Goal: Task Accomplishment & Management: Manage account settings

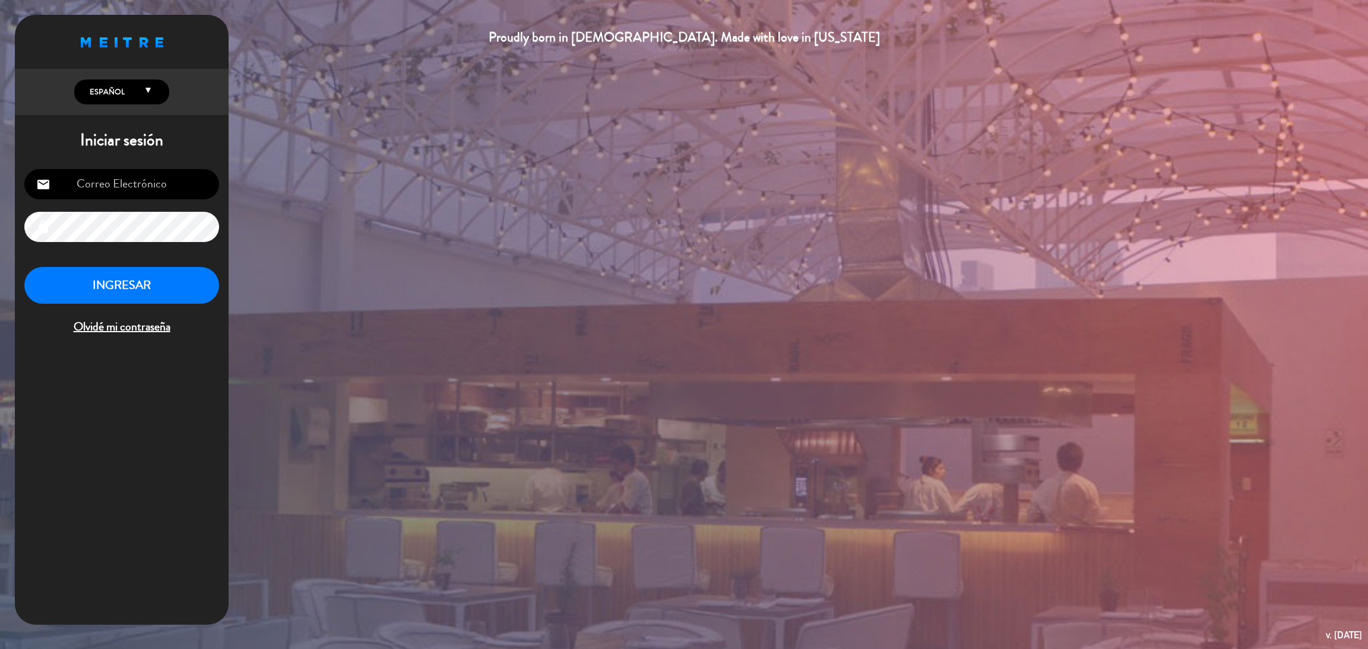
type input "[EMAIL_ADDRESS][DOMAIN_NAME]"
click at [136, 286] on button "INGRESAR" at bounding box center [121, 285] width 195 height 37
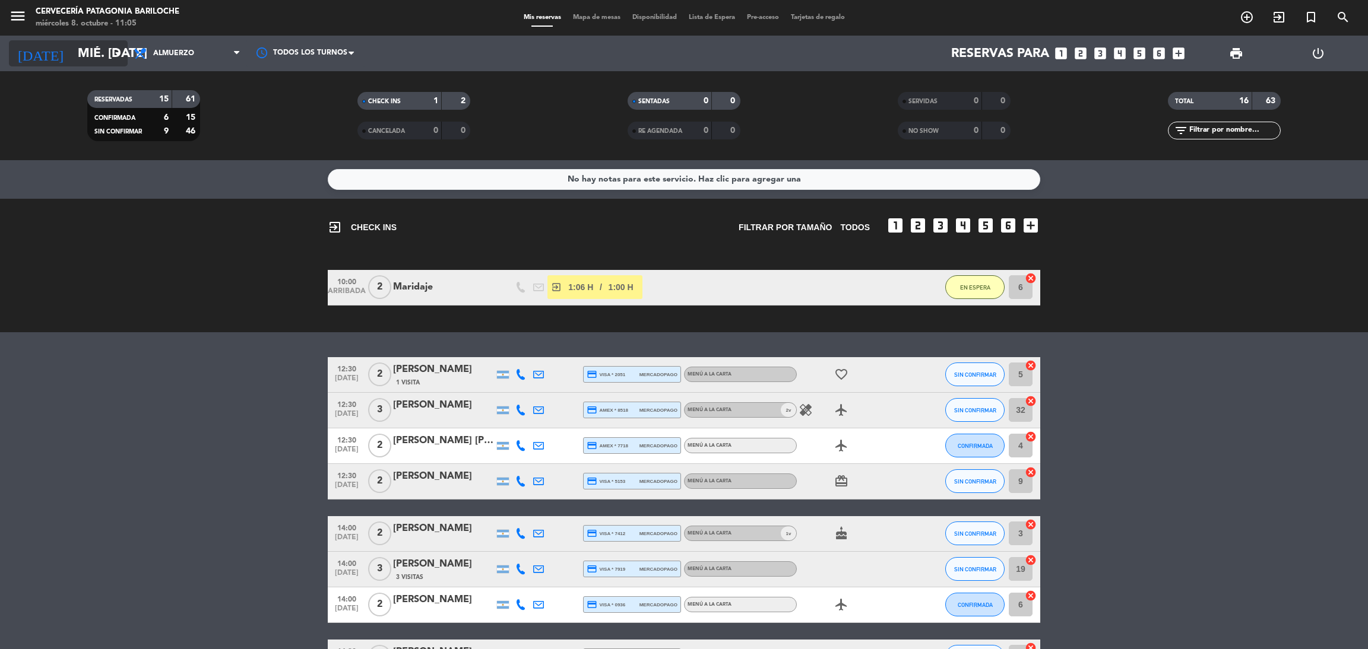
click at [101, 58] on input "mié. [DATE]" at bounding box center [153, 53] width 163 height 27
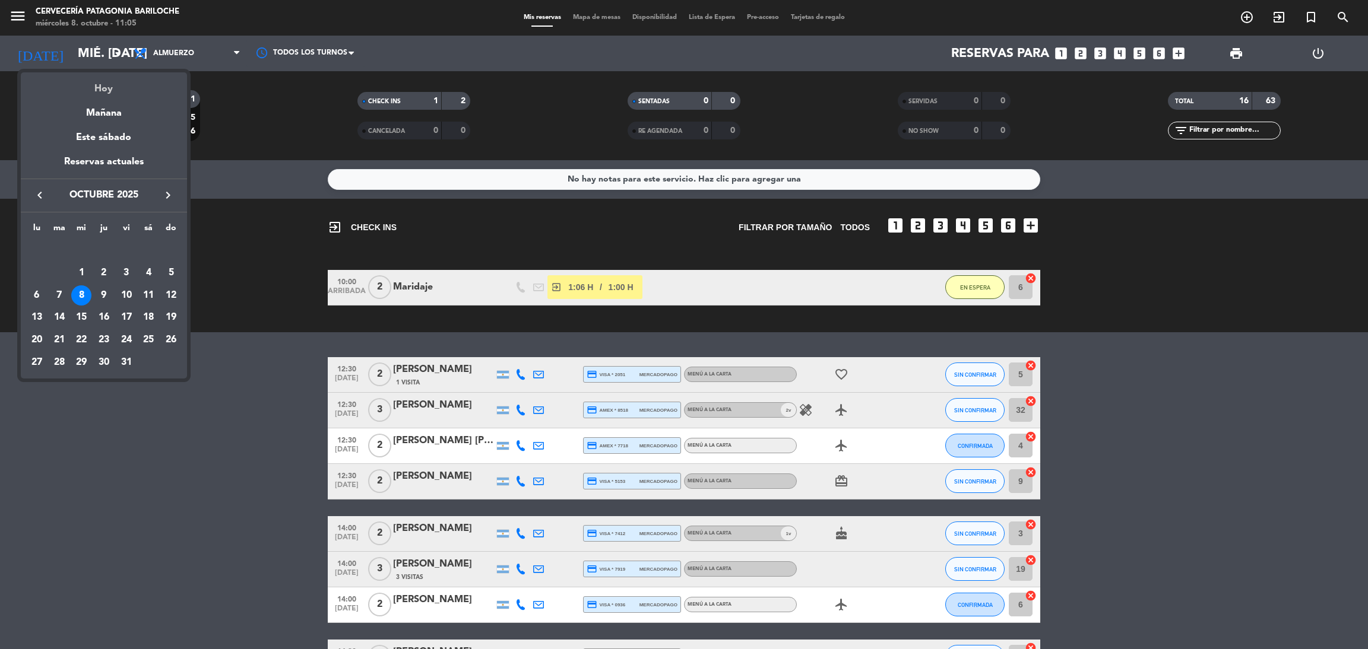
click at [107, 96] on div "Hoy" at bounding box center [104, 84] width 166 height 24
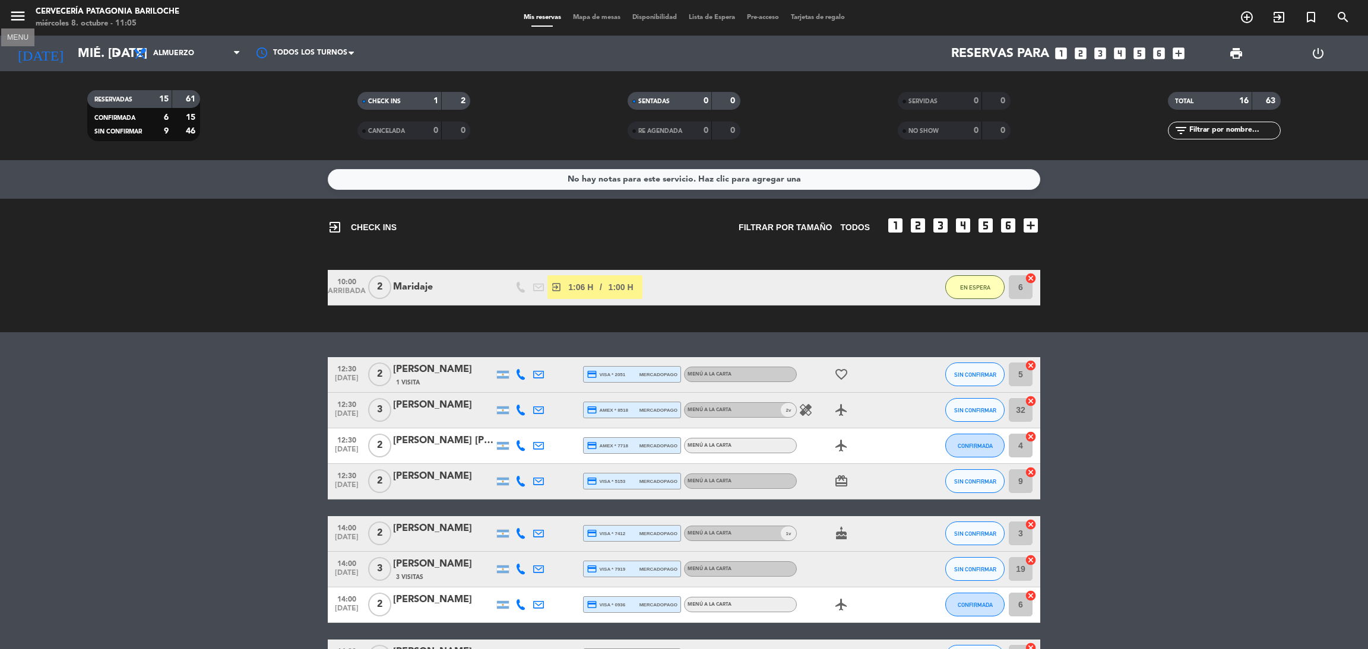
click at [24, 11] on icon "menu" at bounding box center [18, 16] width 18 height 18
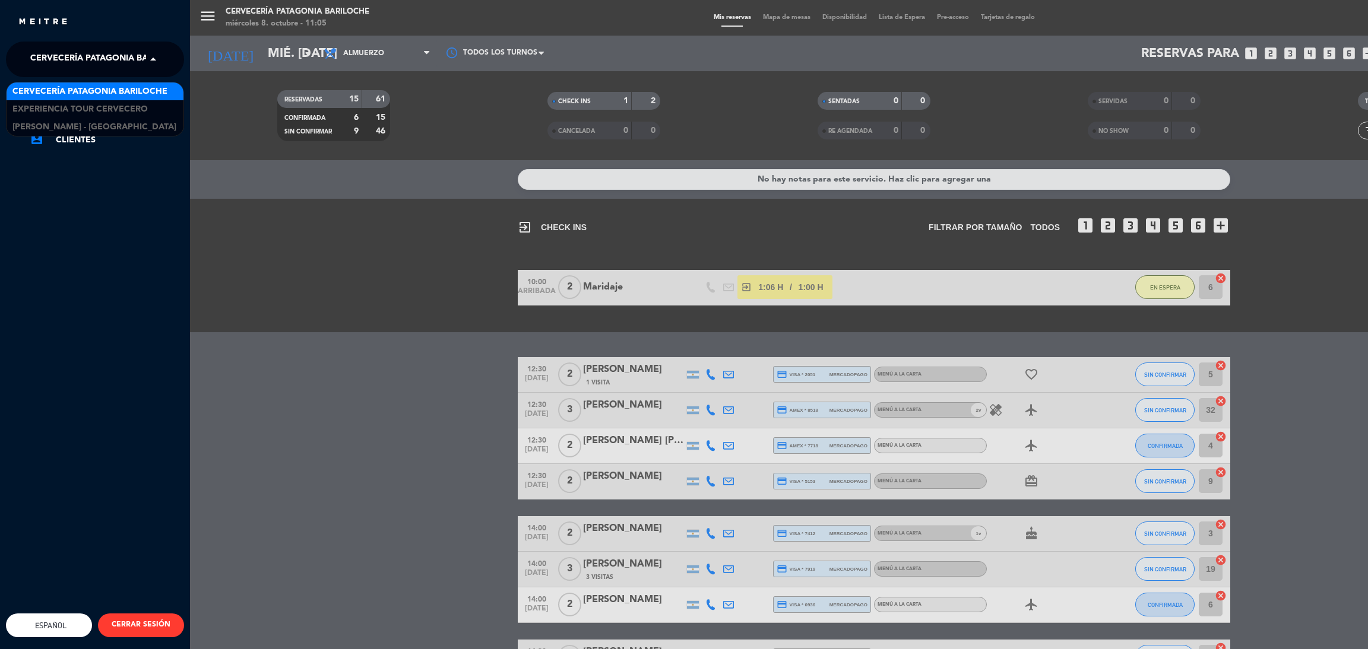
click at [36, 61] on span "Cervecería Patagonia Bariloche" at bounding box center [107, 59] width 155 height 25
click at [49, 107] on span "Experiencia Tour Cervecero" at bounding box center [79, 110] width 135 height 14
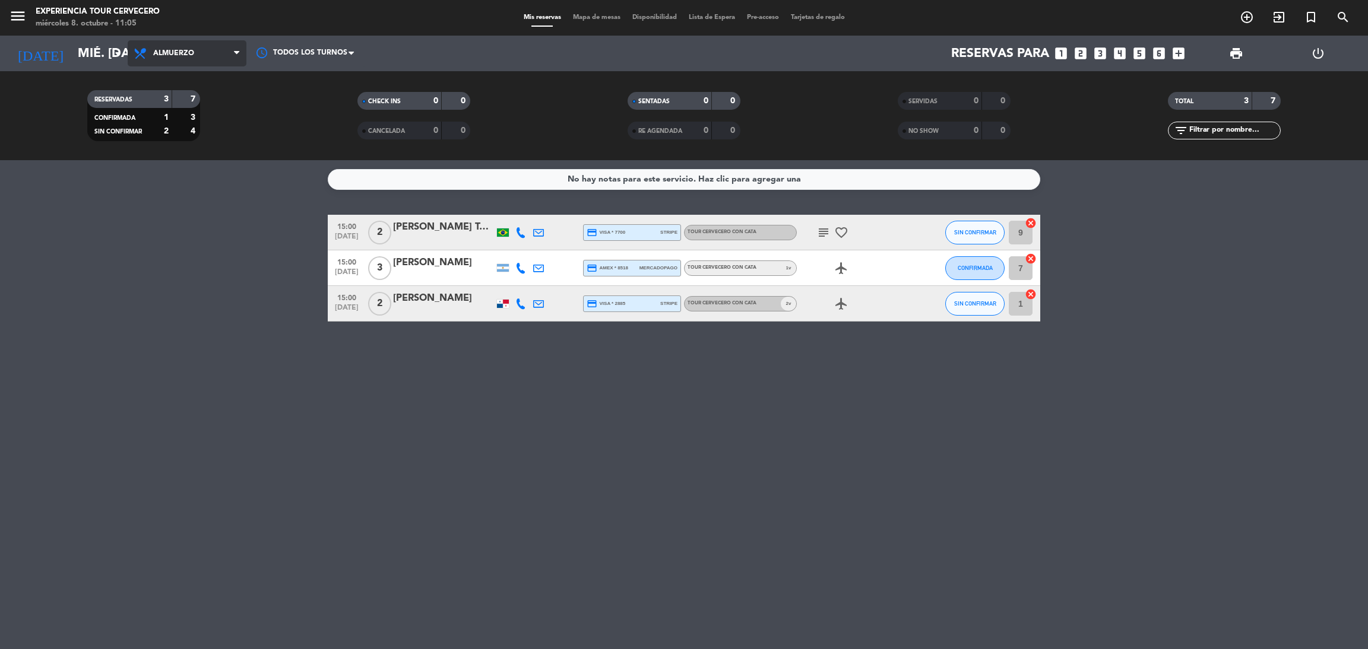
click at [140, 48] on icon at bounding box center [141, 53] width 17 height 14
click at [159, 98] on div "menu Experiencia Tour Cervecero miércoles 8. octubre - 11:05 Mis reservas Mapa …" at bounding box center [684, 80] width 1368 height 160
click at [190, 53] on span "Almuerzo" at bounding box center [173, 53] width 41 height 8
click at [191, 72] on div "menu Experiencia Tour Cervecero miércoles 8. octubre - 11:05 Mis reservas Mapa …" at bounding box center [684, 80] width 1368 height 160
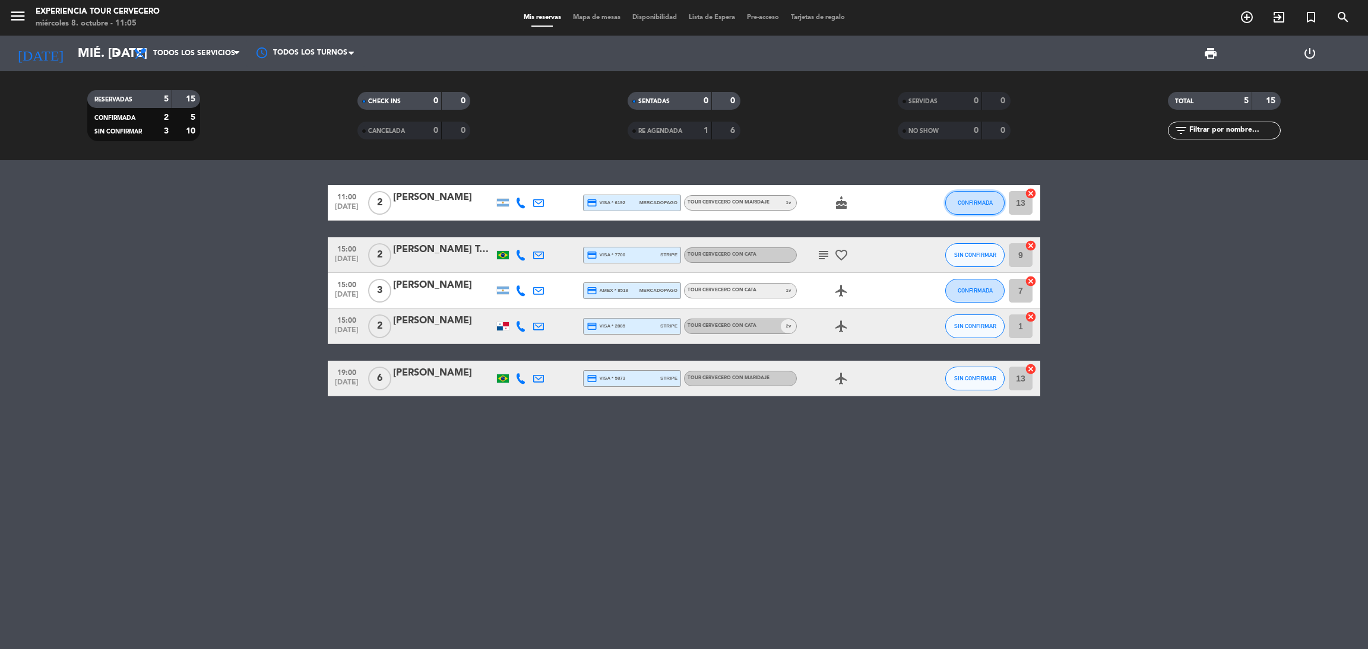
click at [972, 211] on button "CONFIRMADA" at bounding box center [974, 203] width 59 height 24
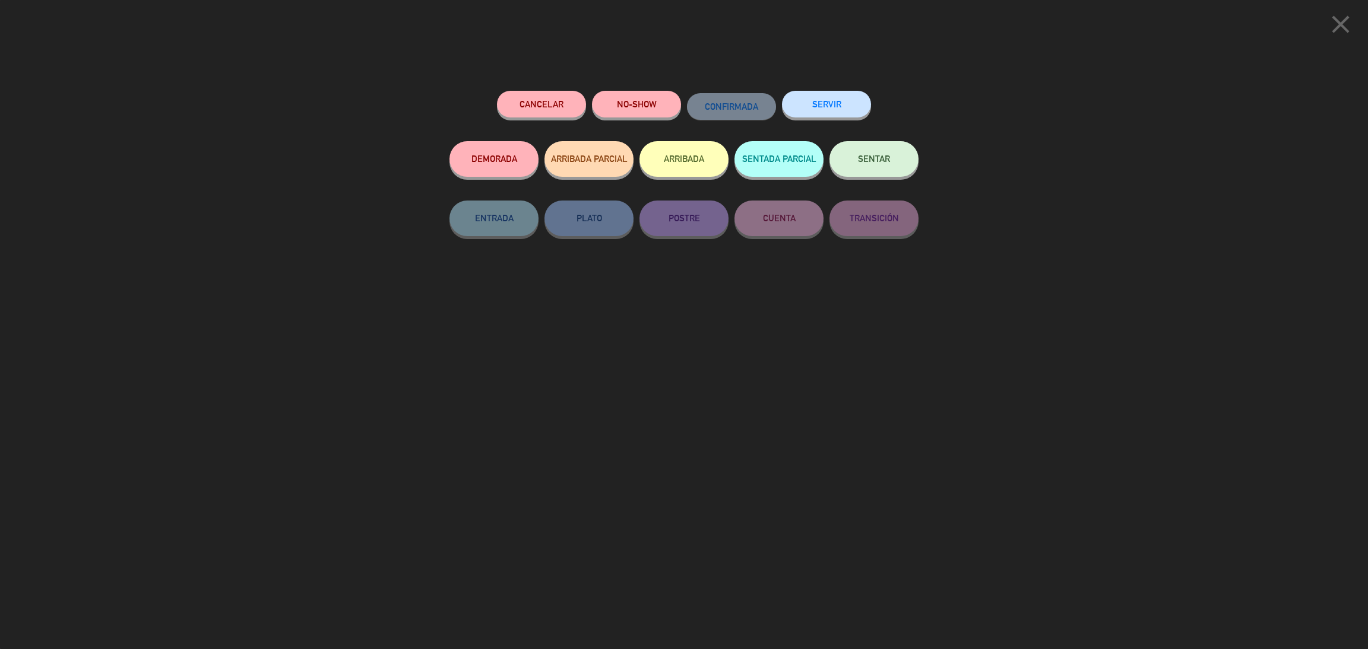
click at [667, 146] on button "ARRIBADA" at bounding box center [683, 159] width 89 height 36
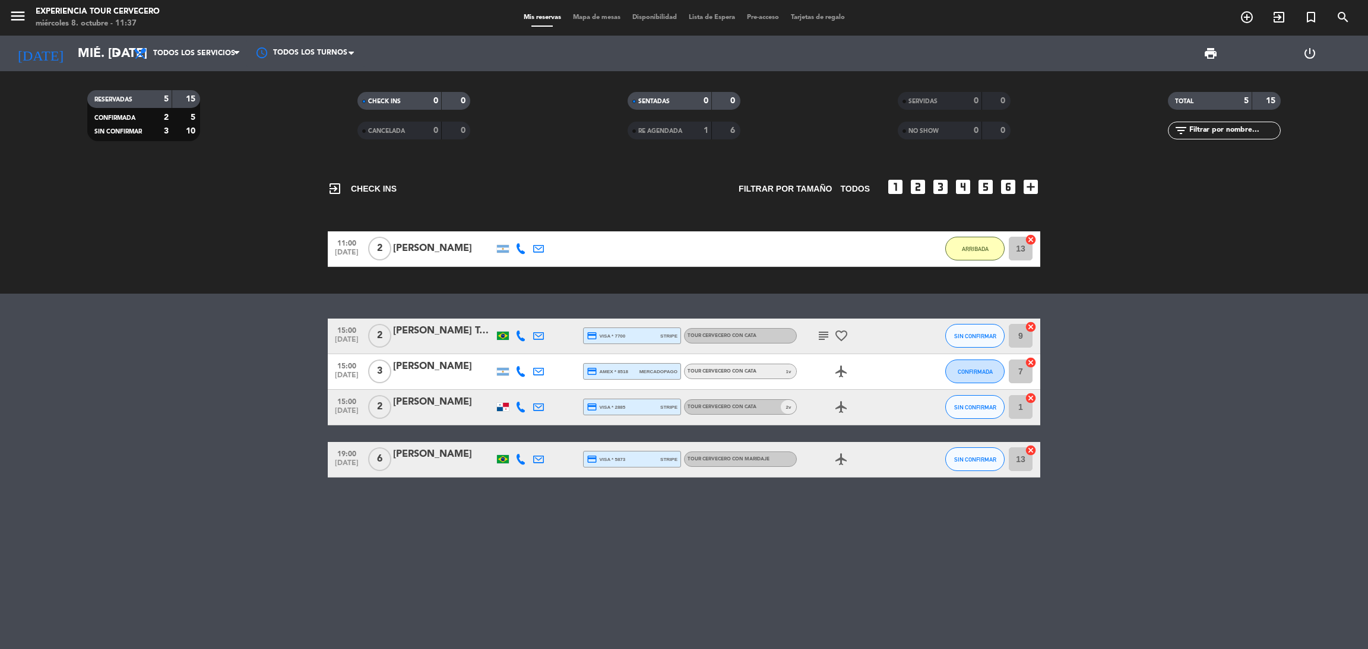
click at [600, 24] on div "menu Experiencia Tour Cervecero miércoles 8. octubre - 11:37 Mis reservas Mapa …" at bounding box center [684, 18] width 1368 height 36
click at [598, 17] on span "Mapa de mesas" at bounding box center [596, 17] width 59 height 7
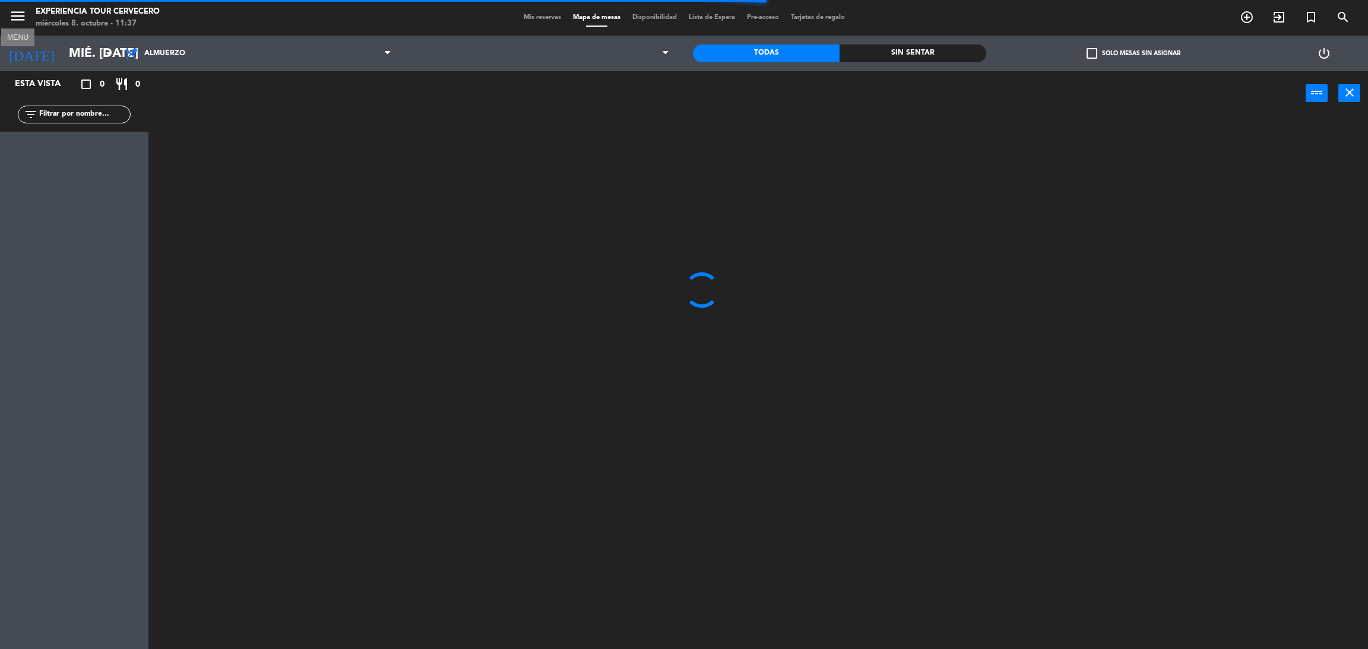
click at [20, 18] on icon "menu" at bounding box center [18, 16] width 18 height 18
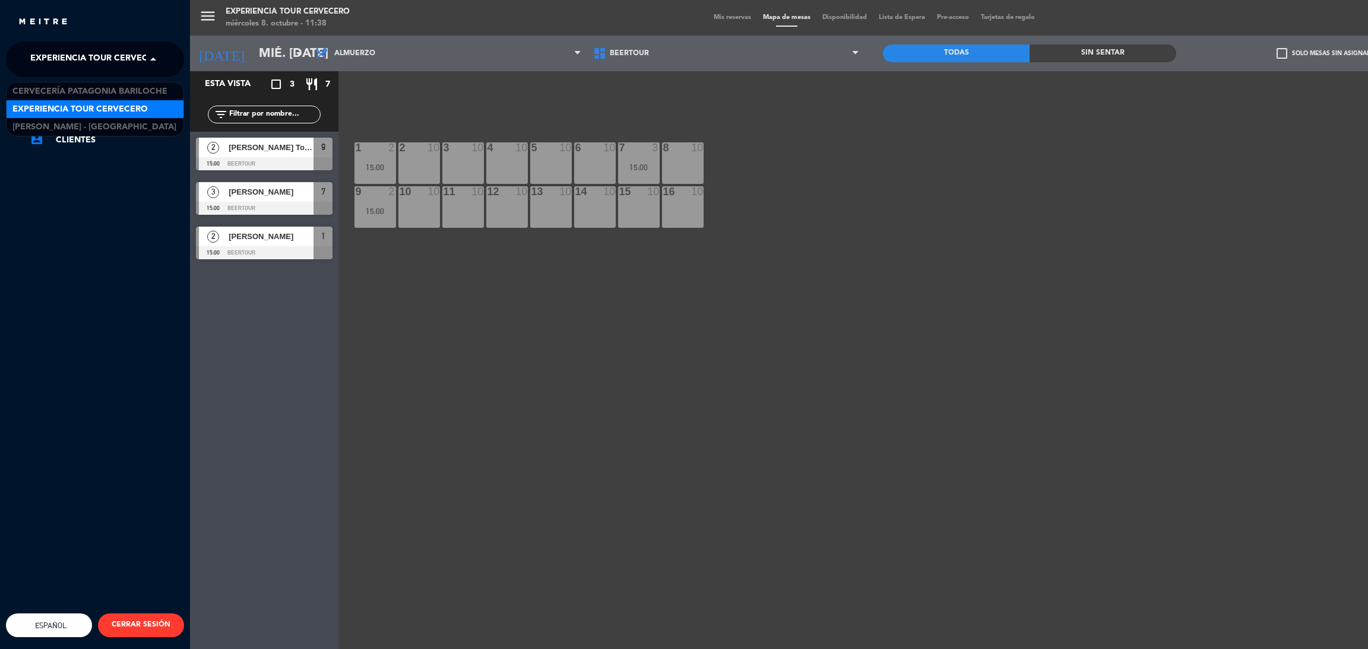
click at [113, 58] on span "Experiencia Tour Cervecero" at bounding box center [97, 59] width 135 height 25
click at [101, 110] on span "Experiencia Tour Cervecero" at bounding box center [79, 110] width 135 height 14
click at [126, 53] on span "Experiencia Tour Cervecero" at bounding box center [97, 59] width 135 height 25
click at [124, 92] on span "Cervecería Patagonia Bariloche" at bounding box center [89, 92] width 155 height 14
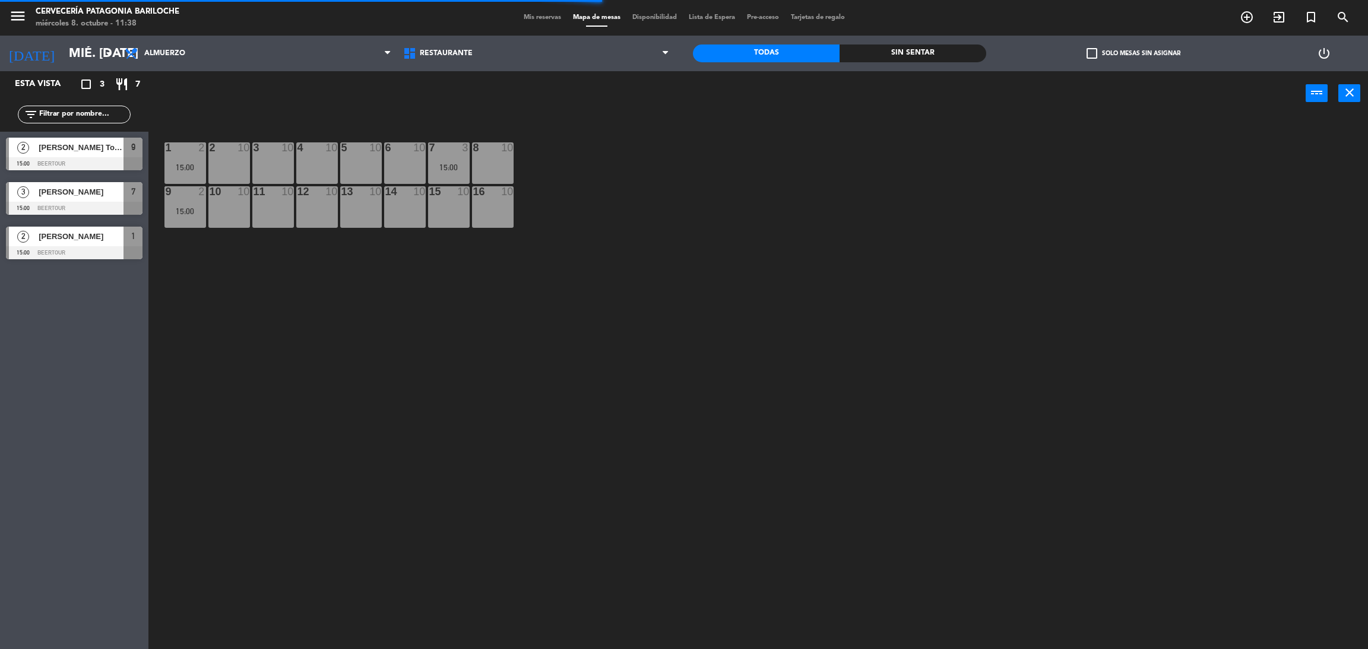
click at [537, 18] on span "Mis reservas" at bounding box center [542, 17] width 49 height 7
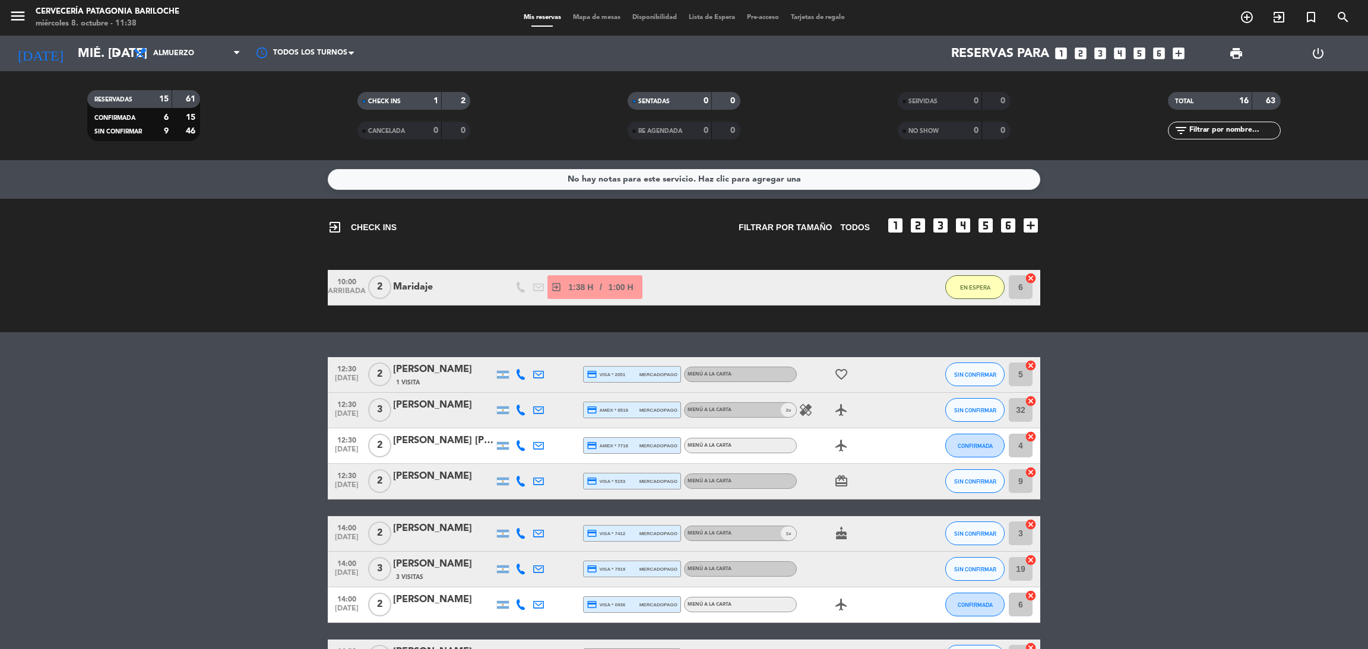
click at [576, 16] on span "Mapa de mesas" at bounding box center [596, 17] width 59 height 7
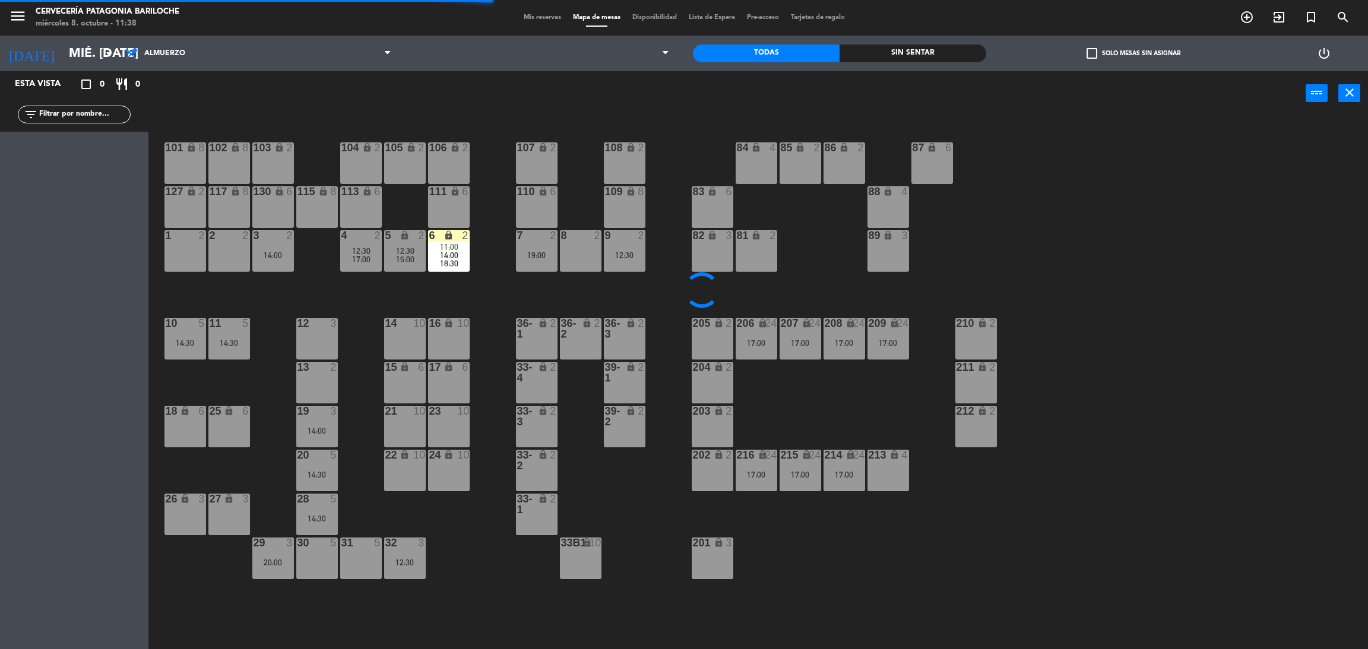
click at [483, 289] on div "101 lock 8 102 lock 8 104 lock 2 105 lock 2 106 lock 2 103 lock 2 107 lock 2 10…" at bounding box center [765, 388] width 1206 height 534
click at [175, 261] on div "1 2" at bounding box center [185, 251] width 42 height 42
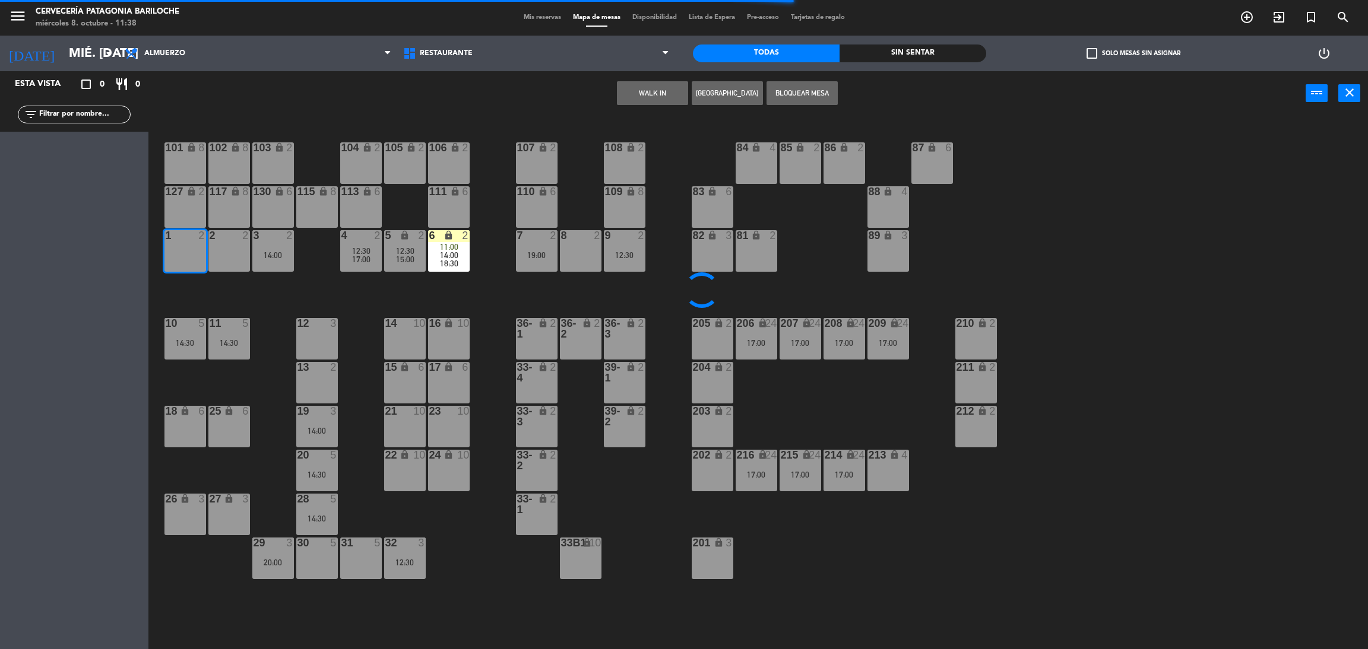
click at [669, 92] on button "WALK IN" at bounding box center [652, 93] width 71 height 24
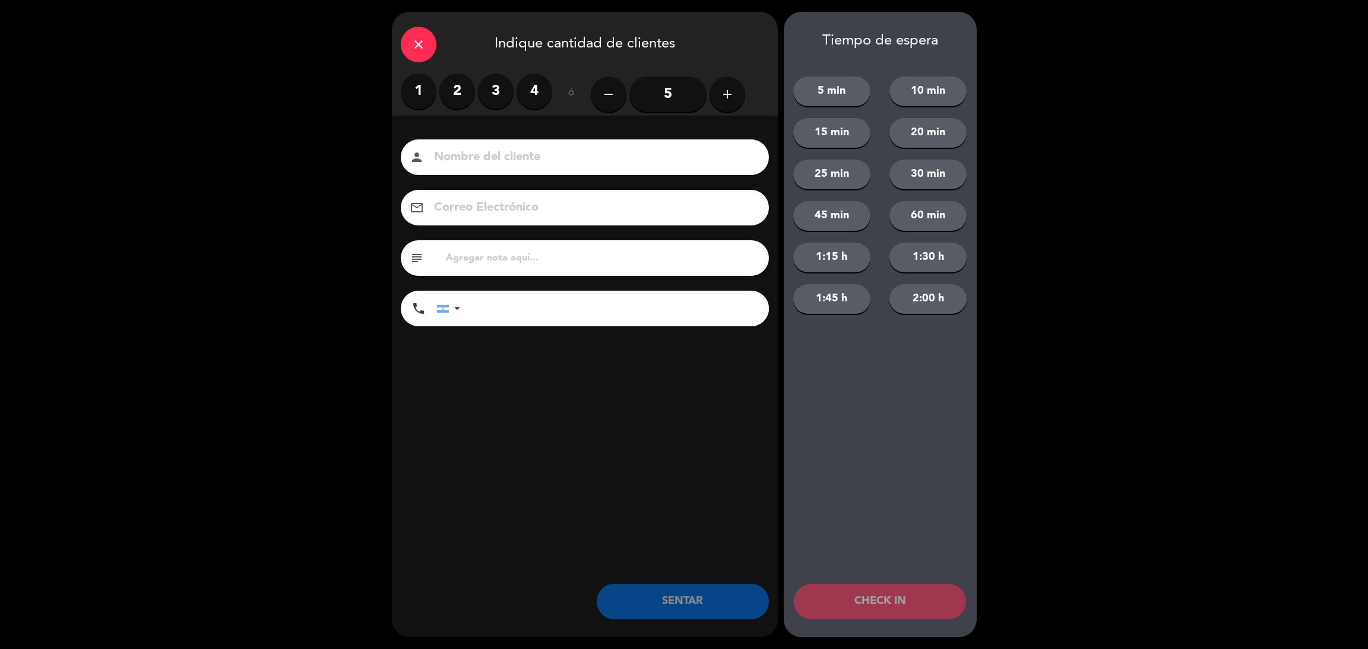
click at [461, 88] on label "2" at bounding box center [457, 92] width 36 height 36
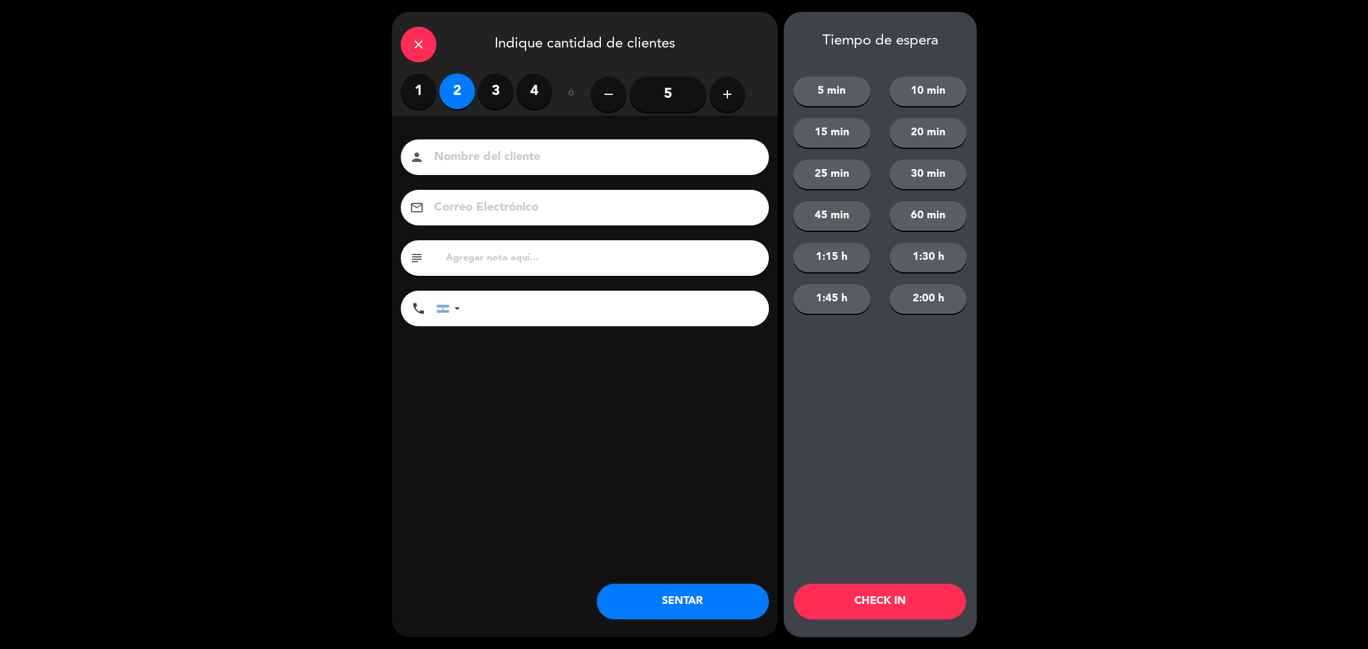
click at [479, 159] on input at bounding box center [593, 157] width 321 height 21
type input "[PERSON_NAME]"
click at [578, 297] on input "tel" at bounding box center [620, 309] width 297 height 36
type input "1131450433"
click at [826, 224] on button "45 min" at bounding box center [831, 216] width 77 height 30
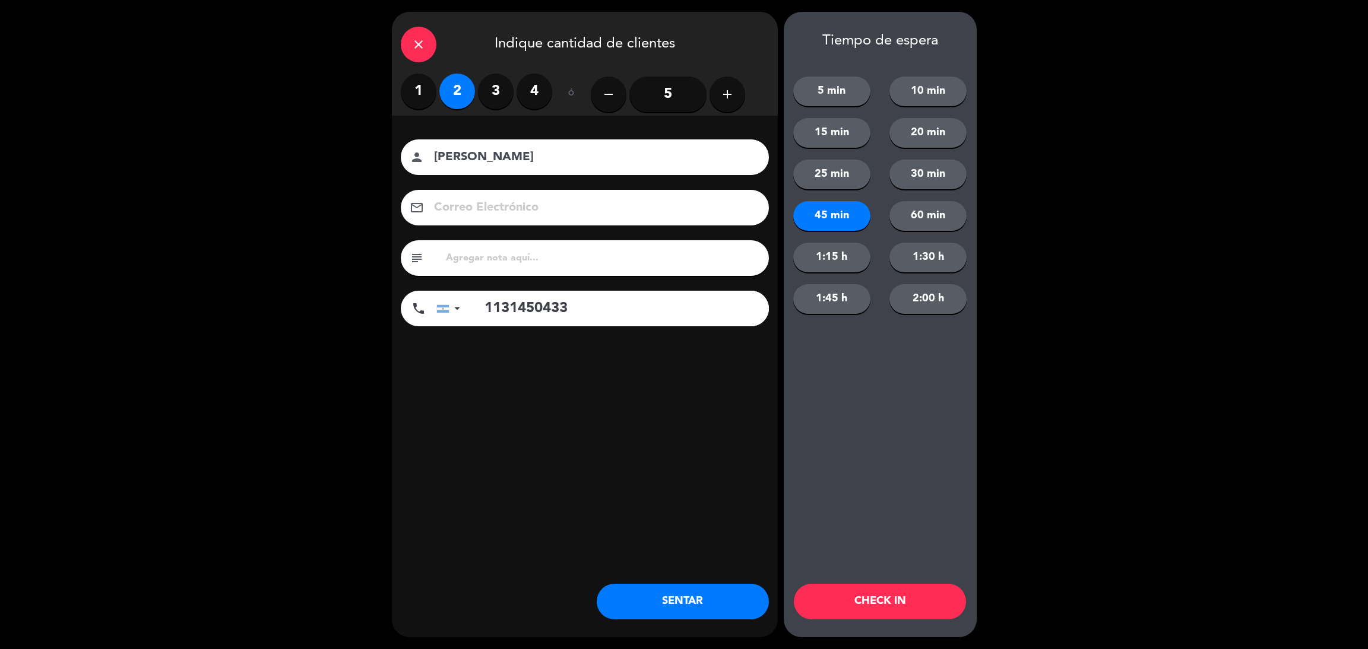
click at [904, 602] on button "CHECK IN" at bounding box center [880, 602] width 172 height 36
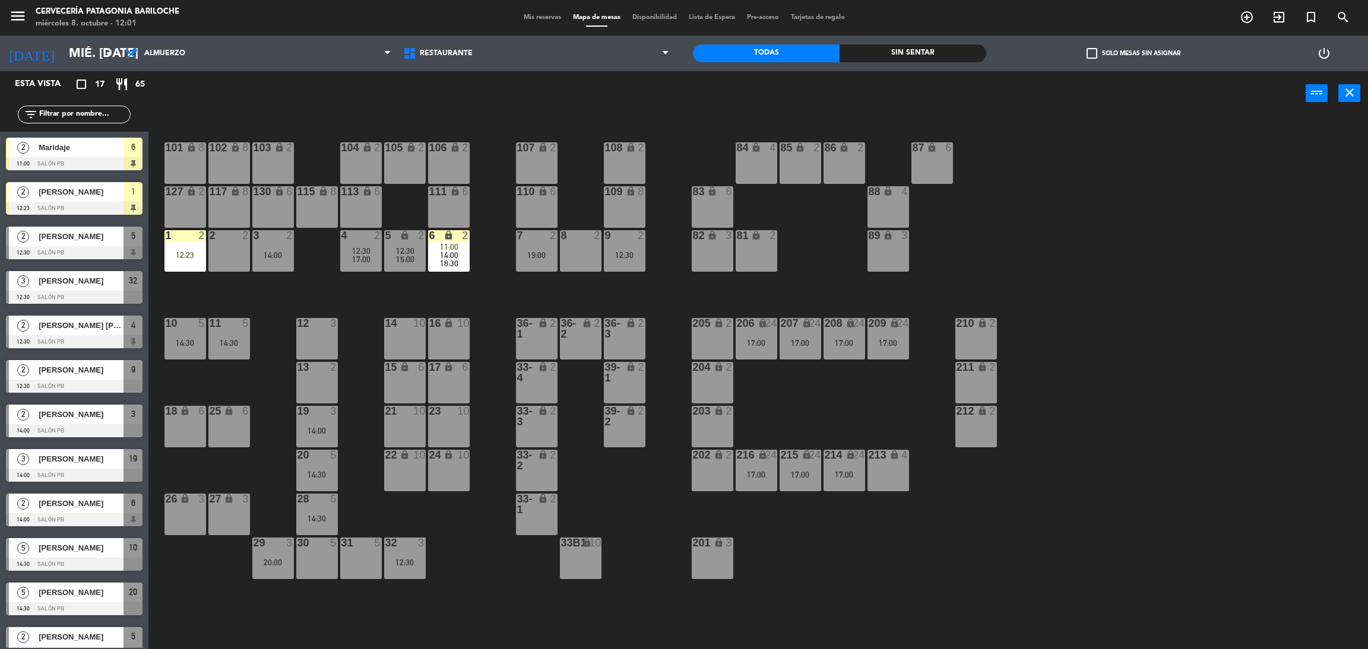
click at [94, 115] on input "text" at bounding box center [84, 114] width 92 height 13
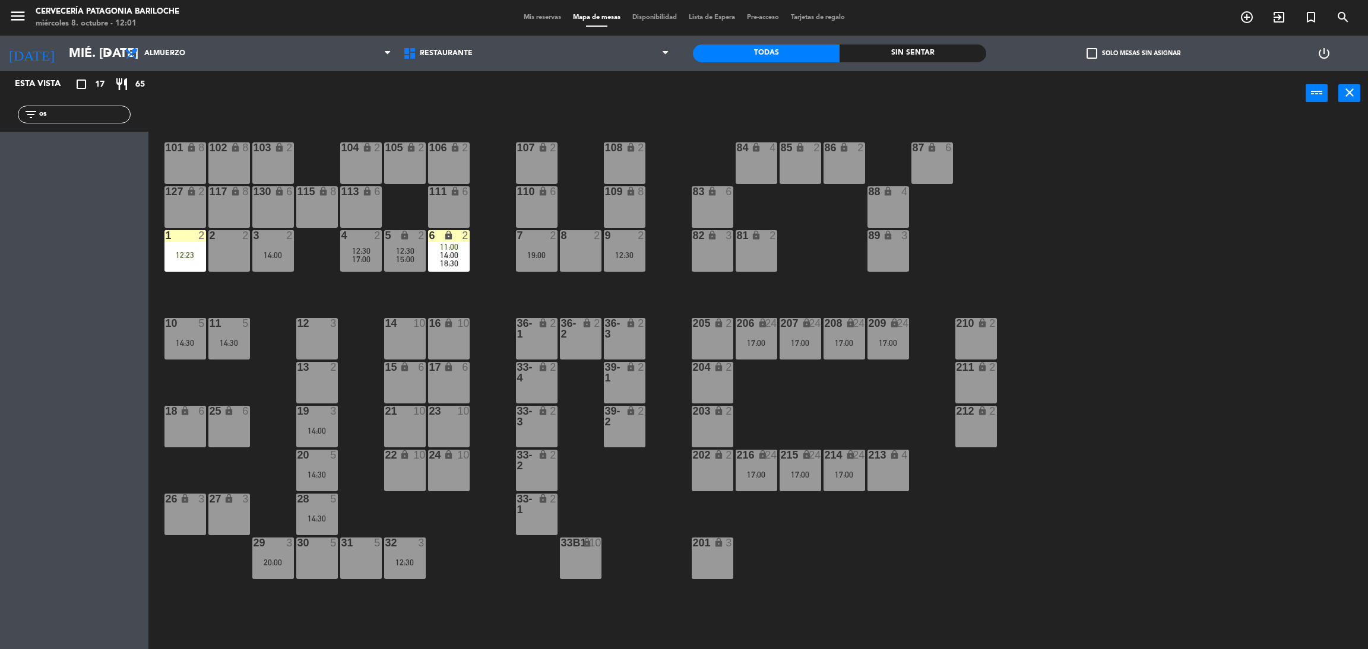
type input "o"
type input "br"
drag, startPoint x: 27, startPoint y: 235, endPoint x: 66, endPoint y: 154, distance: 89.5
click at [66, 154] on div "Esta vista crop_square 17 restaurant 65 filter_list br 2 [PERSON_NAME] [PERSON_…" at bounding box center [74, 360] width 148 height 578
click at [66, 154] on div "[PERSON_NAME] [PERSON_NAME]" at bounding box center [80, 148] width 86 height 20
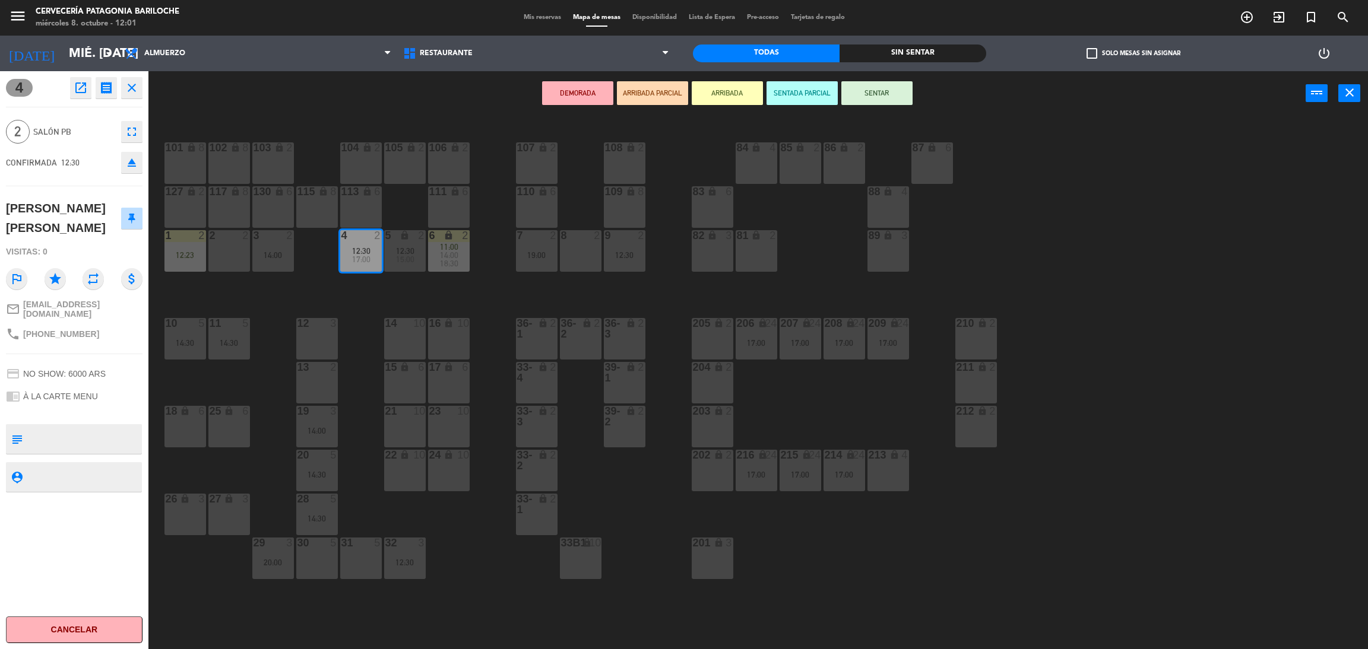
click at [739, 97] on button "ARRIBADA" at bounding box center [727, 93] width 71 height 24
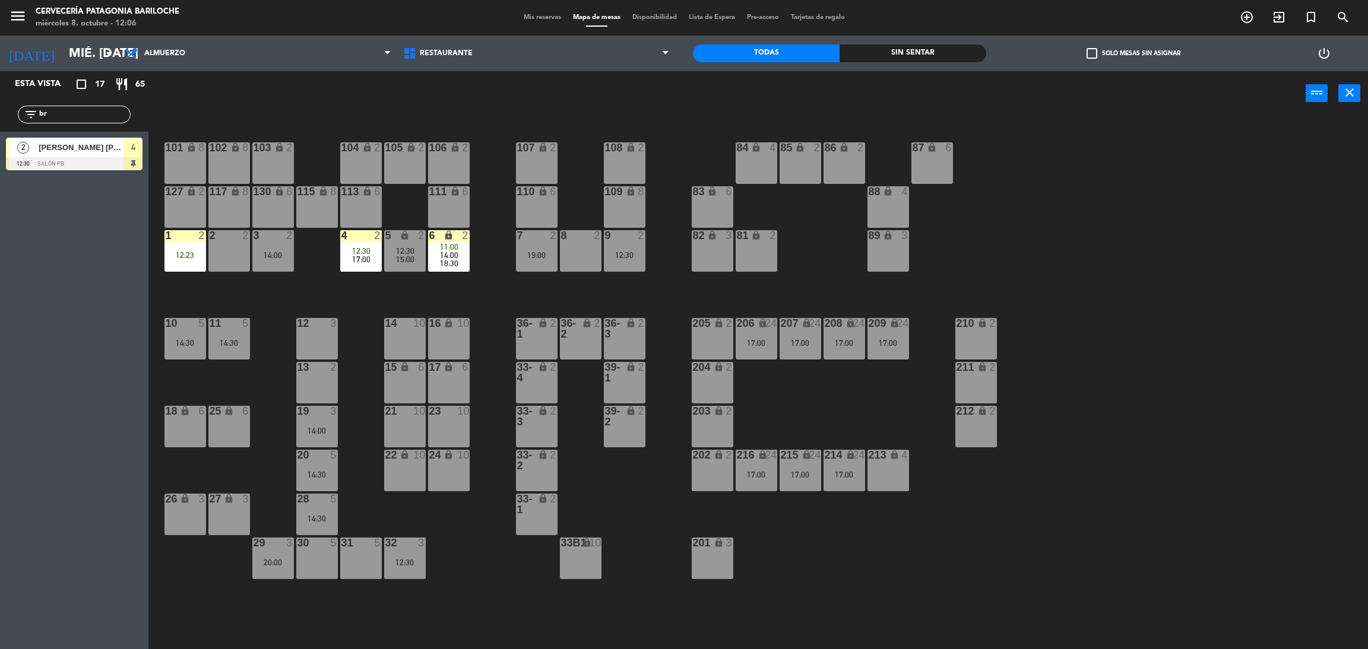
click at [116, 121] on input "br" at bounding box center [84, 114] width 92 height 13
type input "b"
type input "van"
drag, startPoint x: 48, startPoint y: 236, endPoint x: 83, endPoint y: 151, distance: 91.6
click at [83, 151] on div "Esta vista crop_square 17 restaurant 65 filter_list van 2 [PERSON_NAME] 12:30 S…" at bounding box center [74, 360] width 148 height 578
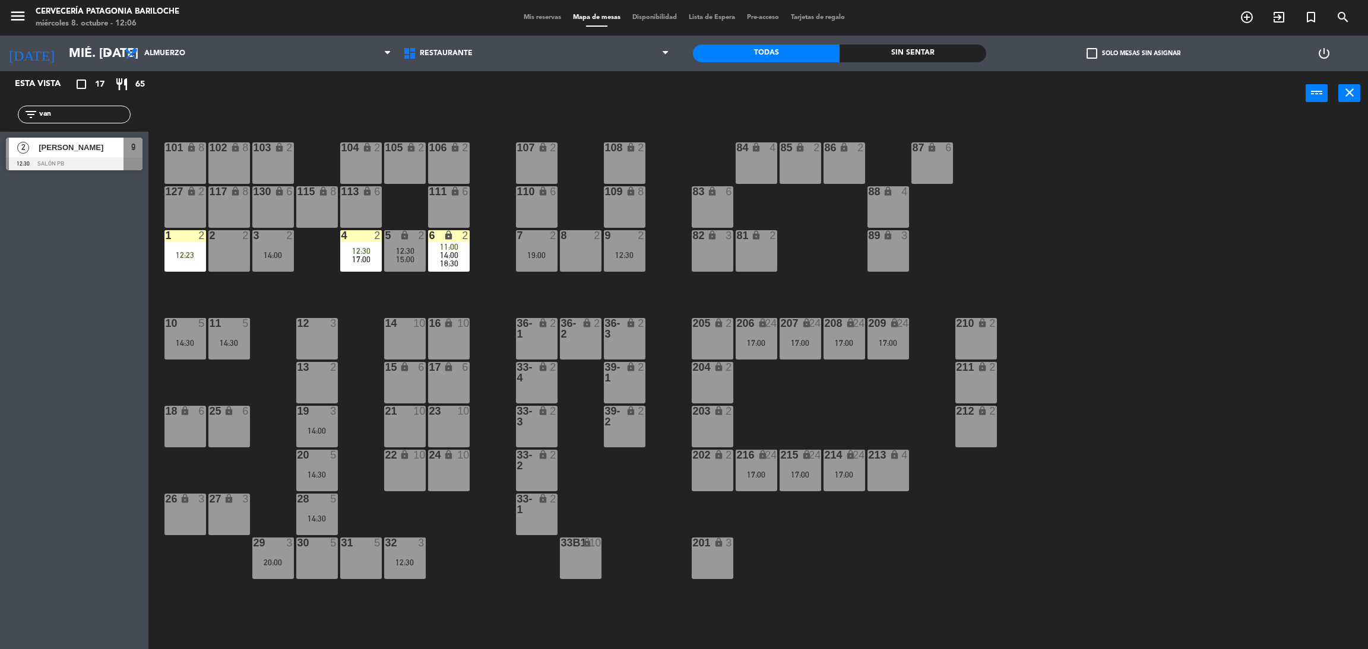
click at [83, 151] on span "[PERSON_NAME]" at bounding box center [81, 147] width 85 height 12
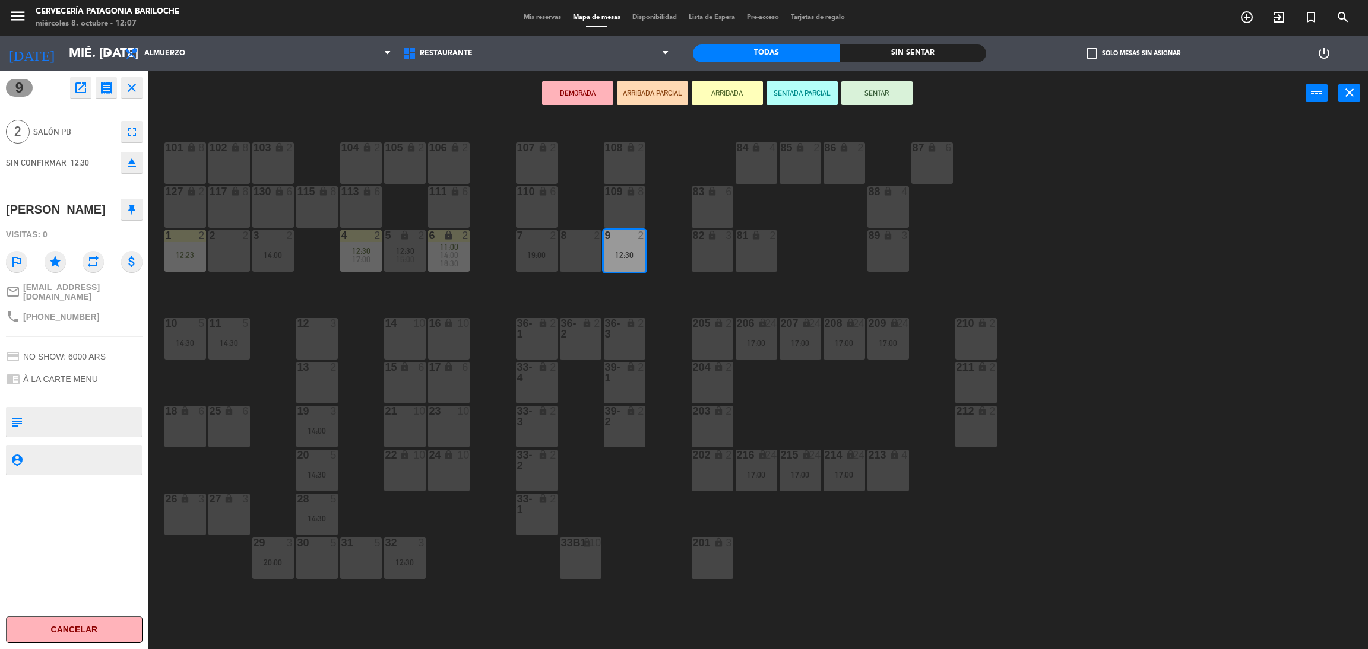
click at [695, 96] on button "ARRIBADA" at bounding box center [727, 93] width 71 height 24
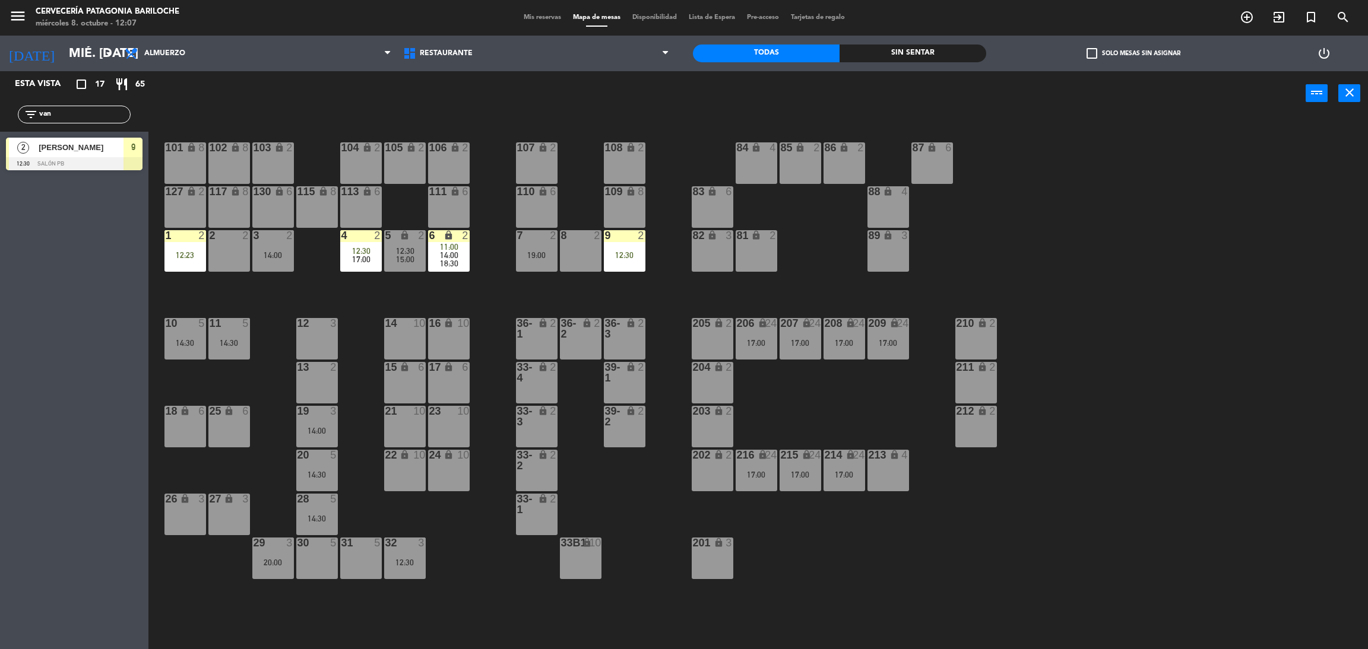
click at [56, 111] on input "van" at bounding box center [84, 114] width 92 height 13
type input "v"
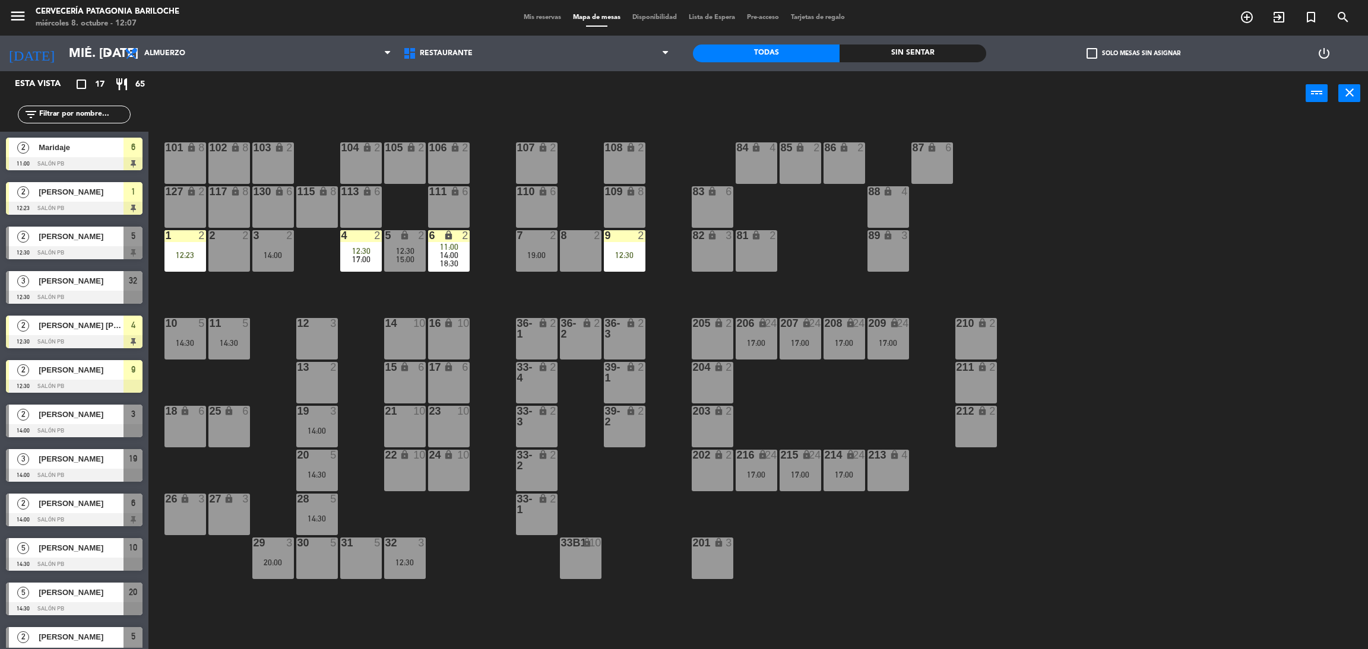
click at [224, 265] on div "2 2" at bounding box center [229, 251] width 42 height 42
click at [651, 98] on button "WALK IN" at bounding box center [652, 93] width 71 height 24
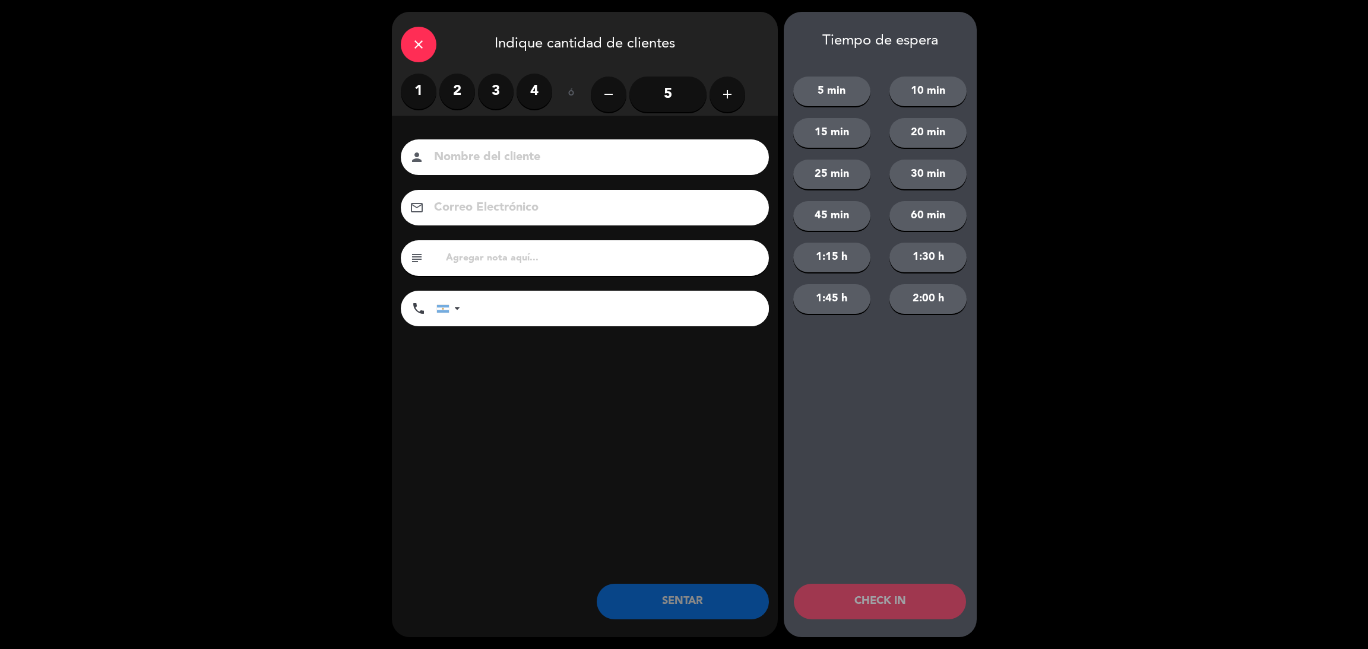
click at [454, 87] on label "2" at bounding box center [457, 92] width 36 height 36
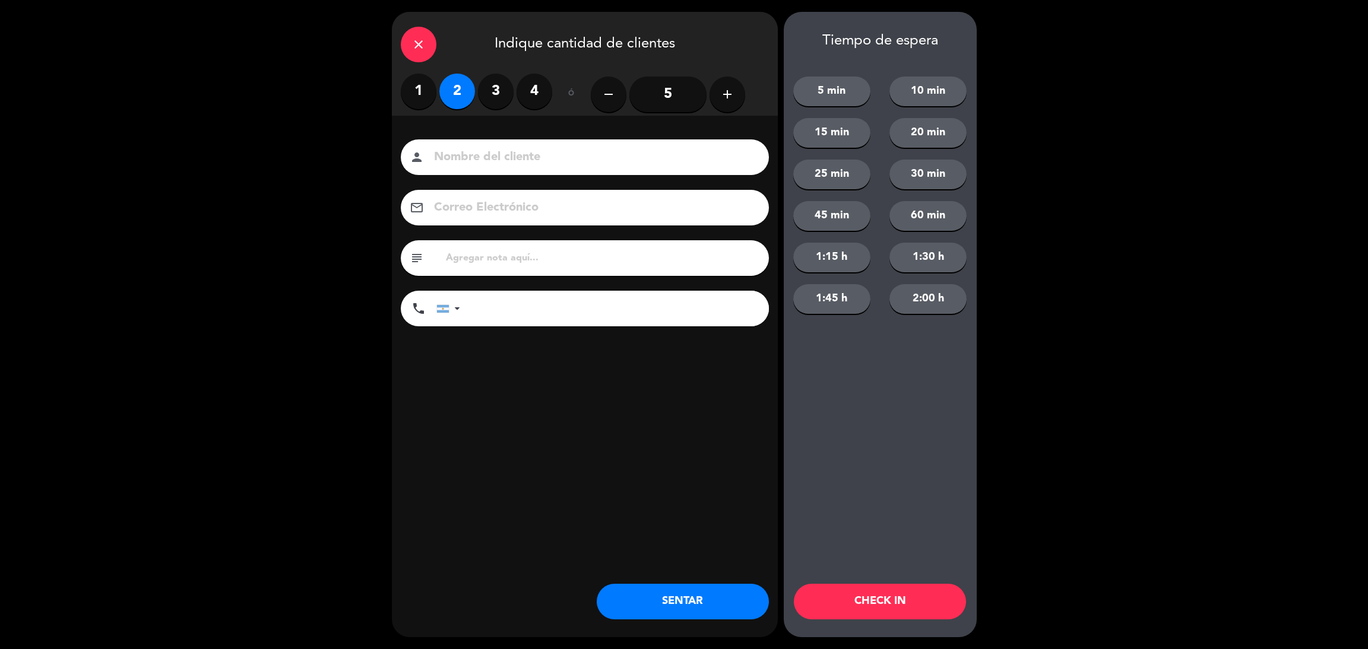
click at [487, 160] on input at bounding box center [593, 157] width 321 height 21
type input "[PERSON_NAME]"
click at [528, 299] on input "tel" at bounding box center [620, 309] width 297 height 36
type input "1161237667"
click at [846, 85] on button "5 min" at bounding box center [831, 92] width 77 height 30
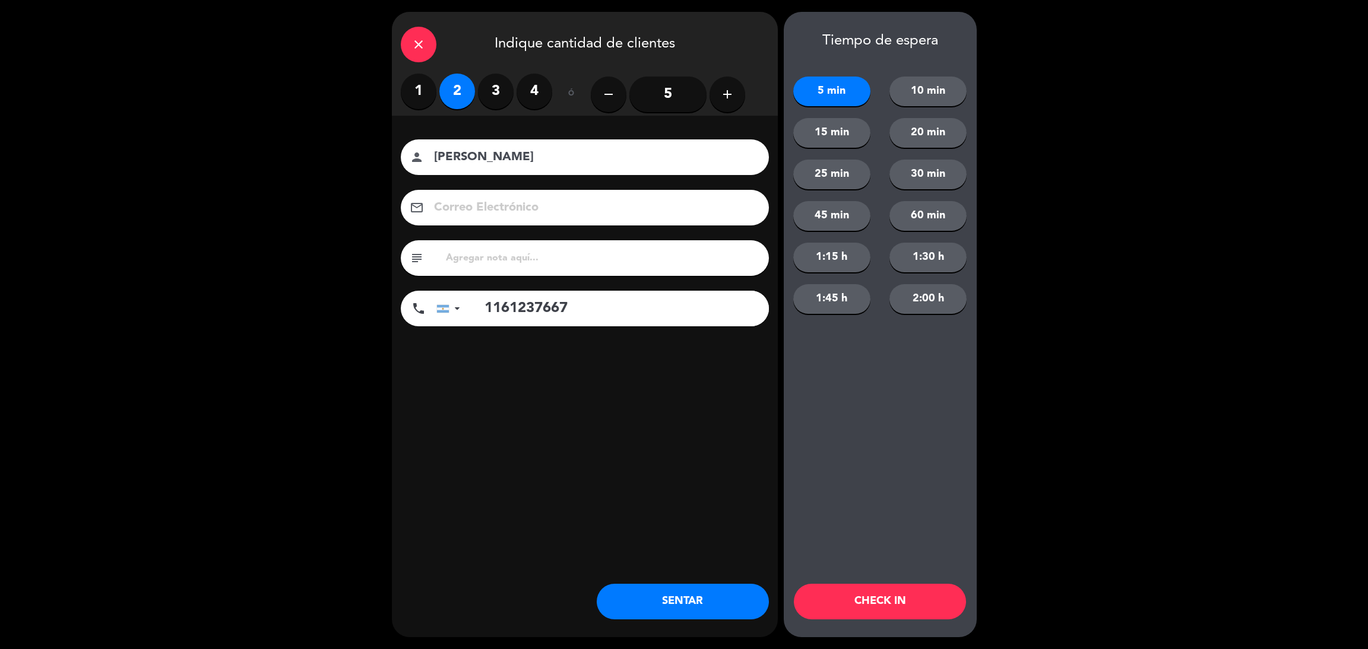
click at [886, 592] on button "CHECK IN" at bounding box center [880, 602] width 172 height 36
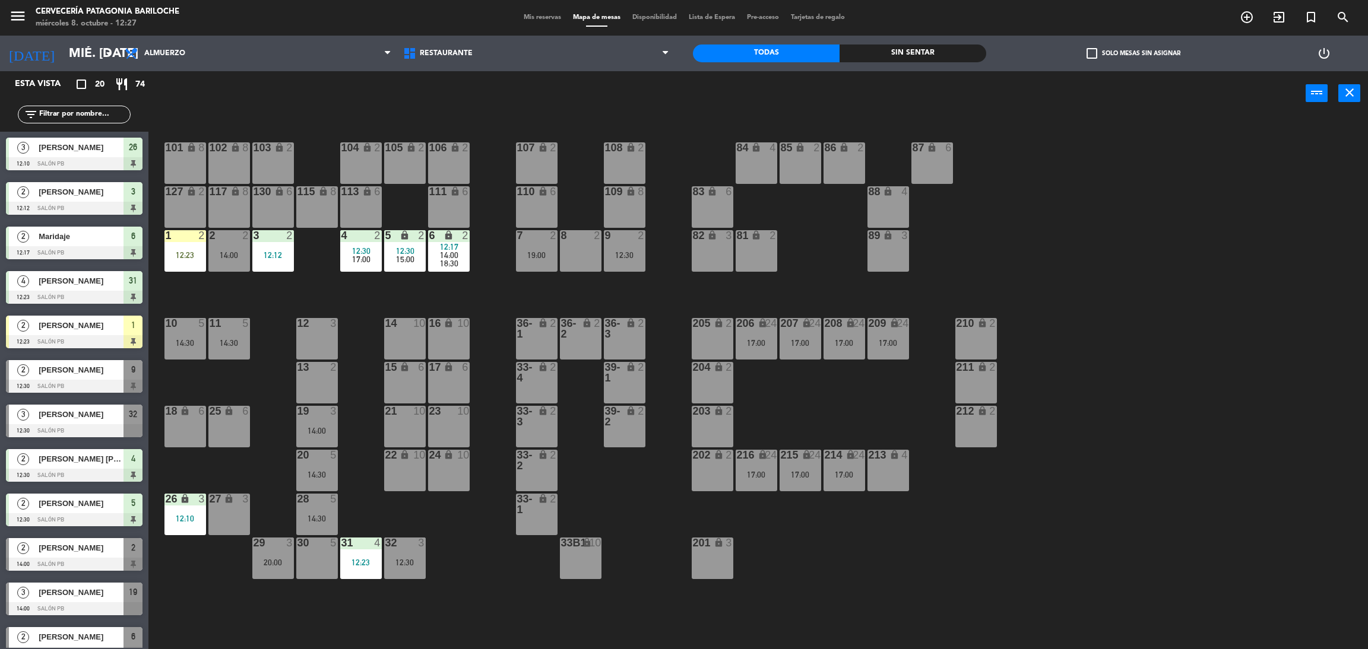
click at [63, 112] on input "text" at bounding box center [84, 114] width 92 height 13
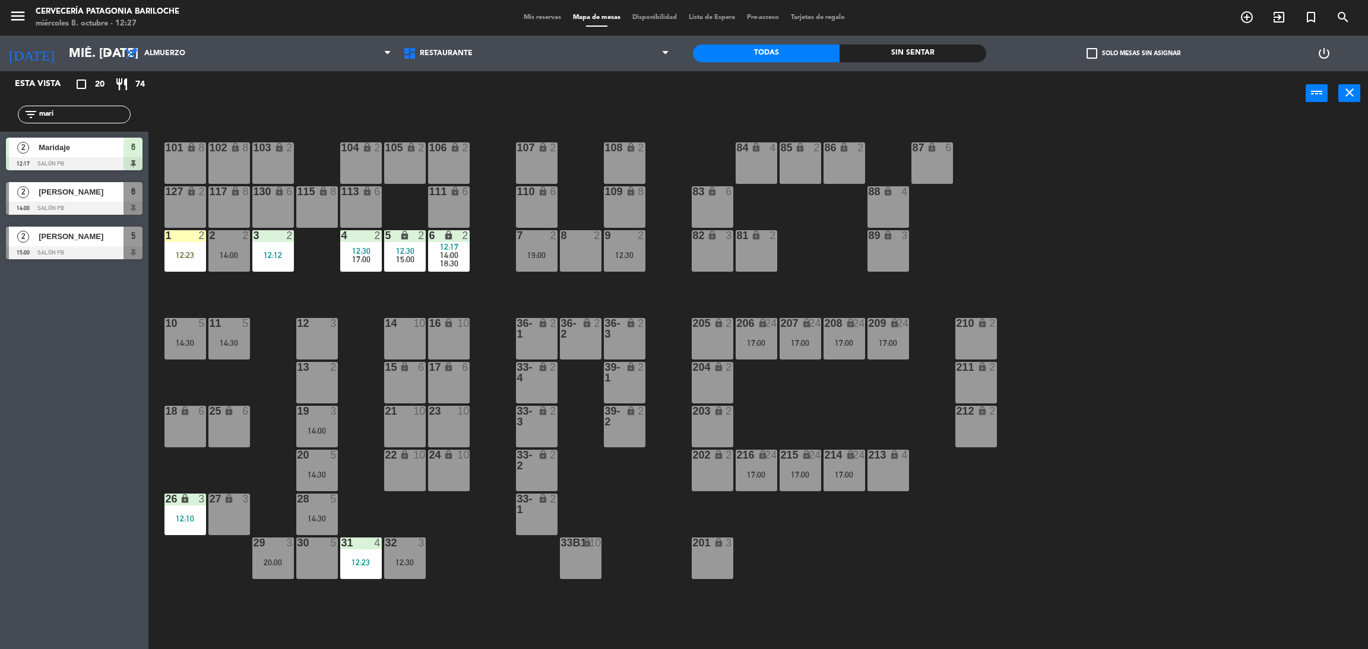
click at [59, 303] on div "Esta vista crop_square 20 restaurant 74 filter_list mari 2 Maridaje 12:17 SALÓN…" at bounding box center [74, 360] width 148 height 578
click at [100, 115] on input "mari" at bounding box center [84, 114] width 92 height 13
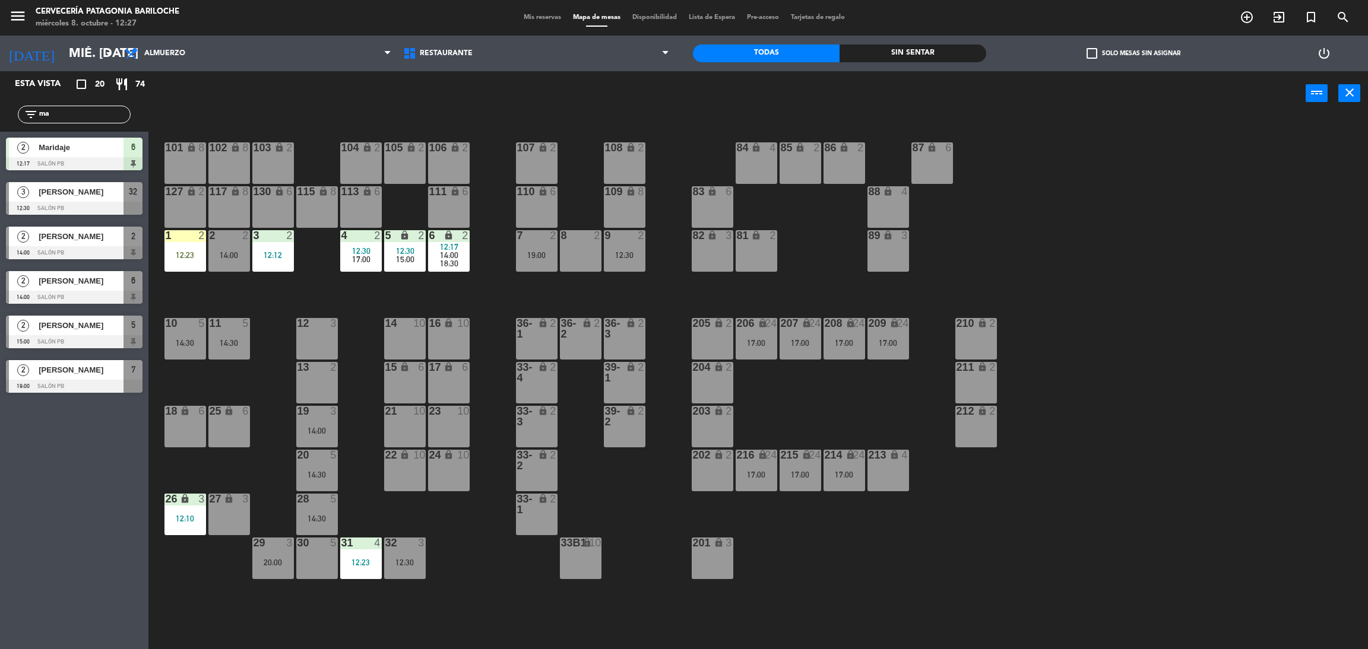
type input "m"
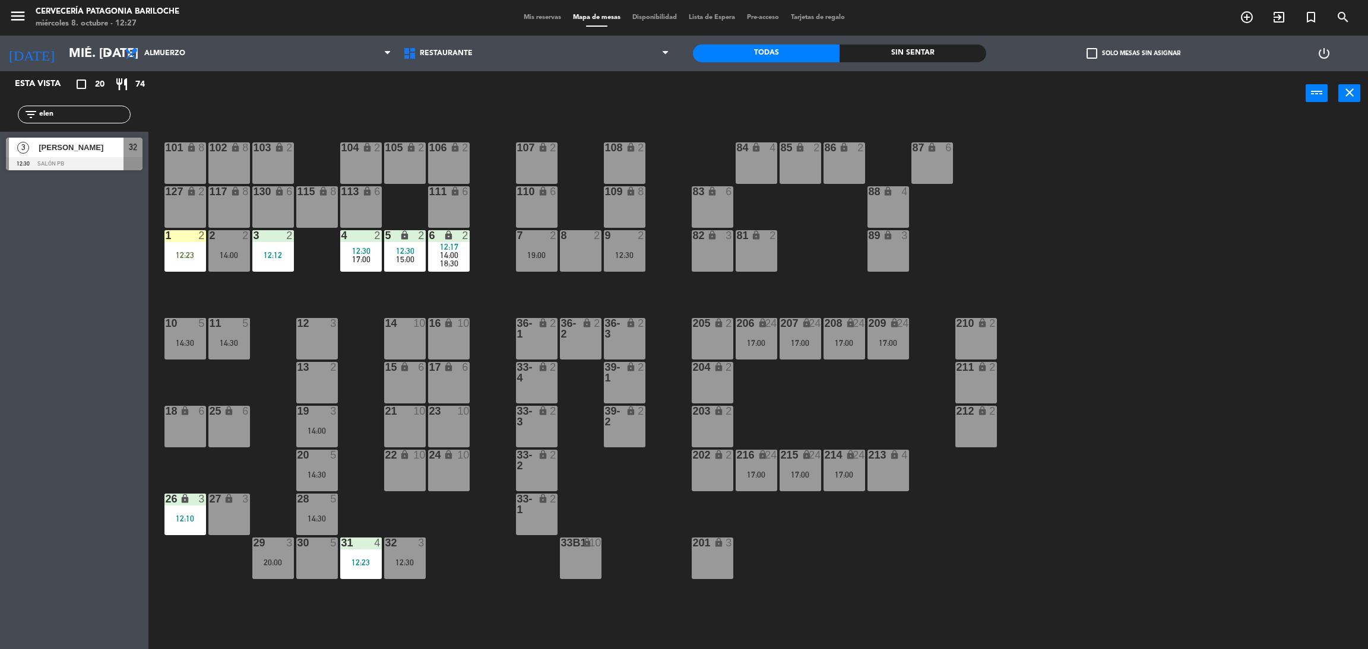
type input "elen"
click at [80, 158] on div at bounding box center [74, 163] width 137 height 13
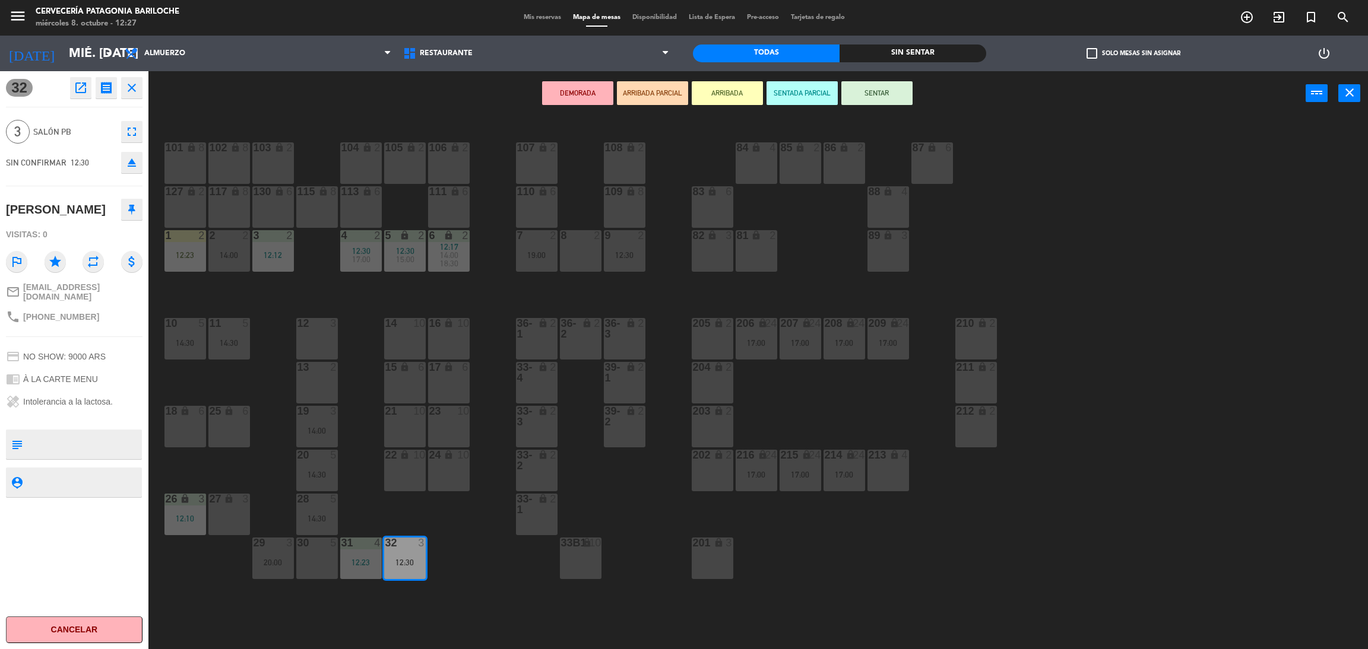
click at [720, 87] on button "ARRIBADA" at bounding box center [727, 93] width 71 height 24
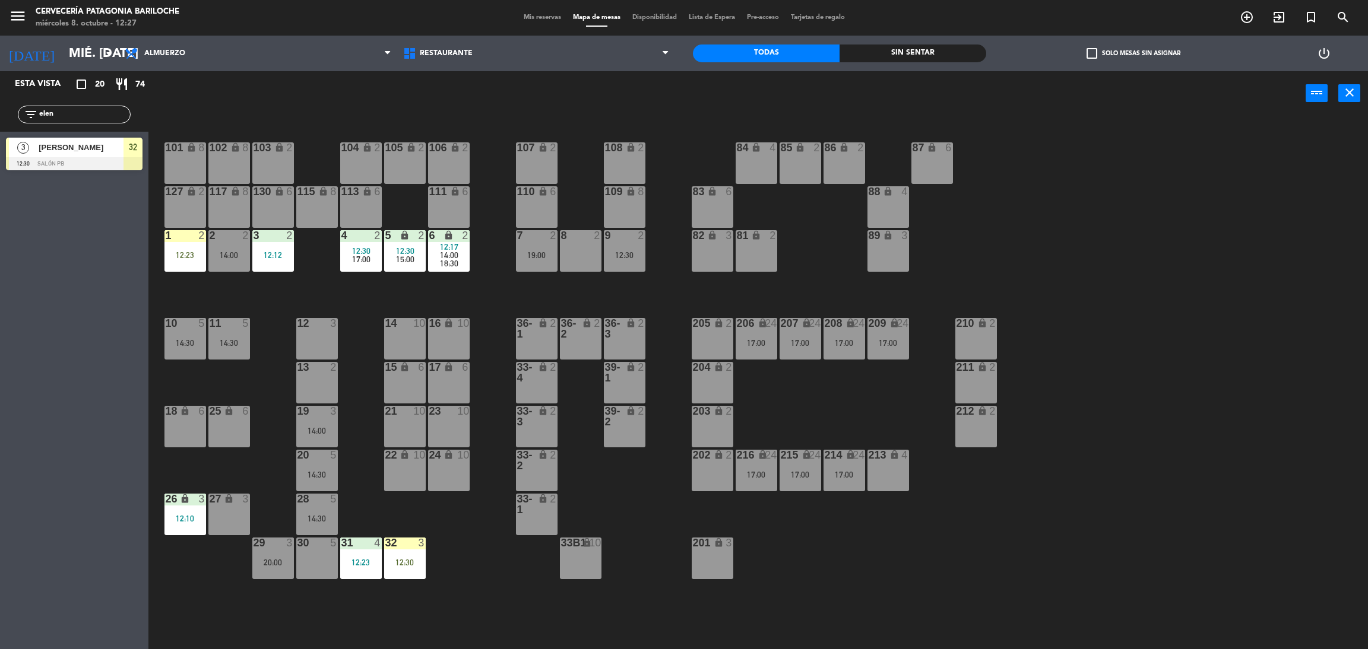
click at [96, 157] on div at bounding box center [74, 163] width 137 height 13
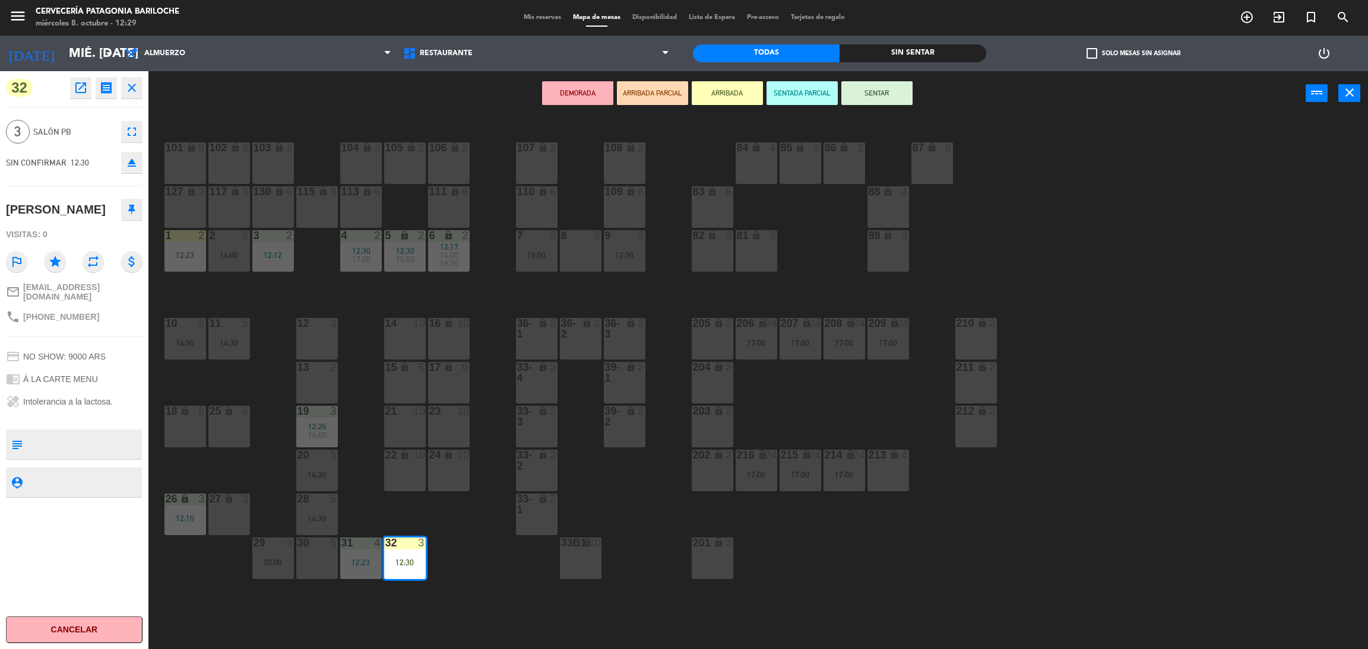
click at [135, 90] on icon "close" at bounding box center [132, 88] width 14 height 14
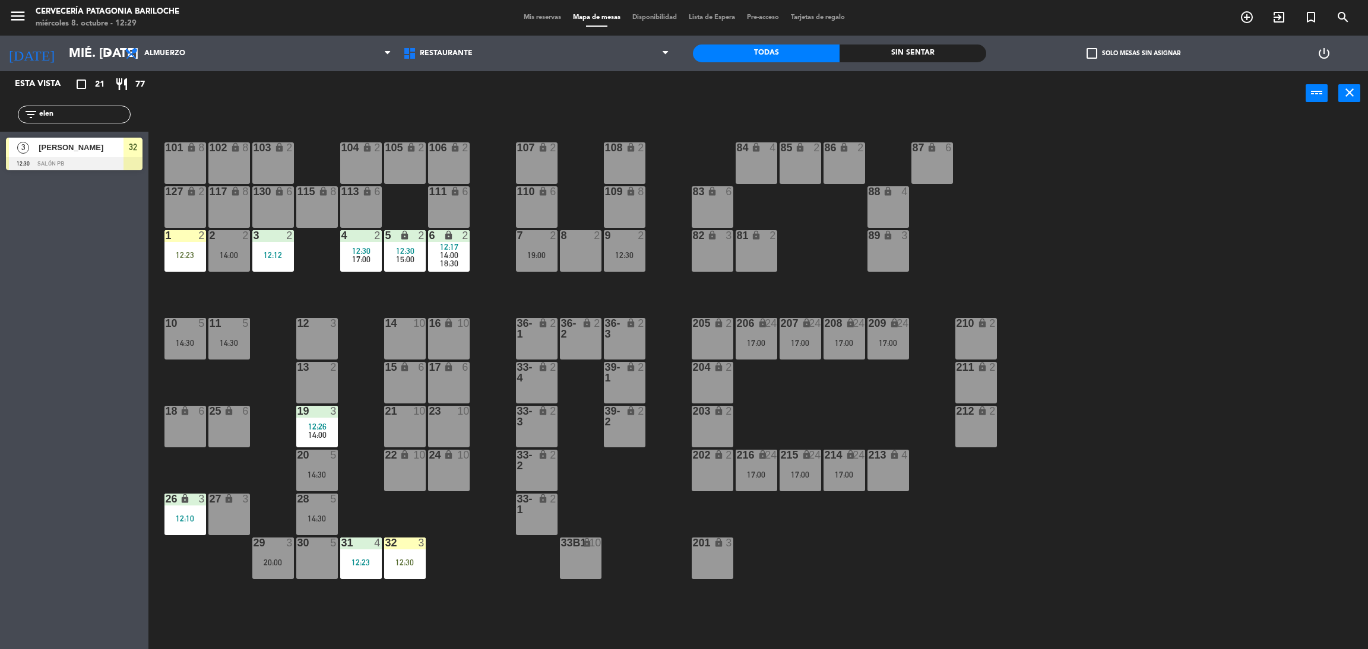
click at [72, 119] on input "elen" at bounding box center [84, 114] width 92 height 13
type input "e"
type input "clau"
click at [96, 154] on div "[PERSON_NAME]" at bounding box center [80, 148] width 86 height 20
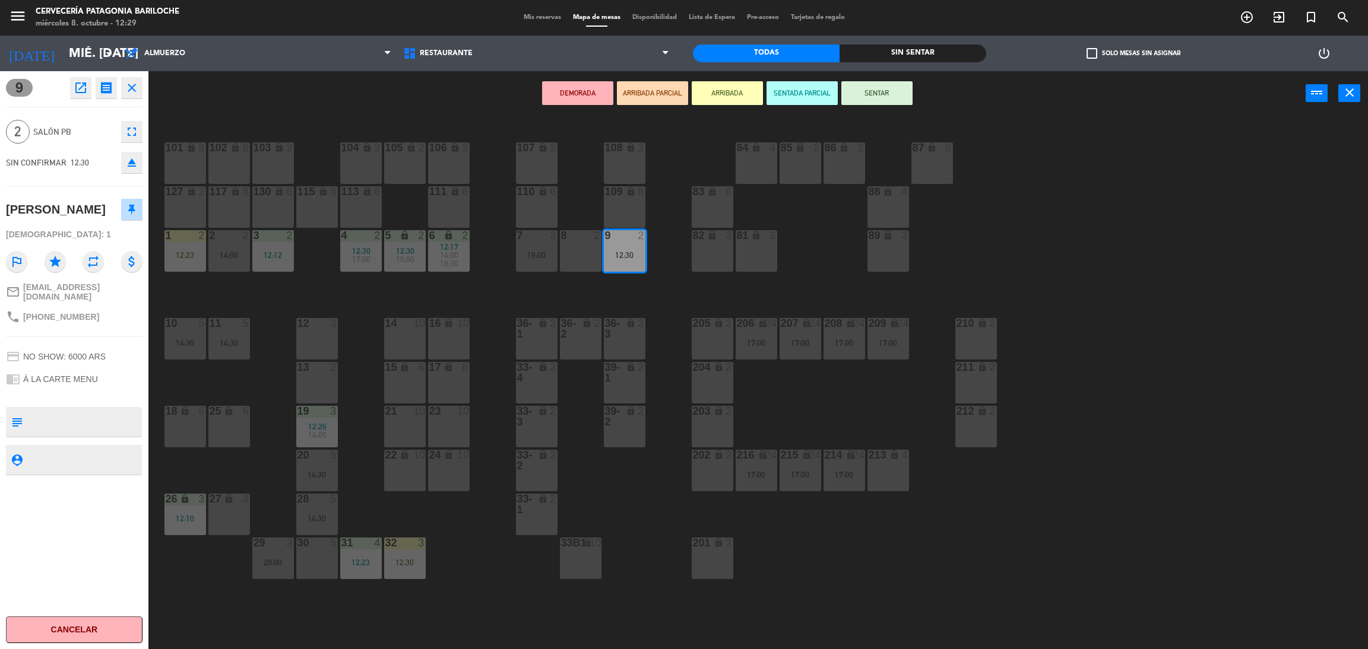
click at [732, 93] on button "ARRIBADA" at bounding box center [727, 93] width 71 height 24
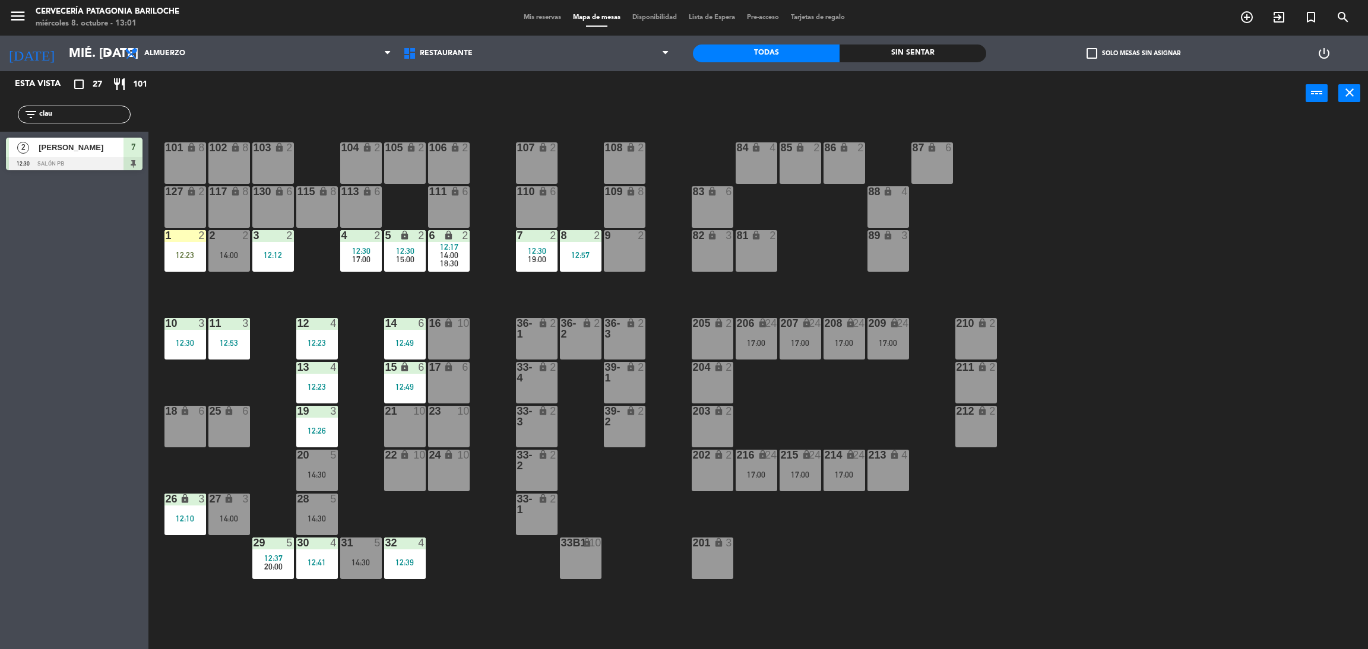
click at [81, 108] on input "clau" at bounding box center [84, 114] width 92 height 13
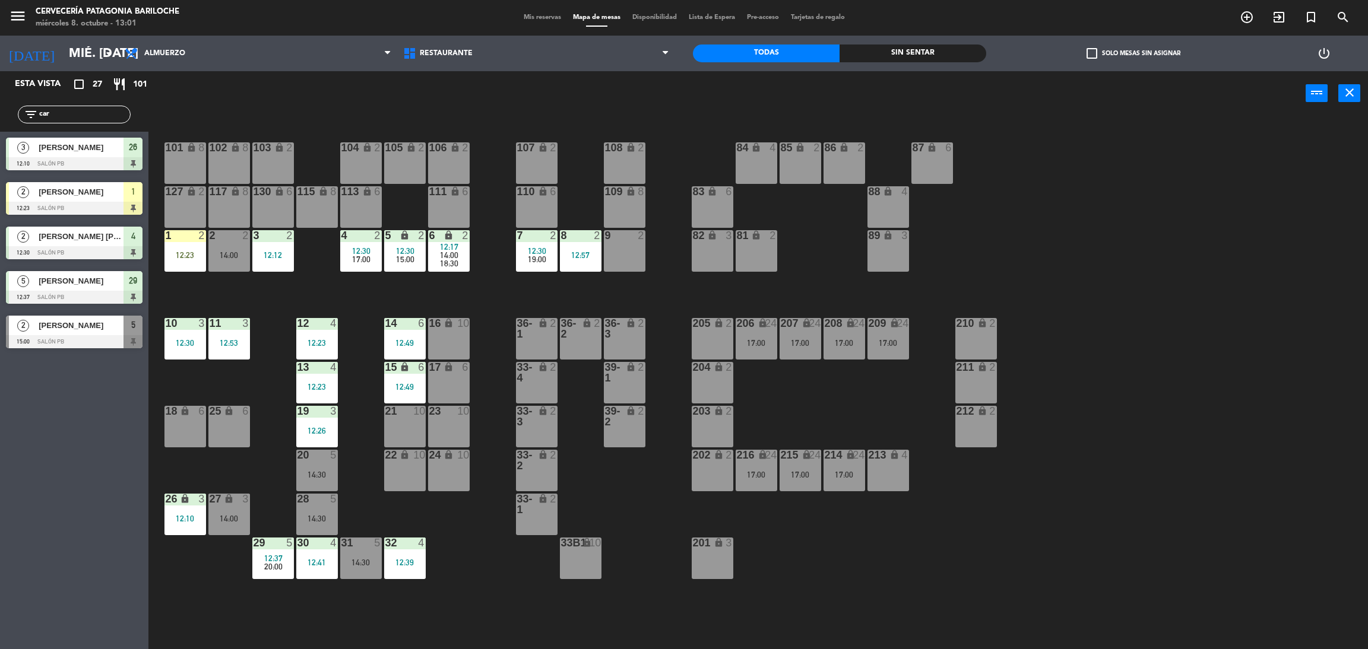
type input "car"
click at [74, 464] on div "Esta vista crop_square 27 restaurant 101 filter_list car 3 [PERSON_NAME] 12:10 …" at bounding box center [74, 360] width 148 height 578
click at [80, 196] on span "[PERSON_NAME]" at bounding box center [81, 192] width 85 height 12
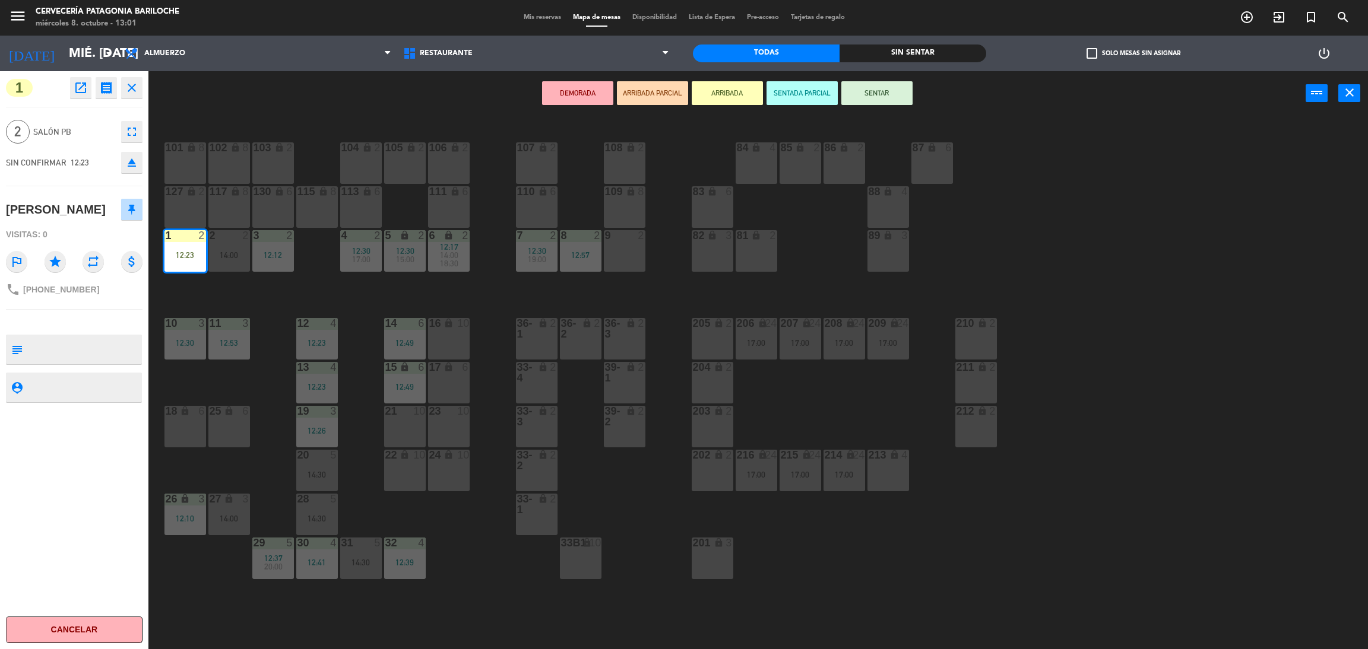
click at [232, 306] on div "101 lock 8 102 lock 8 104 lock 2 105 lock 2 106 lock 2 103 lock 2 107 lock 2 10…" at bounding box center [765, 388] width 1206 height 534
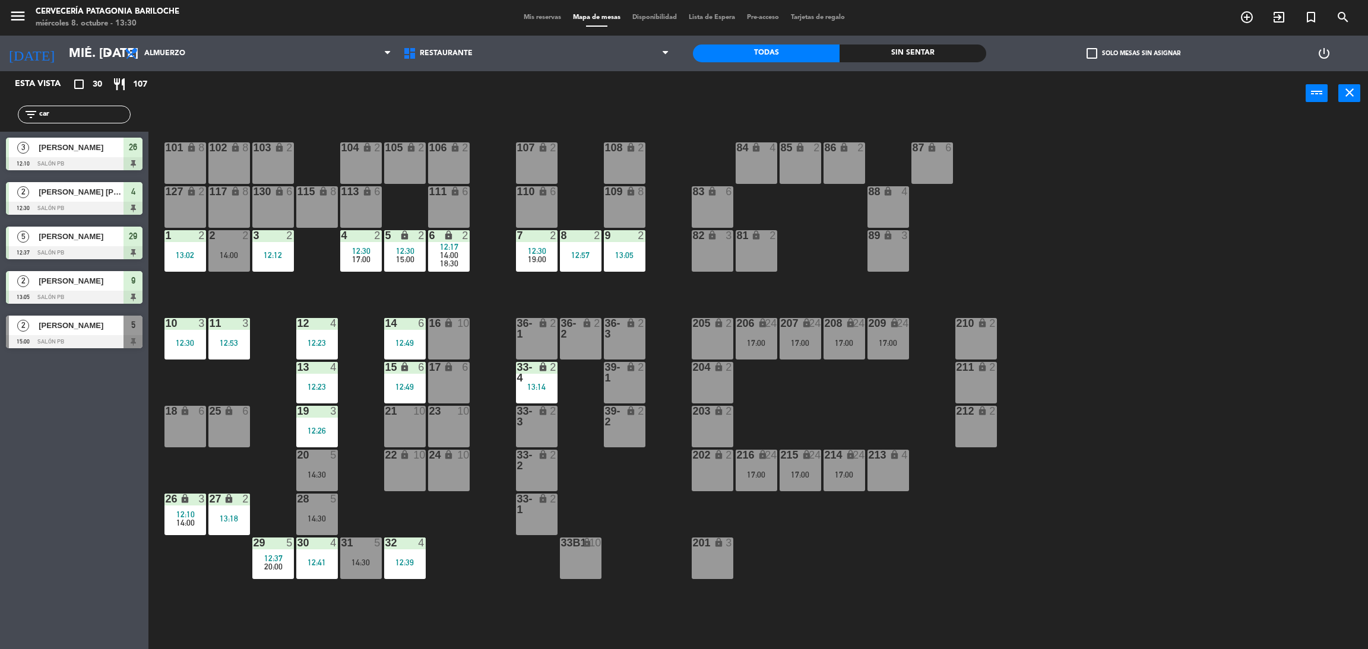
click at [164, 435] on div "18 lock 6" at bounding box center [185, 427] width 42 height 42
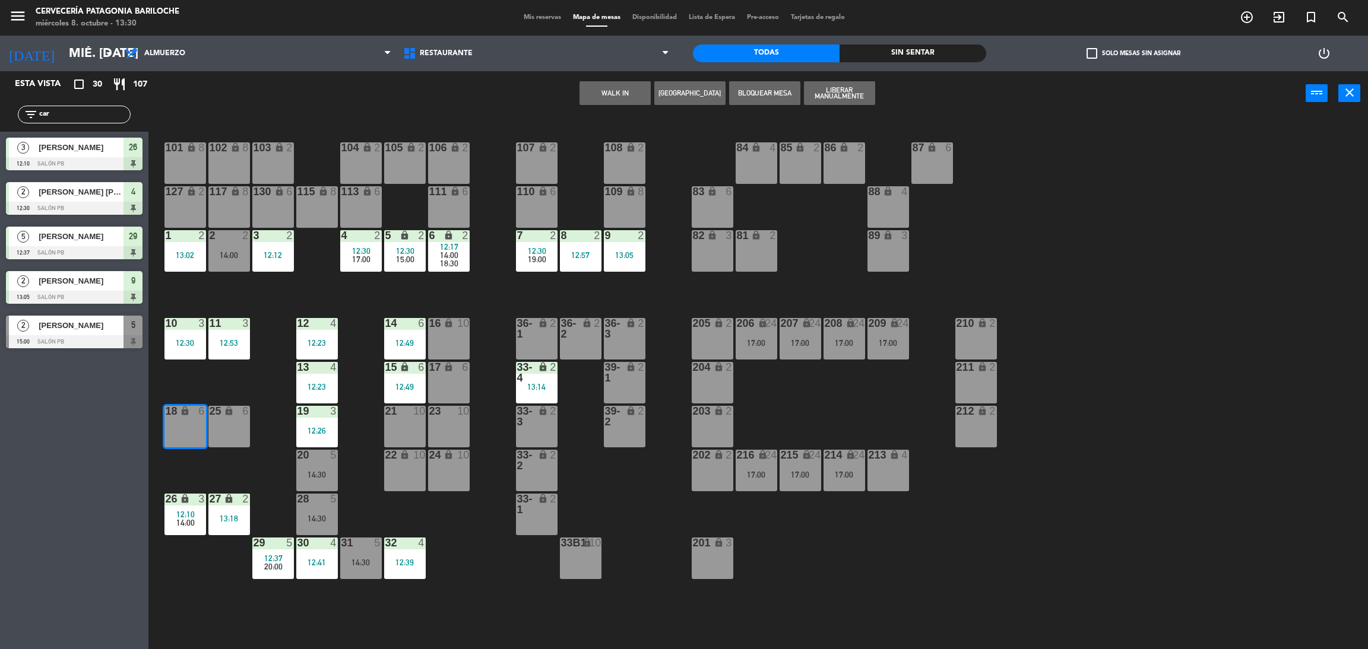
click at [231, 424] on div "25 lock 6" at bounding box center [229, 427] width 42 height 42
click at [610, 89] on button "WALK IN" at bounding box center [614, 93] width 71 height 24
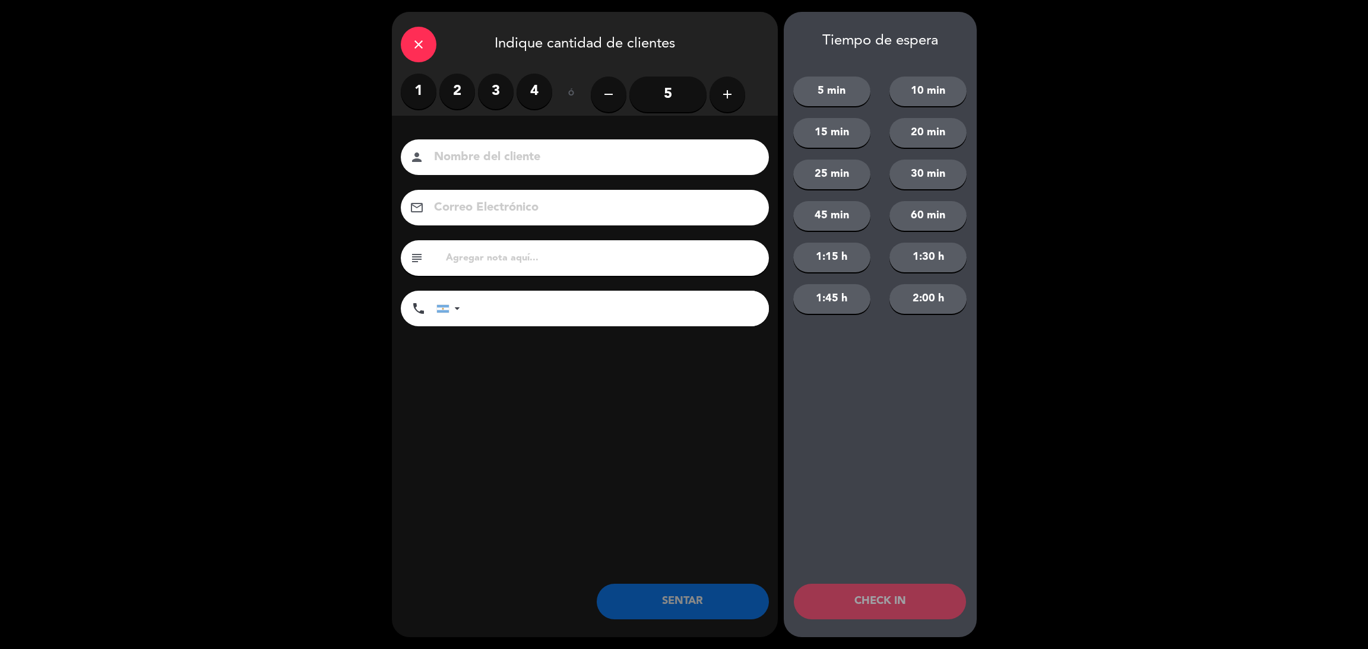
click at [685, 89] on input "5" at bounding box center [667, 95] width 77 height 36
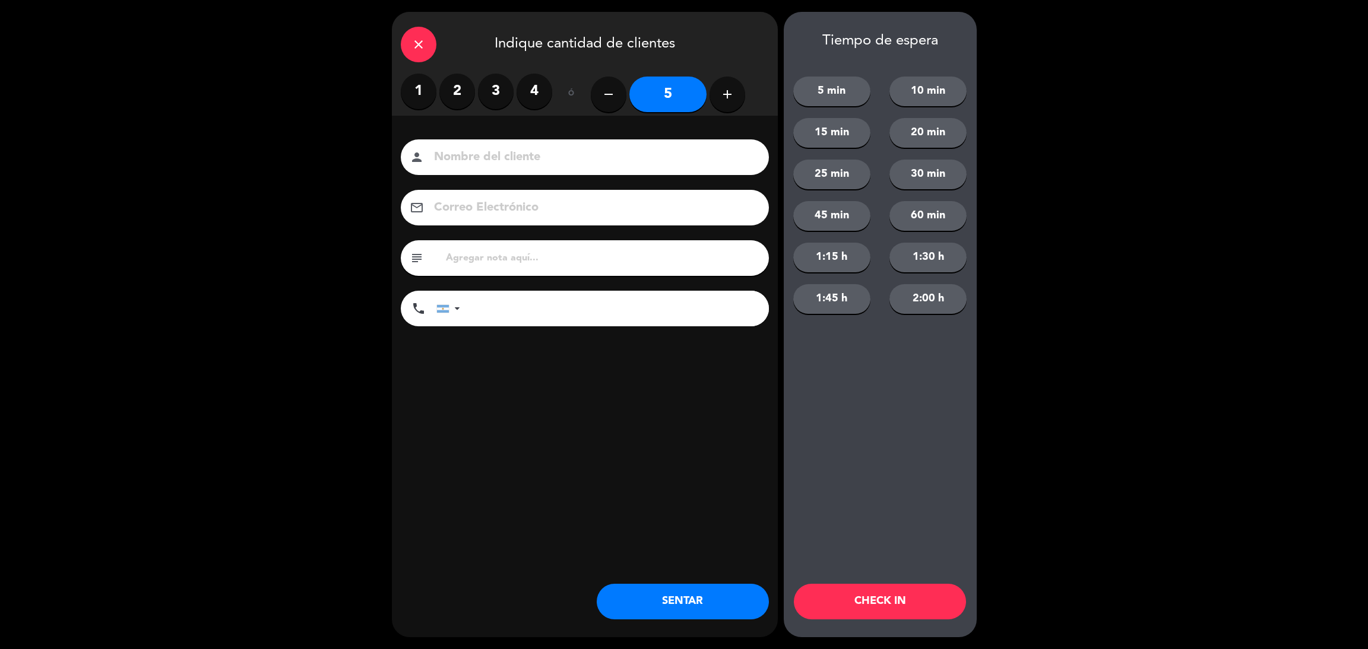
click at [626, 156] on input at bounding box center [593, 157] width 321 height 21
type input "Priscila [GEOGRAPHIC_DATA]"
click at [548, 310] on input "tel" at bounding box center [620, 309] width 297 height 36
type input "[PHONE_NUMBER]"
click at [918, 181] on button "30 min" at bounding box center [927, 175] width 77 height 30
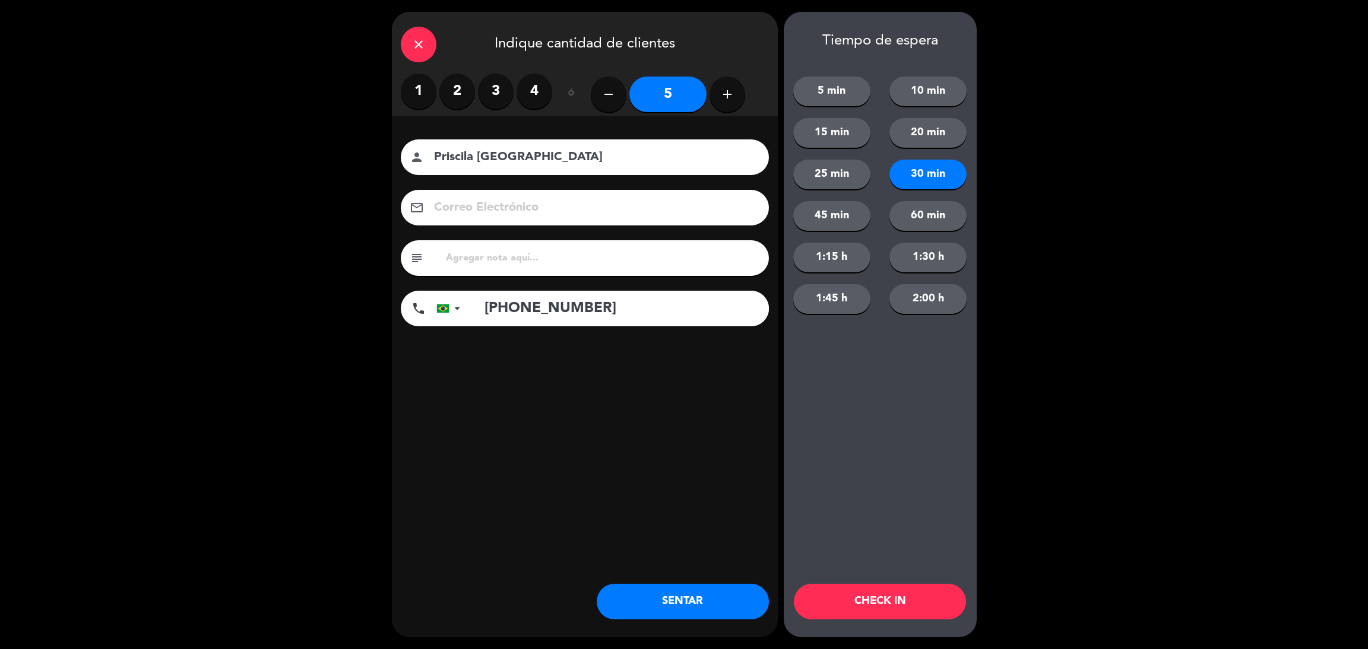
click at [889, 603] on button "CHECK IN" at bounding box center [880, 602] width 172 height 36
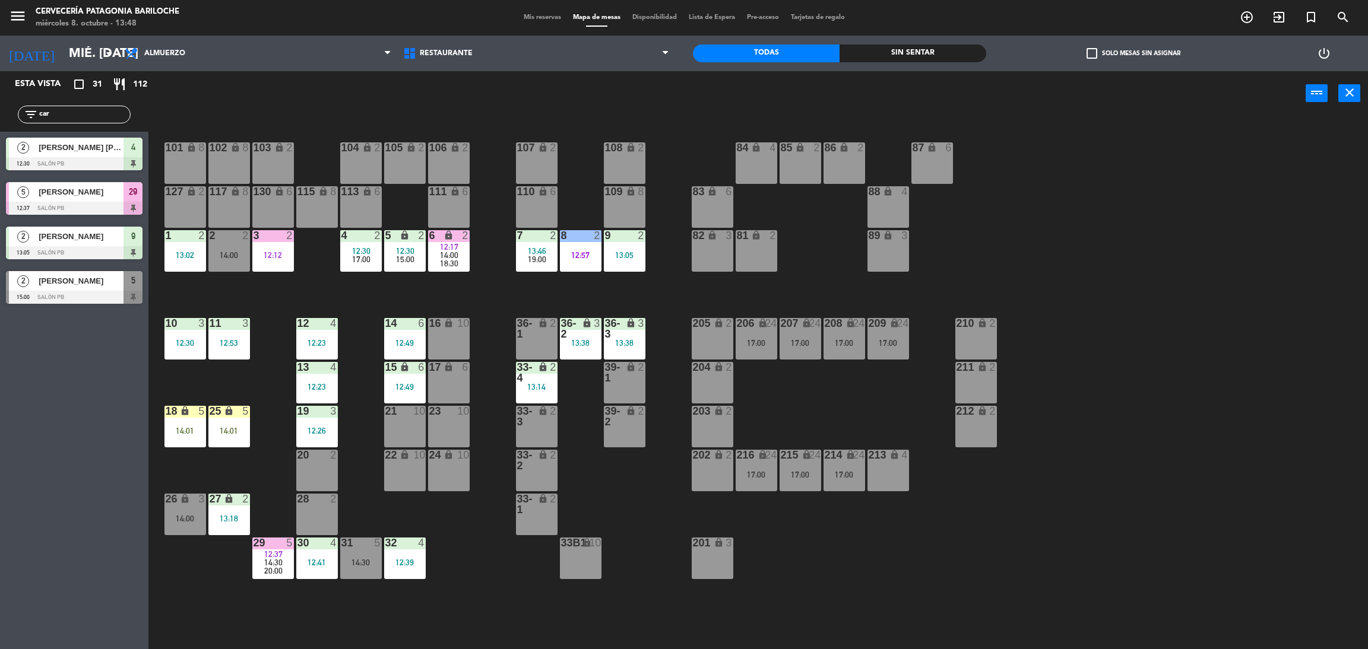
click at [96, 116] on input "car" at bounding box center [84, 114] width 92 height 13
type input "c"
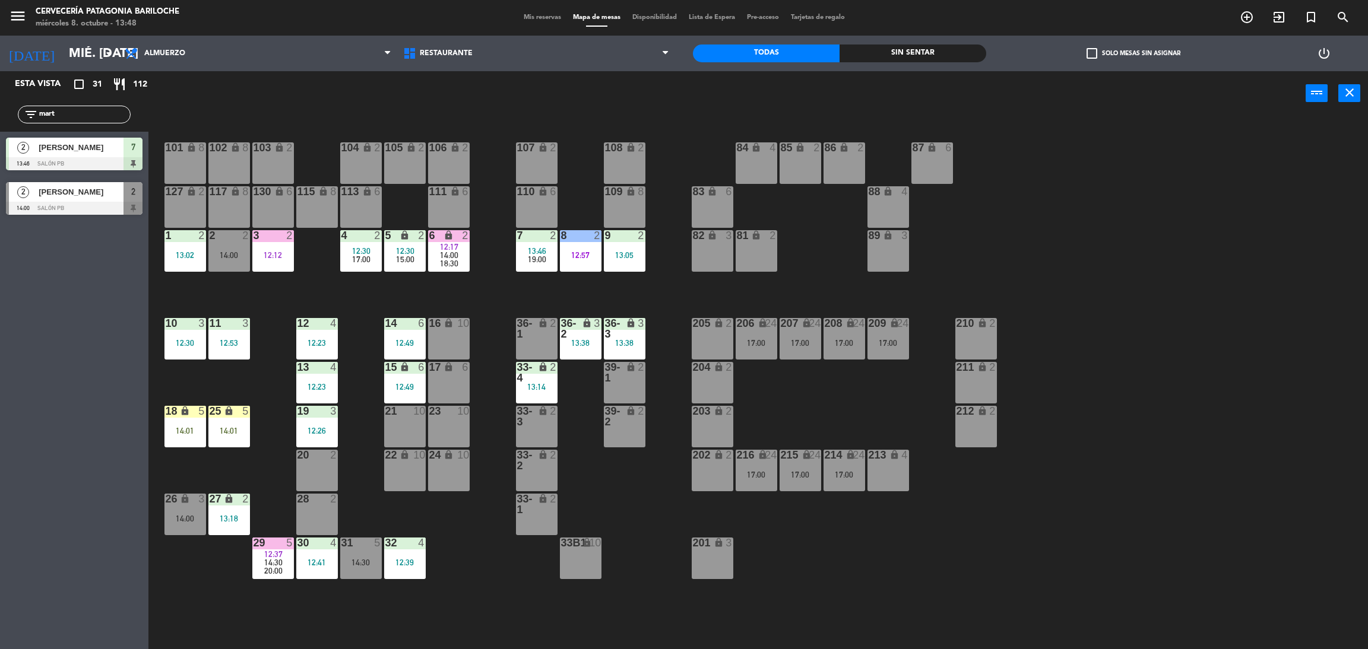
type input "mart"
click at [23, 289] on div "Esta vista crop_square 31 restaurant 112 filter_list mart 2 [PERSON_NAME] 13:46…" at bounding box center [74, 360] width 148 height 578
click at [95, 189] on span "[PERSON_NAME]" at bounding box center [81, 192] width 85 height 12
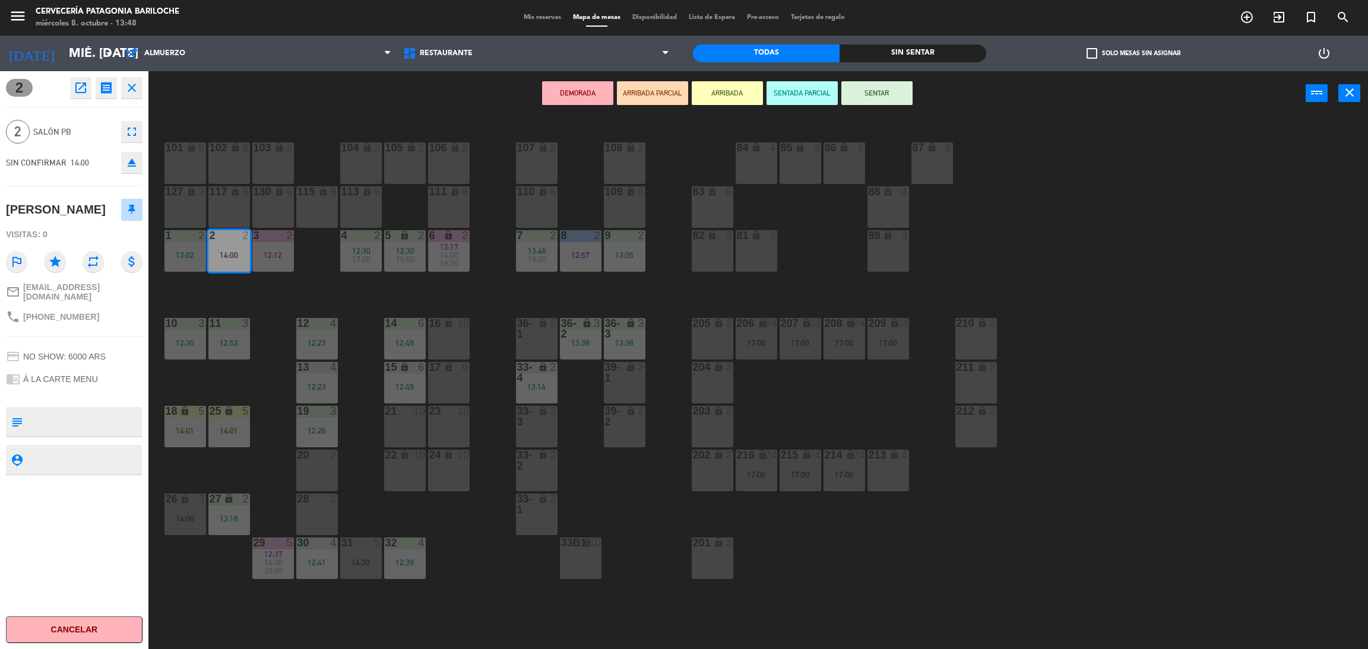
click at [739, 91] on button "ARRIBADA" at bounding box center [727, 93] width 71 height 24
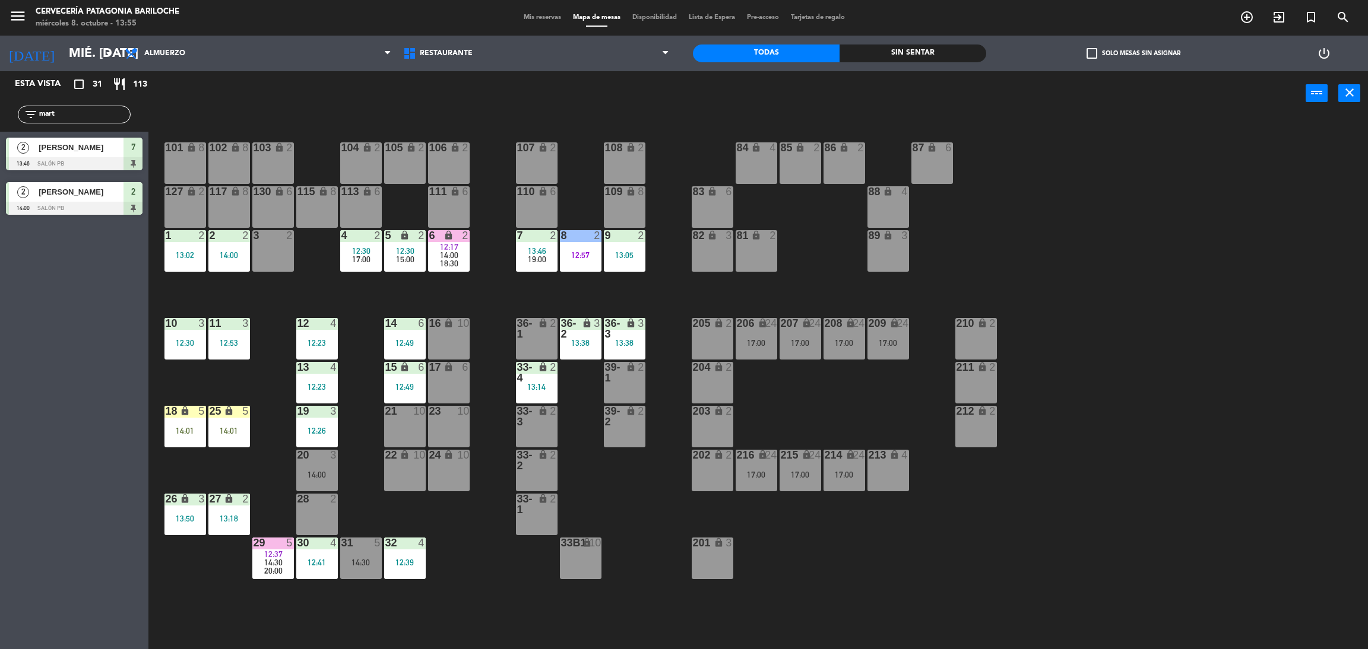
click at [122, 110] on input "mart" at bounding box center [84, 114] width 92 height 13
type input "maria"
click at [0, 267] on div "Esta vista crop_square 31 restaurant 113 filter_list [PERSON_NAME] 2 [PERSON_NA…" at bounding box center [74, 360] width 148 height 578
click at [100, 147] on span "[PERSON_NAME]" at bounding box center [81, 147] width 85 height 12
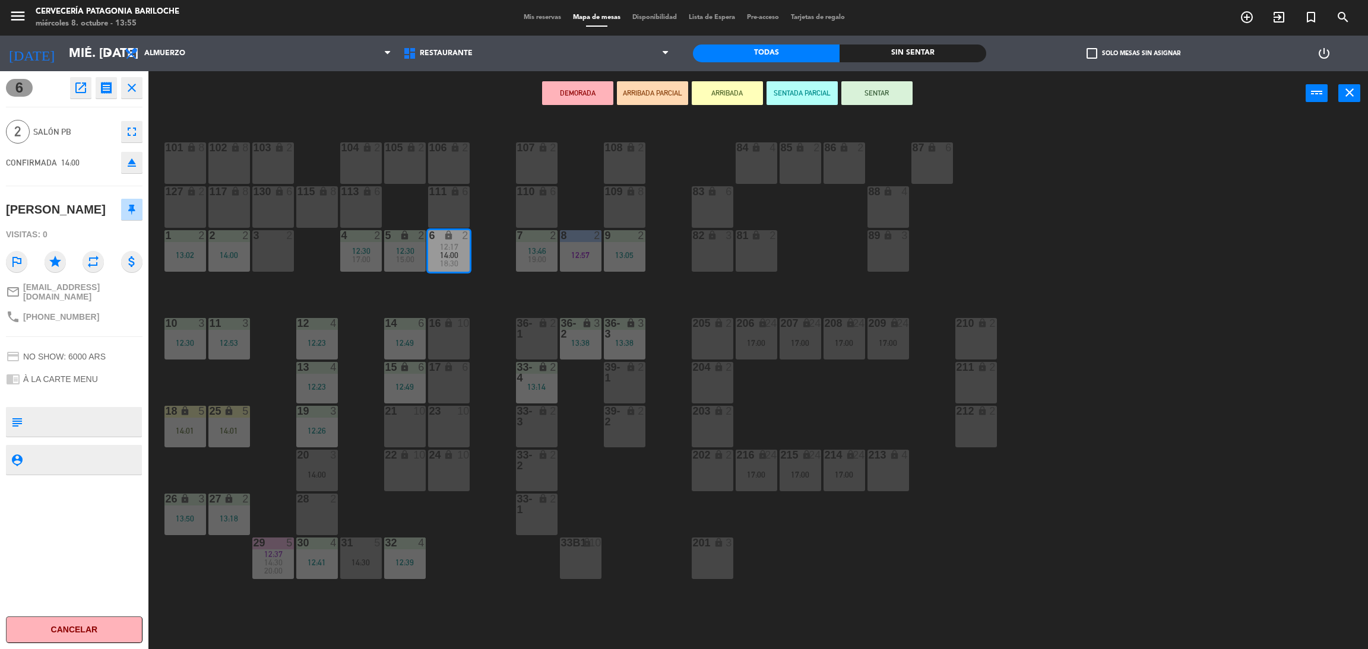
click at [727, 89] on button "ARRIBADA" at bounding box center [727, 93] width 71 height 24
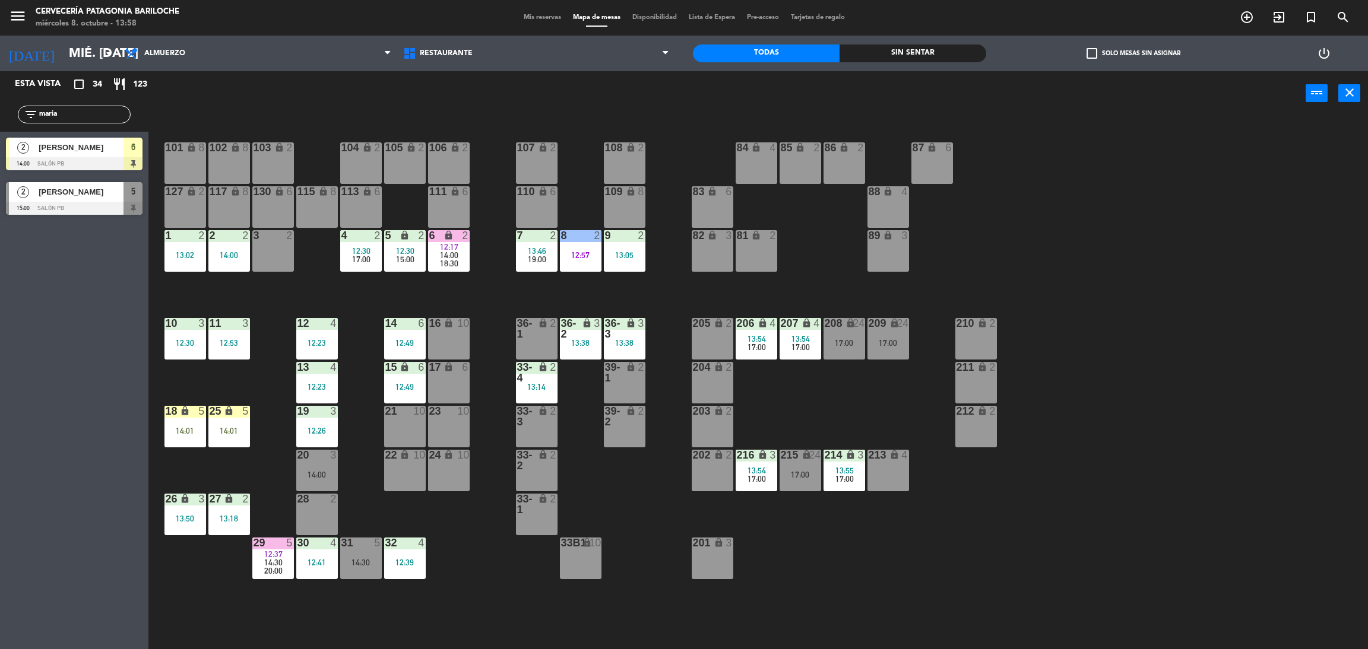
click at [101, 115] on input "maria" at bounding box center [84, 114] width 92 height 13
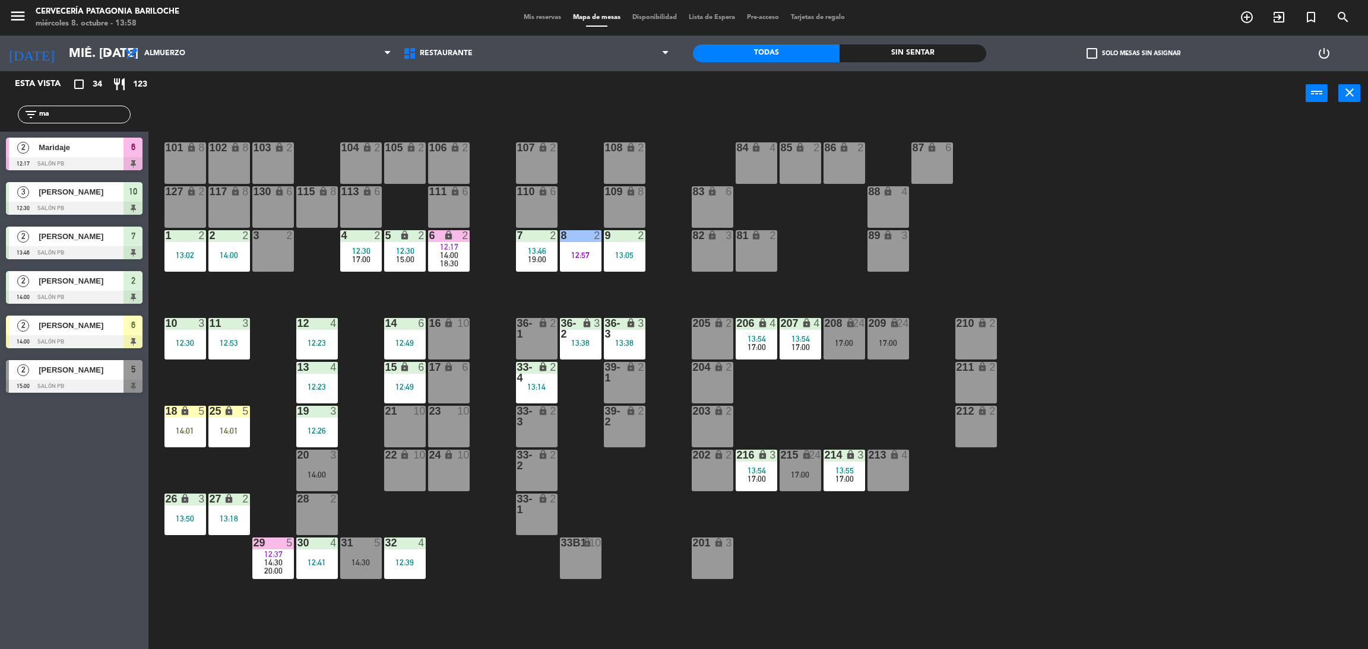
type input "m"
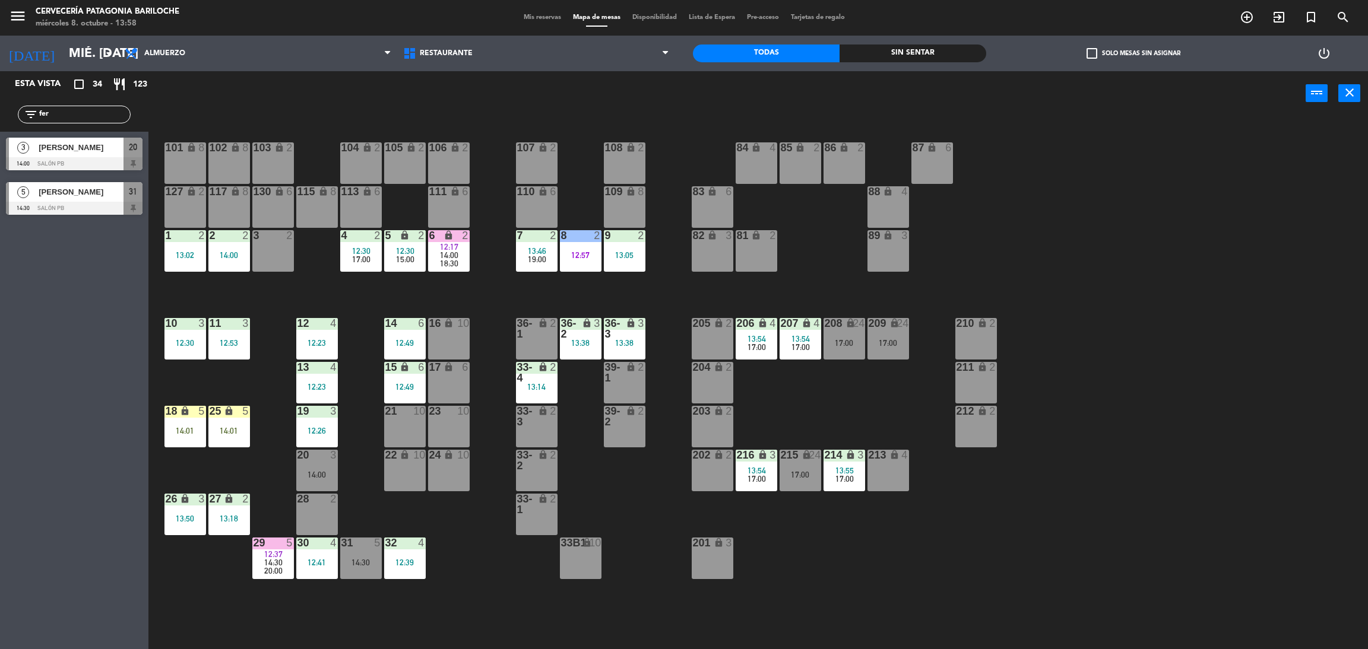
type input "fer"
click at [76, 288] on div "Esta vista crop_square 34 restaurant 123 filter_list fer 3 [PERSON_NAME] 14:00 …" at bounding box center [74, 360] width 148 height 578
click at [66, 149] on span "[PERSON_NAME]" at bounding box center [81, 147] width 85 height 12
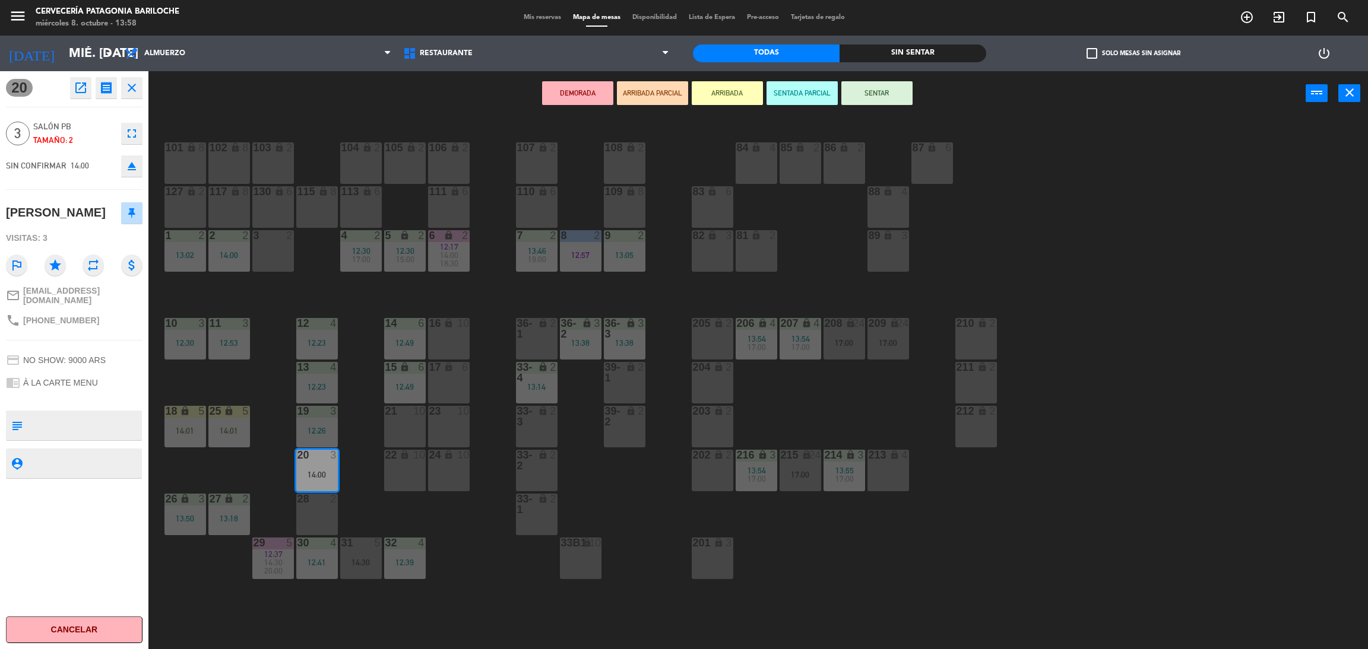
click at [730, 97] on button "ARRIBADA" at bounding box center [727, 93] width 71 height 24
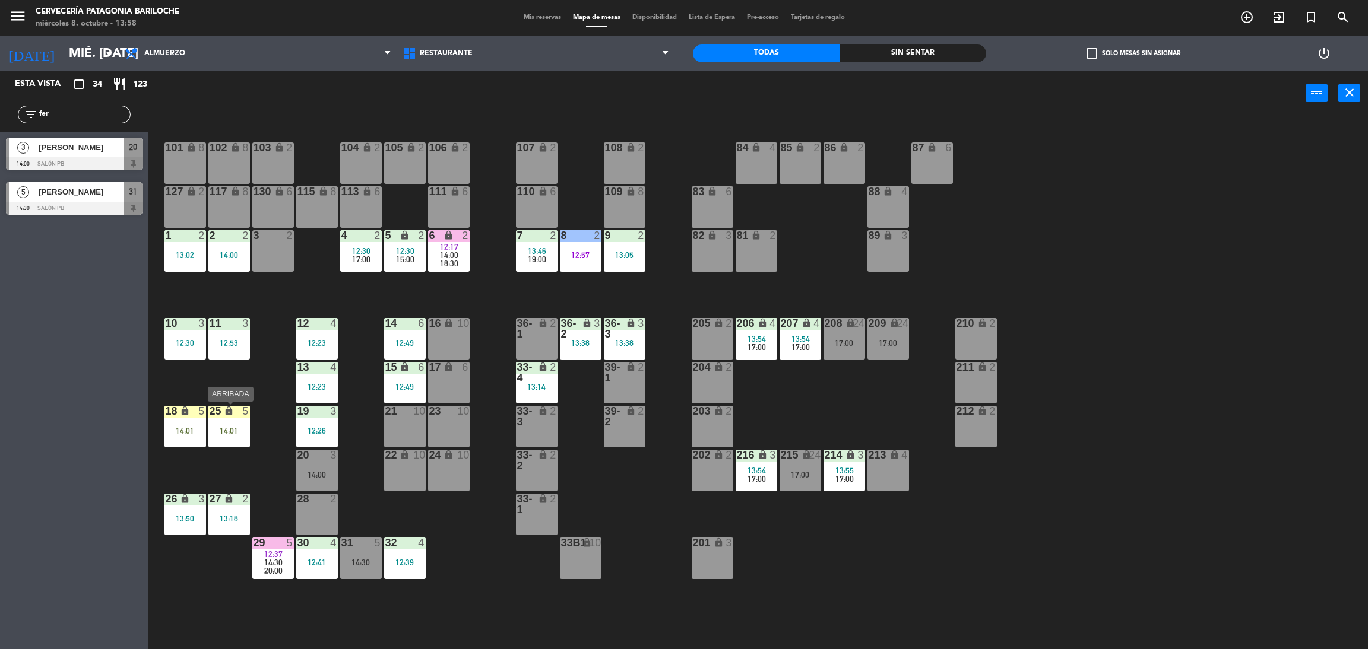
click at [223, 439] on div "25 lock 5 14:01" at bounding box center [229, 427] width 42 height 42
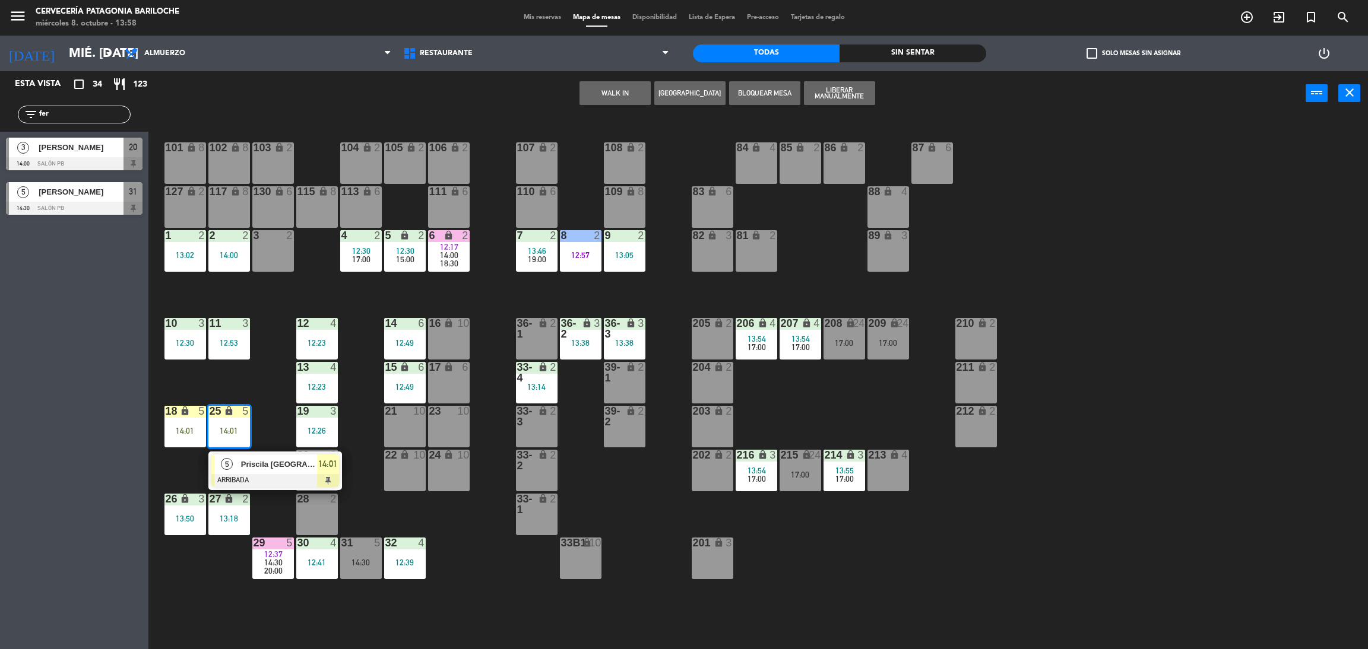
click at [268, 398] on div "101 lock 8 102 lock 8 104 lock 2 105 lock 2 106 lock 2 103 lock 2 107 lock 2 10…" at bounding box center [765, 388] width 1206 height 534
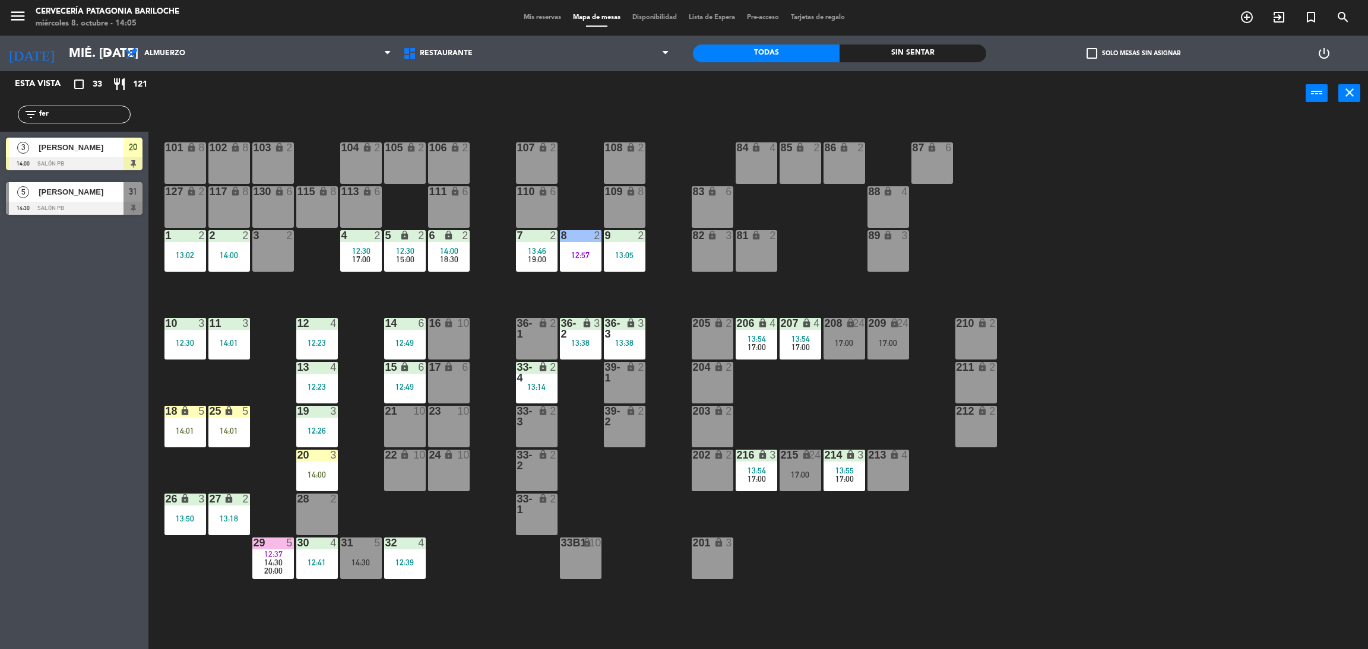
click at [83, 115] on input "fer" at bounding box center [84, 114] width 92 height 13
type input "f"
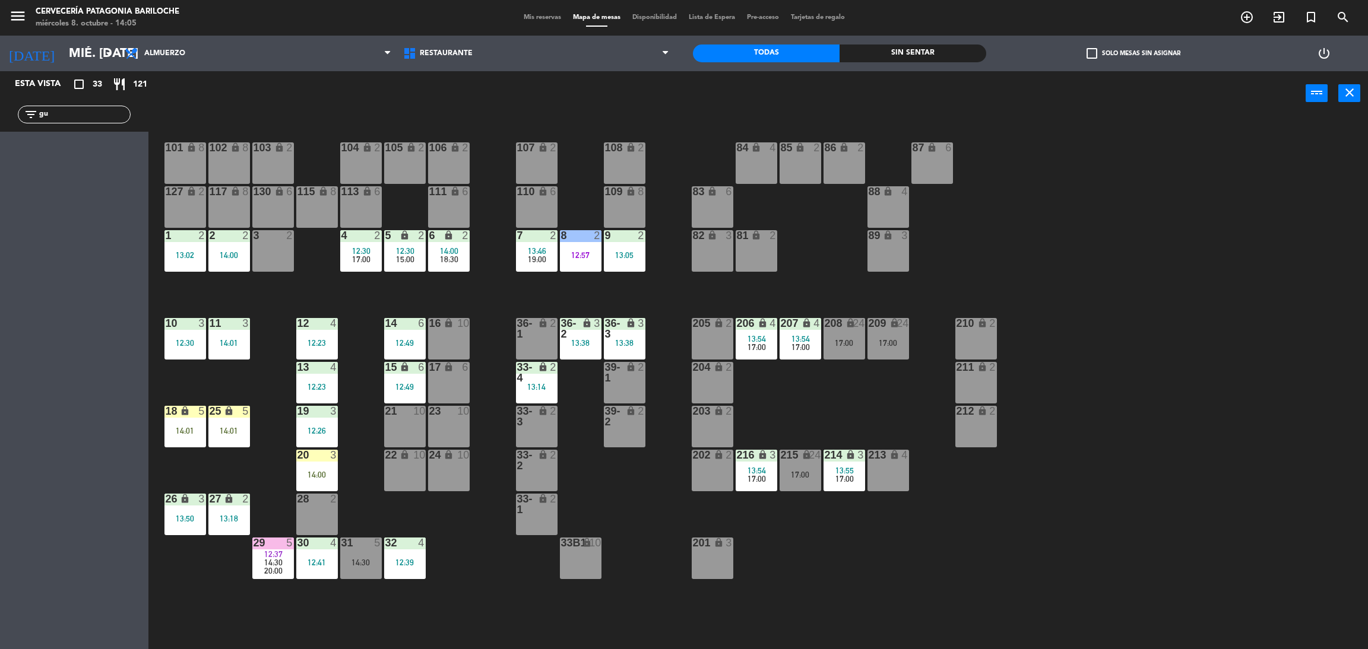
type input "g"
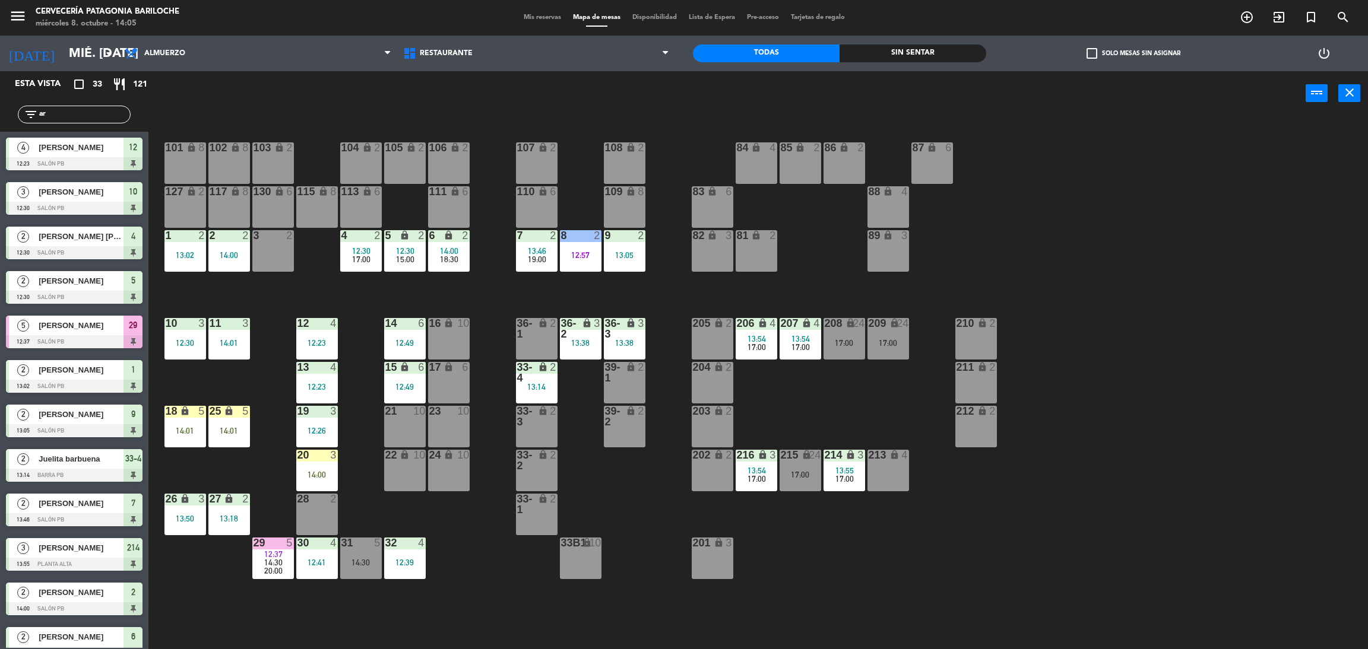
type input "a"
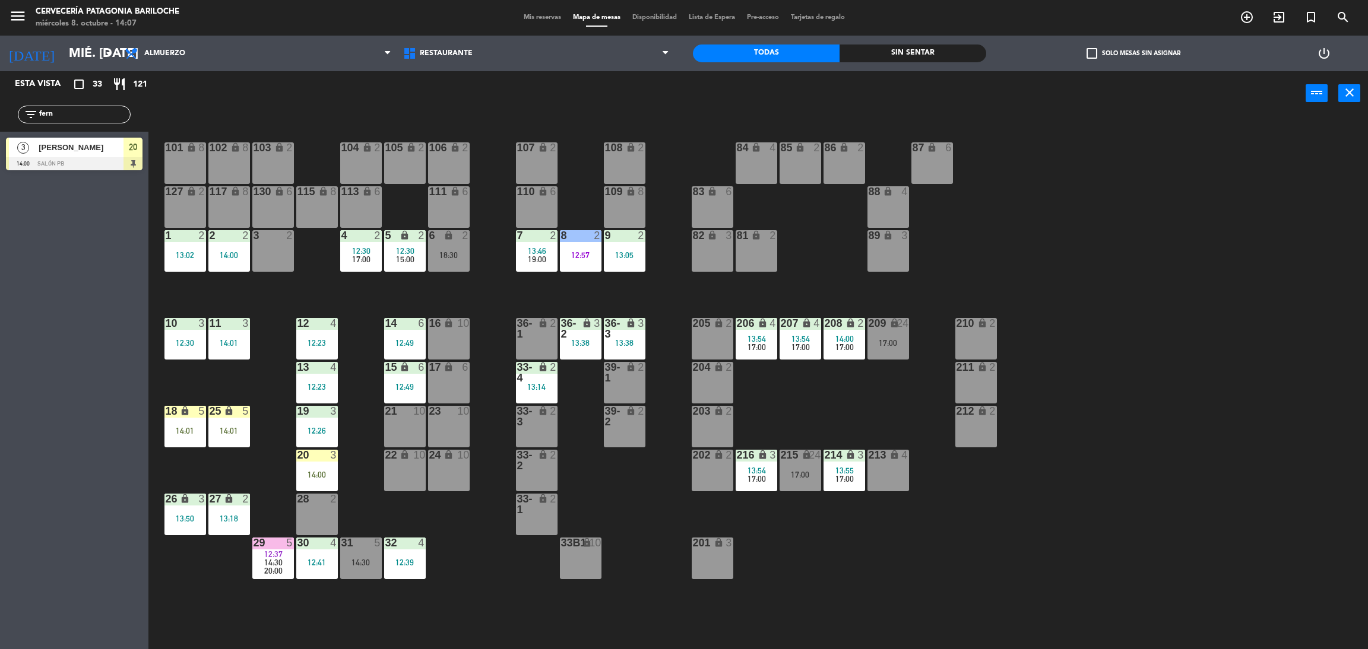
click at [66, 274] on div "Esta vista crop_square 33 restaurant 121 filter_list fern 3 [PERSON_NAME] 14:00…" at bounding box center [74, 360] width 148 height 578
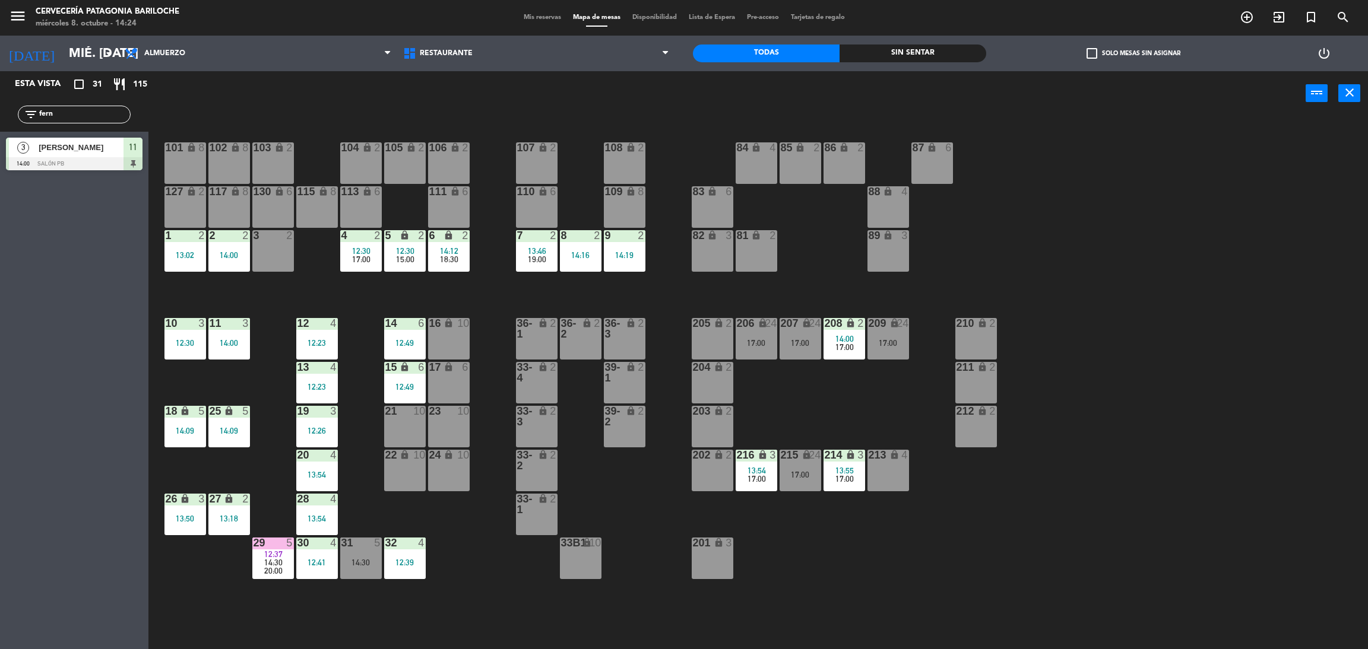
click at [61, 121] on input "fern" at bounding box center [84, 114] width 92 height 13
type input "f"
type input "rube"
click at [74, 148] on span "[PERSON_NAME]" at bounding box center [81, 147] width 85 height 12
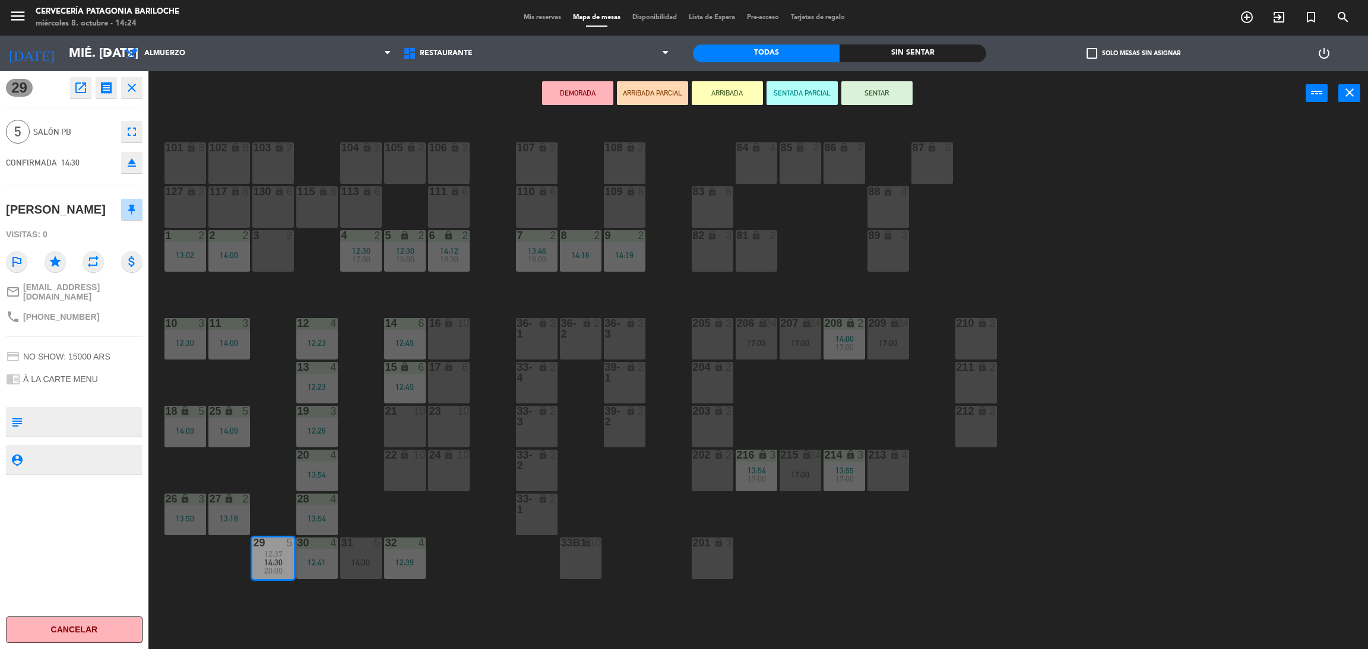
click at [717, 100] on button "ARRIBADA" at bounding box center [727, 93] width 71 height 24
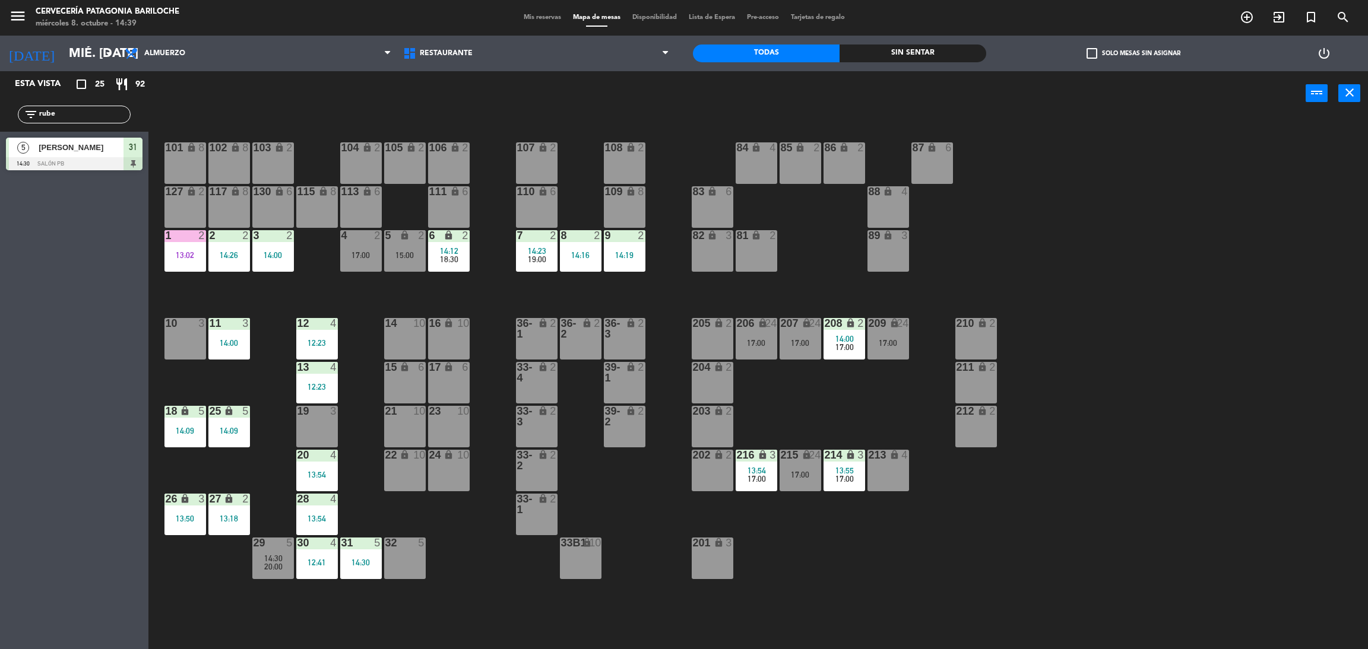
click at [352, 293] on div "101 lock 8 102 lock 8 104 lock 2 105 lock 2 106 lock 2 103 lock 2 107 lock 2 10…" at bounding box center [765, 388] width 1206 height 534
click at [359, 294] on div "101 lock 8 102 lock 8 104 lock 2 105 lock 2 106 lock 2 103 lock 2 107 lock 2 10…" at bounding box center [765, 388] width 1206 height 534
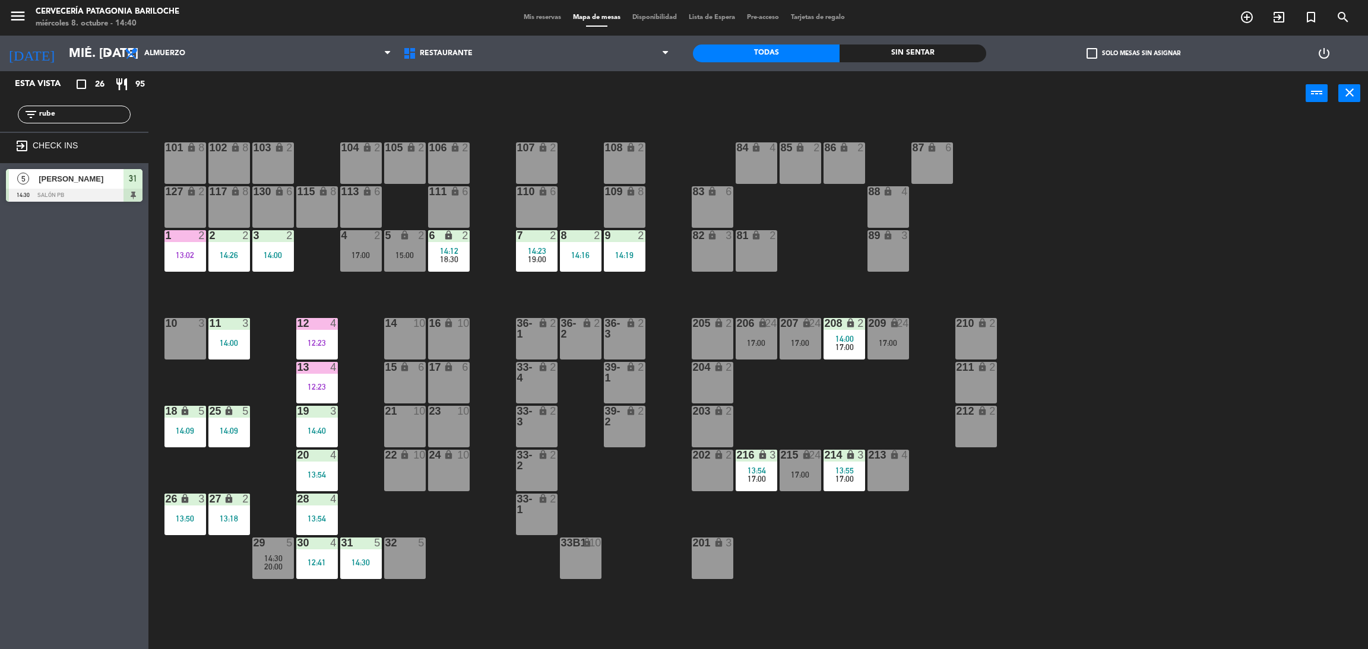
drag, startPoint x: 79, startPoint y: 110, endPoint x: 0, endPoint y: 93, distance: 80.8
click at [0, 94] on div "Esta vista crop_square 26 restaurant 95 filter_list rube exit_to_app CHECK INS …" at bounding box center [74, 139] width 148 height 137
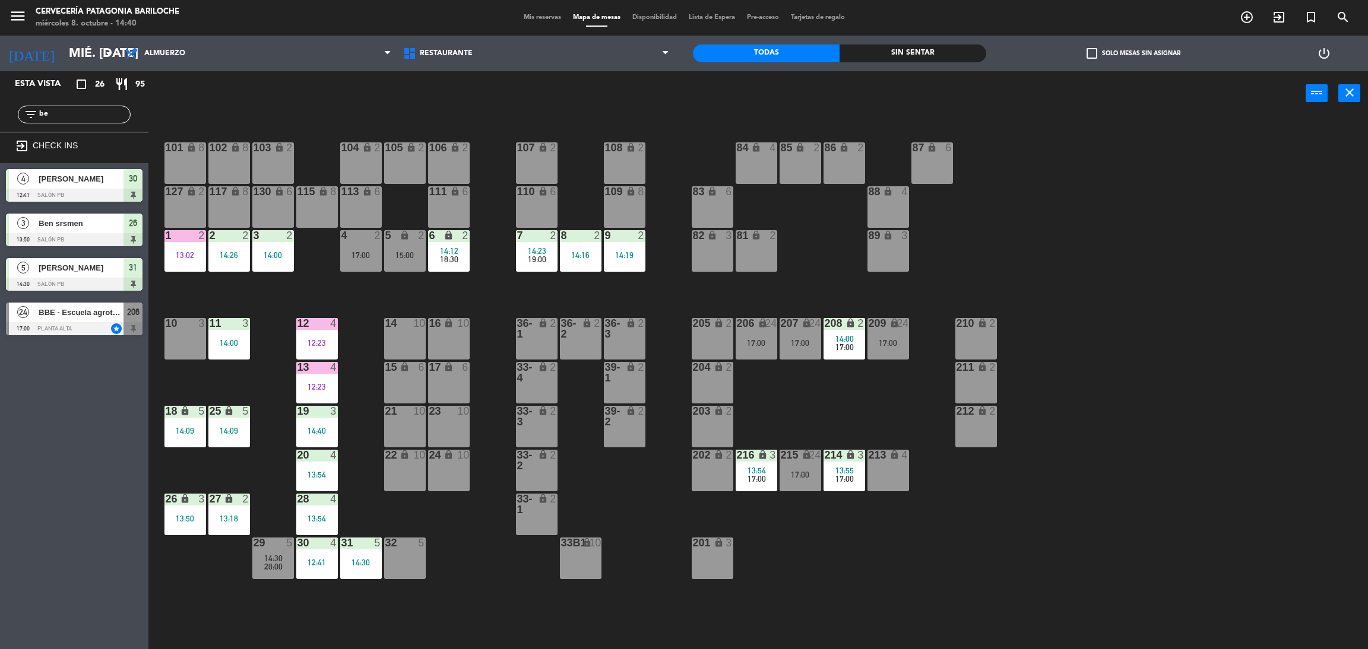
type input "b"
type input "men"
click at [90, 320] on div "[PERSON_NAME]" at bounding box center [80, 313] width 86 height 20
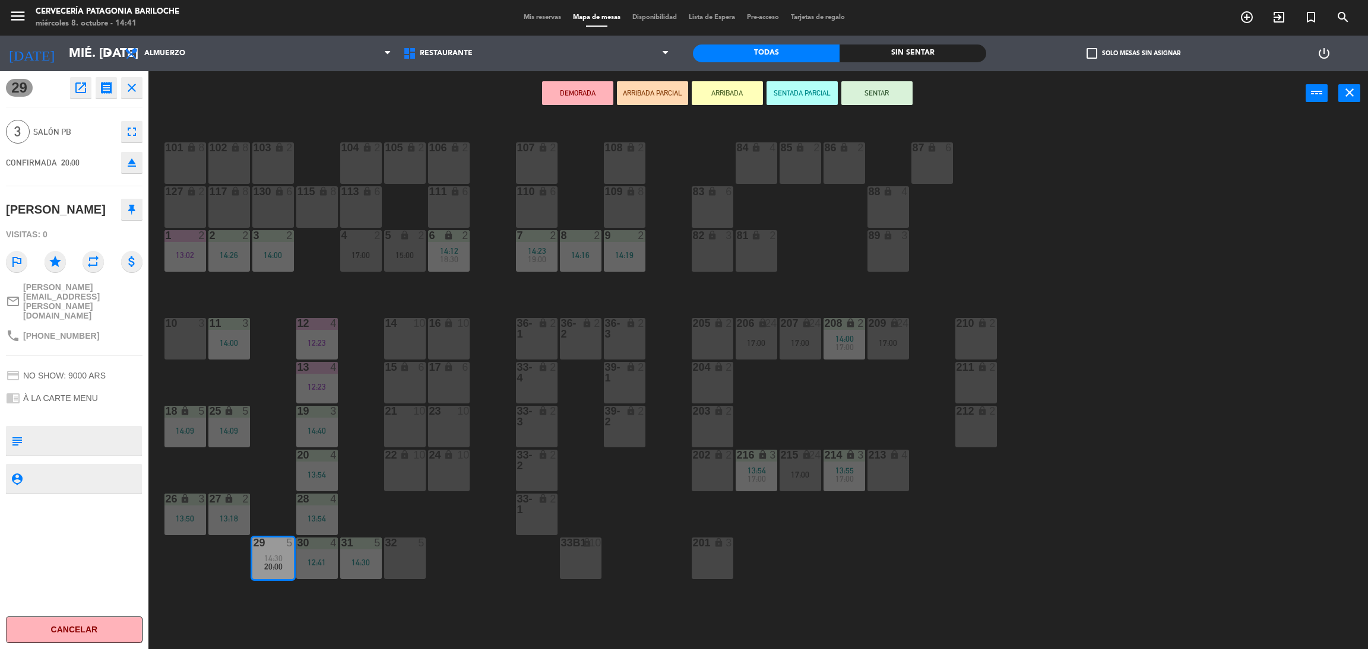
click at [133, 85] on icon "close" at bounding box center [132, 88] width 14 height 14
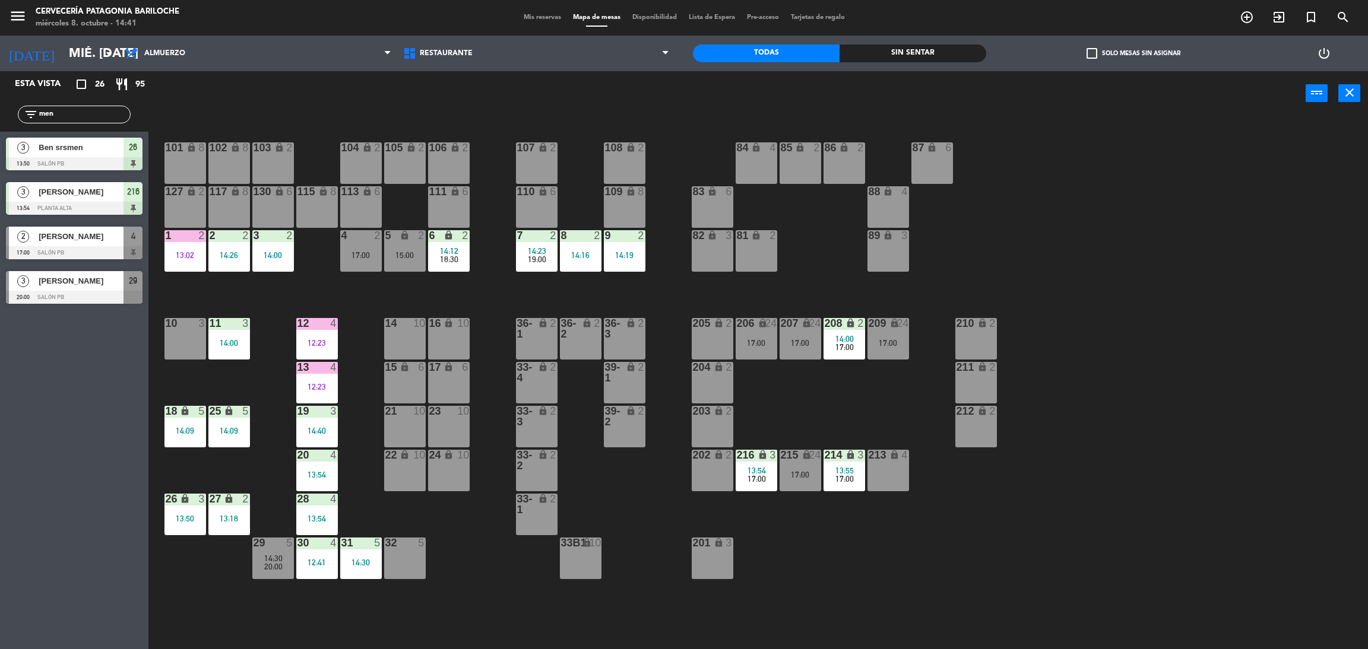
click at [68, 100] on div "filter_list men" at bounding box center [74, 114] width 148 height 34
drag, startPoint x: 84, startPoint y: 107, endPoint x: 0, endPoint y: 103, distance: 83.8
click at [0, 103] on div "filter_list men" at bounding box center [74, 114] width 148 height 34
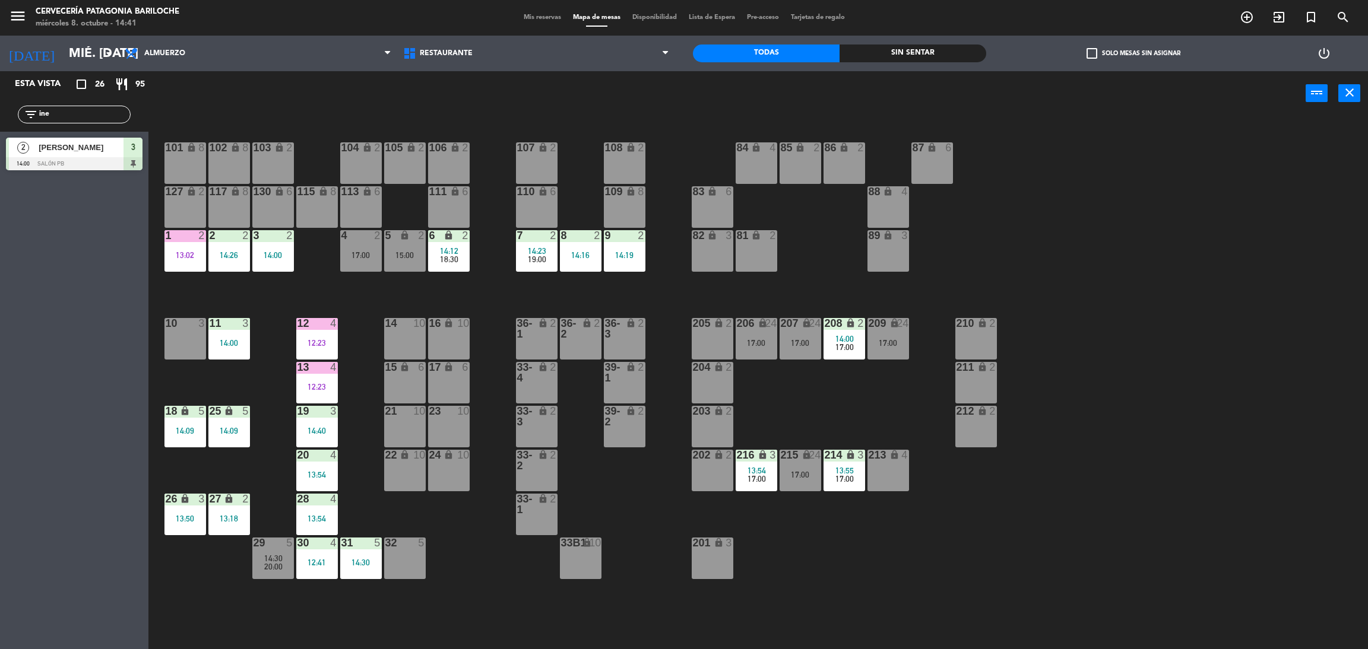
click at [42, 186] on div "Esta vista crop_square 26 restaurant 95 filter_list ine 2 [PERSON_NAME] 14:00 S…" at bounding box center [74, 360] width 148 height 578
drag, startPoint x: 59, startPoint y: 113, endPoint x: 0, endPoint y: 105, distance: 59.9
click at [0, 105] on div "filter_list ine" at bounding box center [74, 114] width 148 height 34
type input "fer"
click at [29, 314] on div "Esta vista crop_square 26 restaurant 95 filter_list fer 3 [PERSON_NAME] 14:00 S…" at bounding box center [74, 360] width 148 height 578
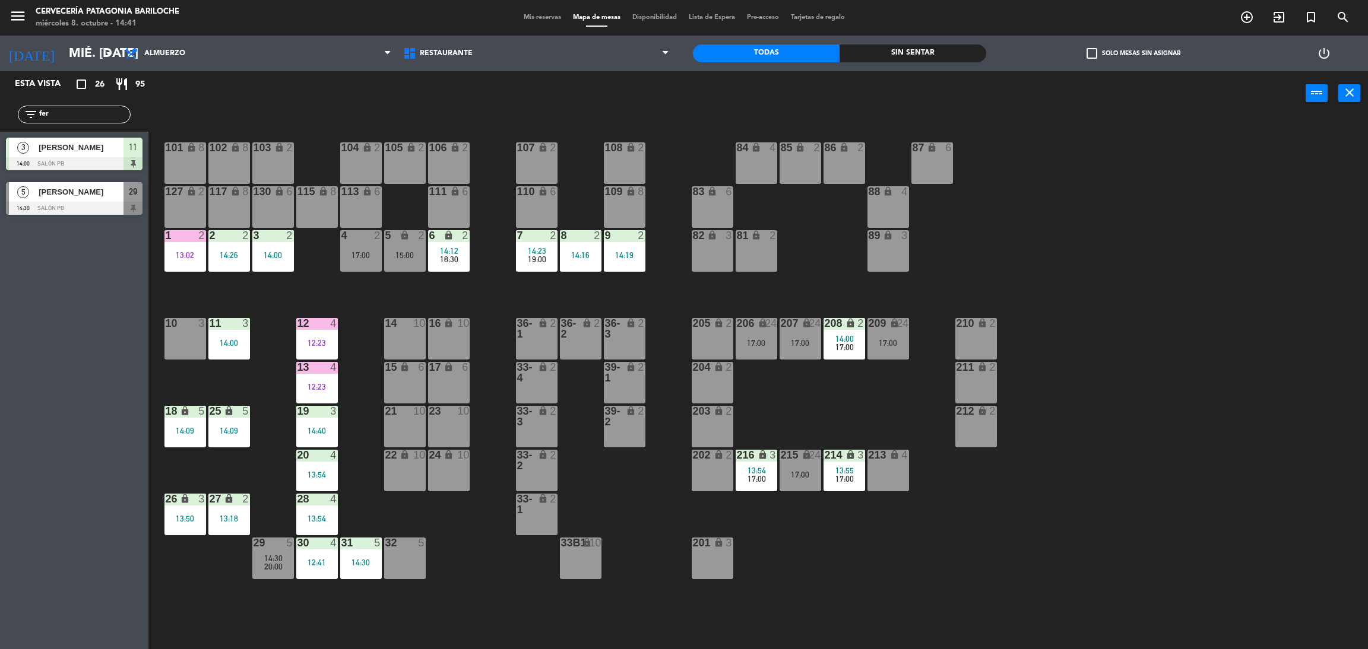
click at [80, 203] on div at bounding box center [74, 208] width 137 height 13
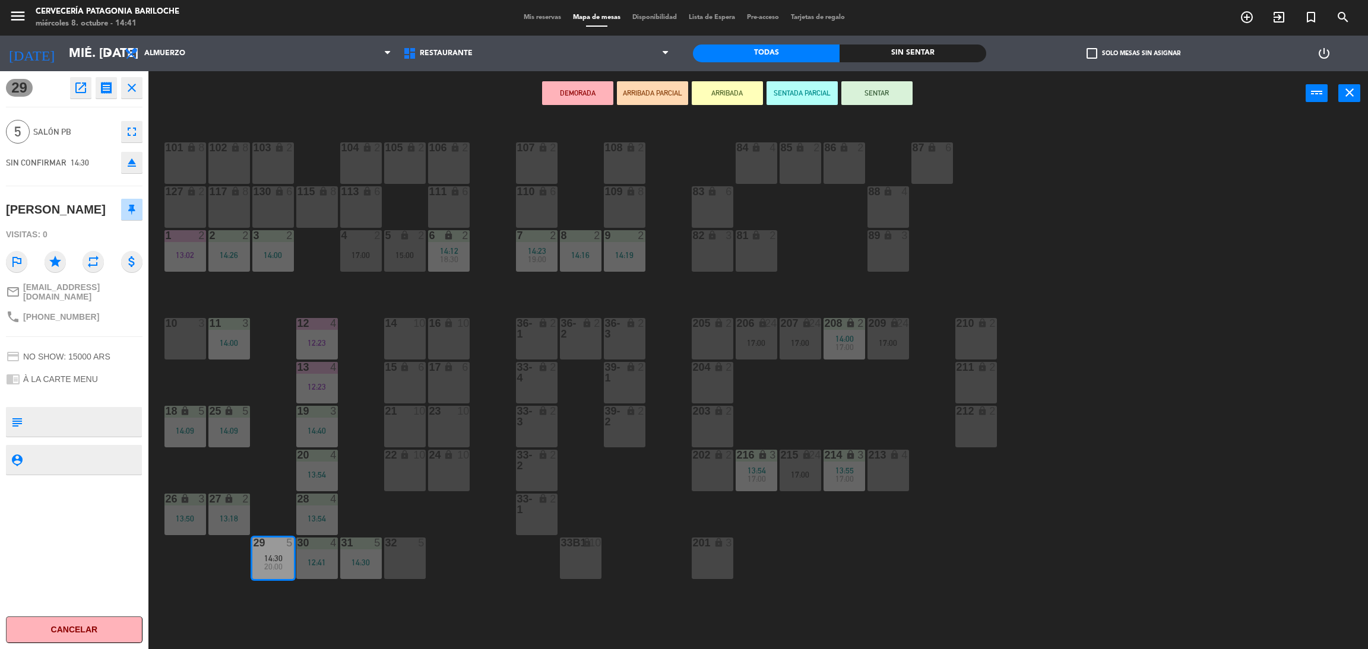
click at [728, 90] on button "ARRIBADA" at bounding box center [727, 93] width 71 height 24
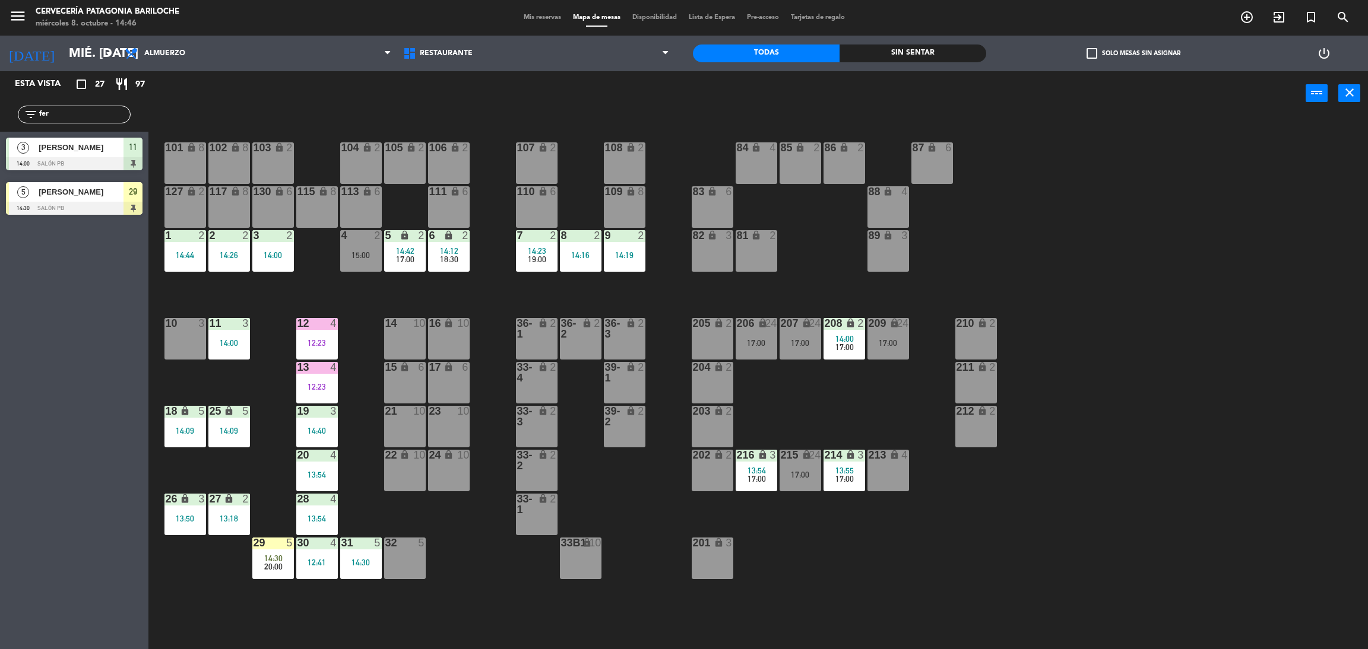
click at [647, 303] on div "101 lock 8 102 lock 8 104 lock 2 105 lock 2 106 lock 2 103 lock 2 107 lock 2 10…" at bounding box center [765, 388] width 1206 height 534
click at [823, 165] on div "86 lock 2" at bounding box center [844, 163] width 42 height 42
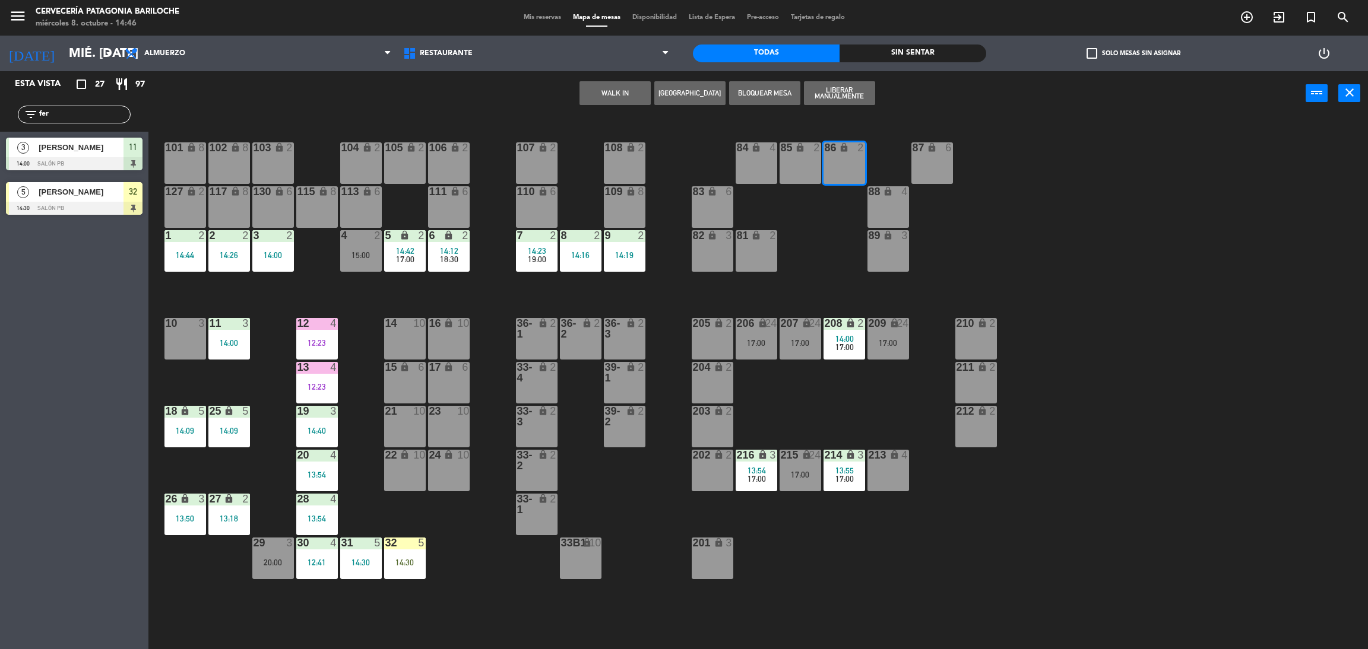
drag, startPoint x: 823, startPoint y: 165, endPoint x: 857, endPoint y: 126, distance: 51.3
click at [857, 126] on div "101 lock 8 102 lock 8 104 lock 2 105 lock 2 106 lock 2 103 lock 2 107 lock 2 10…" at bounding box center [765, 388] width 1206 height 534
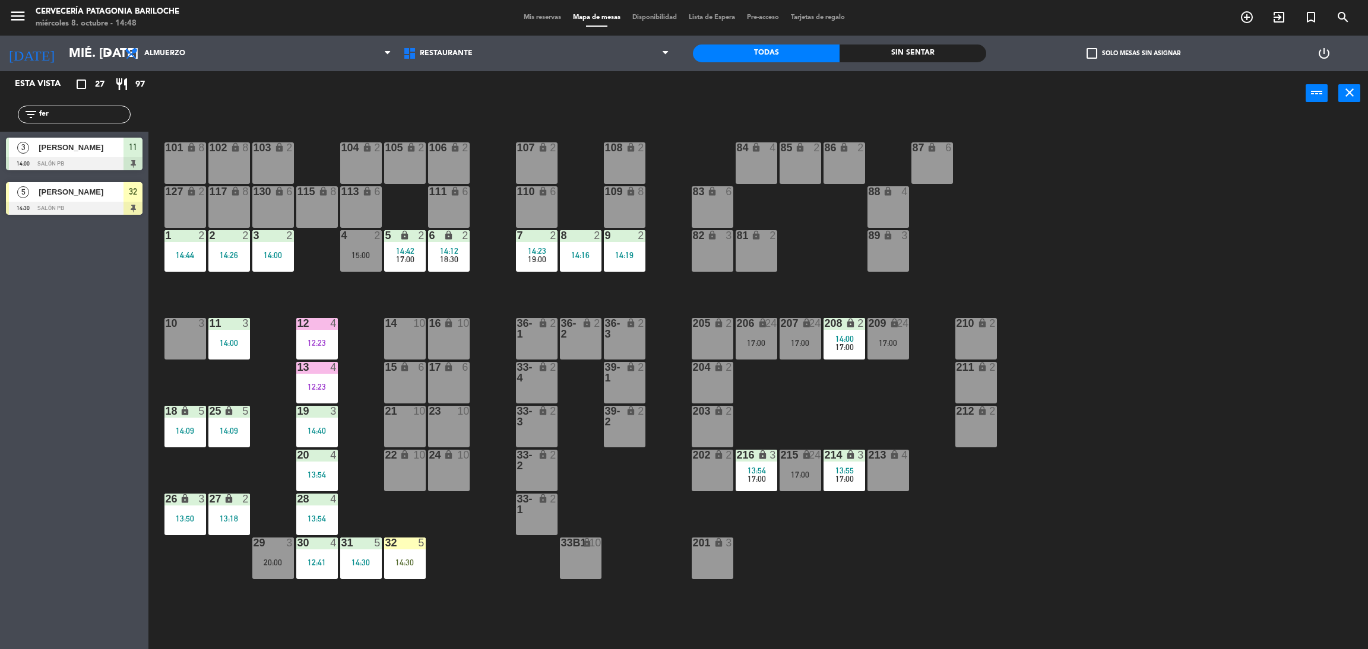
click at [508, 299] on div "101 lock 8 102 lock 8 104 lock 2 105 lock 2 106 lock 2 103 lock 2 107 lock 2 10…" at bounding box center [765, 388] width 1206 height 534
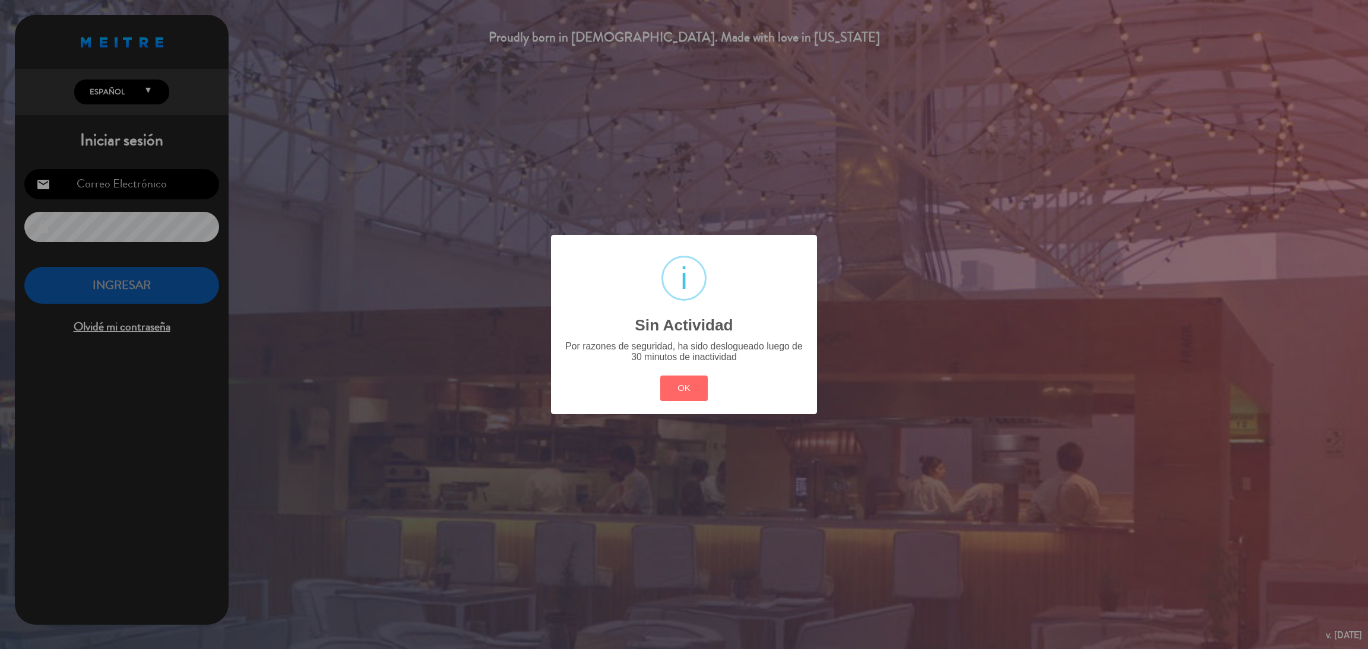
type input "[EMAIL_ADDRESS][DOMAIN_NAME]"
click at [675, 395] on button "OK" at bounding box center [684, 389] width 48 height 26
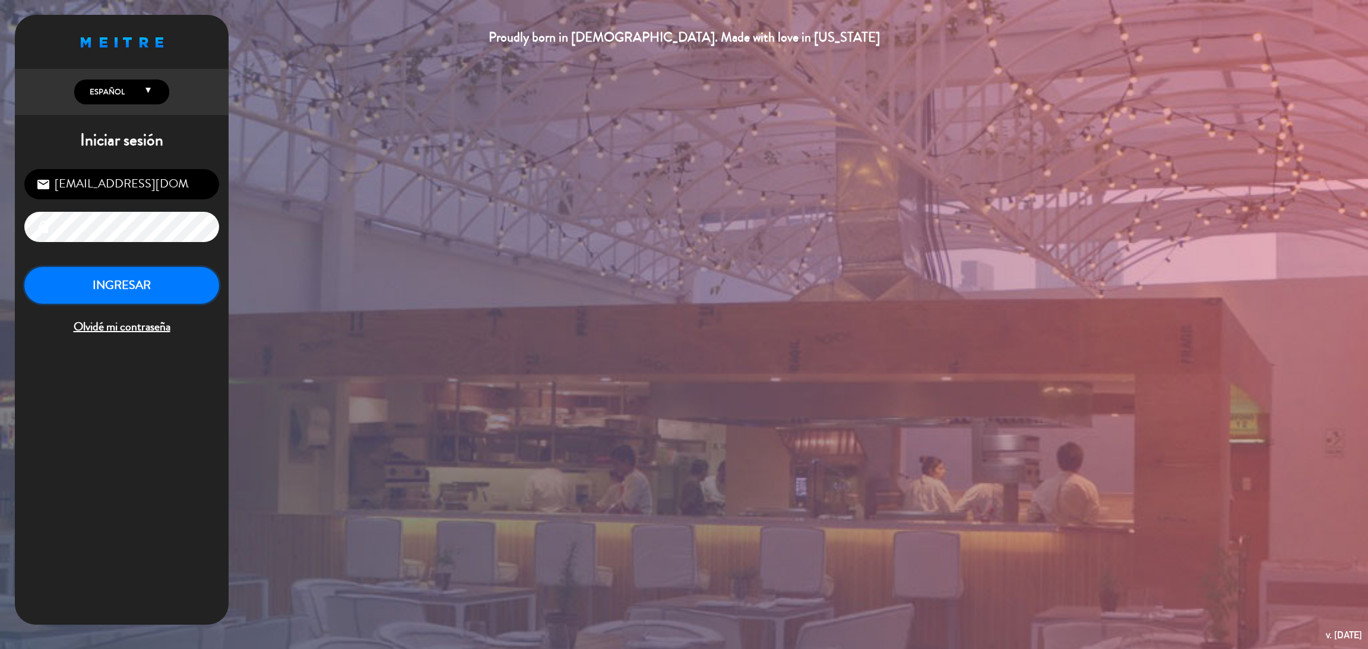
click at [137, 289] on button "INGRESAR" at bounding box center [121, 285] width 195 height 37
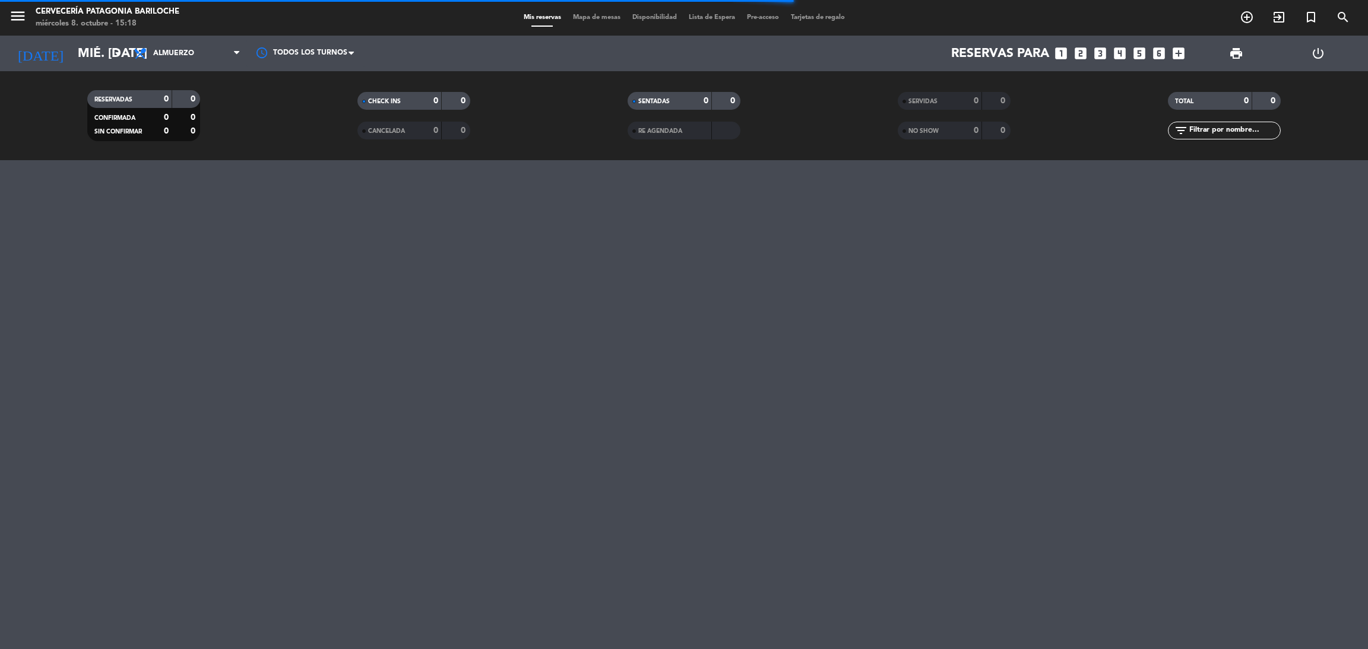
click at [594, 17] on span "Mapa de mesas" at bounding box center [596, 17] width 59 height 7
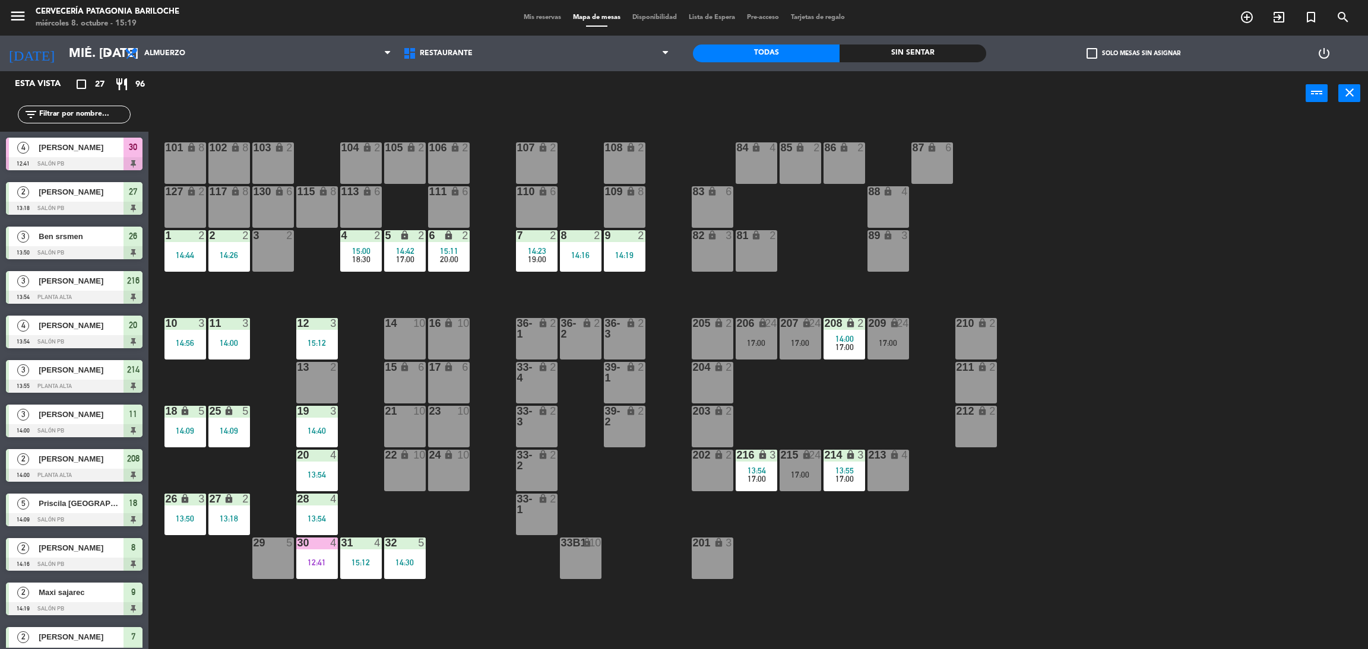
click at [496, 280] on div "101 lock 8 102 lock 8 104 lock 2 105 lock 2 106 lock 2 103 lock 2 107 lock 2 10…" at bounding box center [765, 388] width 1206 height 534
click at [505, 293] on div "101 lock 8 102 lock 8 104 lock 2 105 lock 2 106 lock 2 103 lock 2 107 lock 2 10…" at bounding box center [765, 388] width 1206 height 534
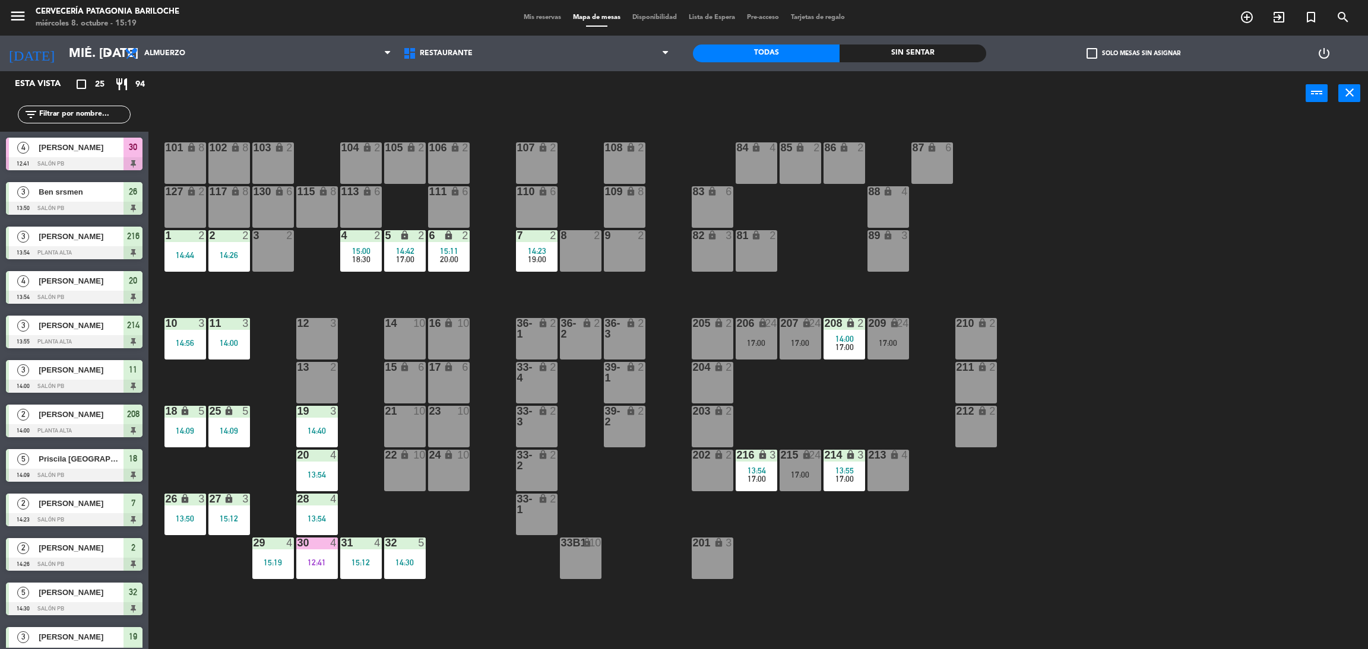
click at [480, 283] on div "101 lock 8 102 lock 8 104 lock 2 105 lock 2 106 lock 2 103 lock 2 107 lock 2 10…" at bounding box center [765, 388] width 1206 height 534
click at [494, 297] on div "101 lock 8 102 lock 8 104 lock 2 105 lock 2 106 lock 2 103 lock 2 107 lock 2 10…" at bounding box center [765, 388] width 1206 height 534
click at [363, 296] on div "101 lock 8 102 lock 8 104 lock 2 105 lock 2 106 lock 2 103 lock 2 107 lock 2 10…" at bounding box center [765, 388] width 1206 height 534
click at [492, 300] on div "101 lock 8 102 lock 8 104 lock 2 105 lock 2 106 lock 2 103 lock 2 107 lock 2 10…" at bounding box center [765, 388] width 1206 height 534
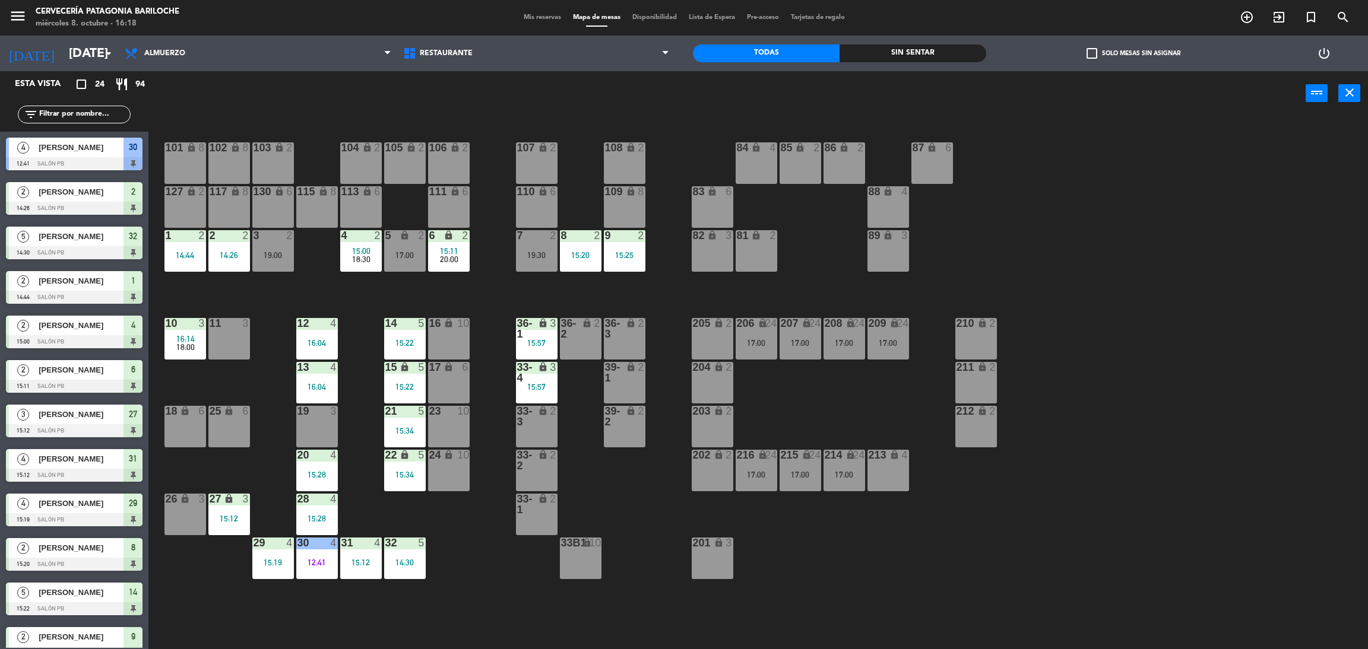
click at [74, 114] on input "text" at bounding box center [84, 114] width 92 height 13
click at [245, 98] on div "power_input close" at bounding box center [726, 93] width 1157 height 45
click at [1249, 15] on icon "add_circle_outline" at bounding box center [1247, 17] width 14 height 14
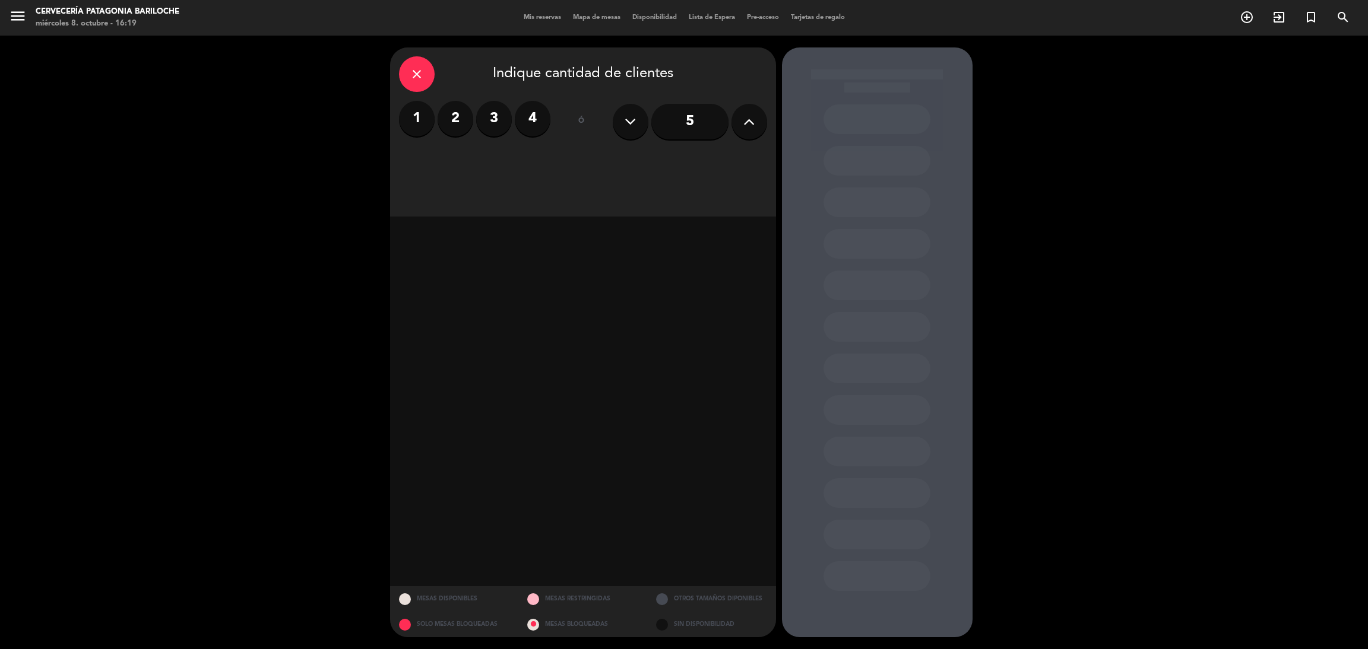
click at [483, 116] on label "3" at bounding box center [494, 119] width 36 height 36
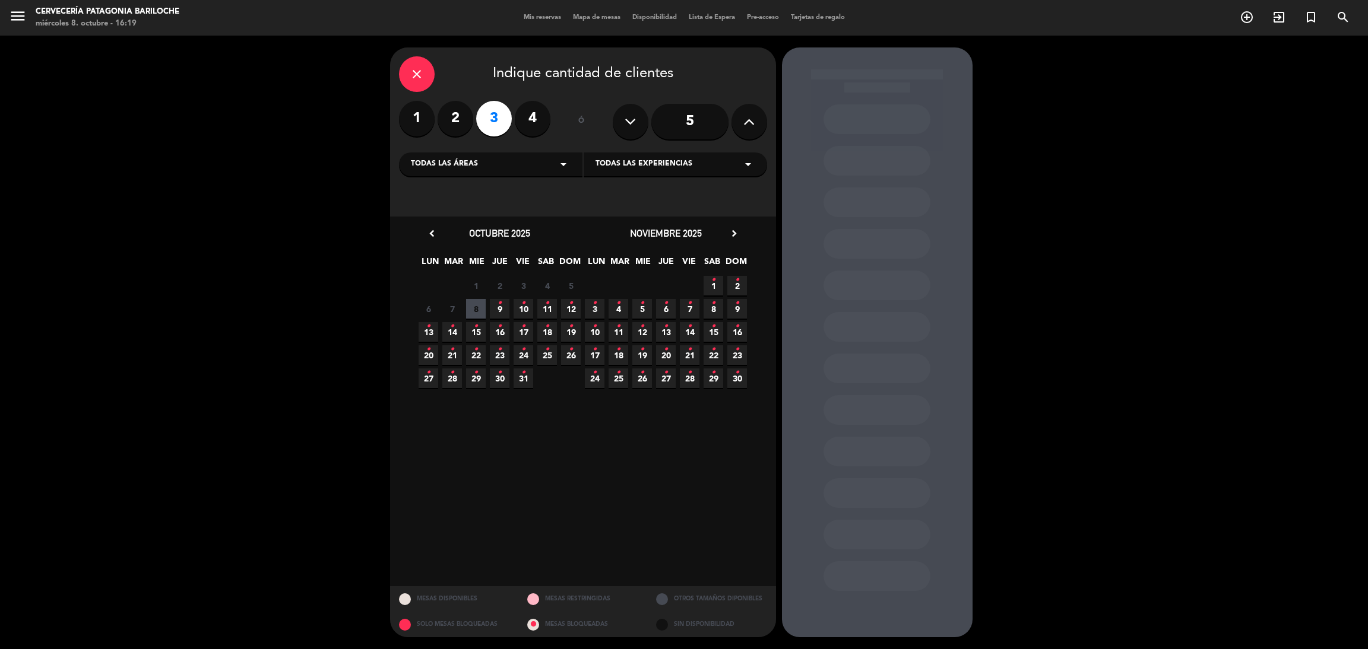
click at [495, 309] on span "9 •" at bounding box center [500, 309] width 20 height 20
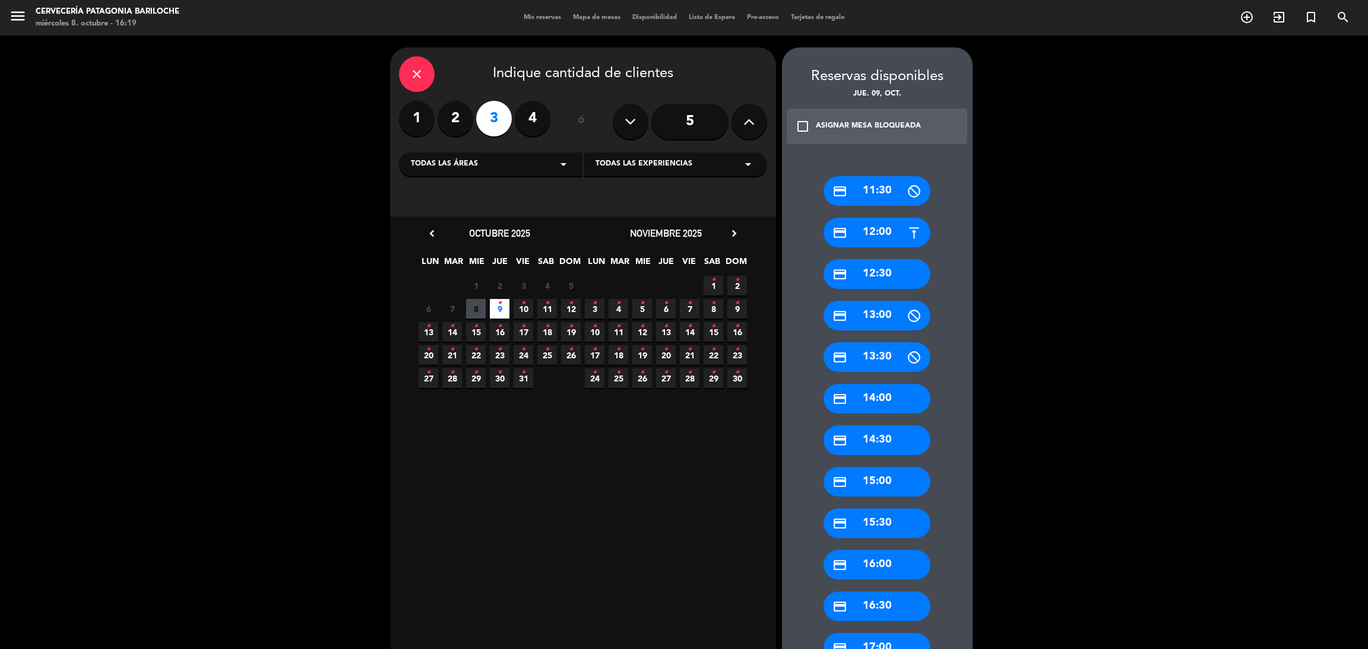
click at [882, 273] on div "credit_card 12:30" at bounding box center [876, 274] width 107 height 30
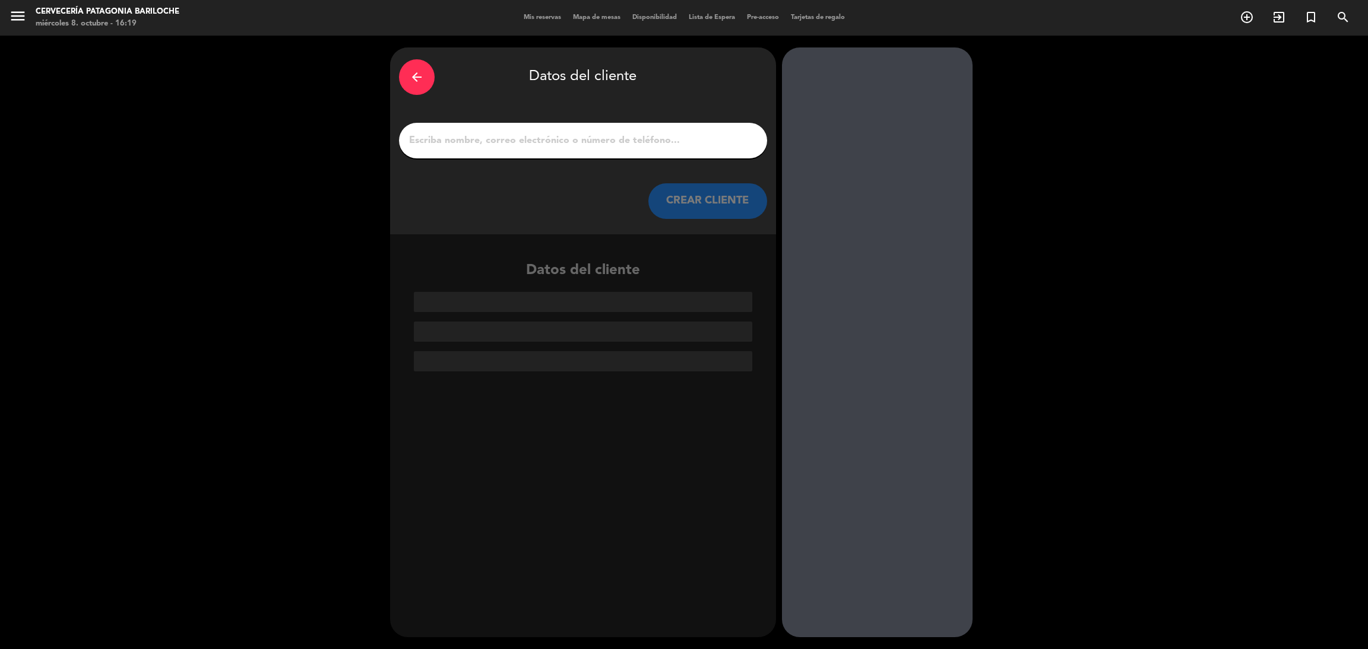
click at [680, 145] on input "1" at bounding box center [583, 140] width 350 height 17
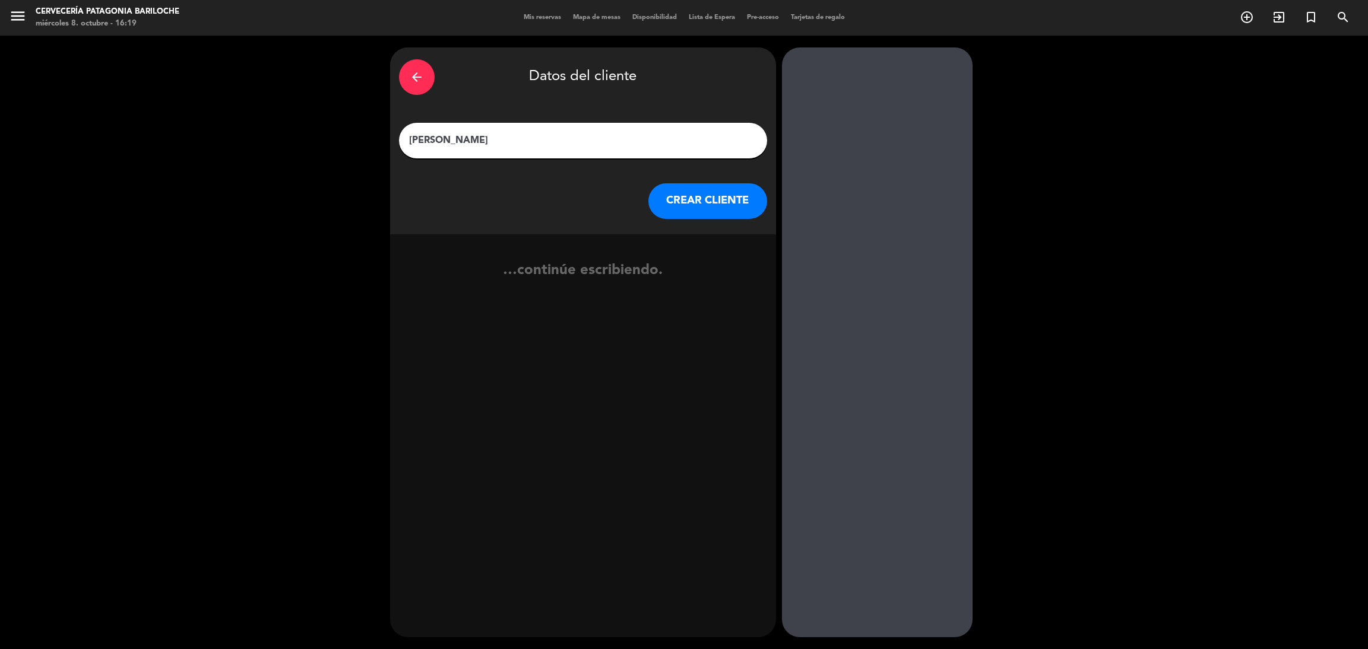
type input "Murielo santos"
click at [715, 211] on button "CREAR CLIENTE" at bounding box center [707, 201] width 119 height 36
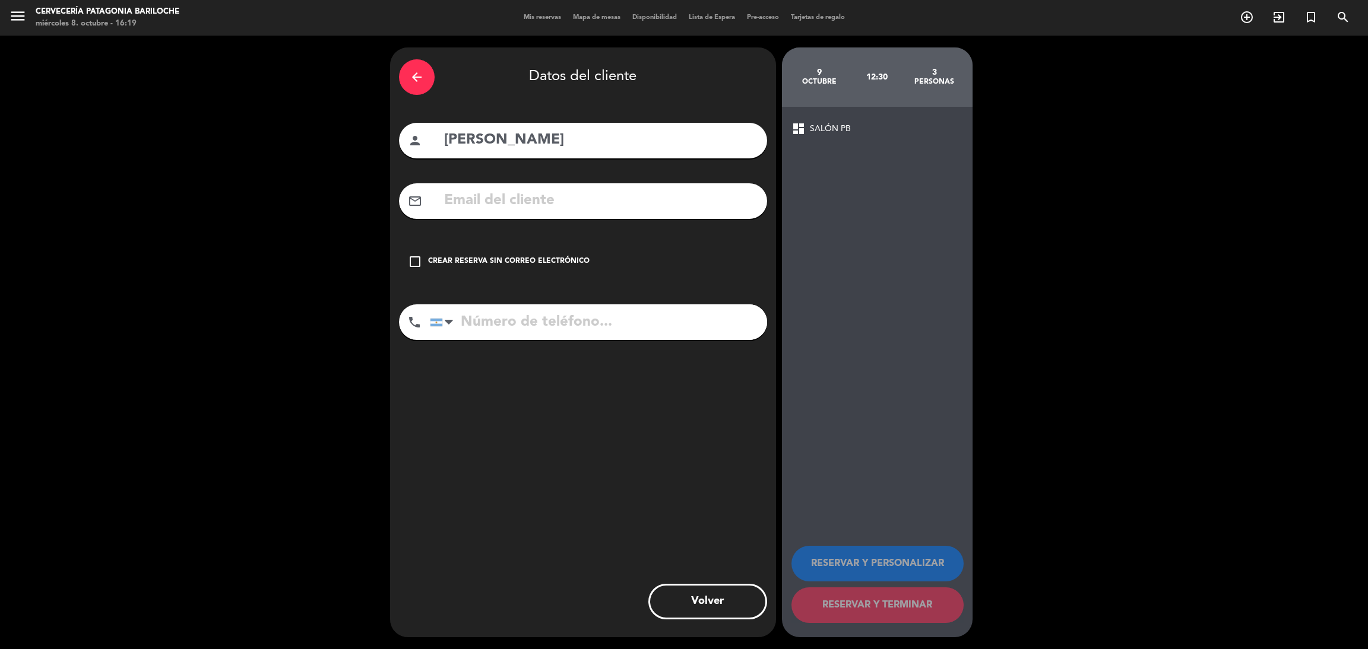
click at [423, 256] on div "check_box_outline_blank Crear reserva sin correo electrónico" at bounding box center [583, 262] width 368 height 36
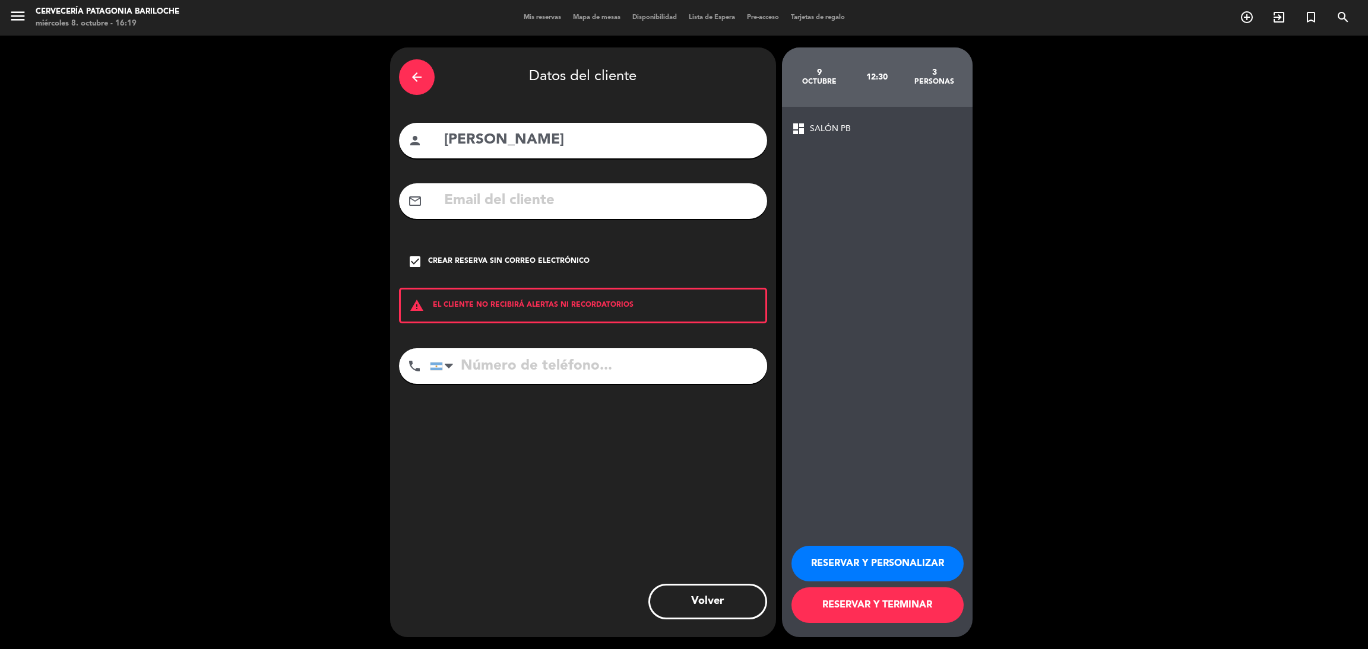
click at [516, 374] on input "tel" at bounding box center [598, 366] width 337 height 36
click at [482, 144] on input "Murielo santos" at bounding box center [600, 140] width 315 height 24
type input "Murilo santos"
click at [535, 363] on input "tel" at bounding box center [598, 366] width 337 height 36
click at [437, 373] on div at bounding box center [443, 366] width 27 height 34
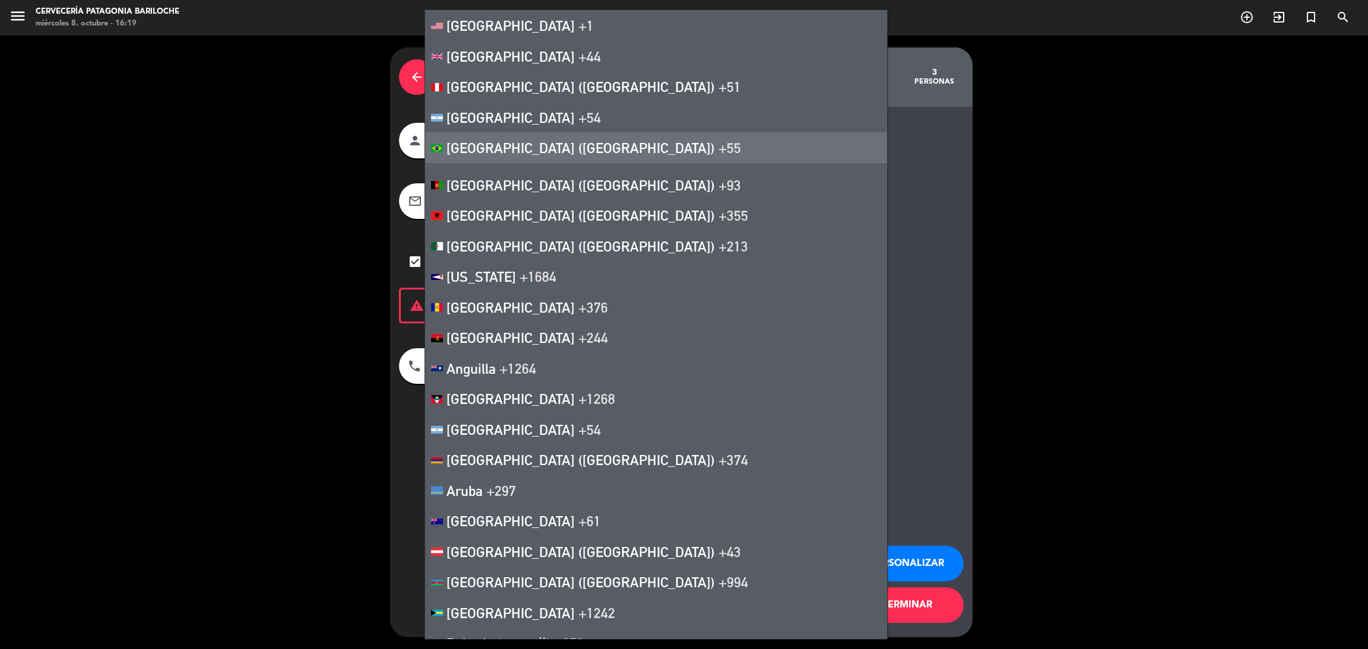
click at [563, 155] on li "Brazil (Brasil) +55" at bounding box center [656, 147] width 462 height 31
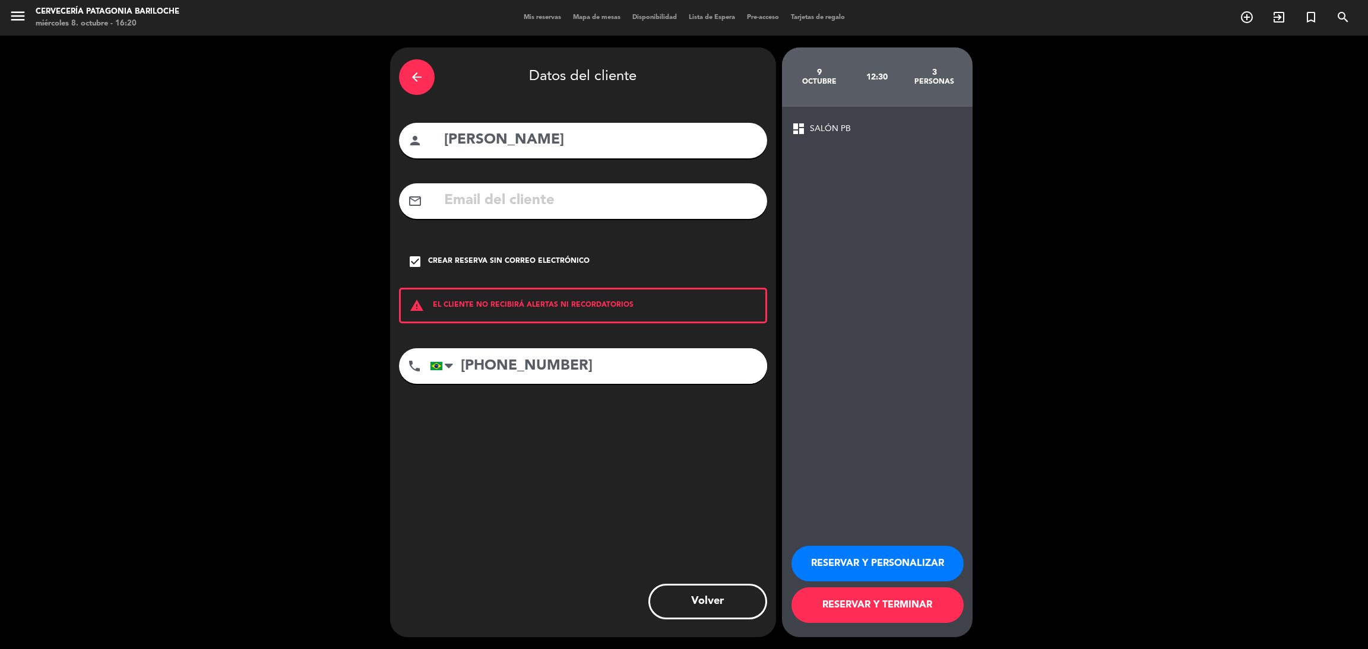
type input "+55 11947425441"
click at [890, 607] on button "RESERVAR Y TERMINAR" at bounding box center [877, 606] width 172 height 36
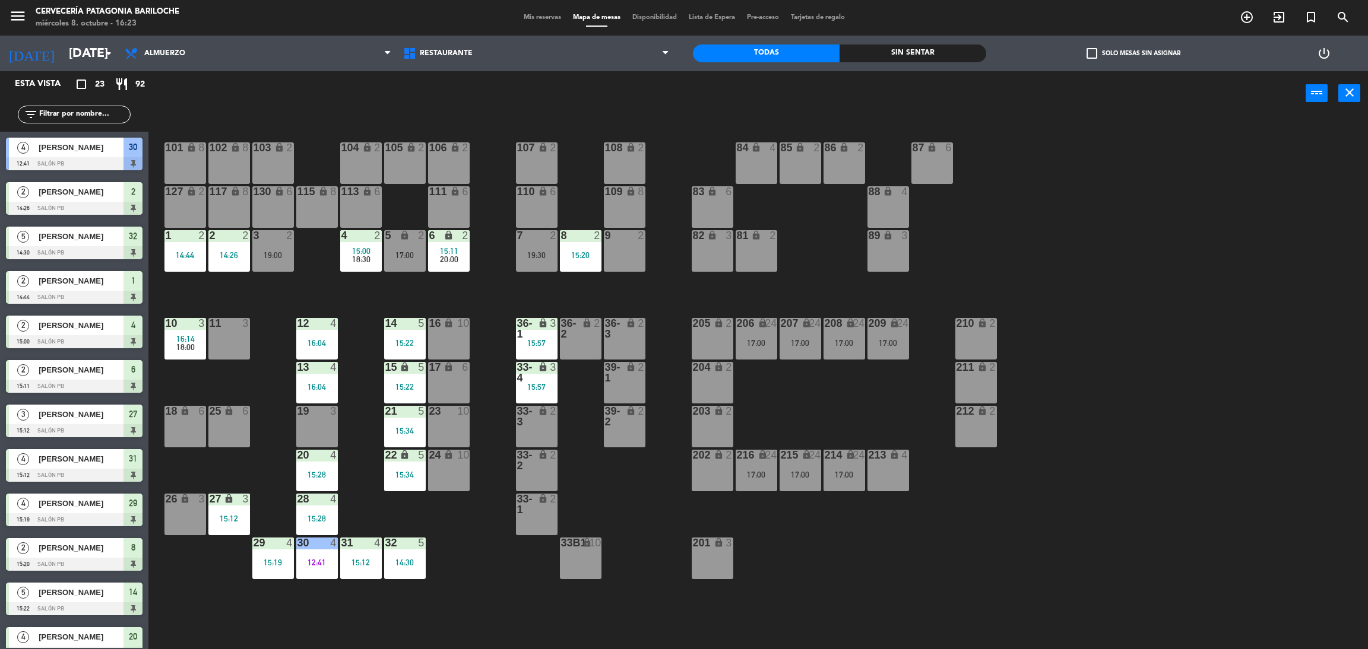
click at [94, 119] on input "text" at bounding box center [84, 114] width 92 height 13
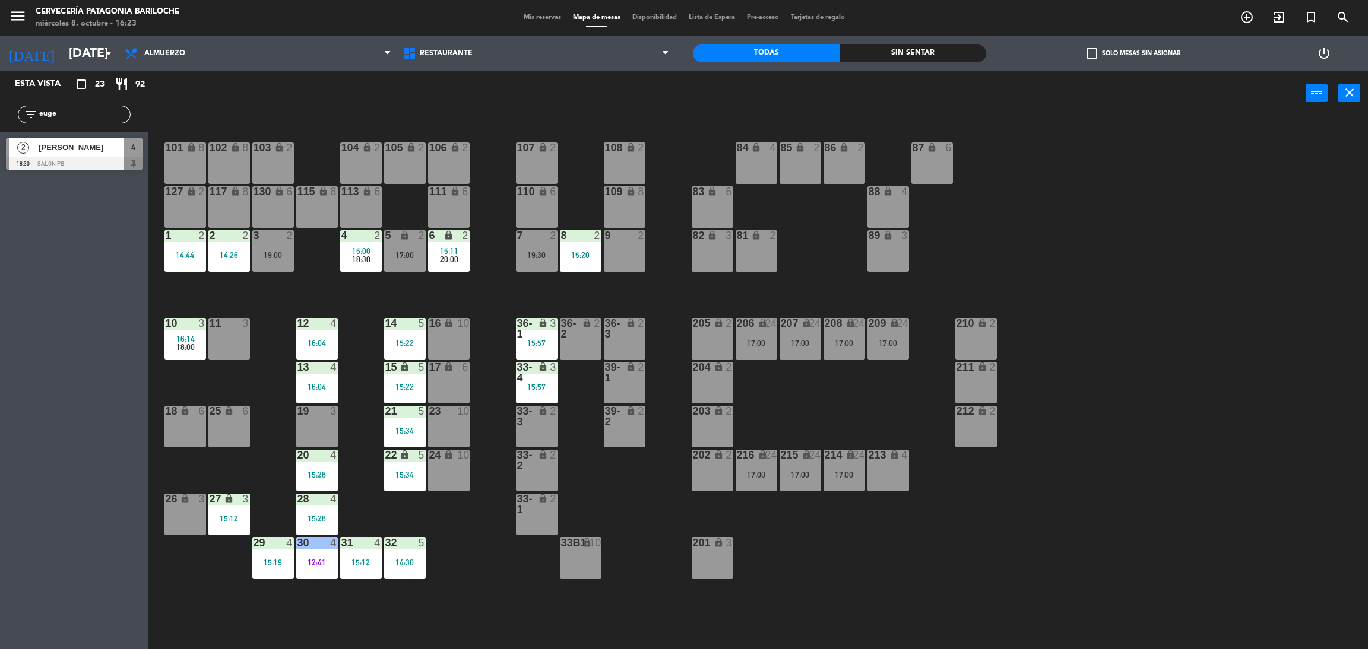
type input "euge"
click at [91, 154] on div "[PERSON_NAME]" at bounding box center [80, 148] width 86 height 20
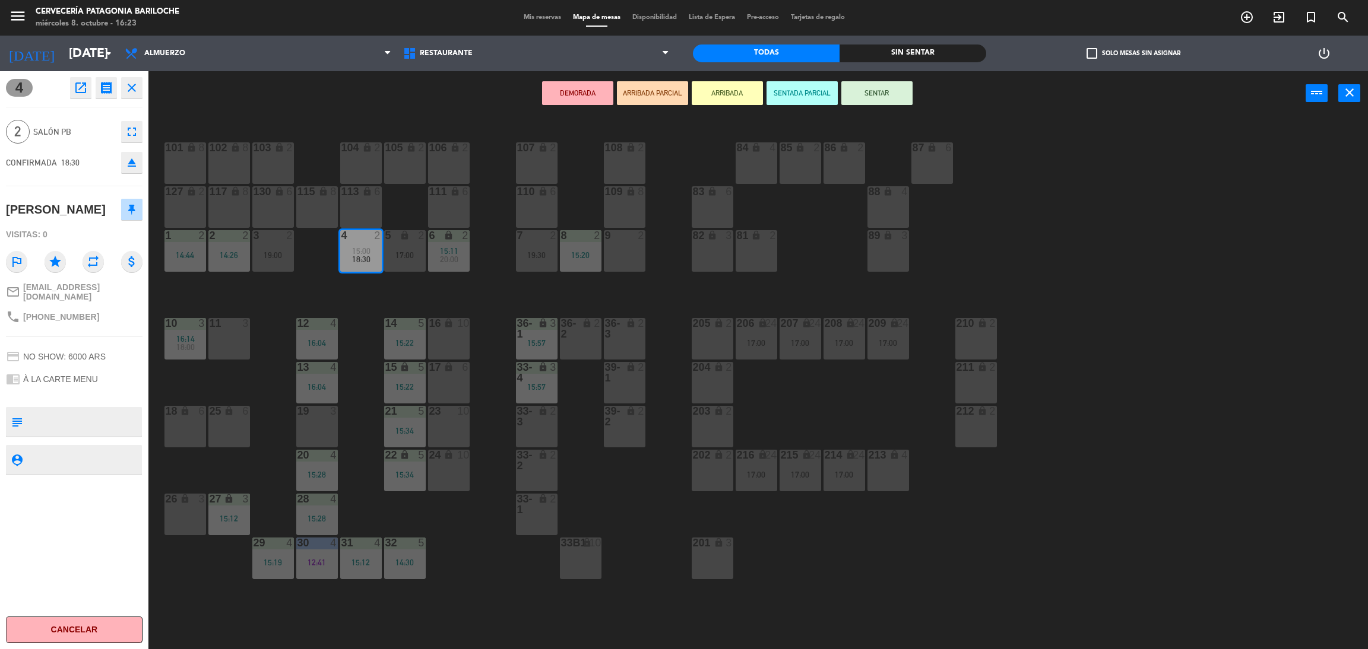
click at [717, 93] on button "ARRIBADA" at bounding box center [727, 93] width 71 height 24
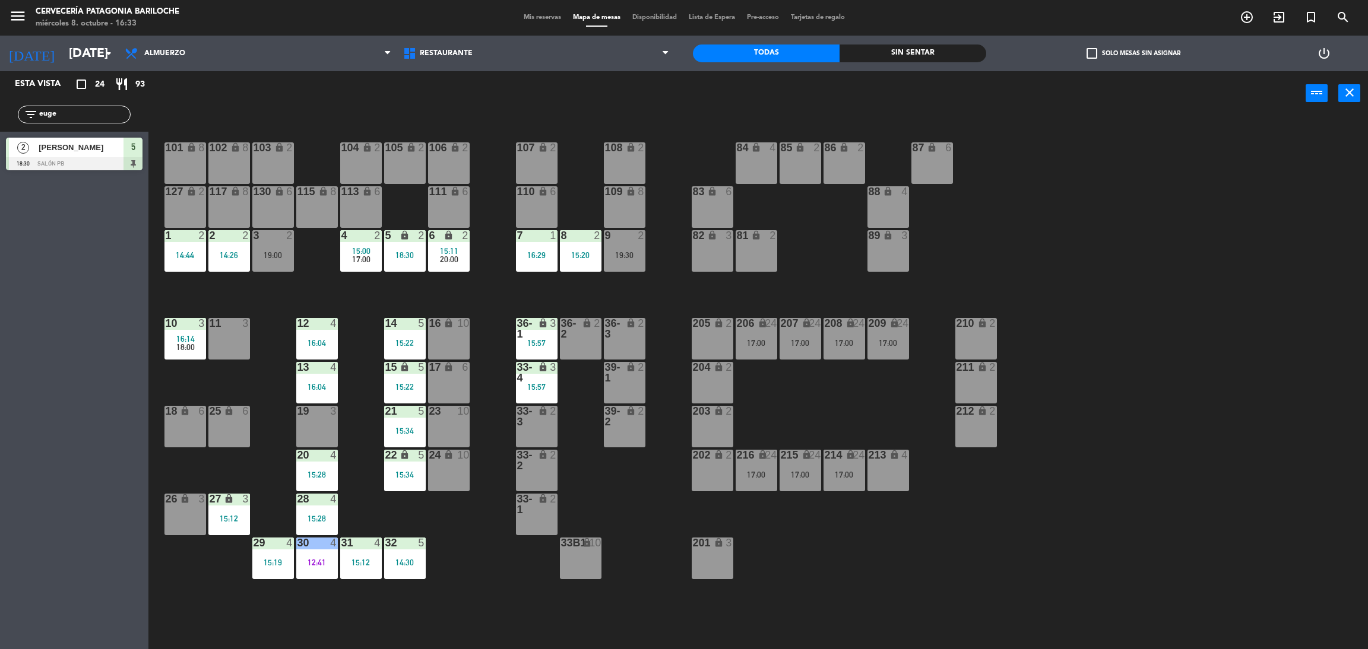
drag, startPoint x: 64, startPoint y: 115, endPoint x: 0, endPoint y: 97, distance: 65.8
click at [0, 104] on div "filter_list euge" at bounding box center [74, 114] width 148 height 34
type input "jo"
click at [4, 264] on div "Esta vista crop_square 24 restaurant 93 filter_list jo 2 Johana mendoza 17:00 S…" at bounding box center [74, 360] width 148 height 578
click at [95, 144] on span "[PERSON_NAME]" at bounding box center [81, 147] width 85 height 12
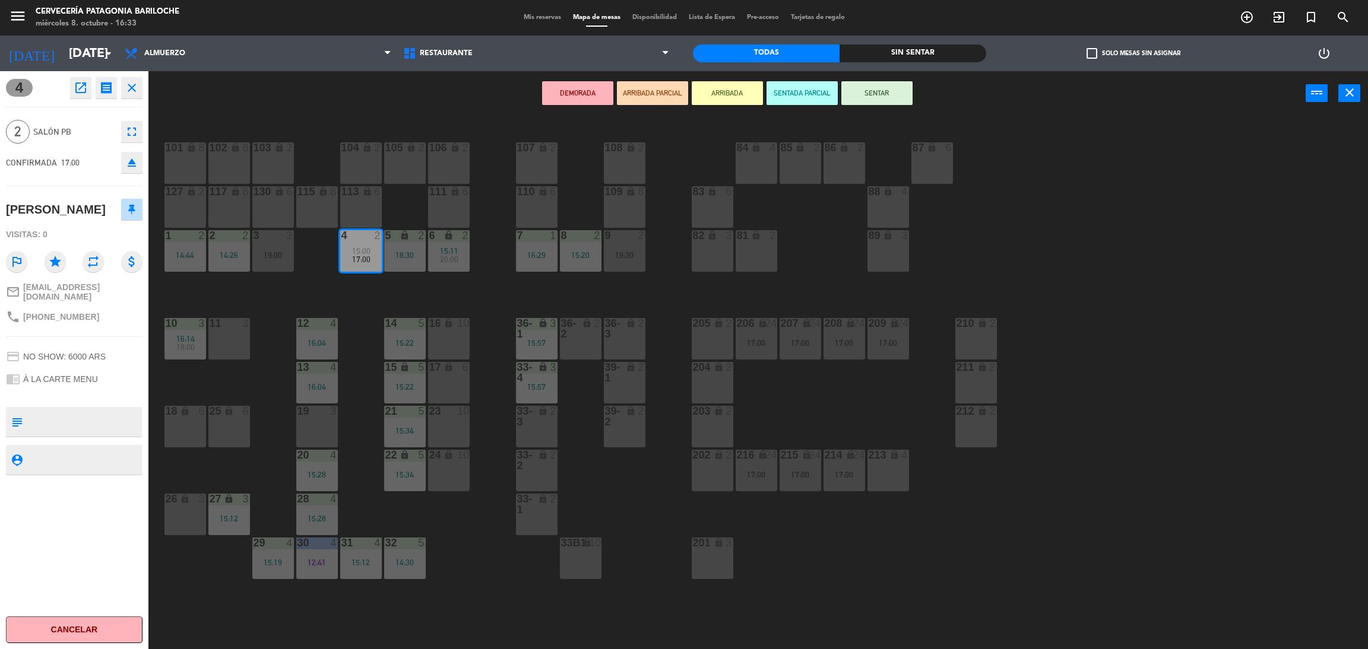
click at [701, 93] on button "ARRIBADA" at bounding box center [727, 93] width 71 height 24
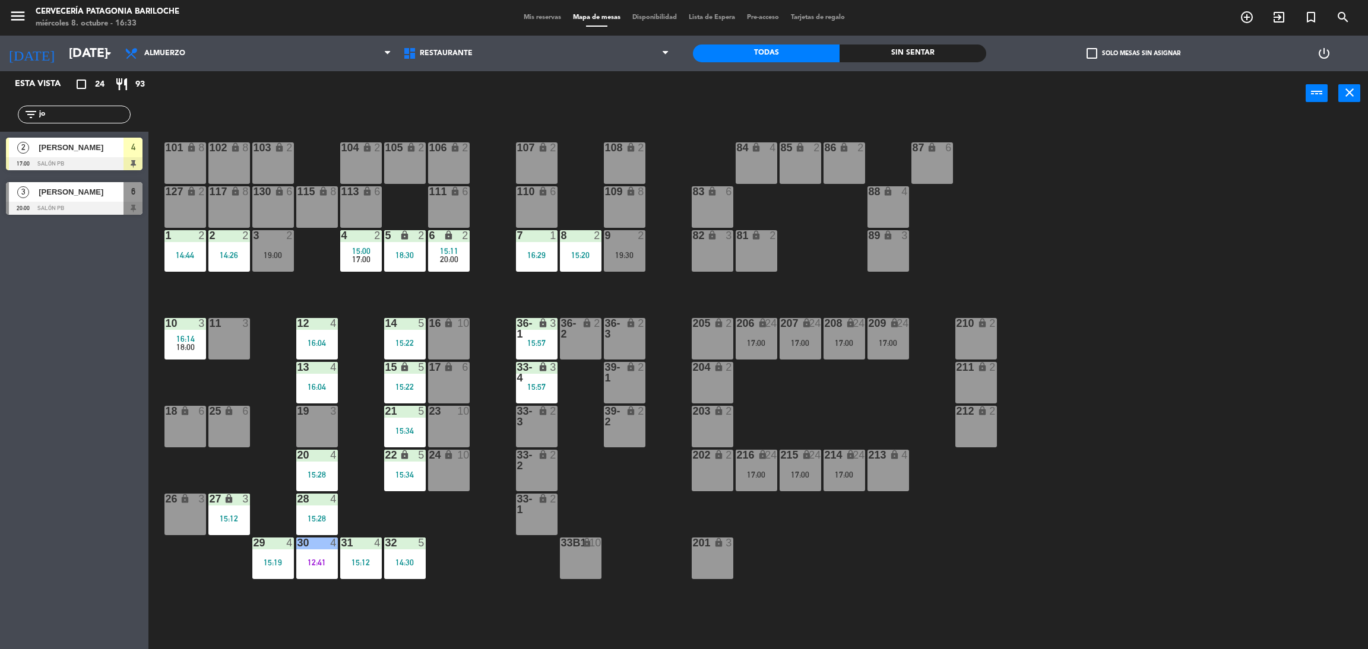
click at [465, 304] on div "101 lock 8 102 lock 8 104 lock 2 105 lock 2 106 lock 2 103 lock 2 107 lock 2 10…" at bounding box center [765, 388] width 1206 height 534
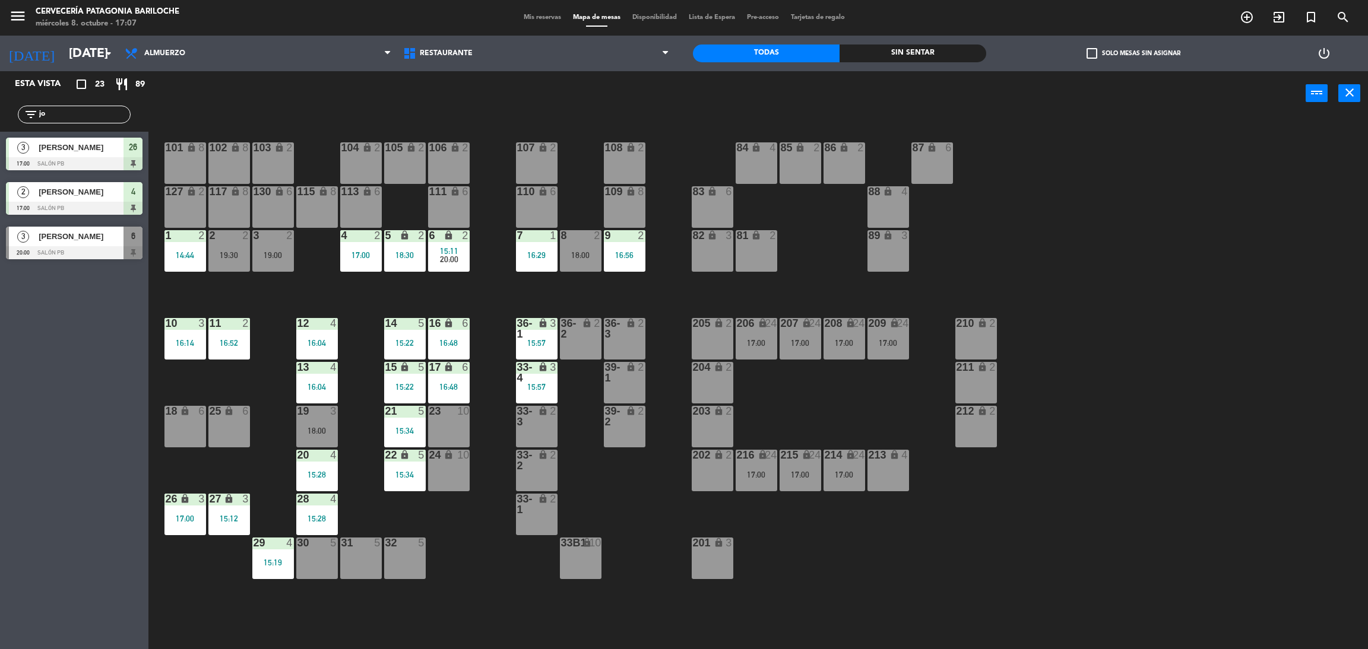
click at [80, 119] on input "jo" at bounding box center [84, 114] width 92 height 13
type input "j"
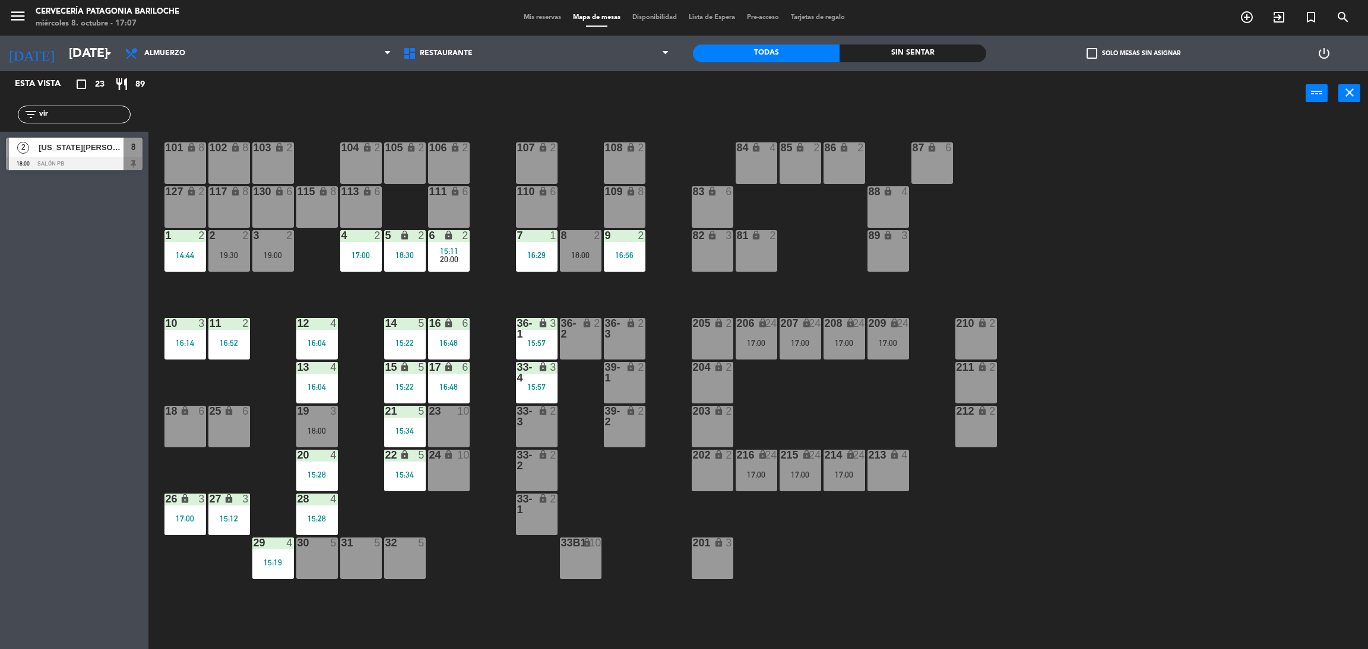
type input "vir"
drag, startPoint x: 72, startPoint y: 287, endPoint x: 72, endPoint y: 271, distance: 16.0
click at [72, 287] on div "Esta vista crop_square 23 restaurant 89 filter_list vir 2 Virginia Barrios 18:0…" at bounding box center [74, 360] width 148 height 578
click at [67, 160] on div at bounding box center [74, 163] width 137 height 13
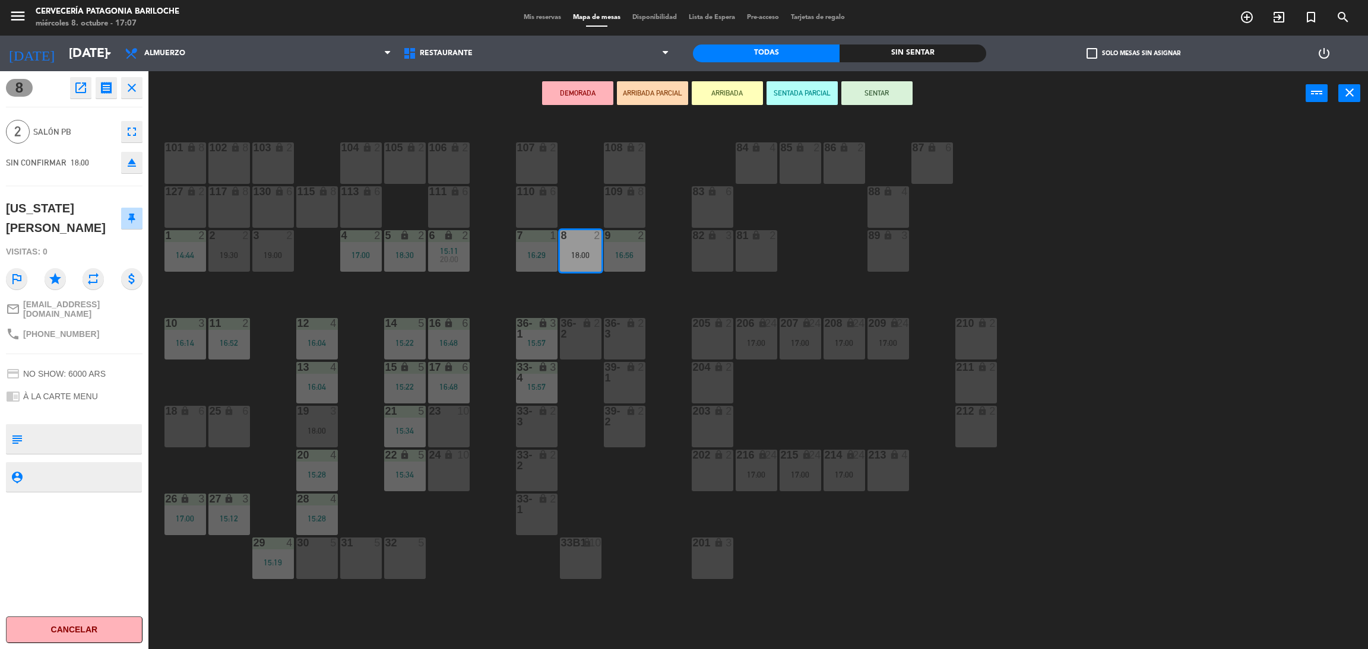
click at [728, 97] on button "ARRIBADA" at bounding box center [727, 93] width 71 height 24
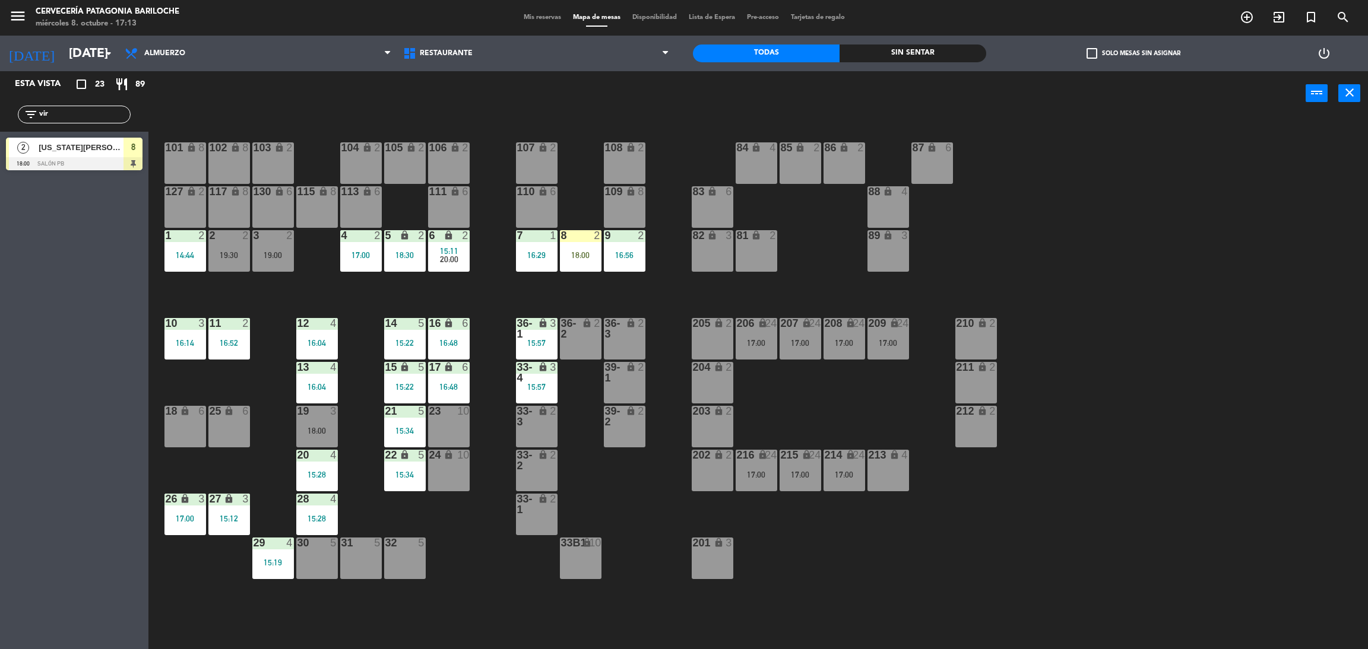
drag, startPoint x: 64, startPoint y: 115, endPoint x: 0, endPoint y: 100, distance: 65.2
click at [0, 100] on div "filter_list vir" at bounding box center [74, 114] width 148 height 34
type input "eld"
click at [75, 153] on span "Elder Oda" at bounding box center [81, 147] width 85 height 12
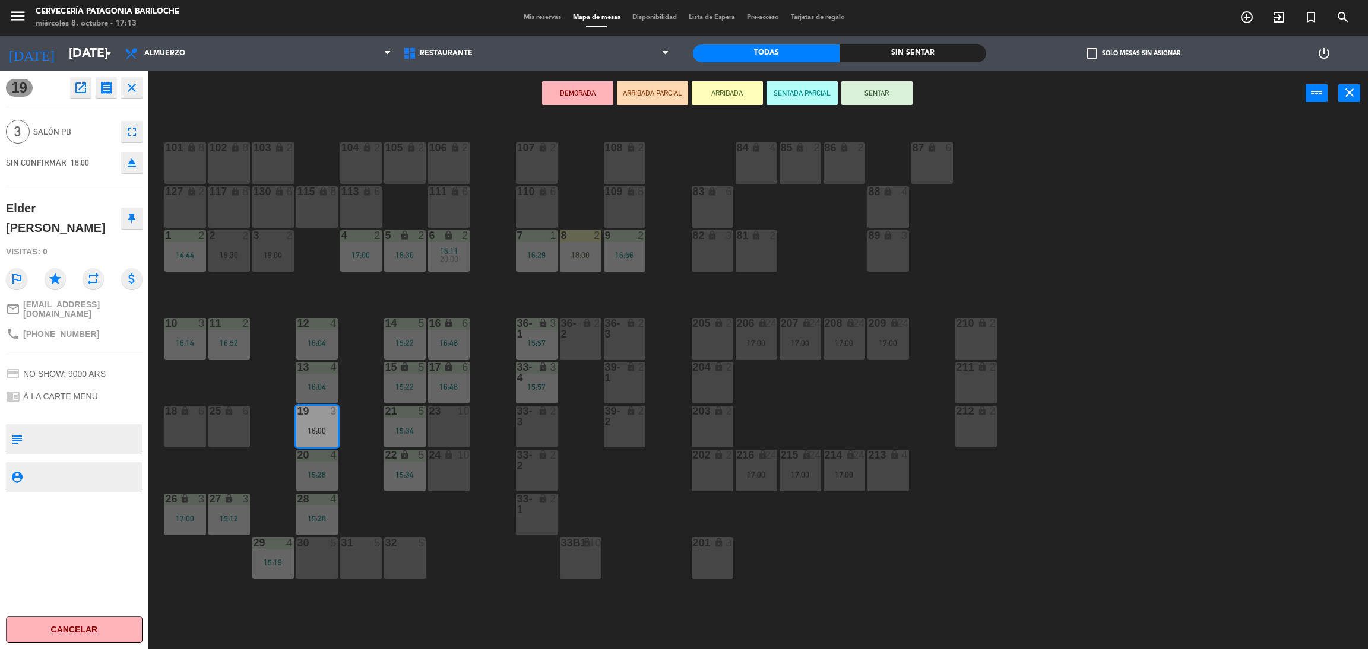
click at [730, 91] on button "ARRIBADA" at bounding box center [727, 93] width 71 height 24
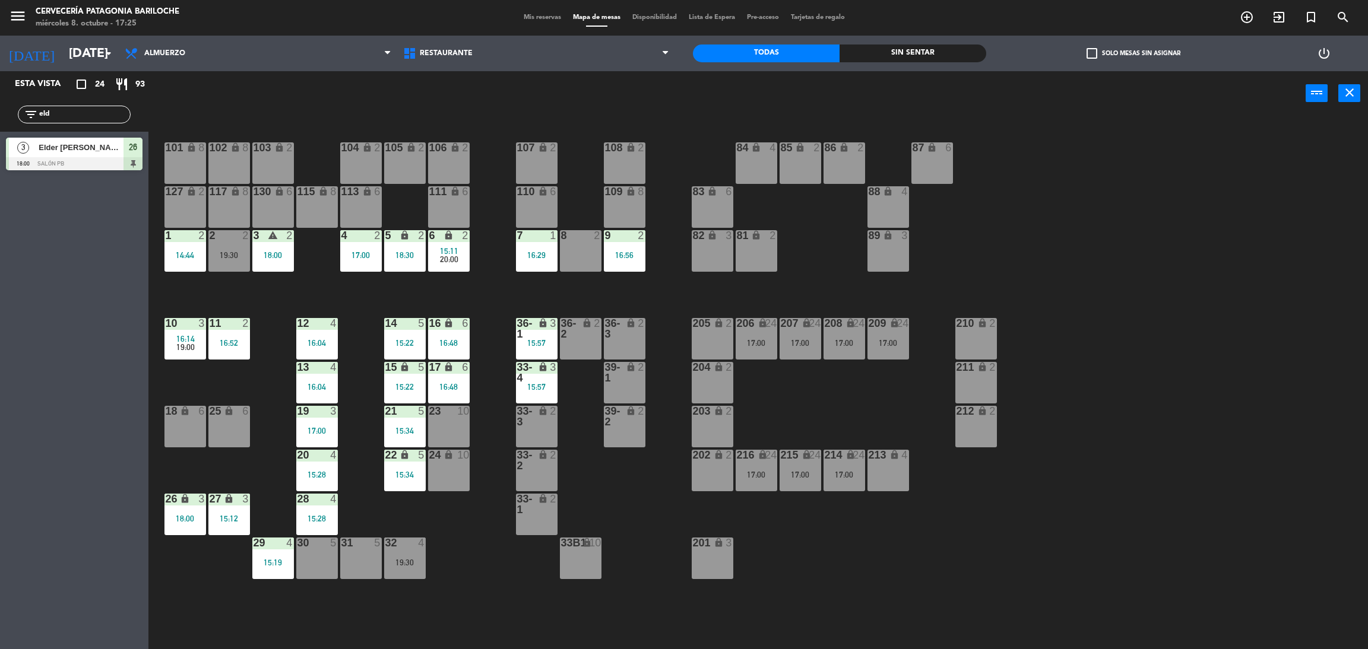
click at [624, 296] on div "101 lock 8 102 lock 8 104 lock 2 105 lock 2 106 lock 2 103 lock 2 107 lock 2 10…" at bounding box center [765, 388] width 1206 height 534
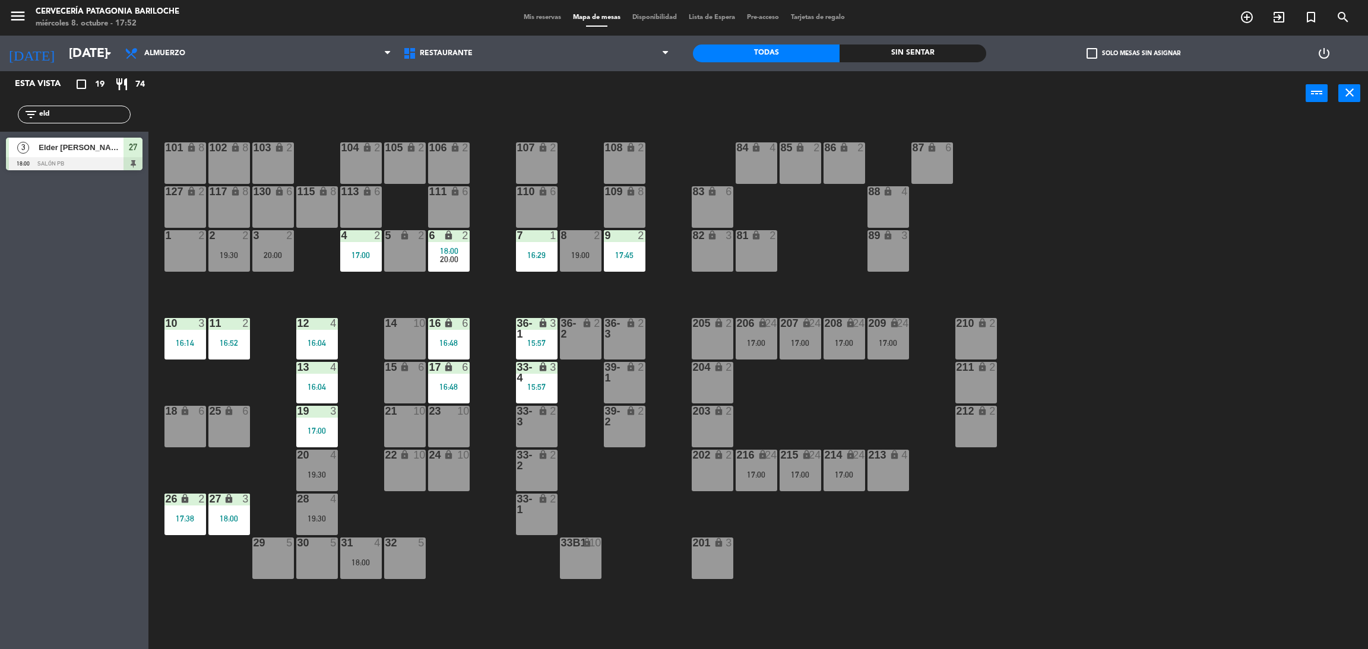
click at [99, 112] on input "eld" at bounding box center [84, 114] width 92 height 13
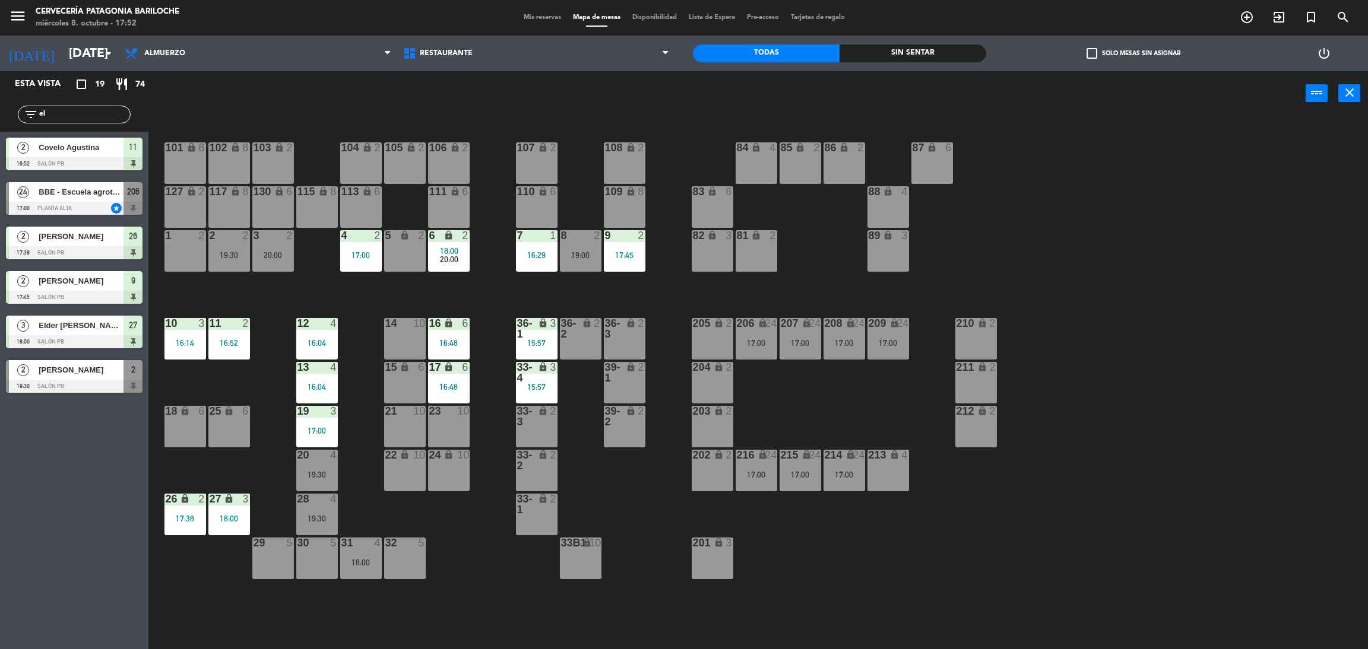
type input "e"
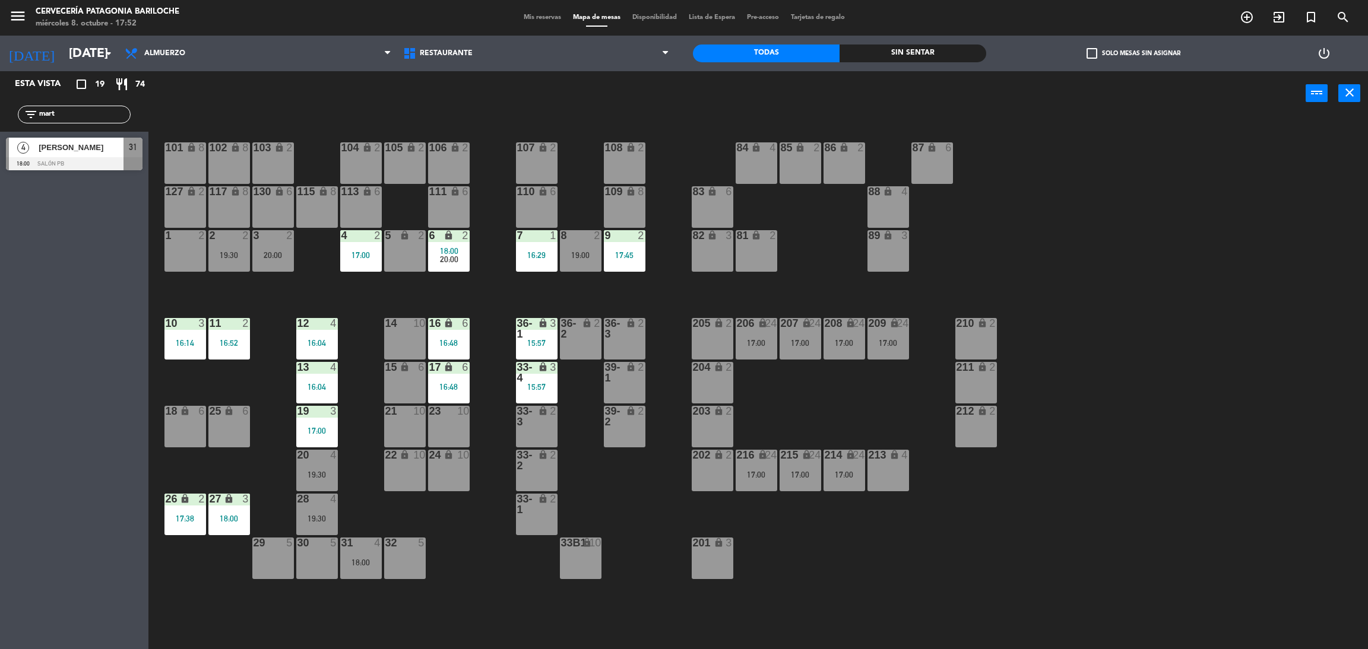
type input "mart"
click at [0, 464] on div "Esta vista crop_square 19 restaurant 74 filter_list mart 4 Martín Fernández 18:…" at bounding box center [74, 360] width 148 height 578
click at [95, 147] on span "Martín Fernández" at bounding box center [81, 147] width 85 height 12
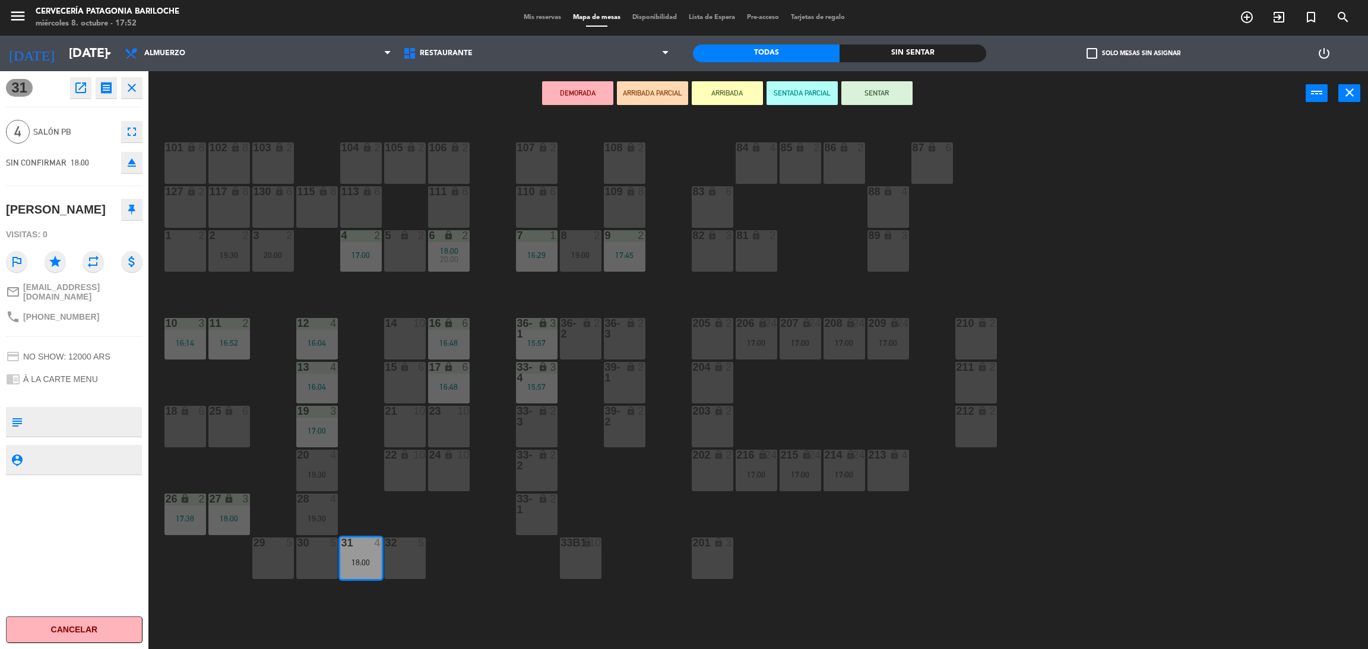
click at [727, 96] on button "ARRIBADA" at bounding box center [727, 93] width 71 height 24
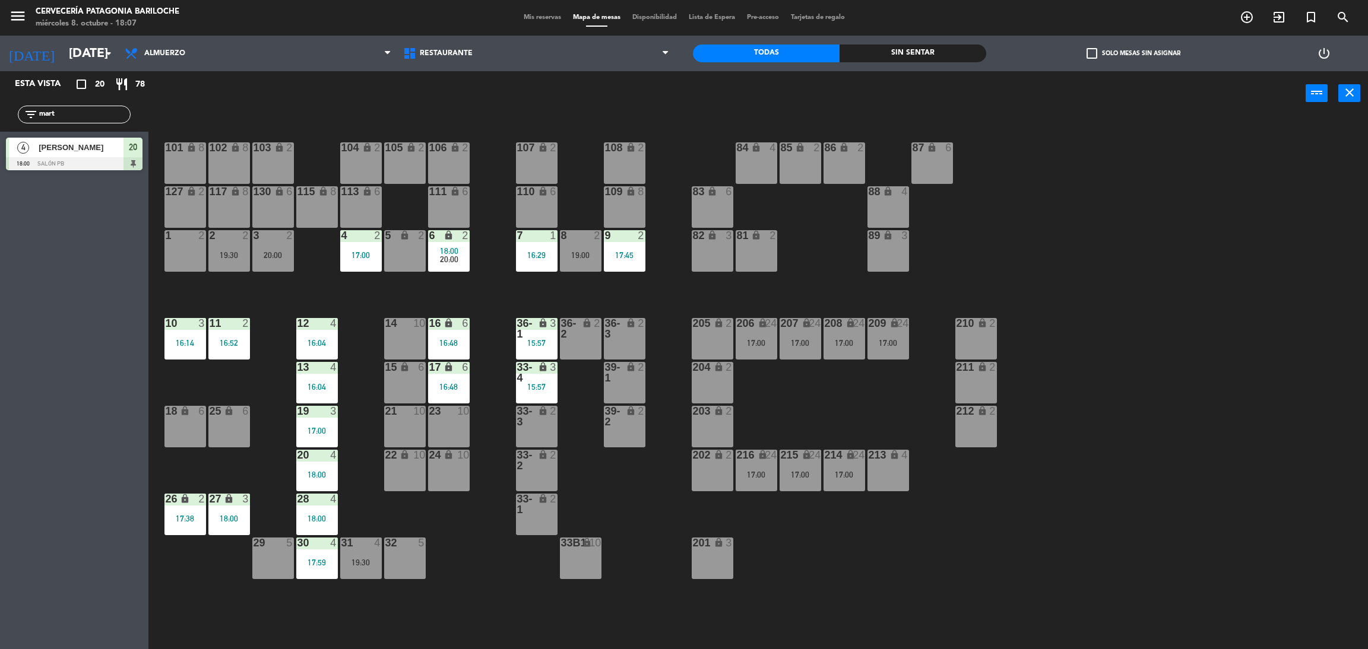
click at [555, 101] on div "power_input close" at bounding box center [726, 93] width 1157 height 45
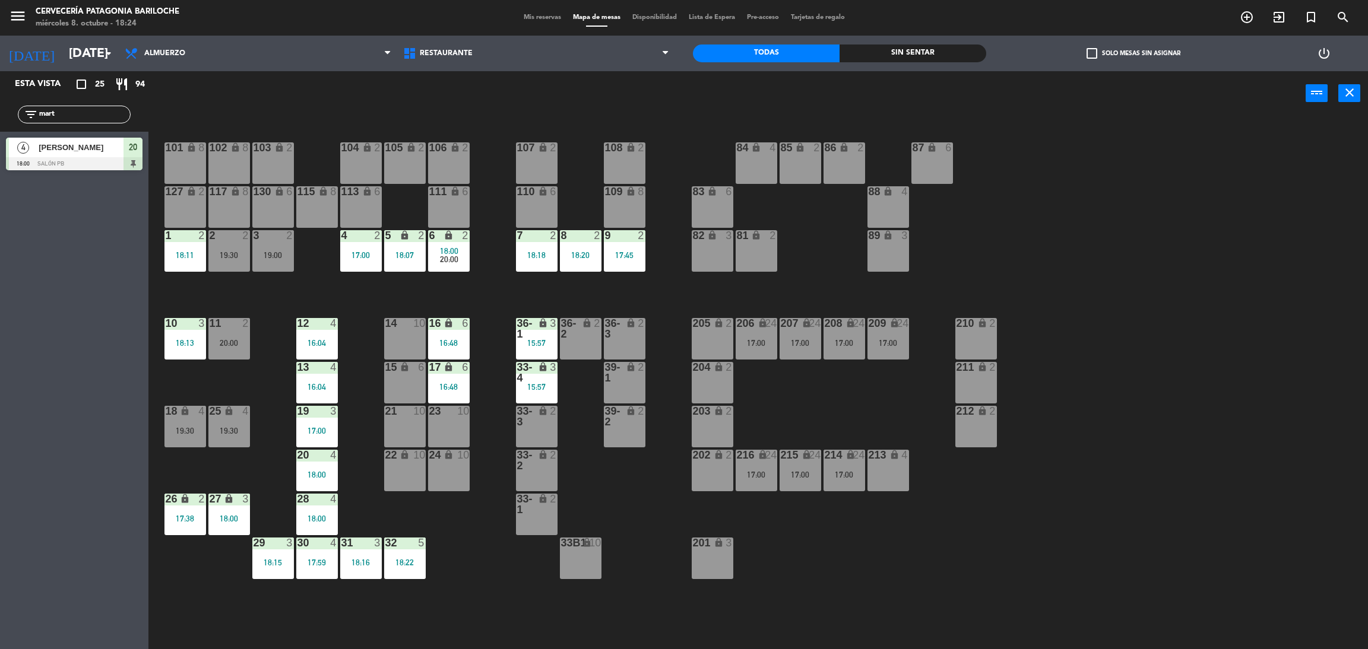
click at [80, 118] on input "mart" at bounding box center [84, 114] width 92 height 13
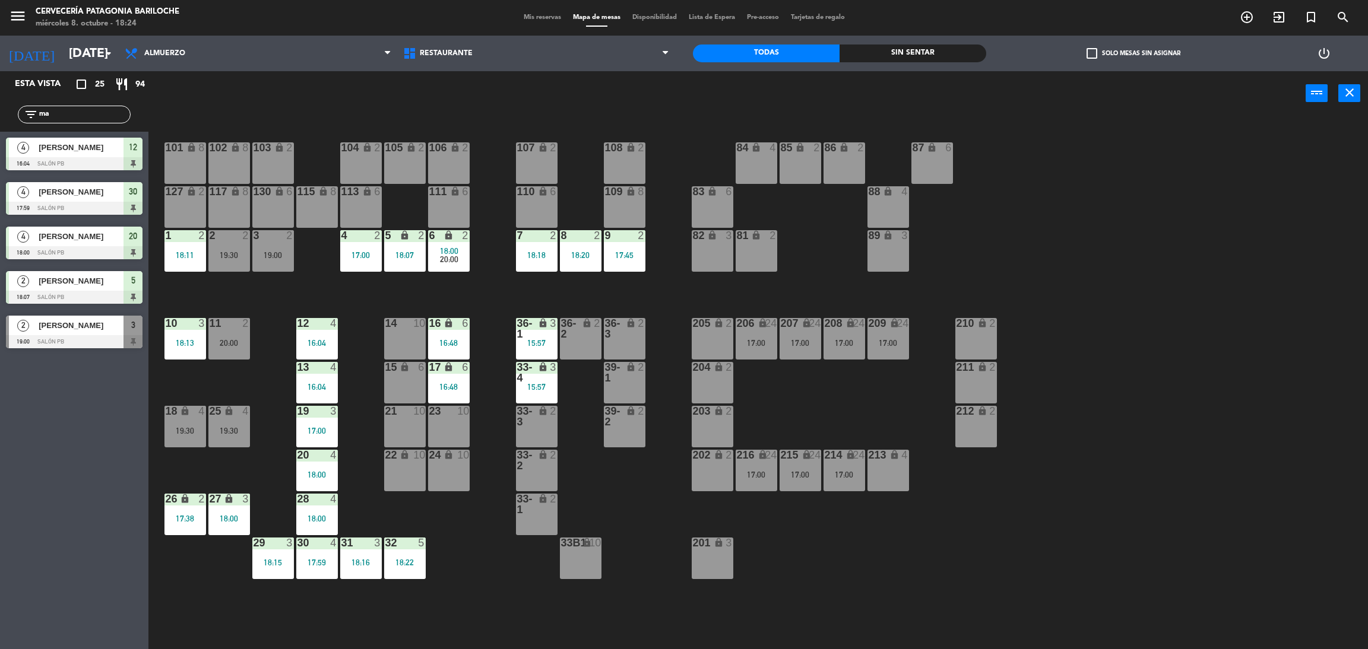
type input "m"
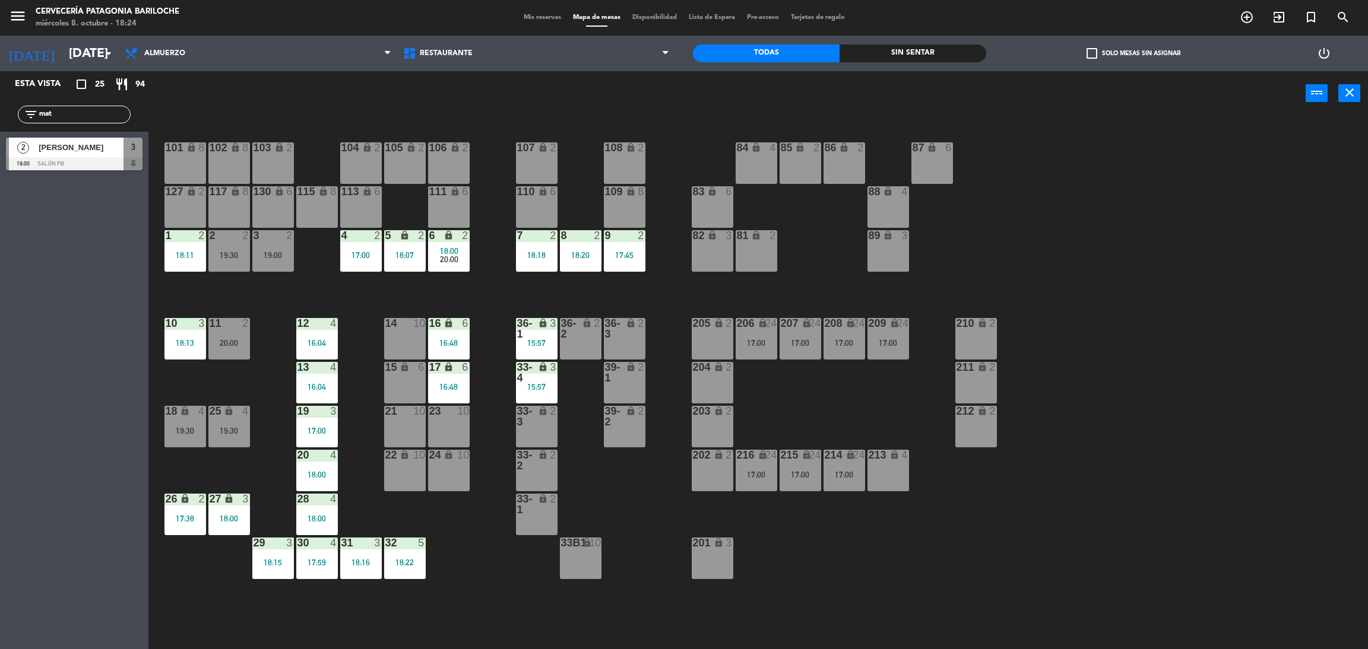
type input "mat"
click at [0, 500] on div "Esta vista crop_square 25 restaurant 94 filter_list mat 2 Matias Yoo 19:00 SALÓ…" at bounding box center [74, 360] width 148 height 578
click at [72, 150] on span "[PERSON_NAME]" at bounding box center [81, 147] width 85 height 12
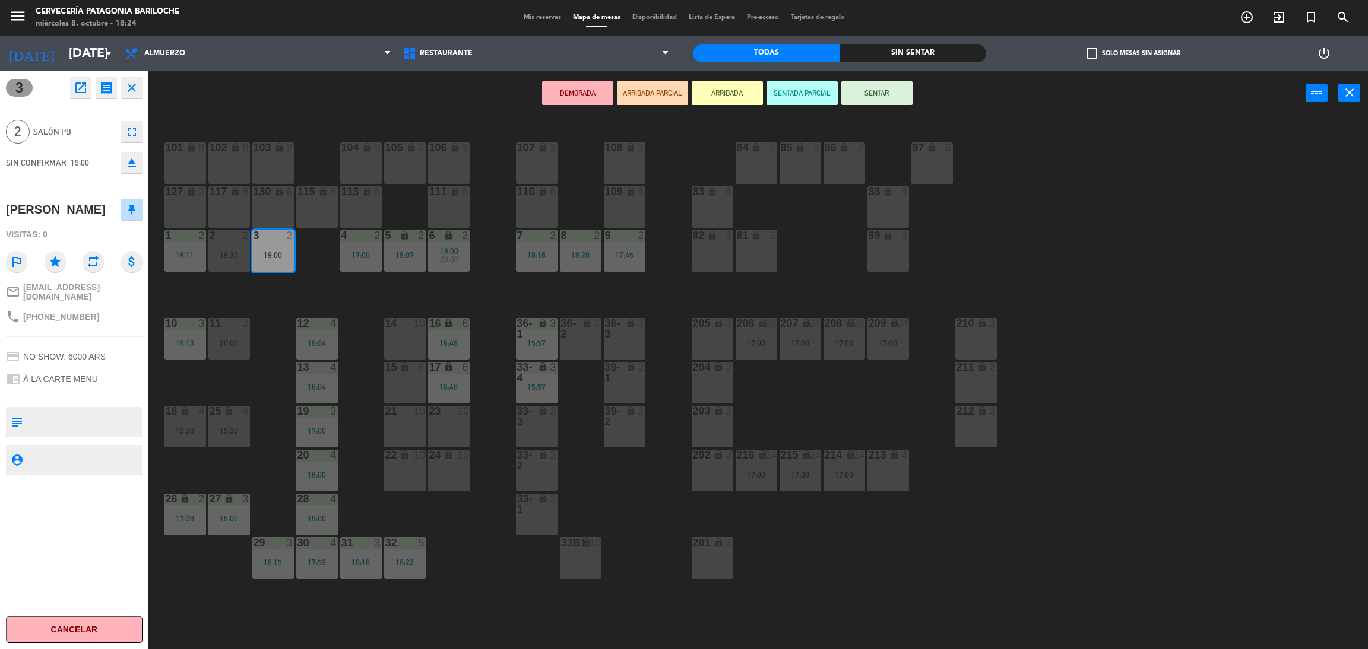
click at [724, 96] on button "ARRIBADA" at bounding box center [727, 93] width 71 height 24
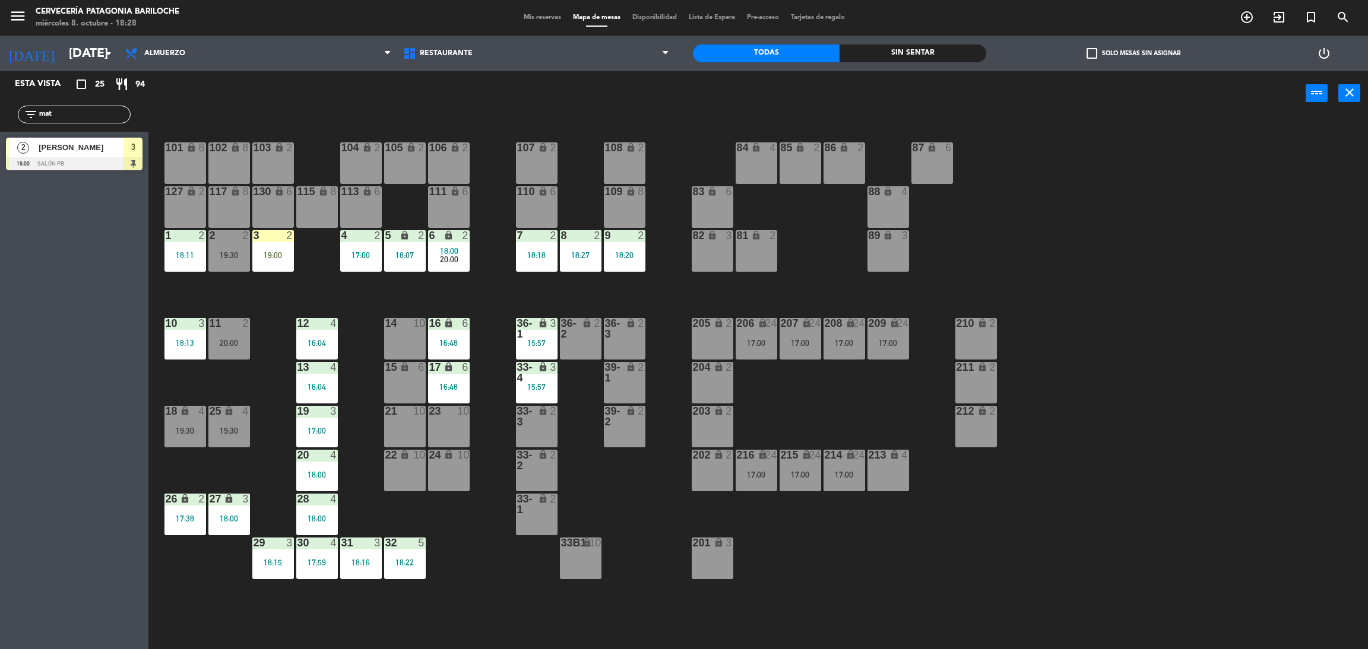
click at [404, 332] on div "14 10" at bounding box center [405, 339] width 42 height 42
click at [407, 374] on div "15 lock 6" at bounding box center [405, 383] width 42 height 42
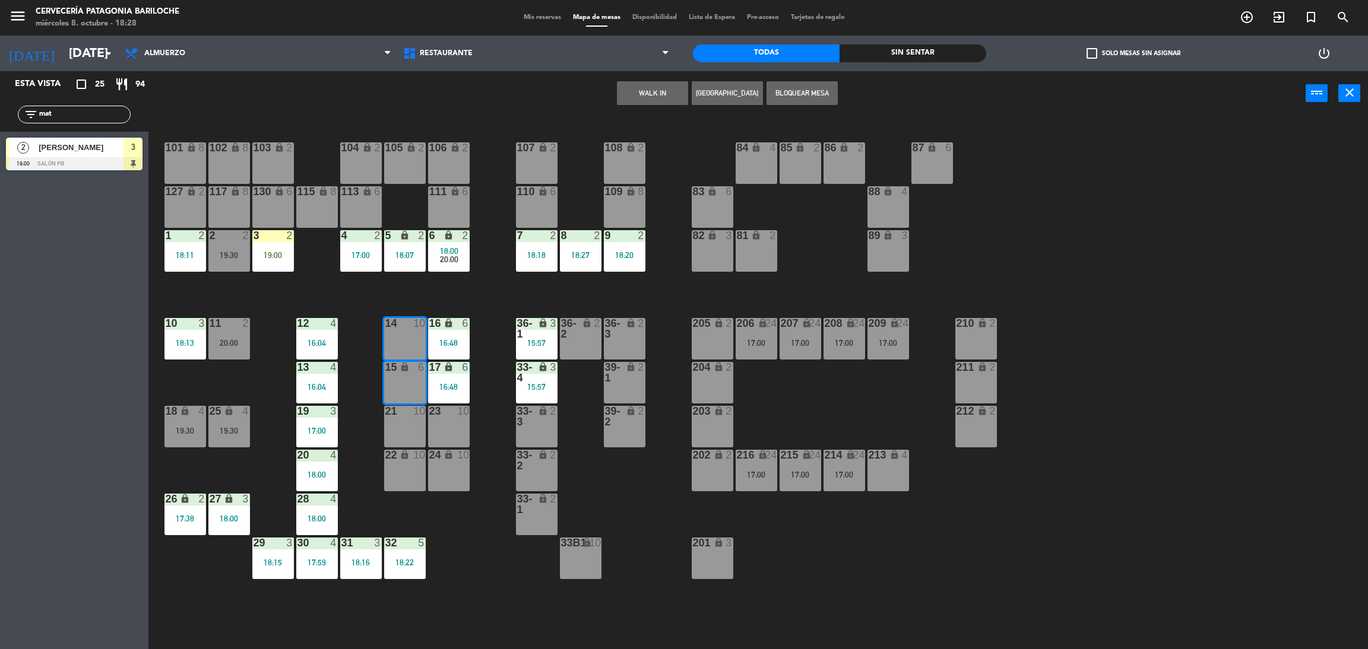
click at [661, 255] on div "101 lock 8 102 lock 8 104 lock 2 105 lock 2 106 lock 2 103 lock 2 107 lock 2 10…" at bounding box center [765, 388] width 1206 height 534
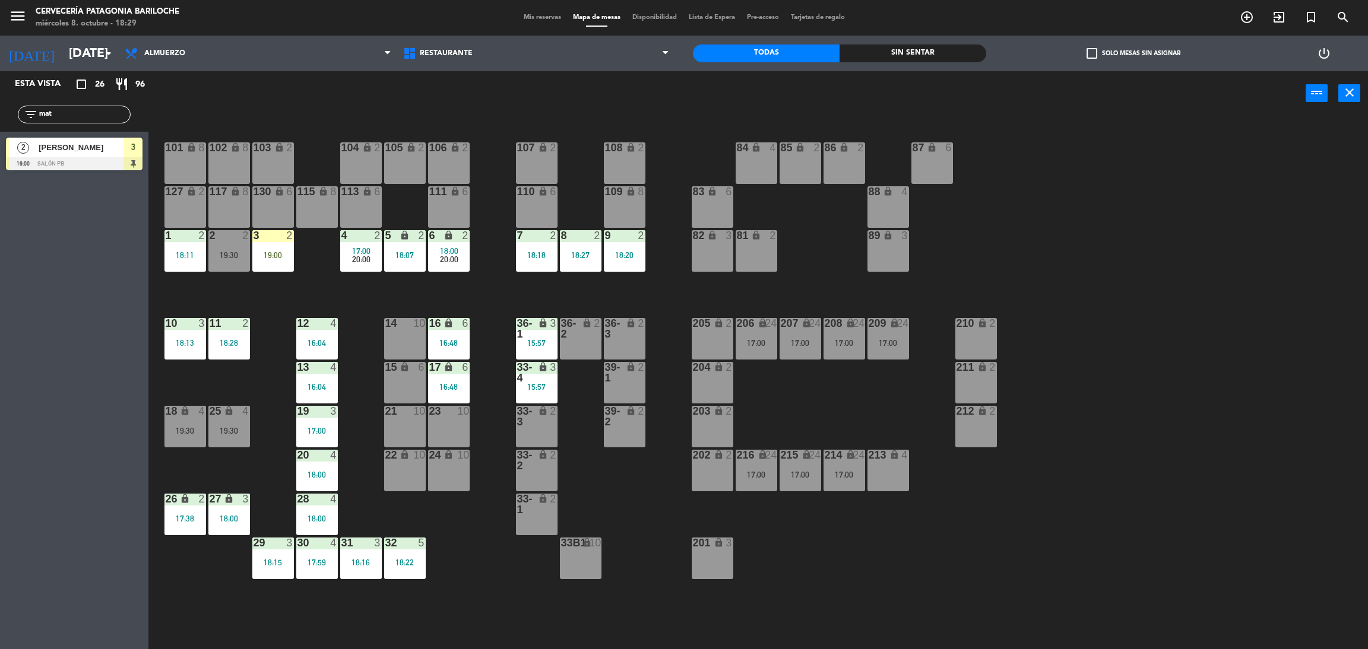
click at [414, 335] on div "14 10" at bounding box center [405, 339] width 42 height 42
click at [348, 322] on div "101 lock 8 102 lock 8 104 lock 2 105 lock 2 106 lock 2 103 lock 2 107 lock 2 10…" at bounding box center [765, 388] width 1206 height 534
click at [397, 343] on div "14 10" at bounding box center [405, 339] width 42 height 42
click at [408, 381] on div "15 lock 6" at bounding box center [405, 383] width 42 height 42
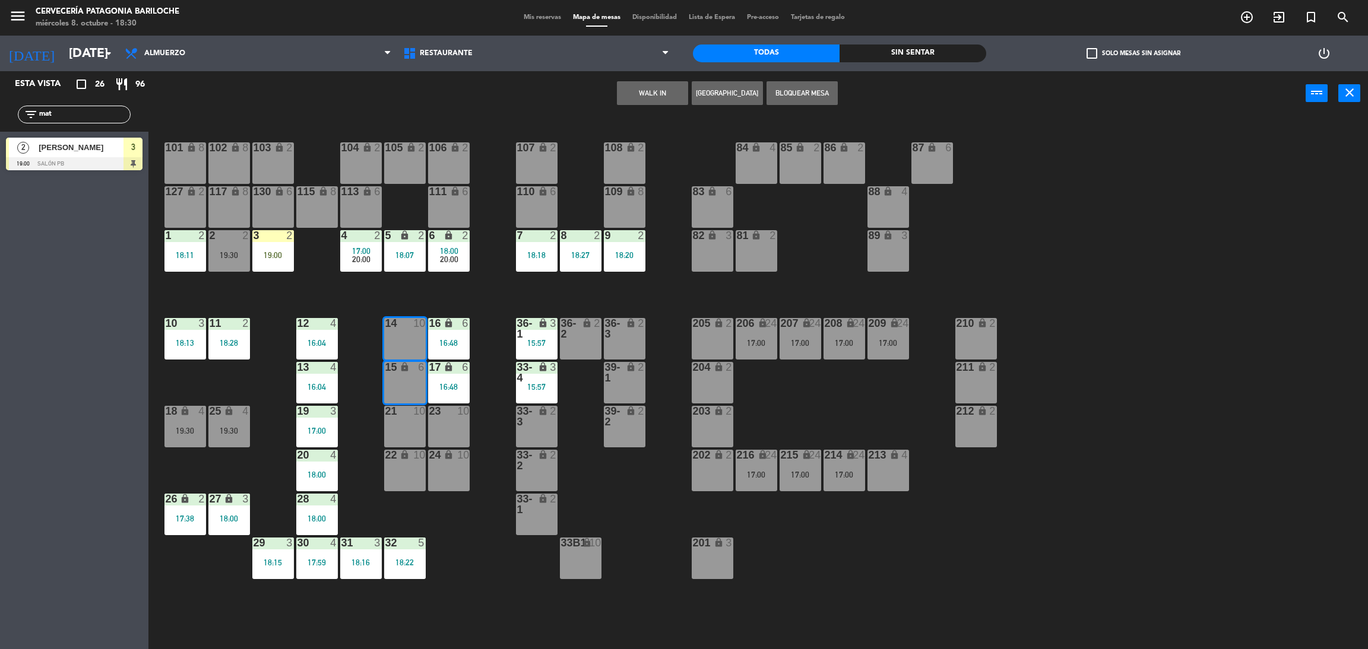
click at [752, 96] on button "[GEOGRAPHIC_DATA]" at bounding box center [727, 93] width 71 height 24
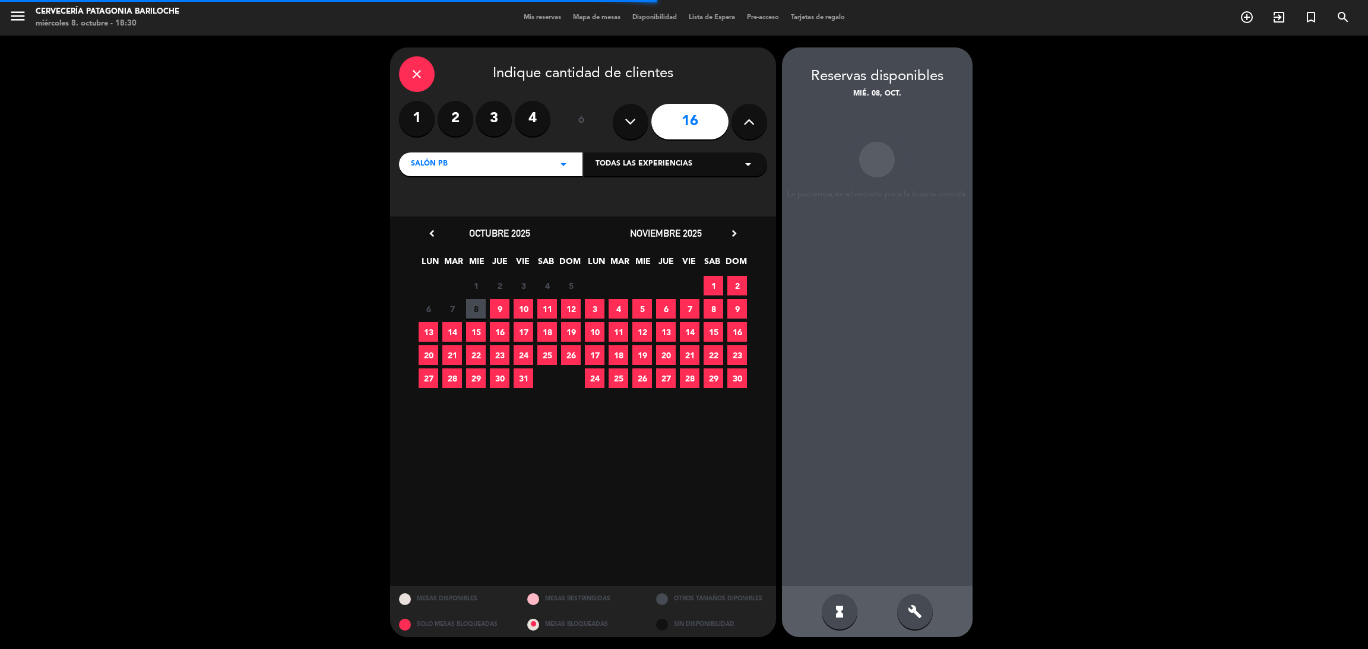
click at [636, 123] on button at bounding box center [631, 122] width 36 height 36
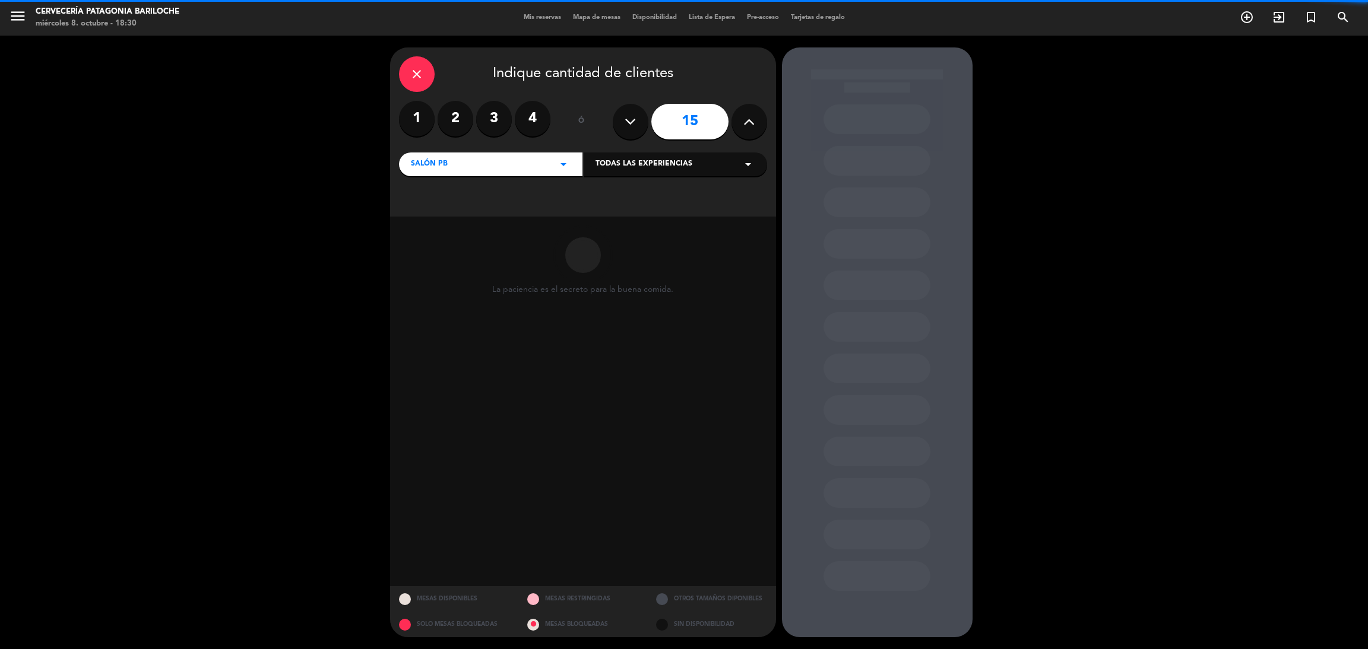
click at [636, 123] on button at bounding box center [631, 122] width 36 height 36
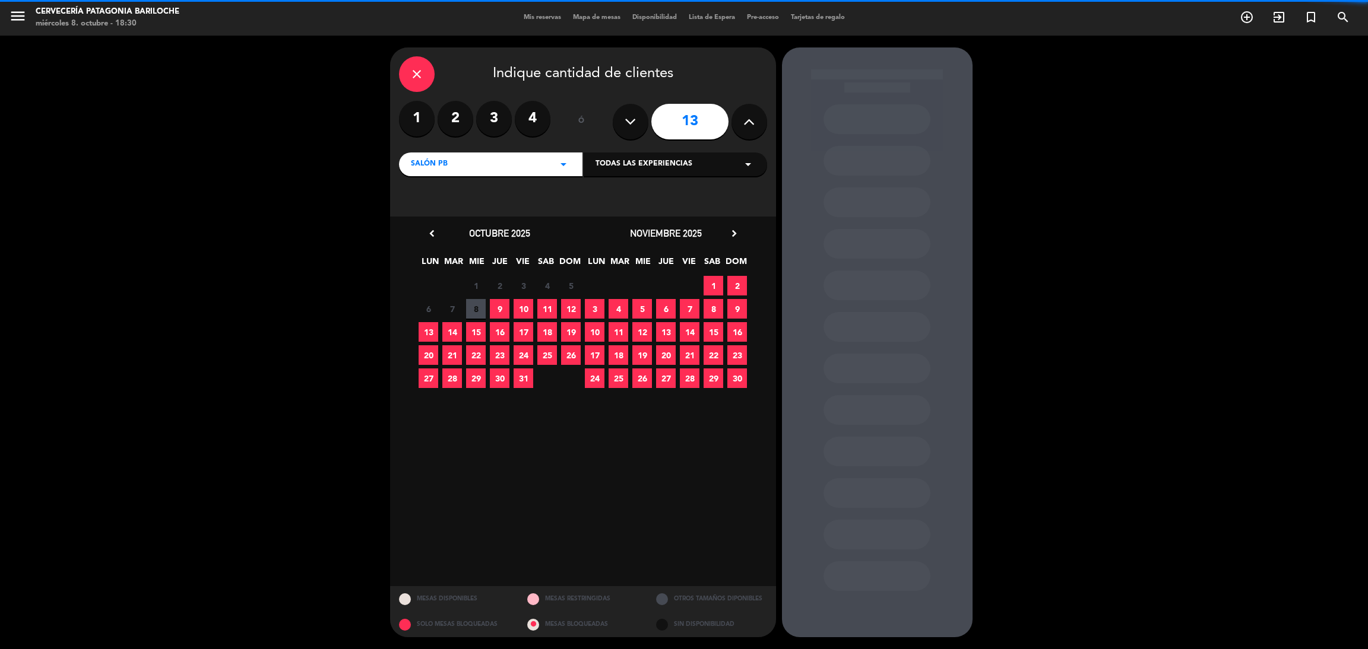
click at [636, 123] on button at bounding box center [631, 122] width 36 height 36
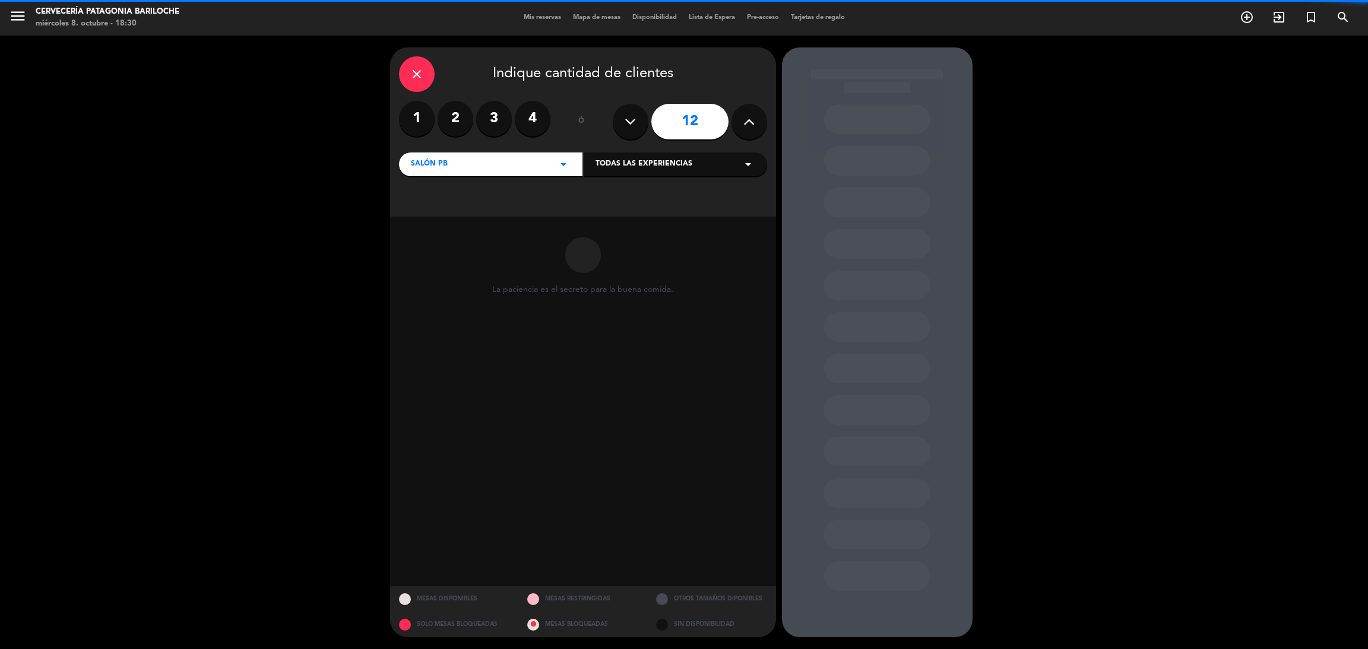
click at [636, 123] on button at bounding box center [631, 122] width 36 height 36
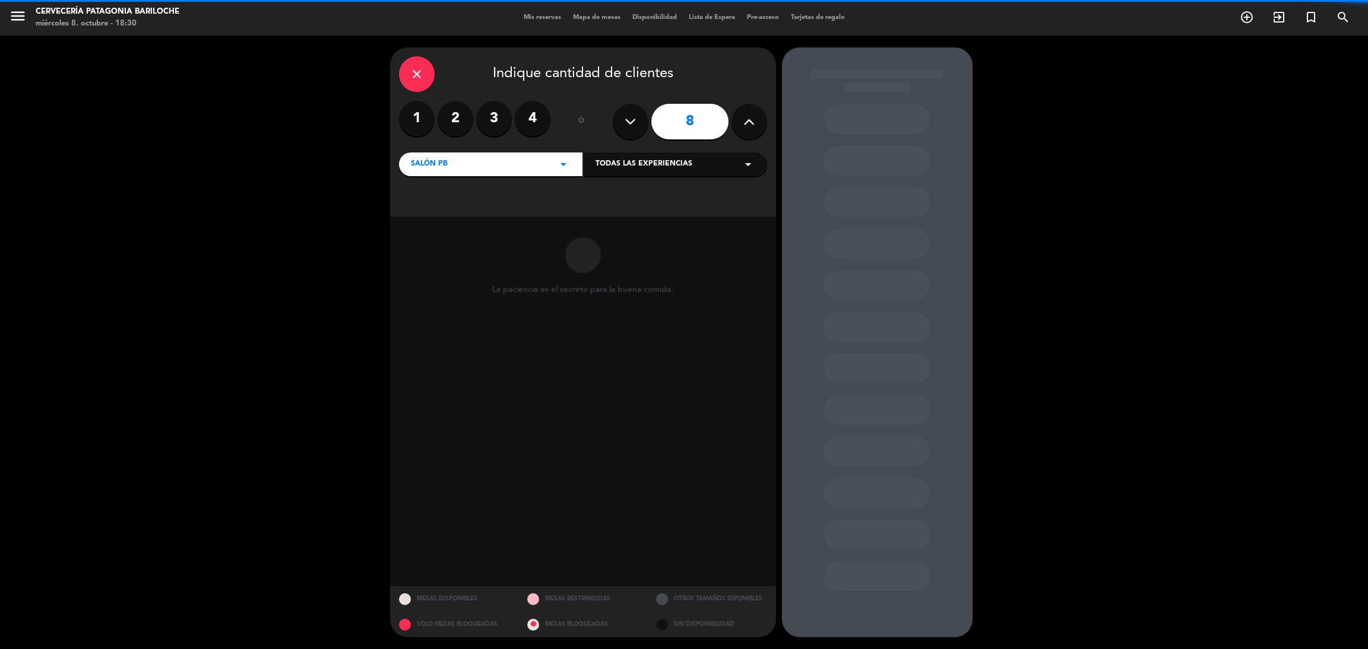
type input "7"
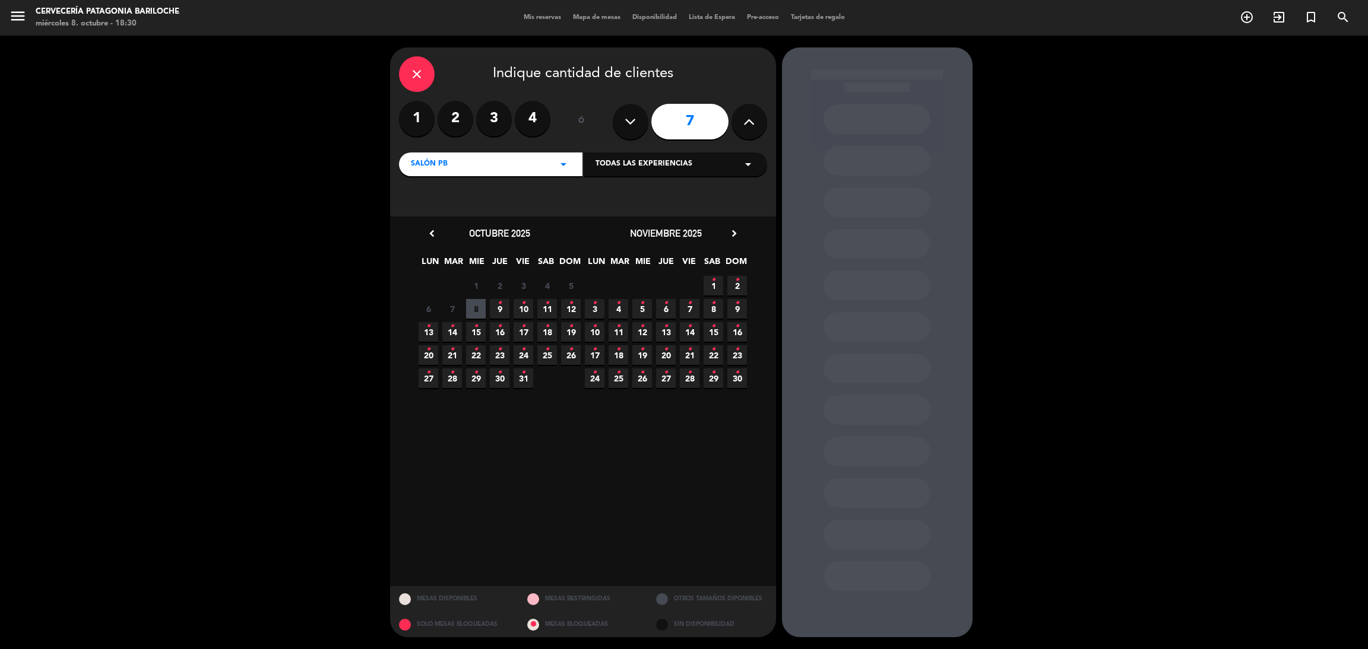
click at [483, 311] on span "8" at bounding box center [476, 309] width 20 height 20
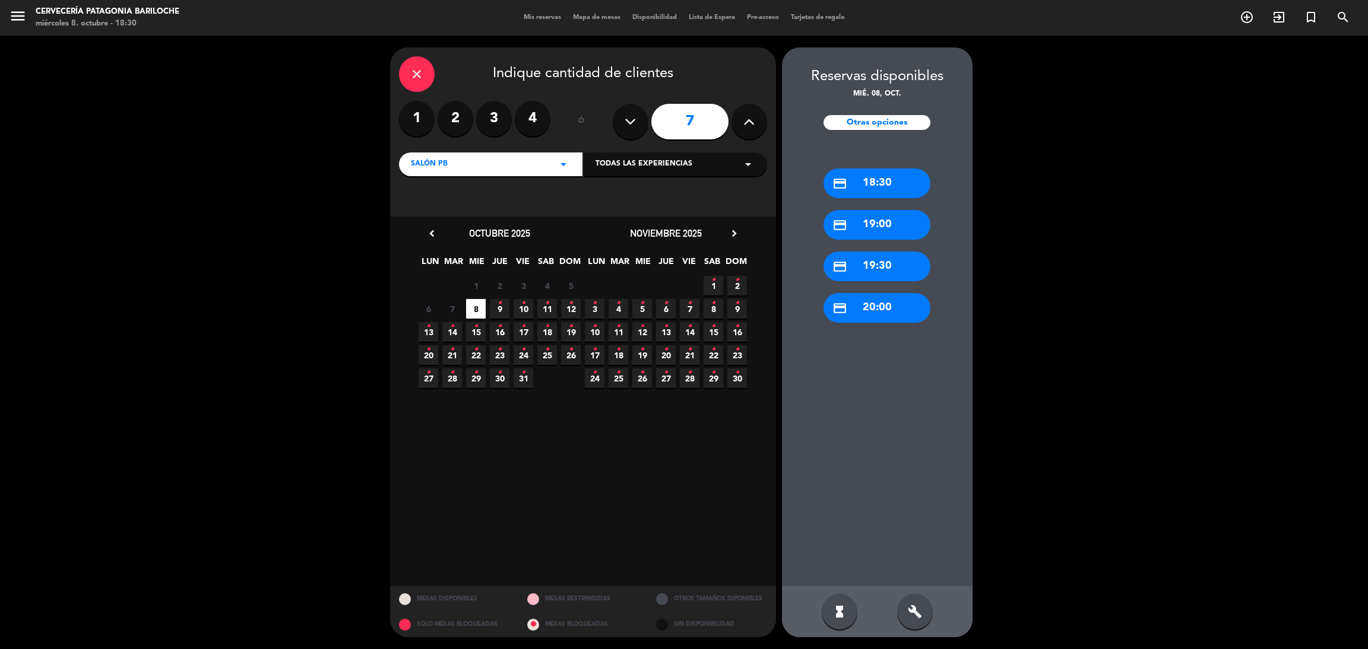
click at [886, 267] on div "credit_card 19:30" at bounding box center [876, 267] width 107 height 30
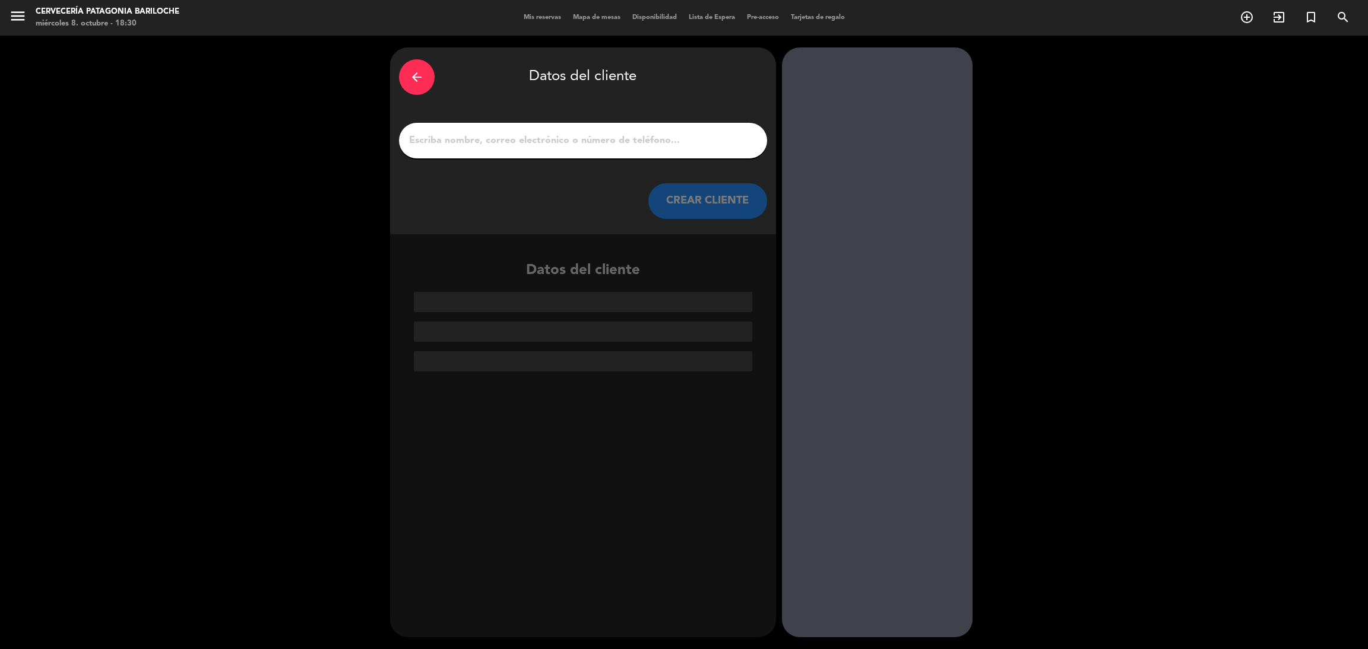
click at [561, 140] on input "1" at bounding box center [583, 140] width 350 height 17
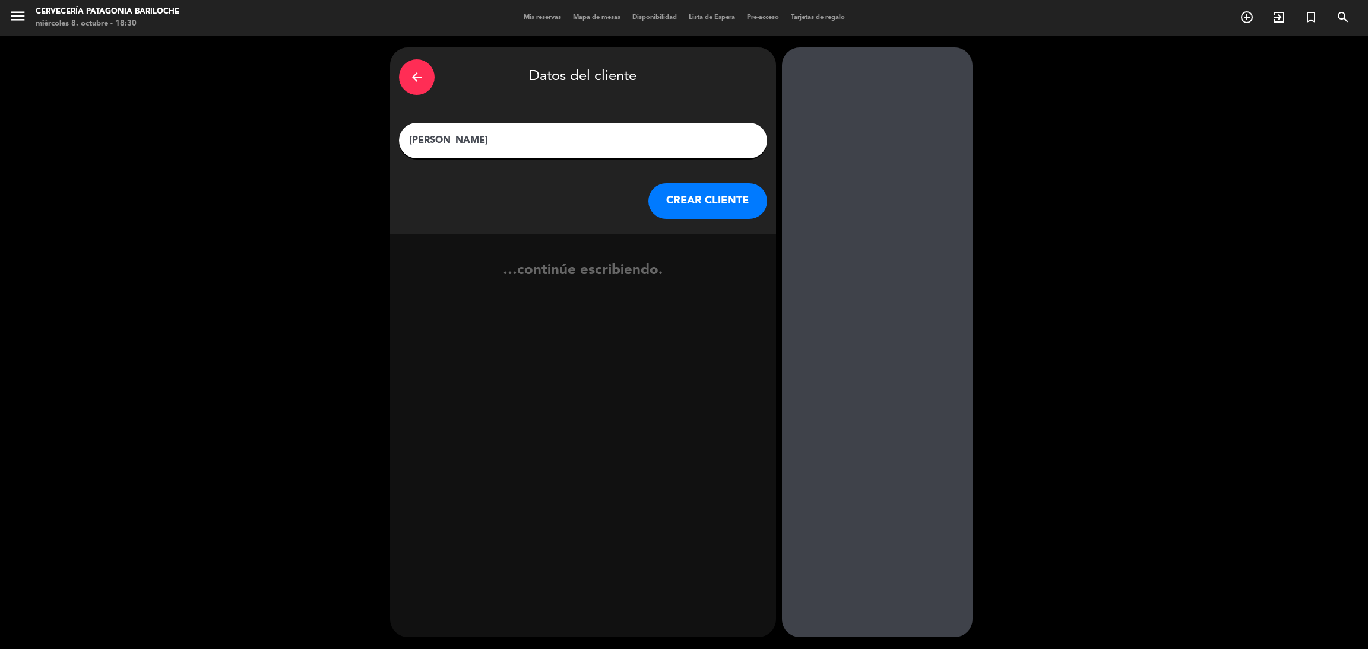
type input "William olislager"
click at [699, 210] on button "CREAR CLIENTE" at bounding box center [707, 201] width 119 height 36
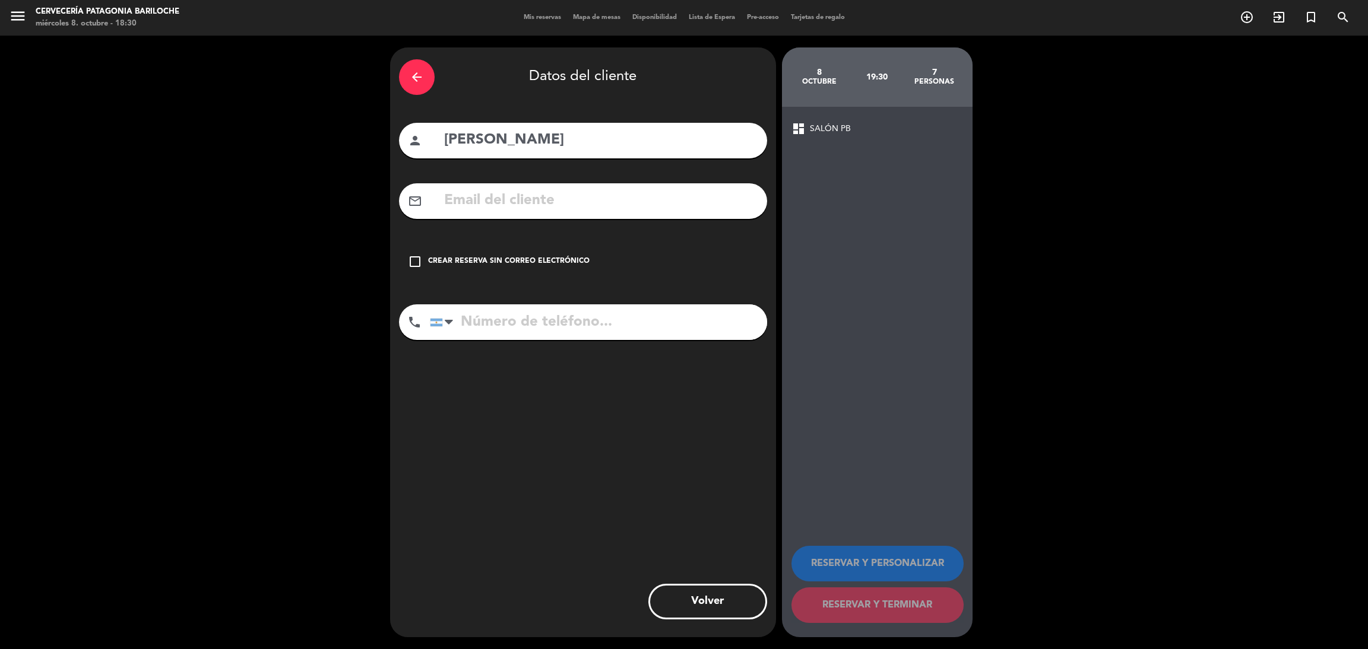
click at [542, 327] on input "tel" at bounding box center [598, 323] width 337 height 36
click at [443, 322] on div at bounding box center [443, 322] width 27 height 34
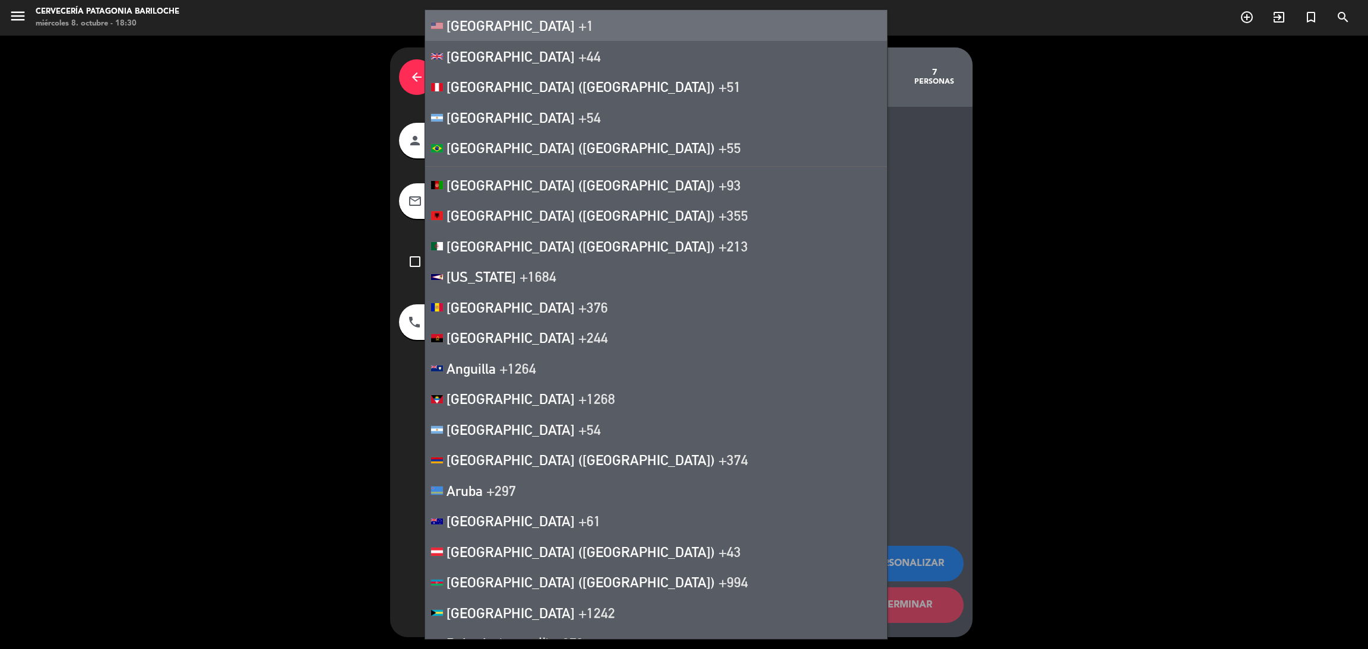
click at [519, 35] on li "United States +1" at bounding box center [656, 25] width 462 height 31
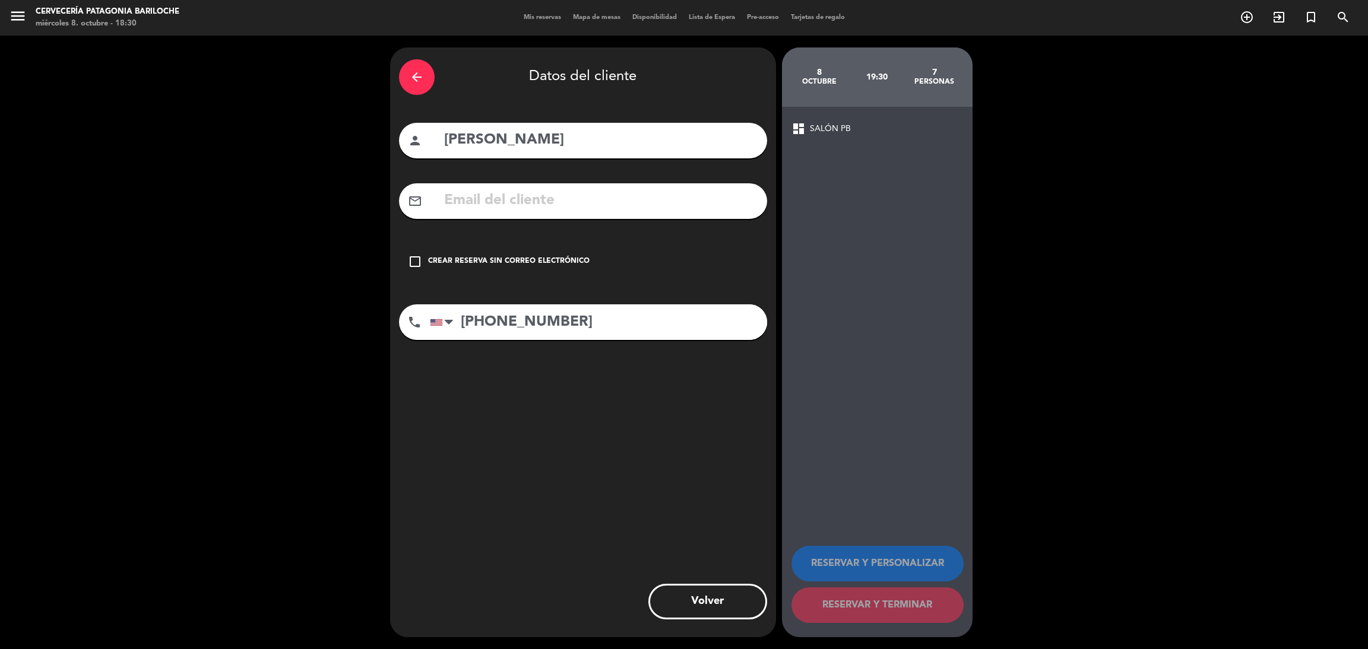
type input "+1 9795741133"
click at [528, 258] on div "Crear reserva sin correo electrónico" at bounding box center [508, 262] width 161 height 12
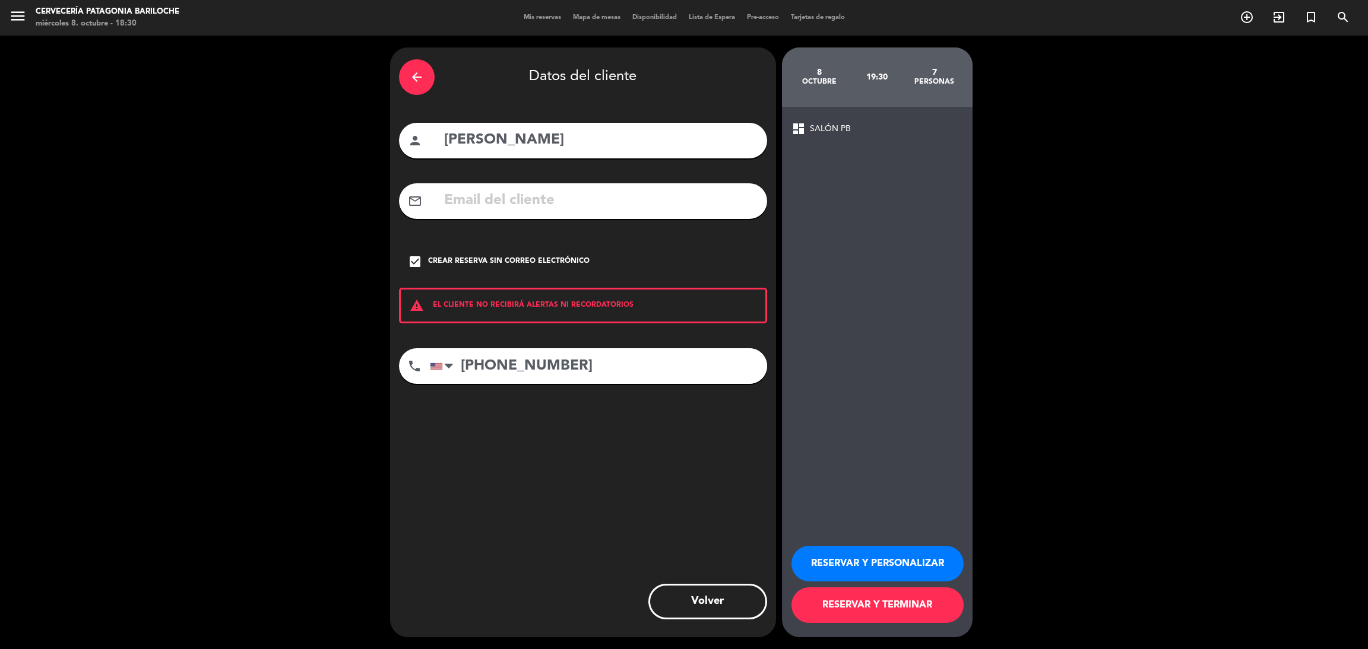
click at [910, 602] on button "RESERVAR Y TERMINAR" at bounding box center [877, 606] width 172 height 36
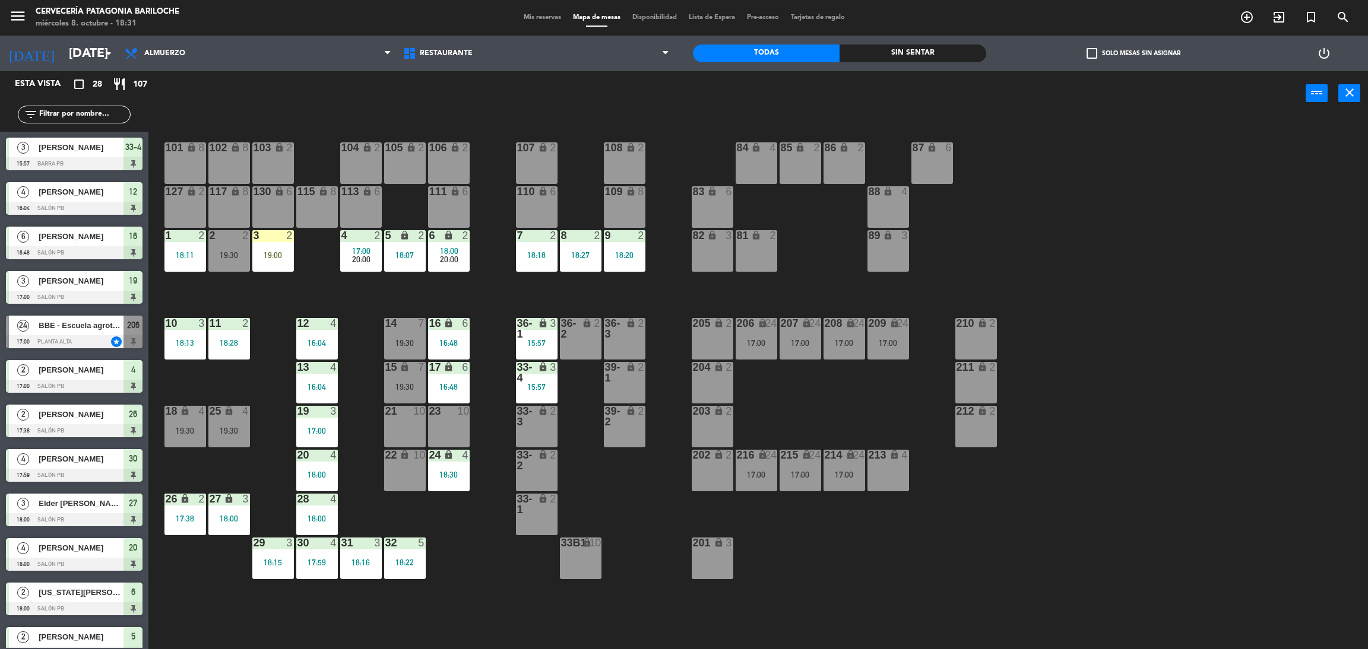
click at [405, 436] on div "21 10" at bounding box center [405, 427] width 42 height 42
click at [411, 464] on div "22 lock 10" at bounding box center [405, 471] width 42 height 42
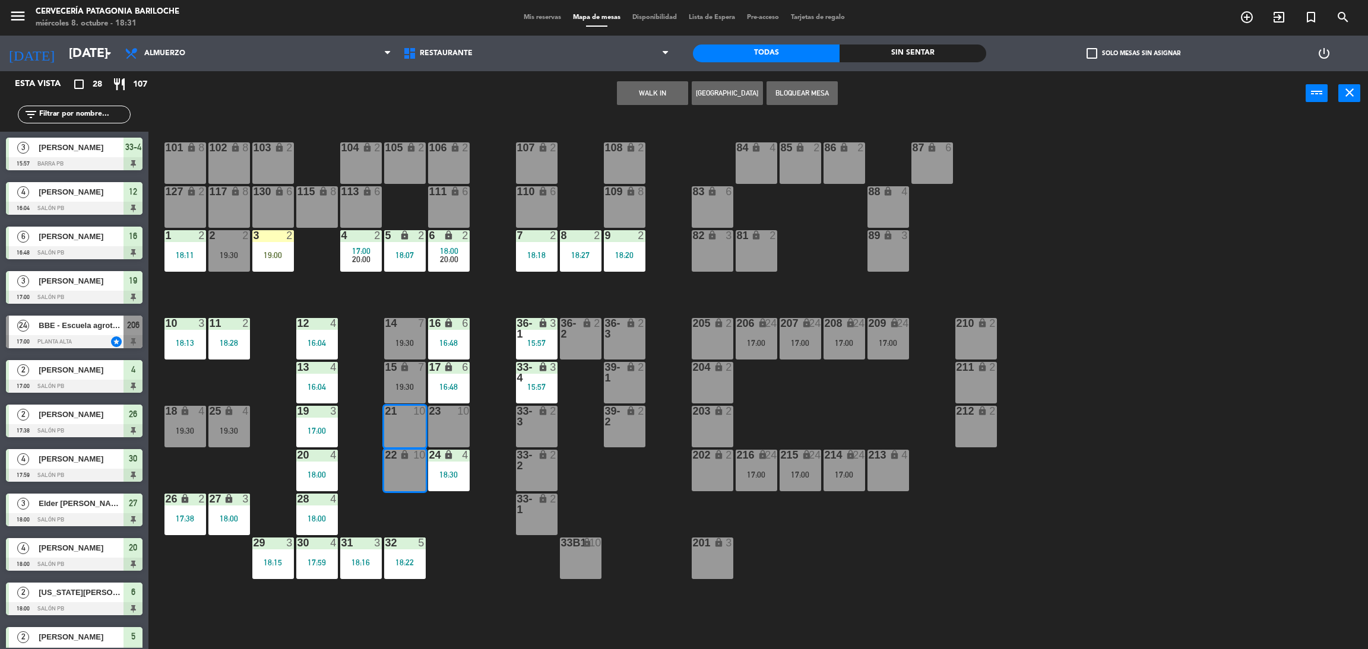
click at [704, 92] on button "[GEOGRAPHIC_DATA]" at bounding box center [727, 93] width 71 height 24
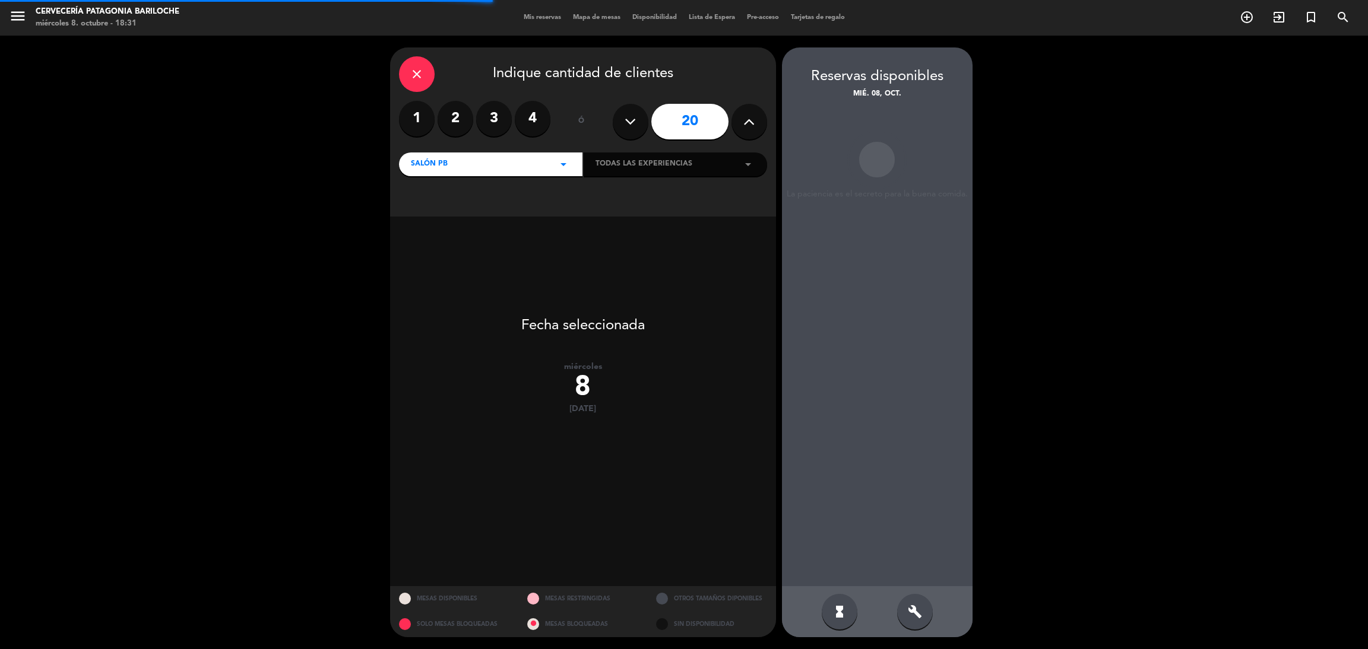
click at [628, 125] on icon at bounding box center [630, 122] width 11 height 18
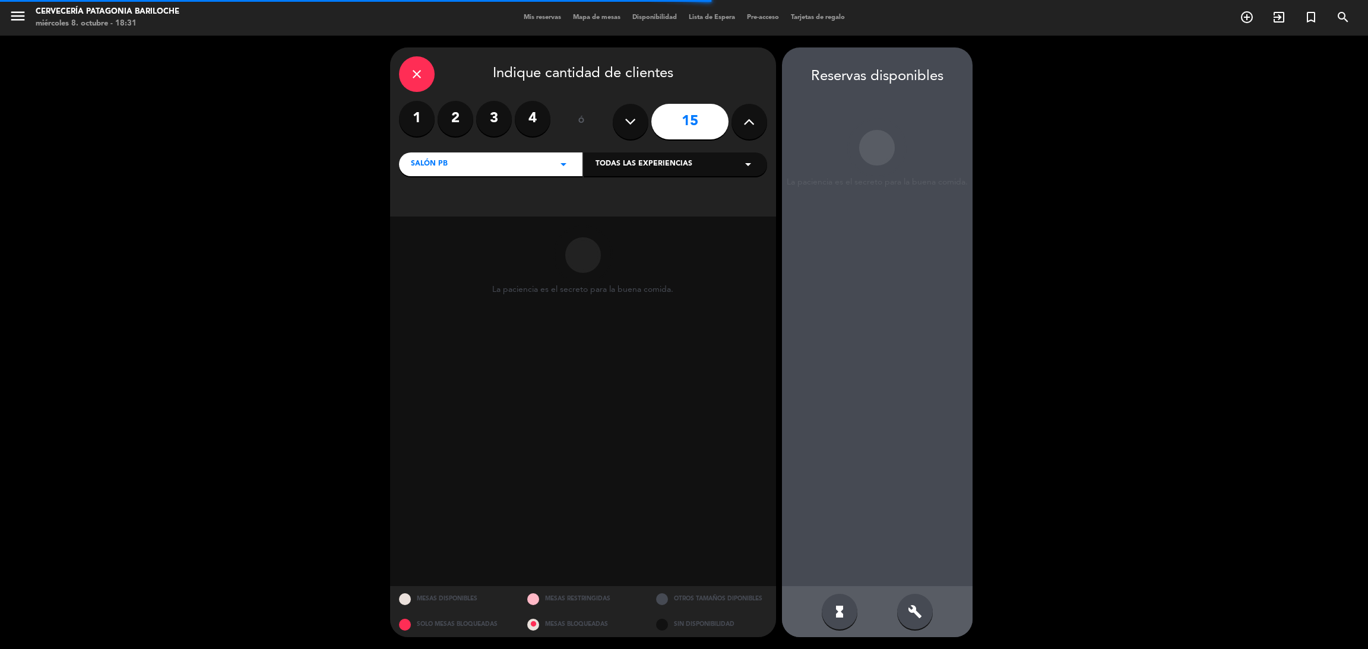
click at [628, 125] on icon at bounding box center [630, 122] width 11 height 18
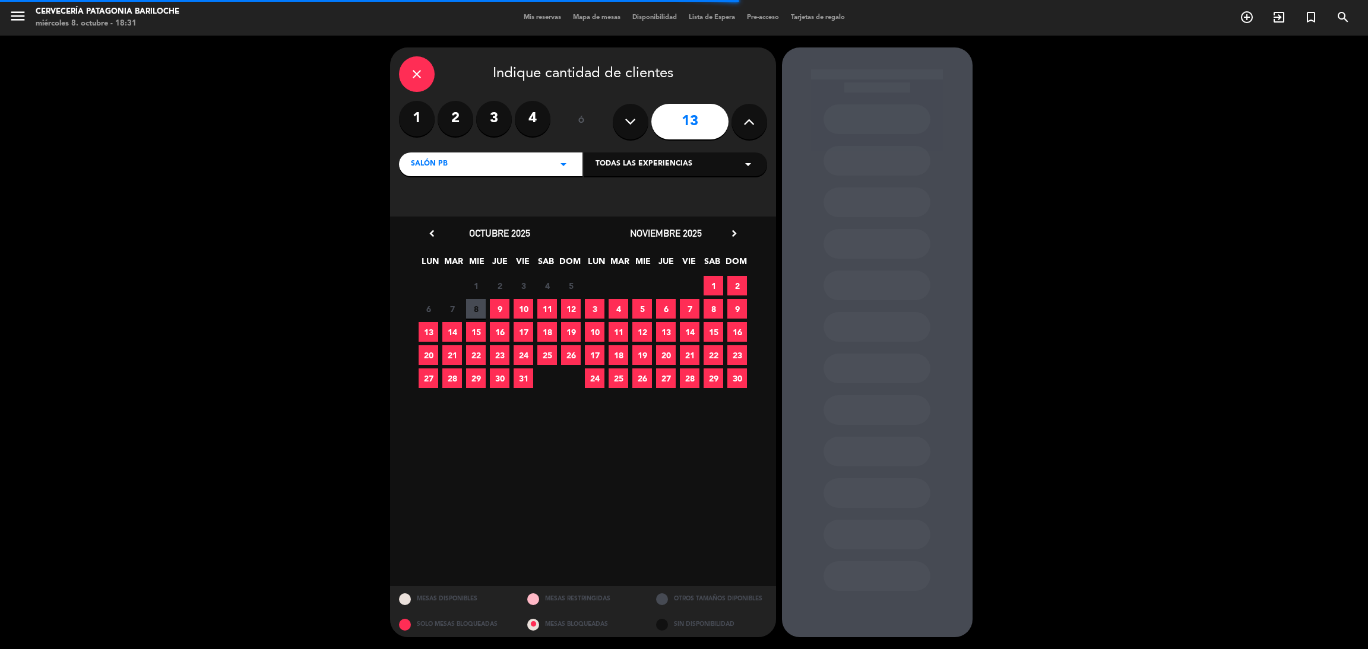
click at [628, 125] on icon at bounding box center [630, 122] width 11 height 18
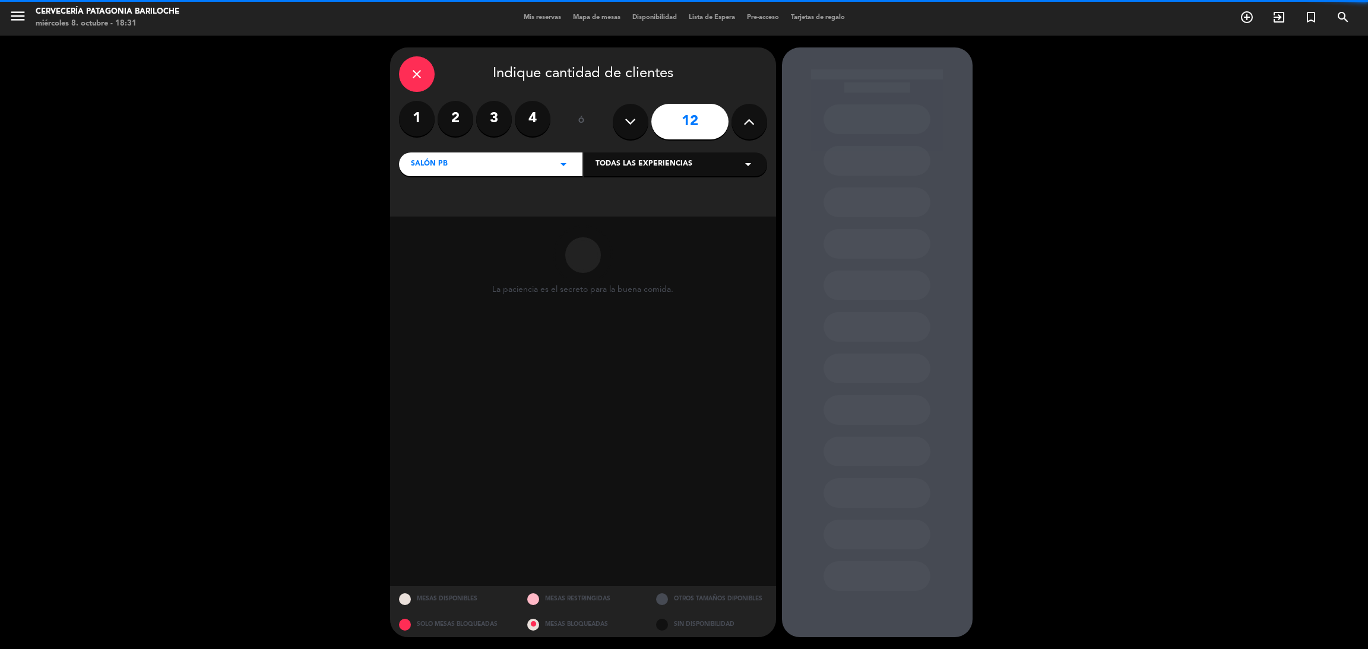
click at [628, 125] on icon at bounding box center [630, 122] width 11 height 18
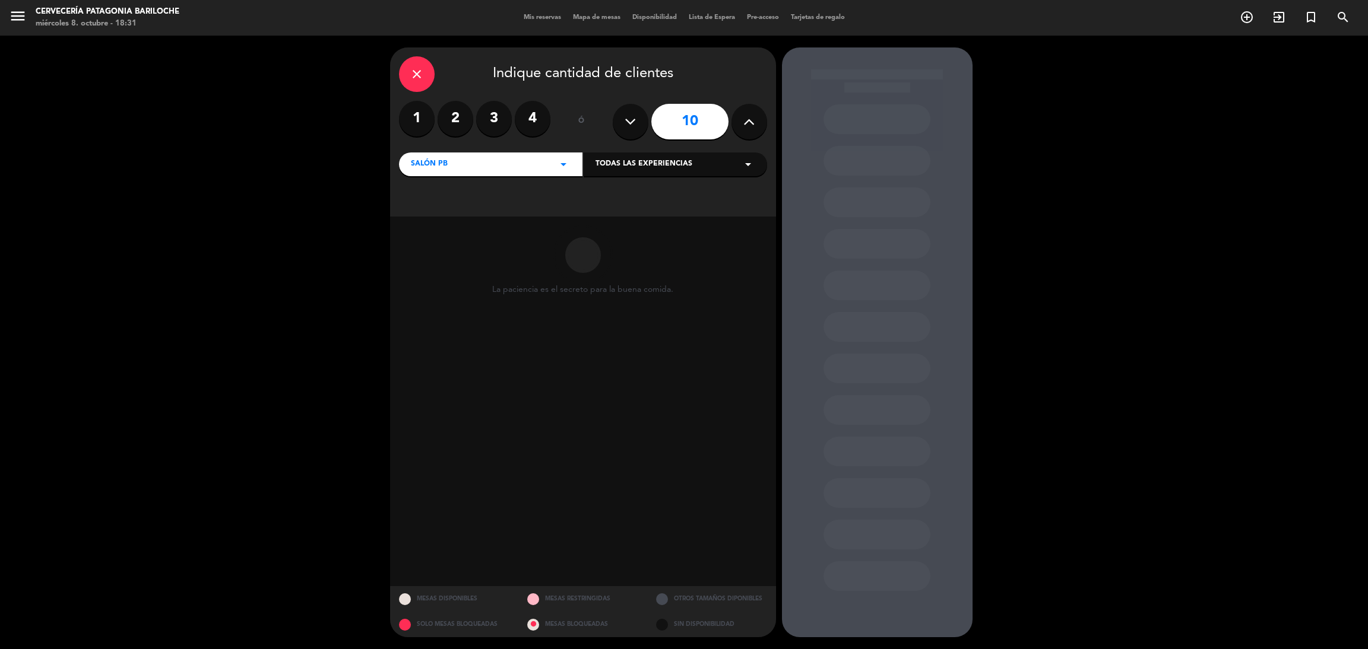
click at [628, 125] on icon at bounding box center [630, 122] width 11 height 18
type input "7"
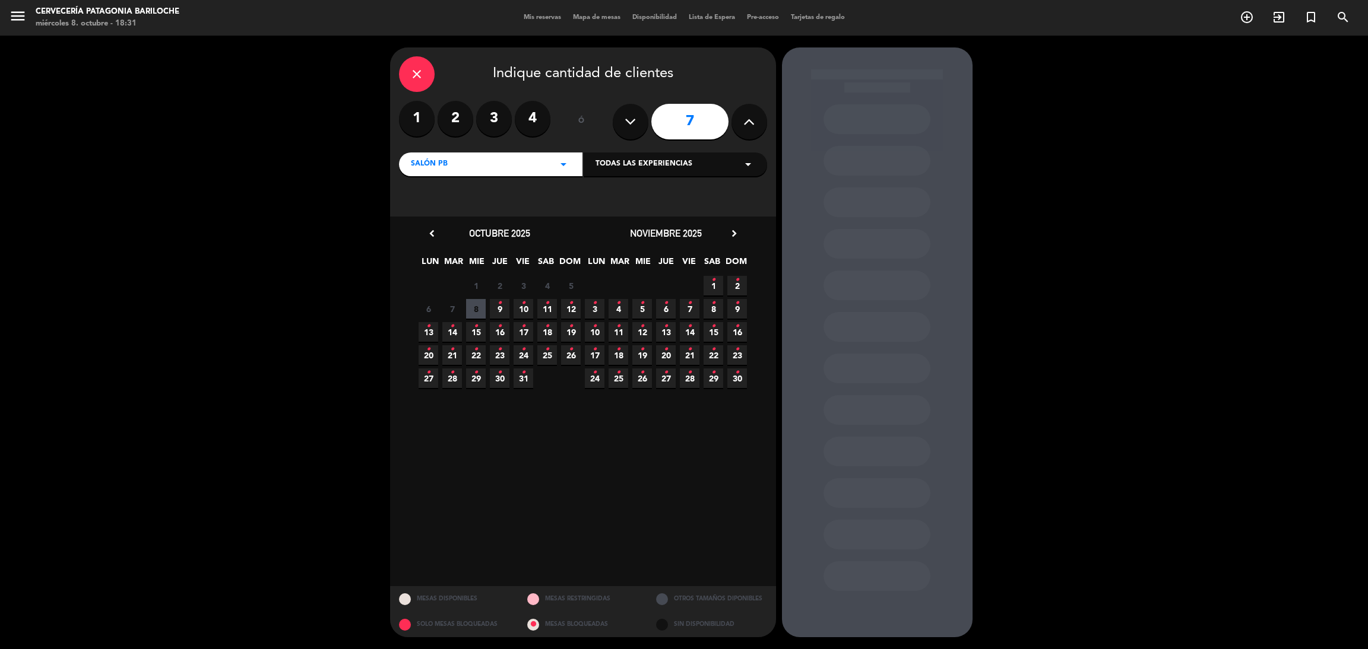
click at [484, 306] on span "8" at bounding box center [476, 309] width 20 height 20
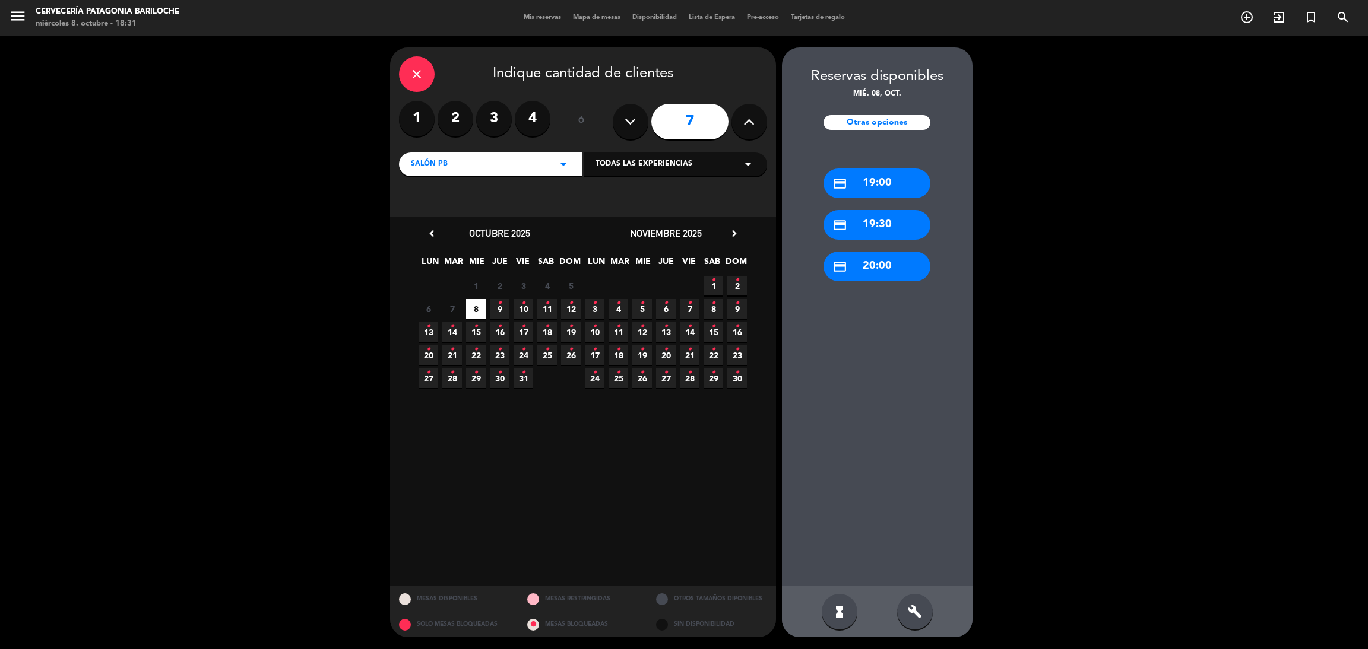
click at [888, 224] on div "credit_card 19:30" at bounding box center [876, 225] width 107 height 30
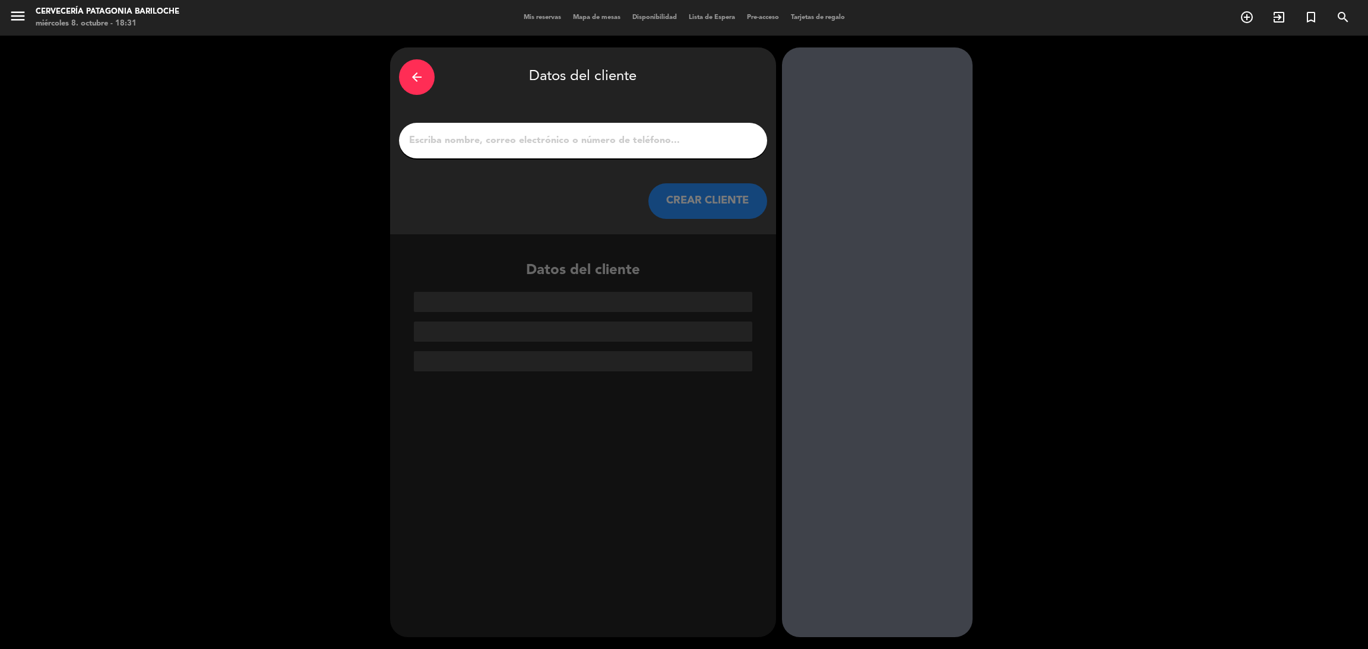
click at [613, 122] on div "arrow_back Datos del cliente CREAR CLIENTE" at bounding box center [583, 140] width 386 height 187
click at [625, 133] on input "1" at bounding box center [583, 140] width 350 height 17
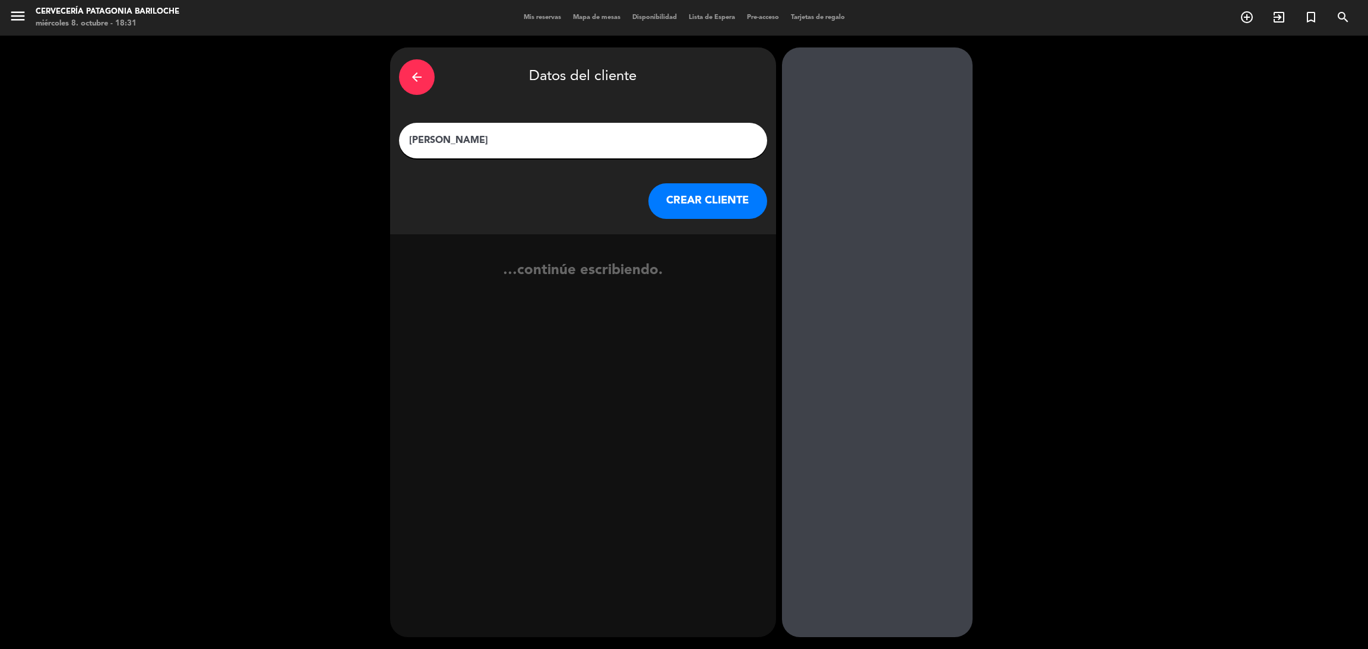
type input "enrique acosta"
click at [692, 191] on button "CREAR CLIENTE" at bounding box center [707, 201] width 119 height 36
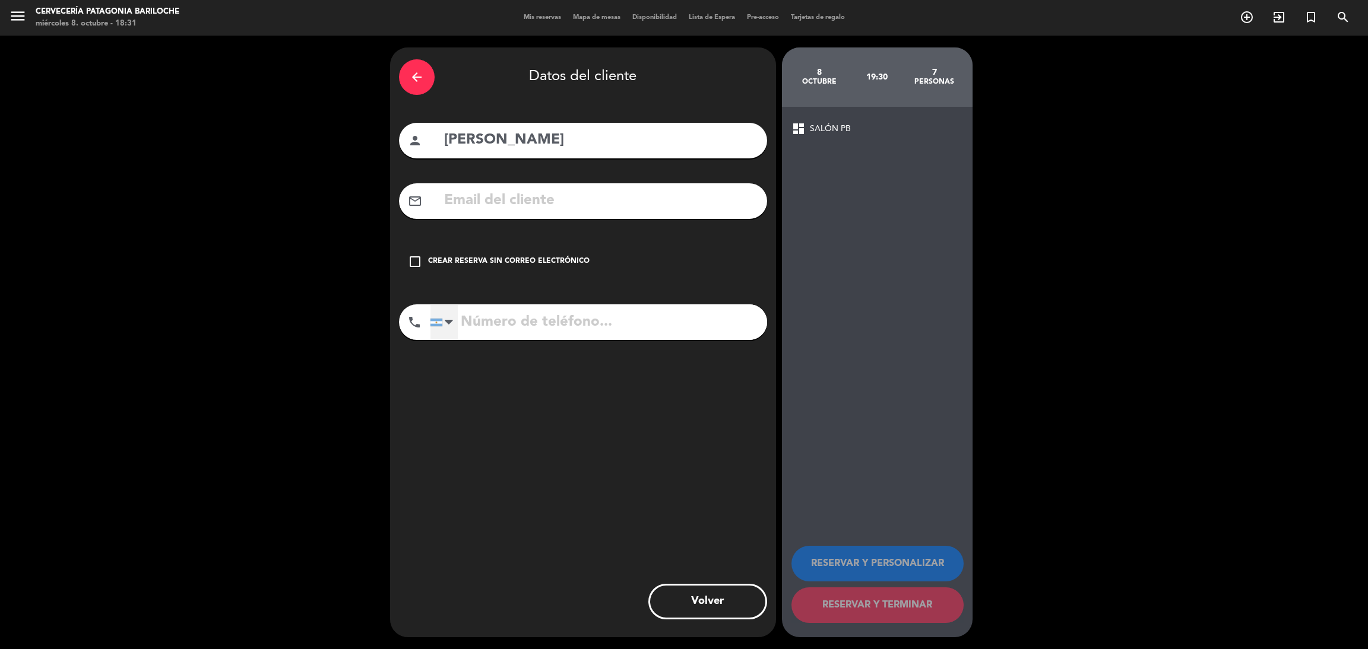
click at [454, 324] on div at bounding box center [443, 322] width 27 height 34
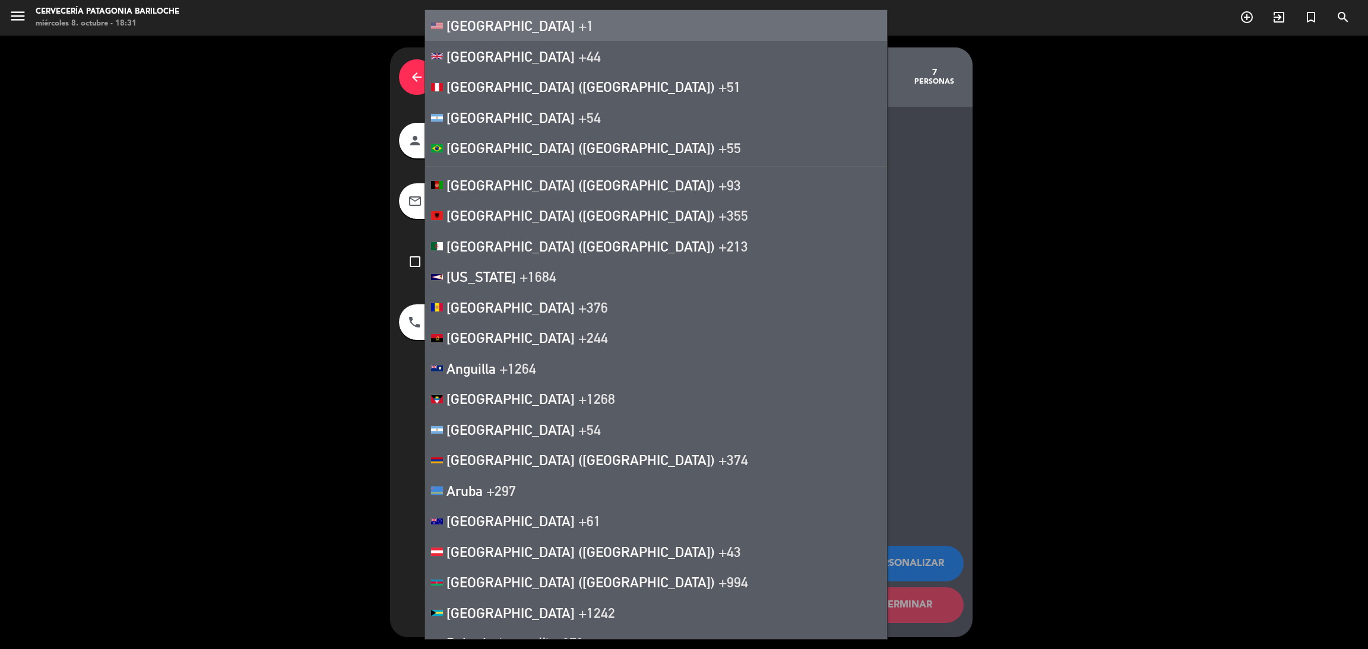
click at [514, 31] on span "[GEOGRAPHIC_DATA]" at bounding box center [510, 25] width 128 height 17
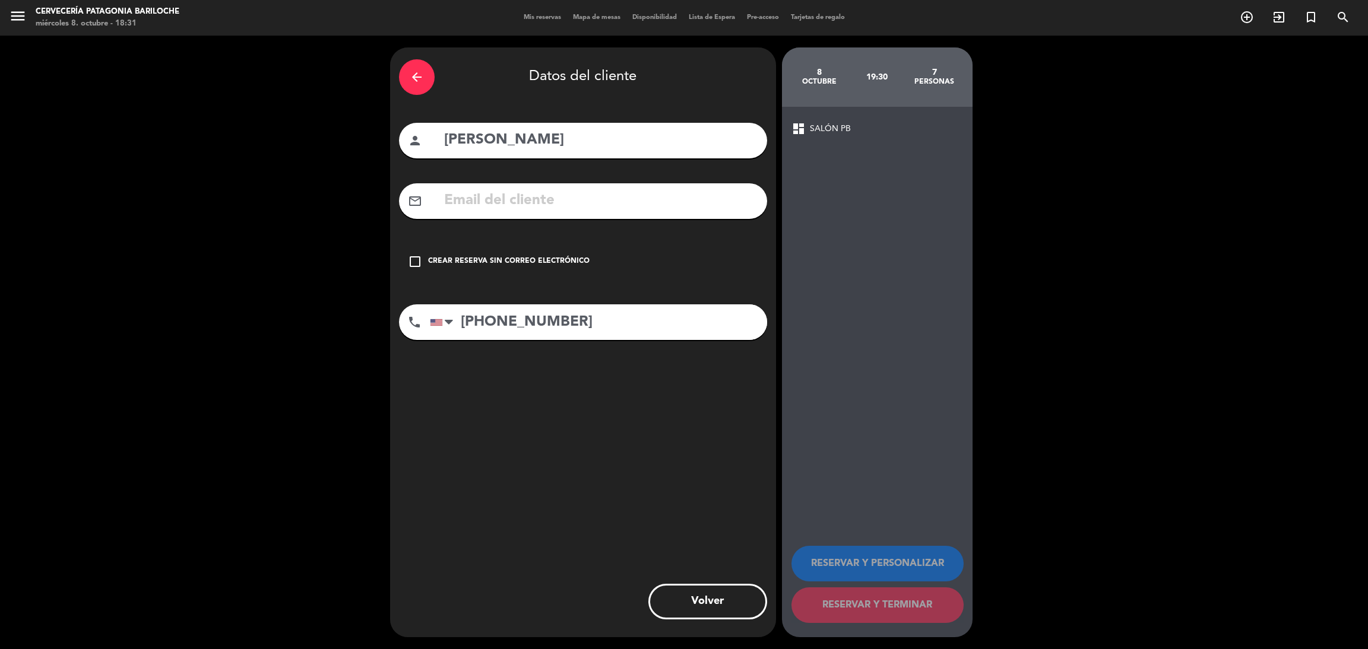
type input "+1 6174166328"
click at [522, 254] on div "check_box_outline_blank Crear reserva sin correo electrónico" at bounding box center [583, 262] width 368 height 36
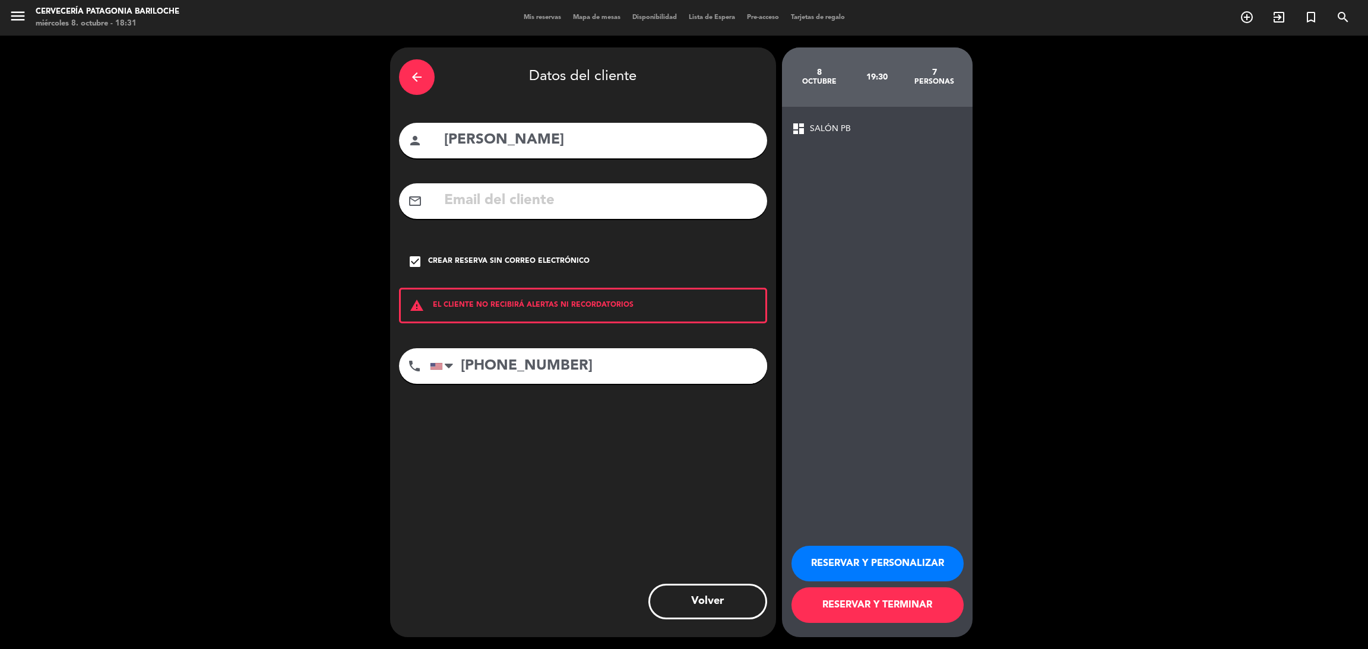
click at [902, 599] on button "RESERVAR Y TERMINAR" at bounding box center [877, 606] width 172 height 36
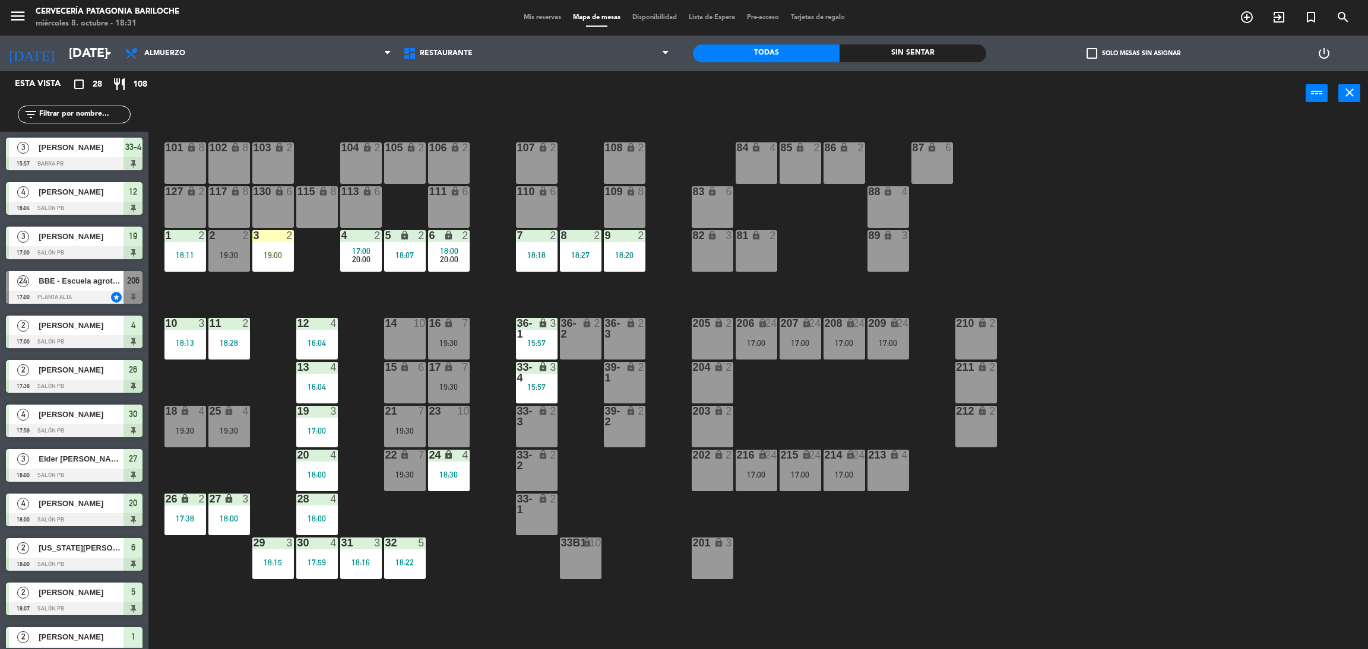
click at [481, 532] on div "101 lock 8 102 lock 8 104 lock 2 105 lock 2 106 lock 2 103 lock 2 107 lock 2 10…" at bounding box center [765, 388] width 1206 height 534
click at [396, 423] on div "21 7 19:30" at bounding box center [405, 427] width 42 height 42
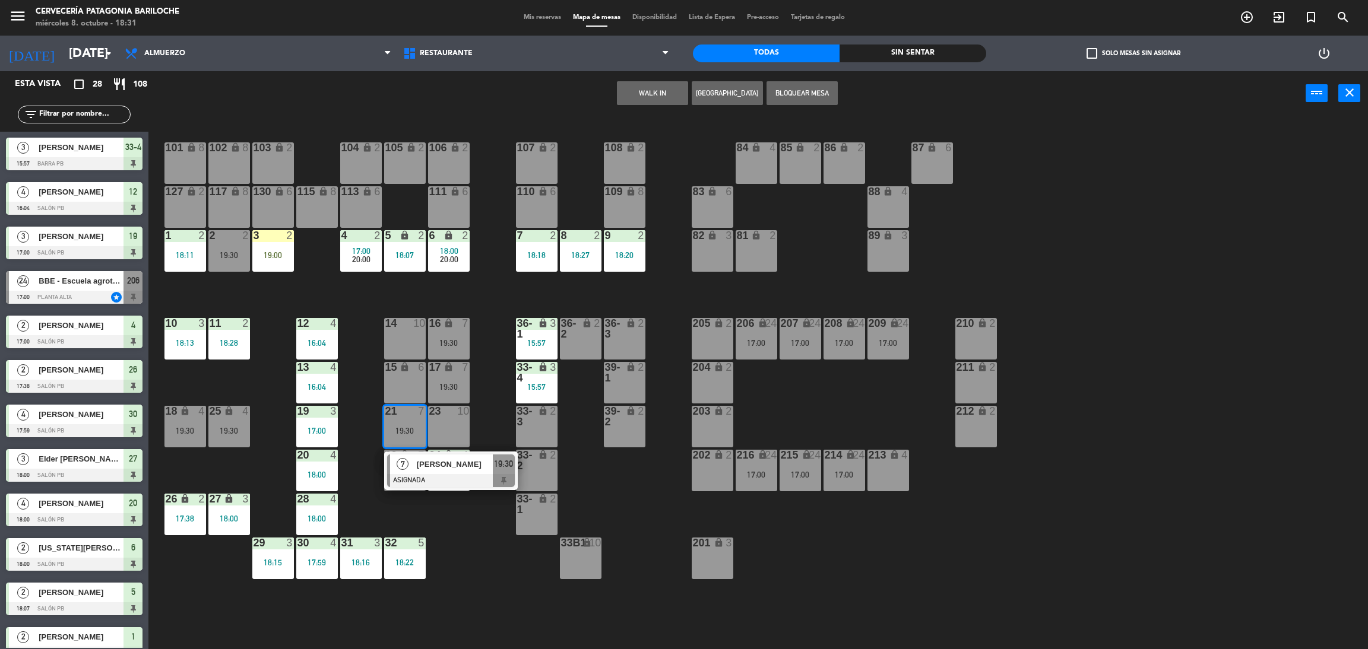
click at [357, 442] on div "101 lock 8 102 lock 8 104 lock 2 105 lock 2 106 lock 2 103 lock 2 107 lock 2 10…" at bounding box center [765, 388] width 1206 height 534
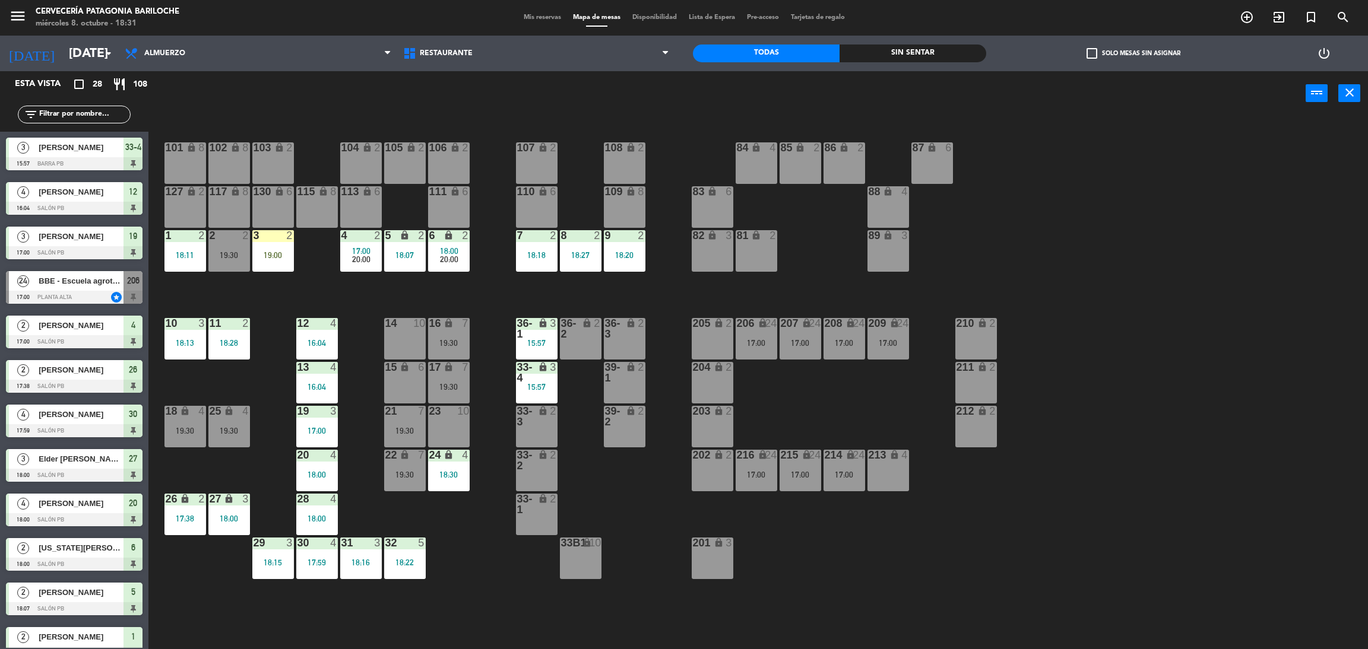
click at [444, 383] on div "19:30" at bounding box center [449, 387] width 42 height 8
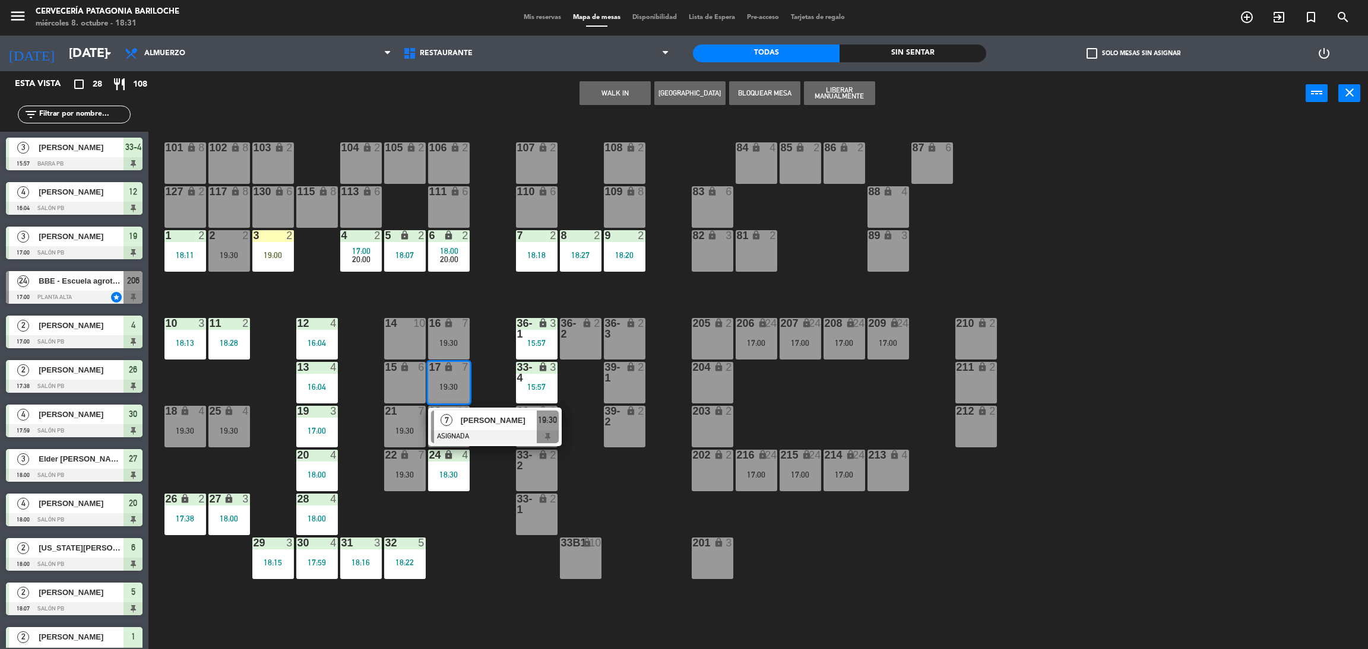
click at [503, 369] on div "101 lock 8 102 lock 8 104 lock 2 105 lock 2 106 lock 2 103 lock 2 107 lock 2 10…" at bounding box center [765, 388] width 1206 height 534
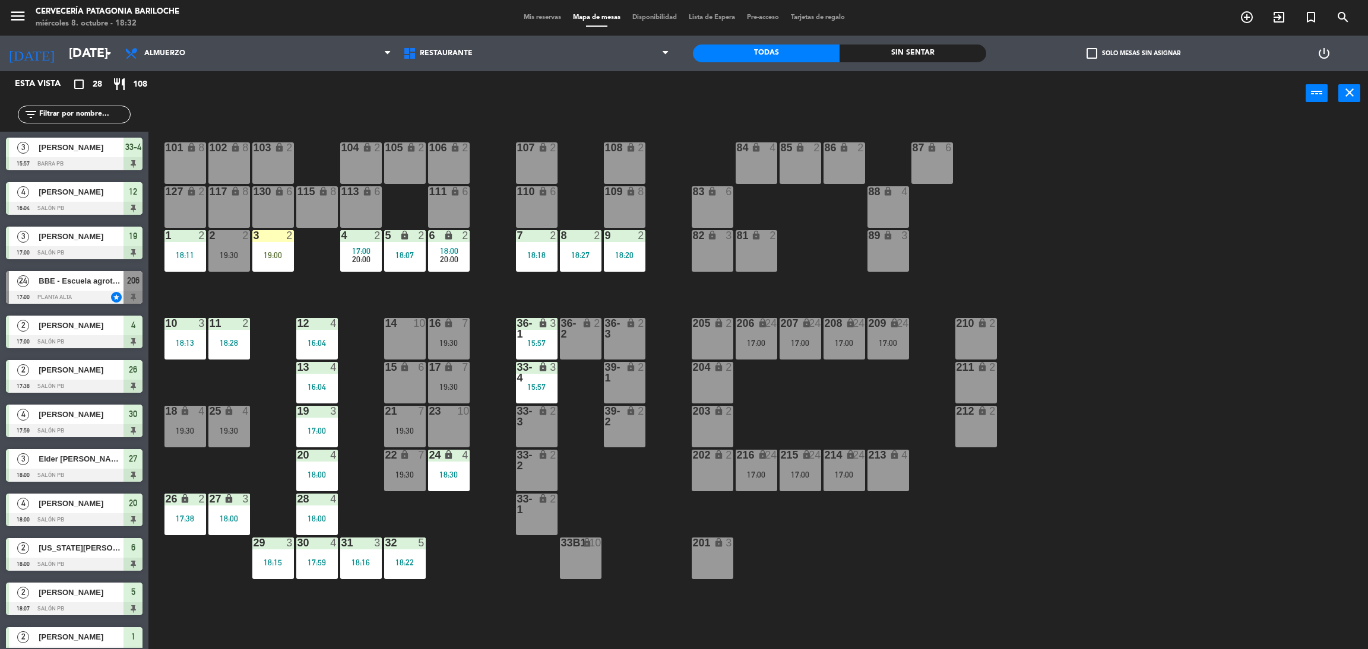
click at [464, 379] on div "17 lock 7 19:30" at bounding box center [449, 383] width 42 height 42
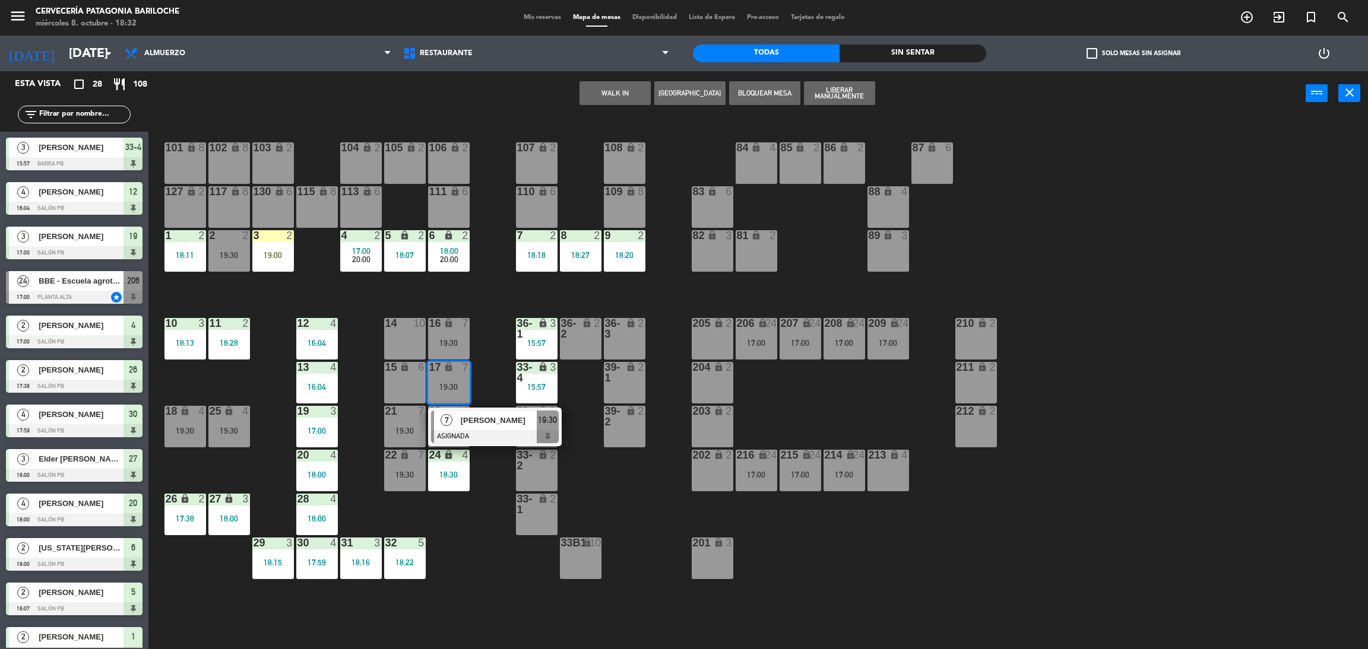
click at [481, 431] on div at bounding box center [495, 436] width 128 height 13
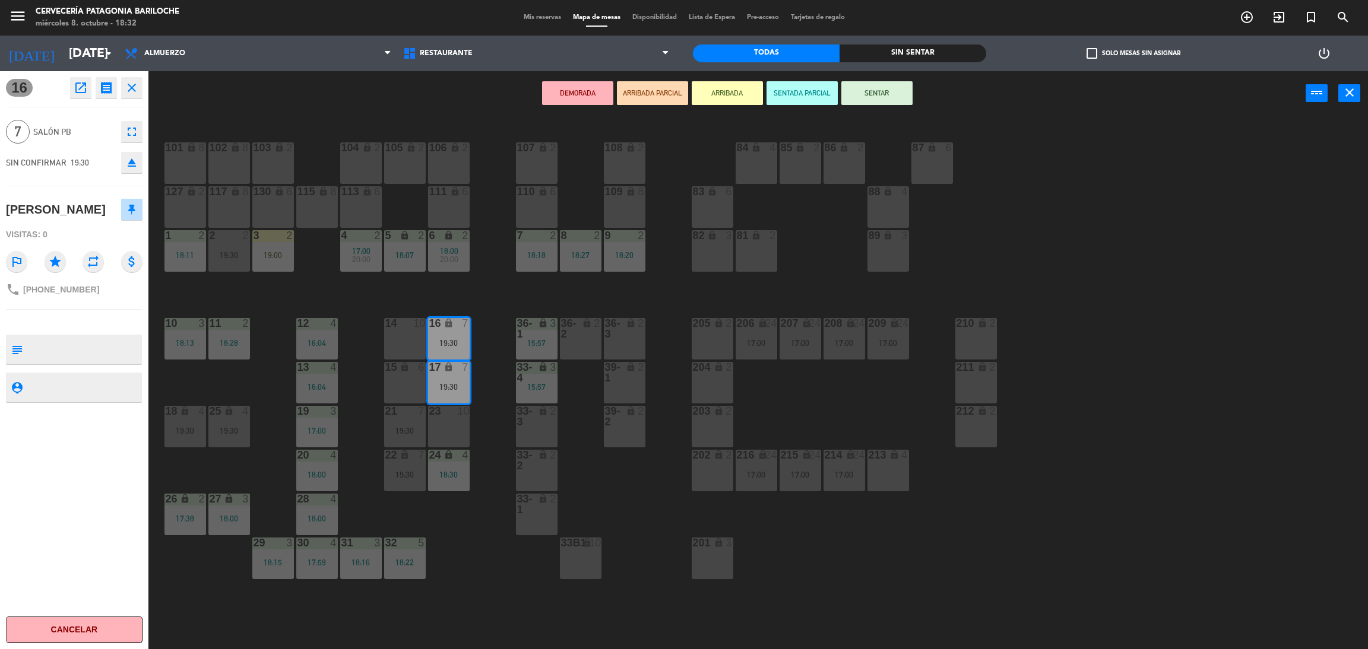
click at [392, 377] on div "15 lock 6" at bounding box center [405, 383] width 42 height 42
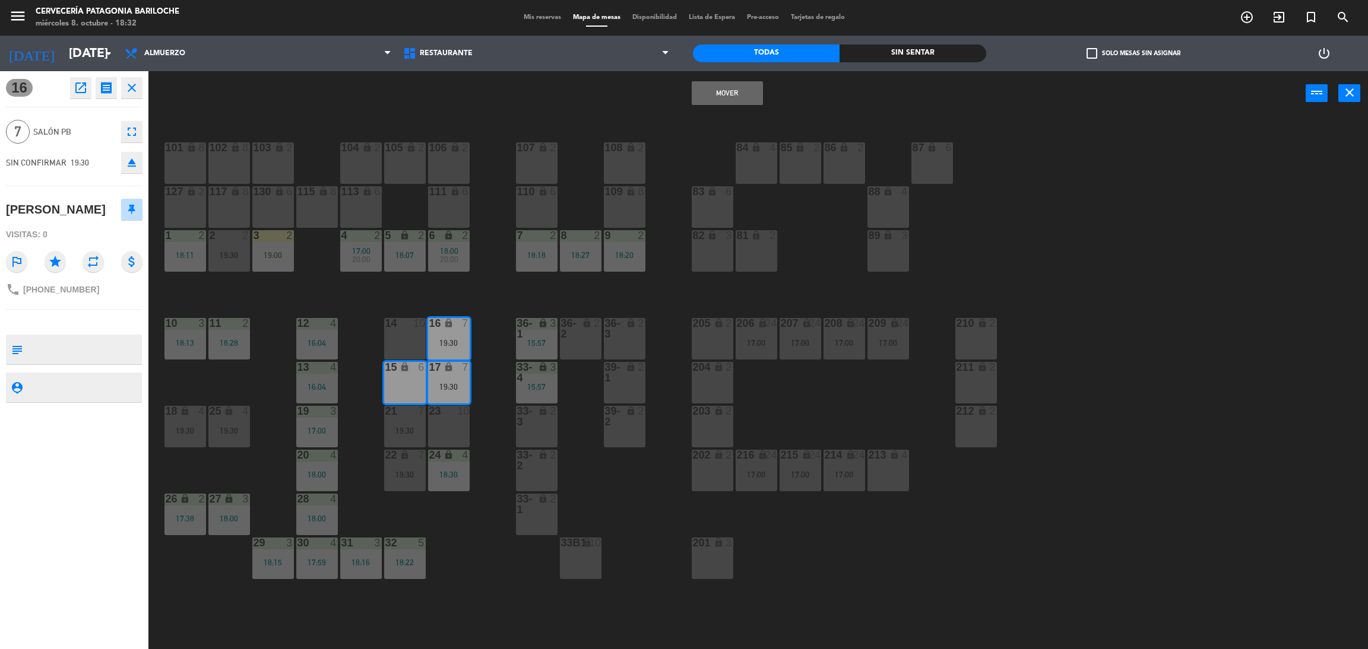
click at [408, 344] on div "14 10" at bounding box center [405, 339] width 42 height 42
click at [742, 89] on button "Mover y Unir" at bounding box center [727, 93] width 71 height 24
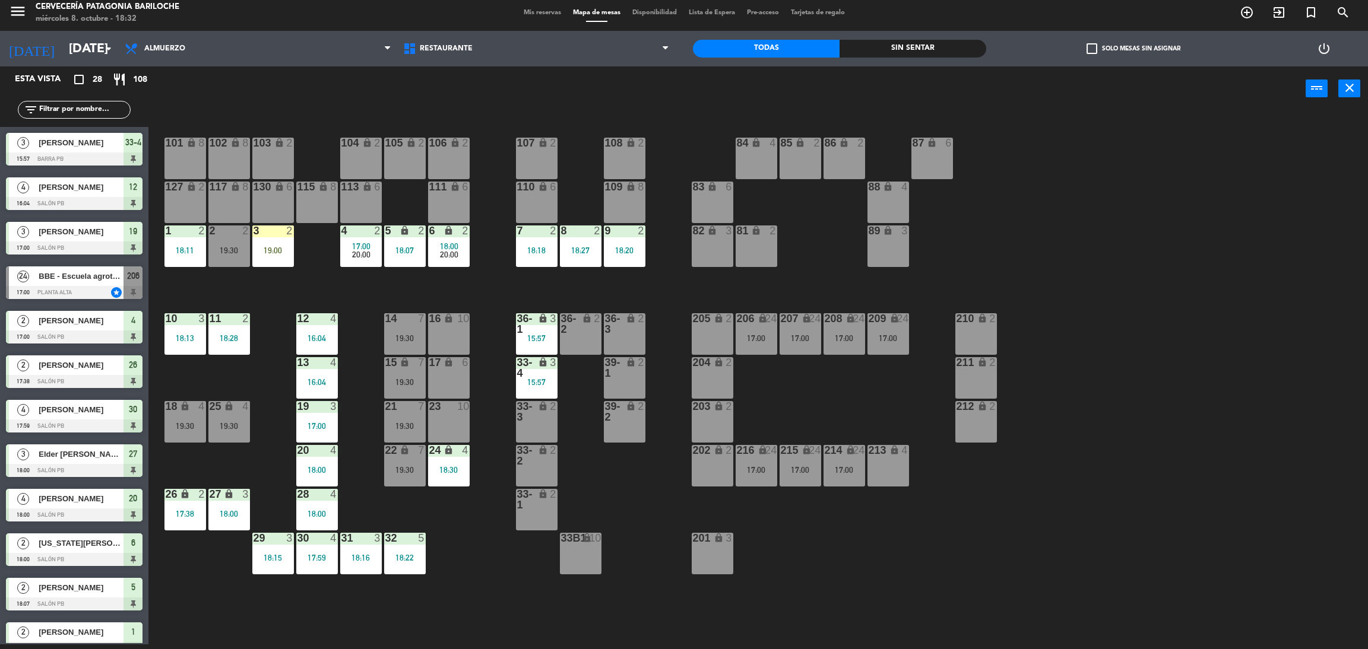
scroll to position [308, 0]
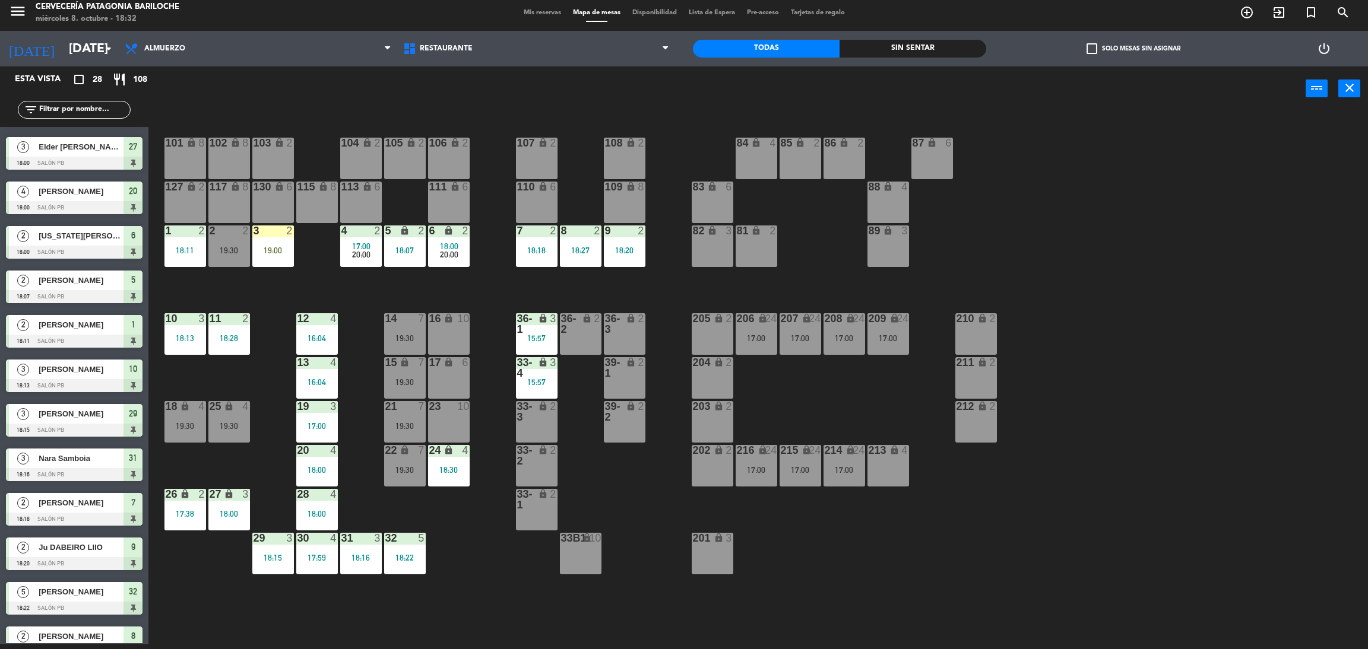
click at [496, 395] on div "101 lock 8 102 lock 8 104 lock 2 105 lock 2 106 lock 2 103 lock 2 107 lock 2 10…" at bounding box center [765, 383] width 1206 height 534
click at [107, 107] on input "text" at bounding box center [84, 109] width 92 height 13
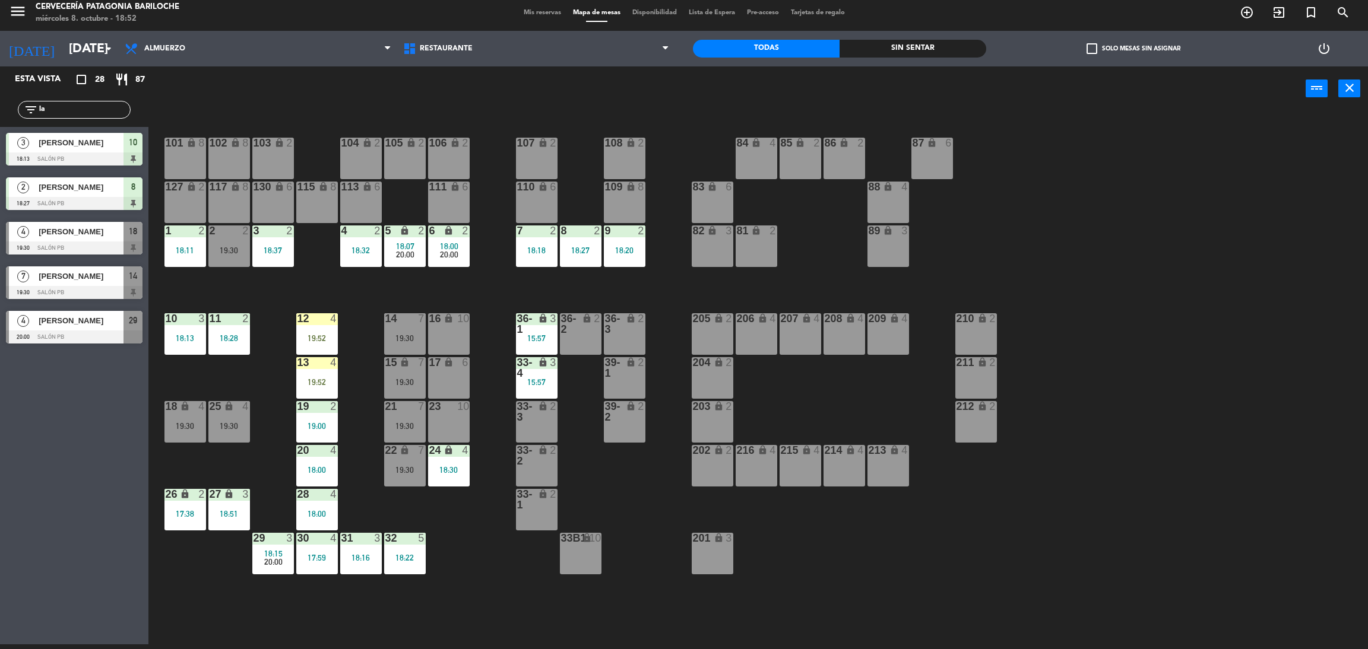
scroll to position [0, 0]
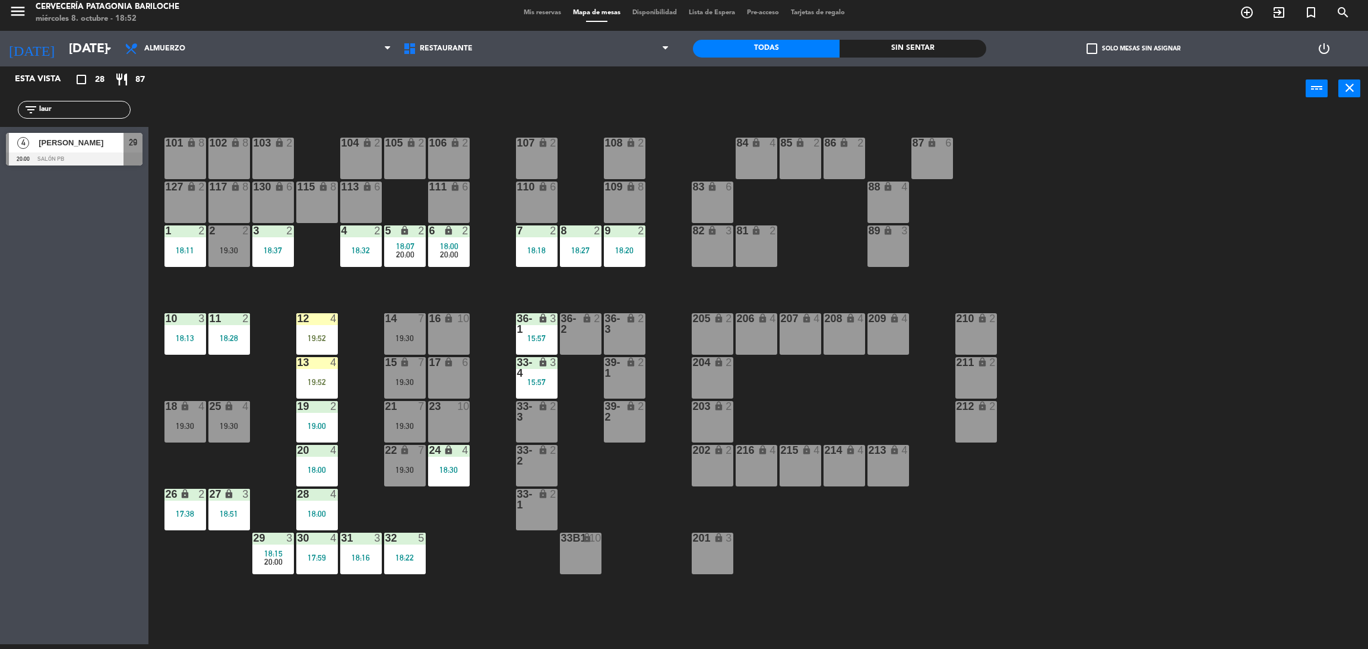
type input "laur"
click at [118, 148] on span "Laura Beth Hardesty" at bounding box center [81, 143] width 85 height 12
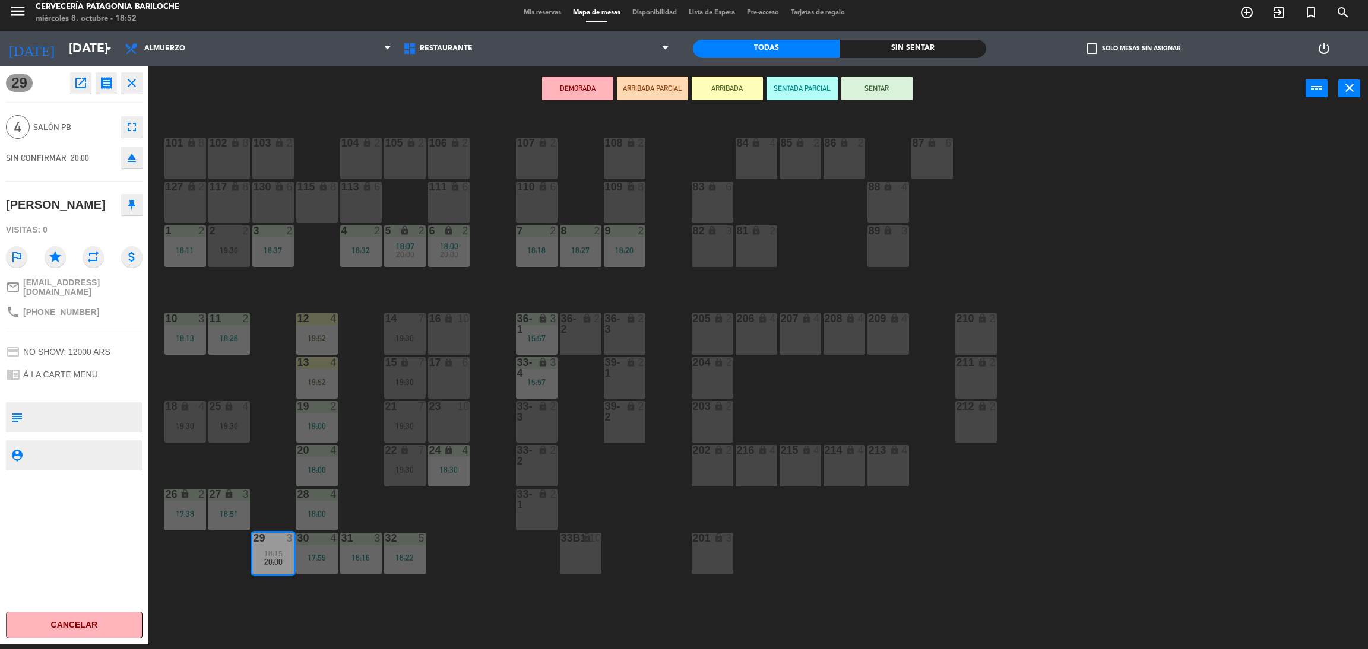
click at [701, 81] on button "ARRIBADA" at bounding box center [727, 89] width 71 height 24
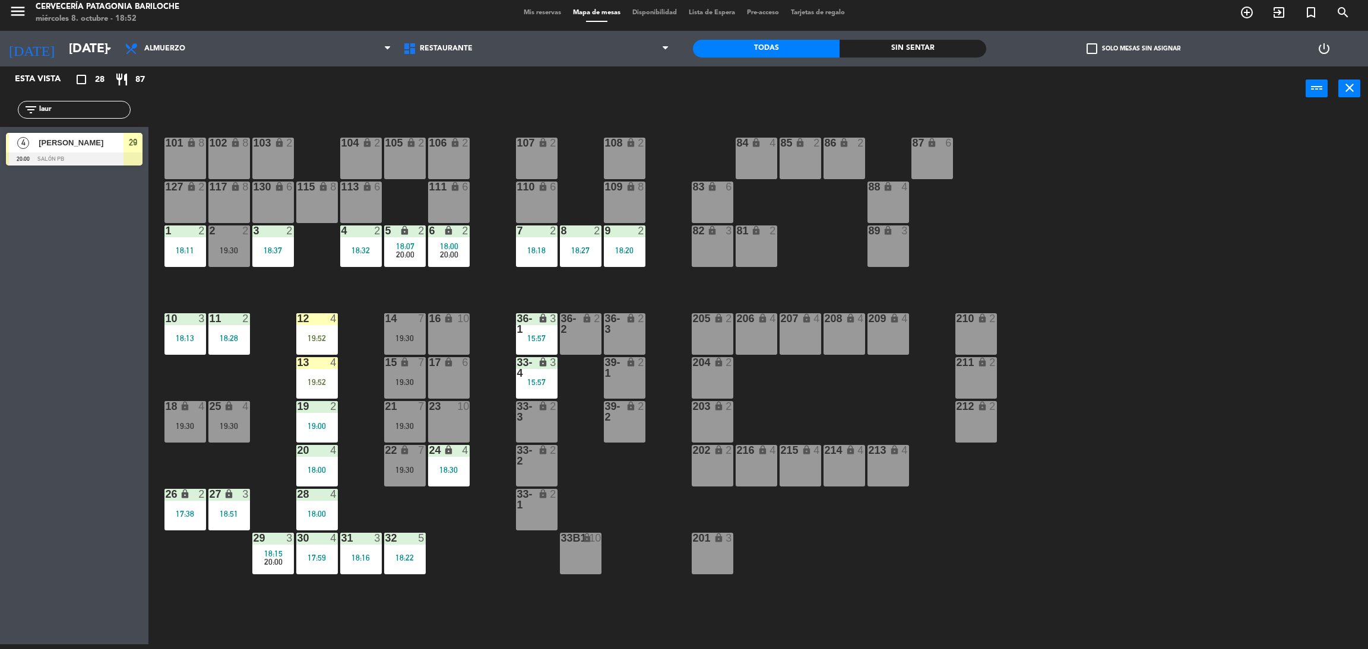
click at [104, 160] on div at bounding box center [74, 159] width 137 height 13
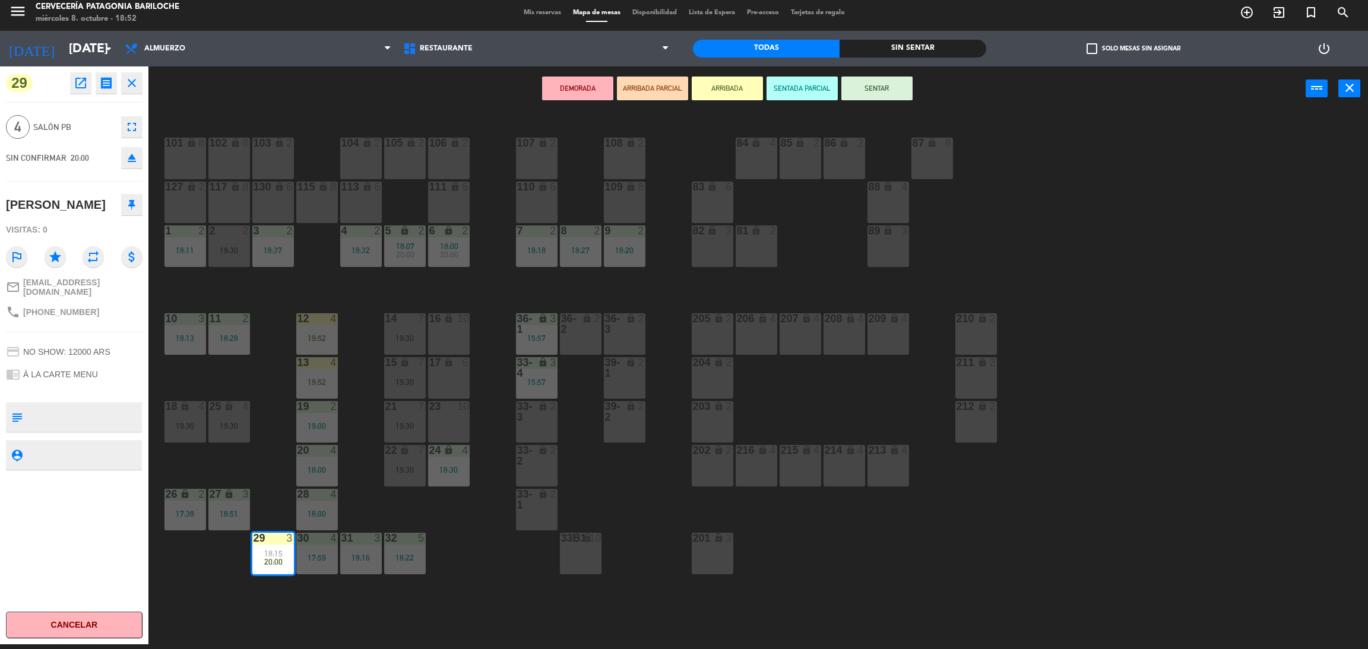
click at [306, 286] on div "101 lock 8 102 lock 8 104 lock 2 105 lock 2 106 lock 2 103 lock 2 107 lock 2 10…" at bounding box center [765, 383] width 1206 height 534
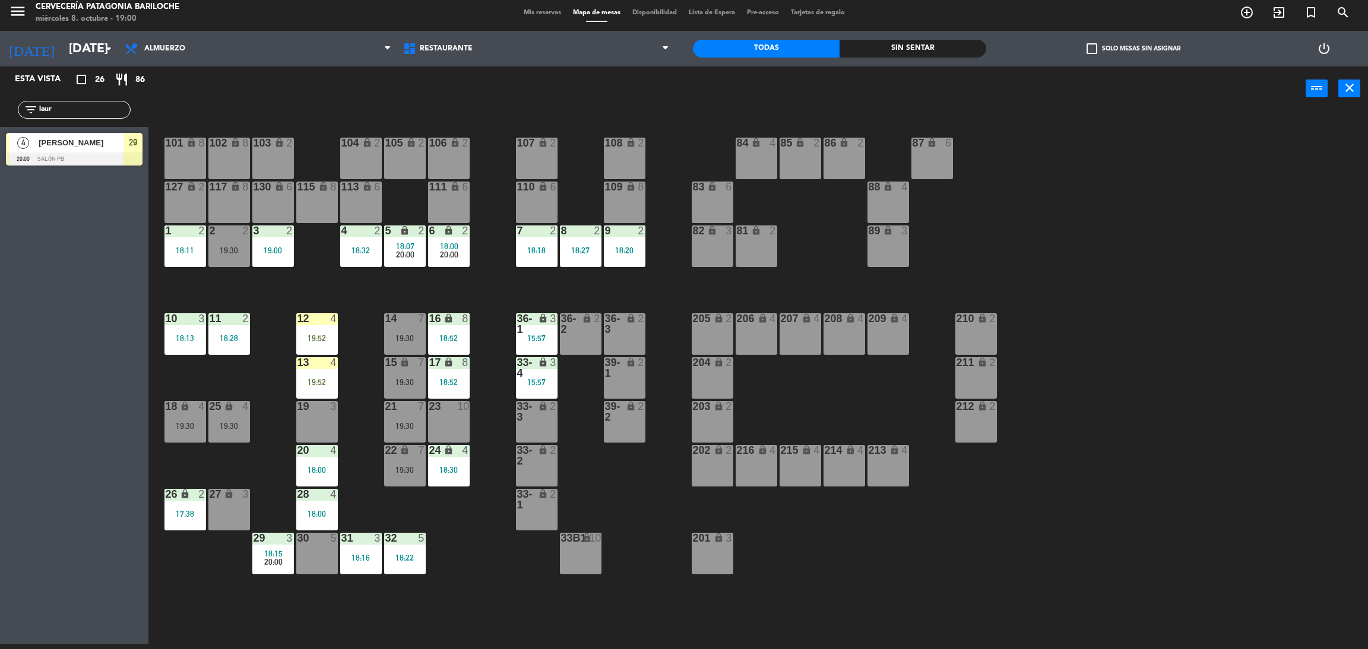
click at [80, 112] on input "laur" at bounding box center [84, 109] width 92 height 13
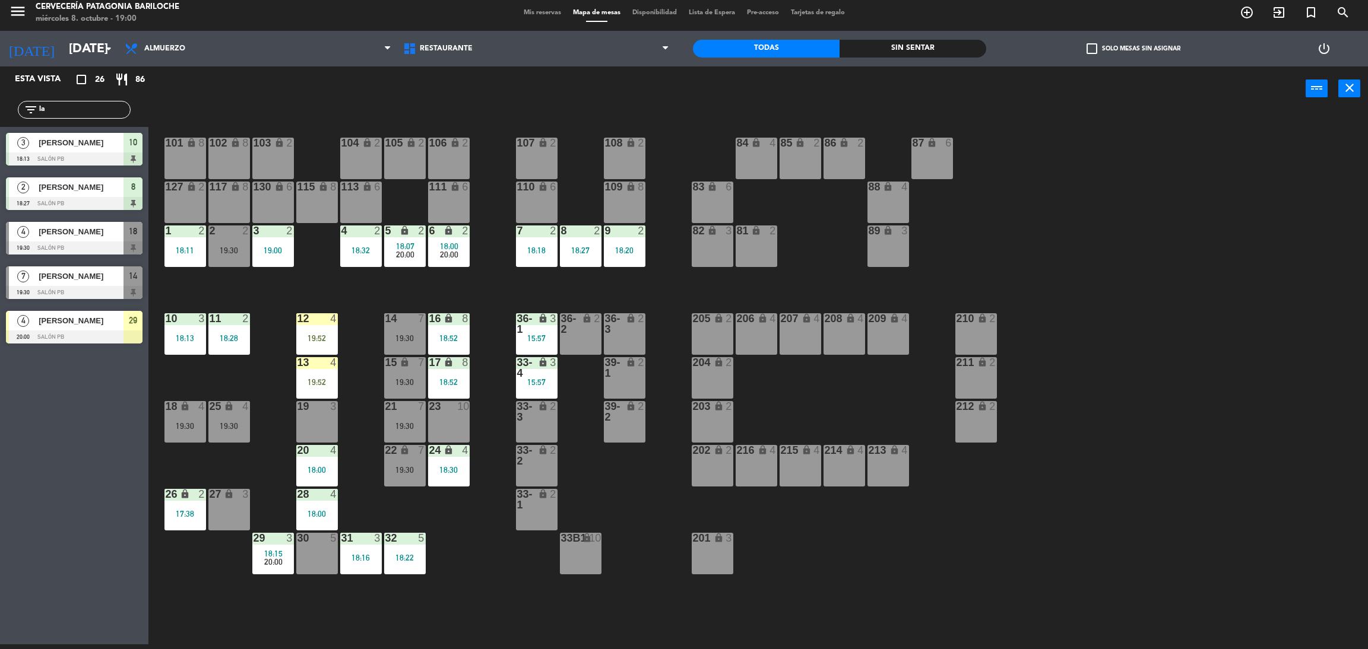
type input "l"
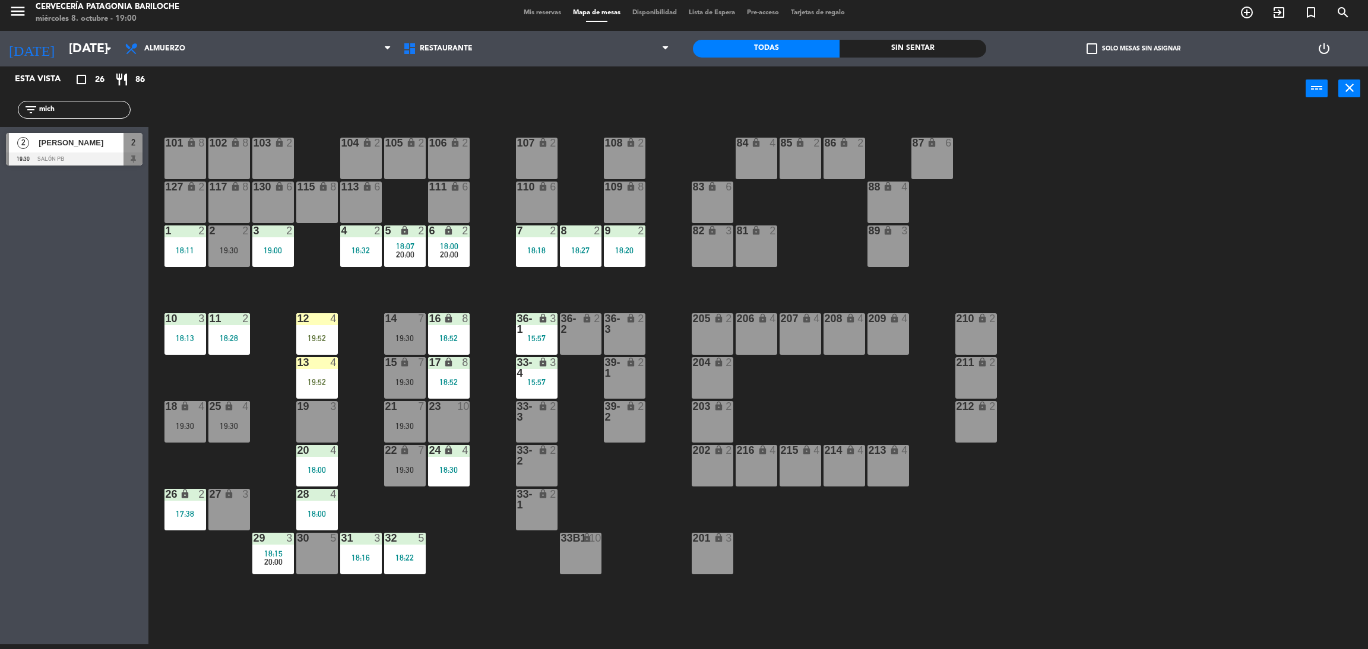
type input "mich"
click at [58, 151] on div "2 Michelle guffanti 19:30 SALÓN PB 2" at bounding box center [74, 149] width 148 height 45
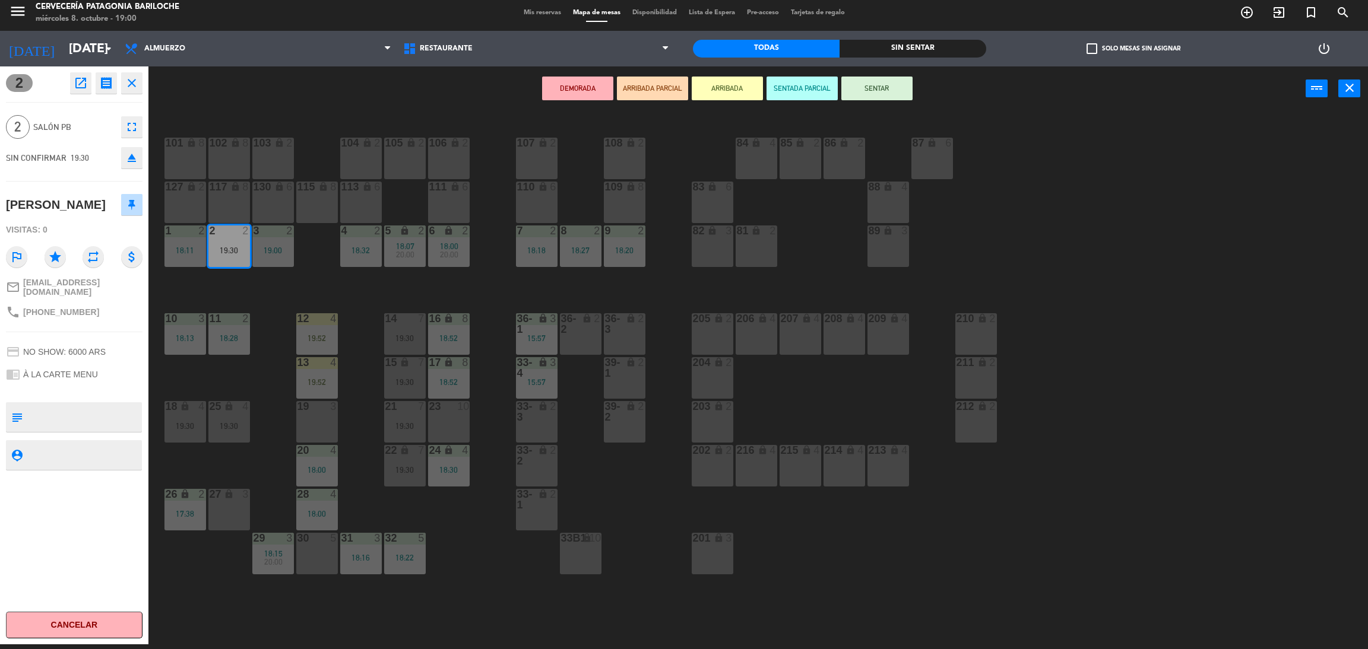
click at [721, 98] on button "ARRIBADA" at bounding box center [727, 89] width 71 height 24
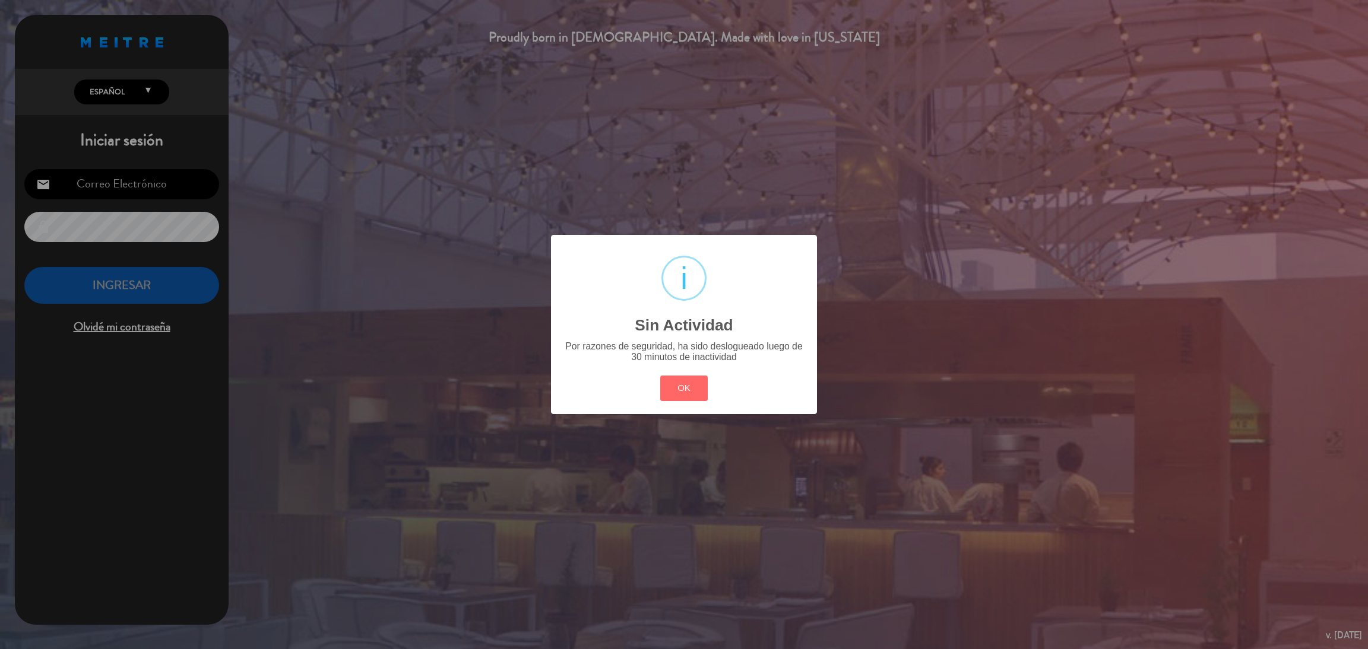
type input "[EMAIL_ADDRESS][DOMAIN_NAME]"
click at [667, 390] on button "OK" at bounding box center [684, 389] width 48 height 26
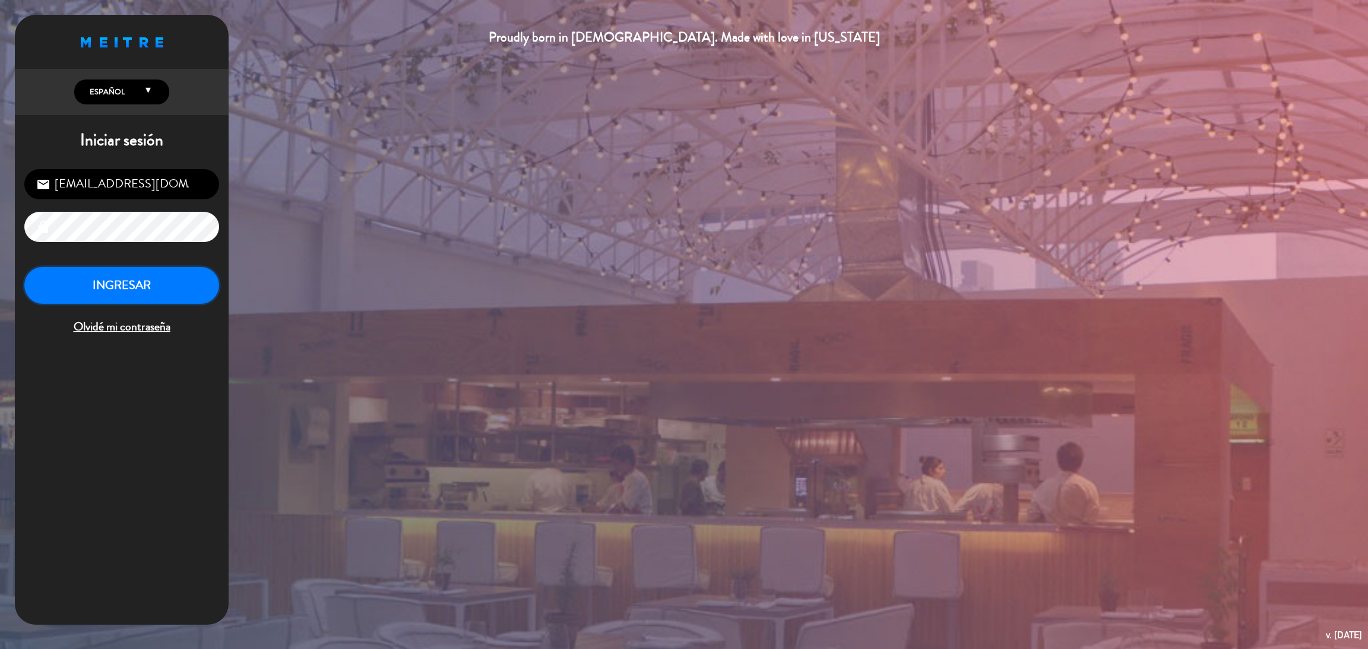
click at [175, 289] on button "INGRESAR" at bounding box center [121, 285] width 195 height 37
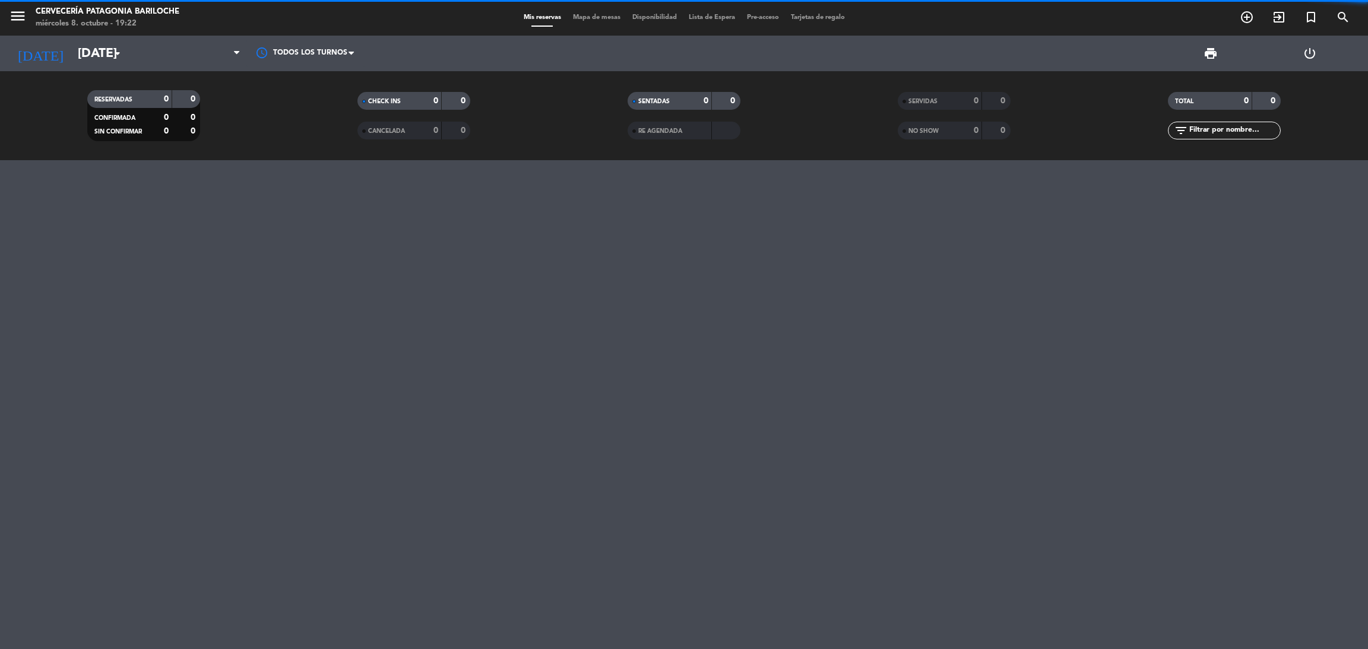
click at [587, 15] on span "Mapa de mesas" at bounding box center [596, 17] width 59 height 7
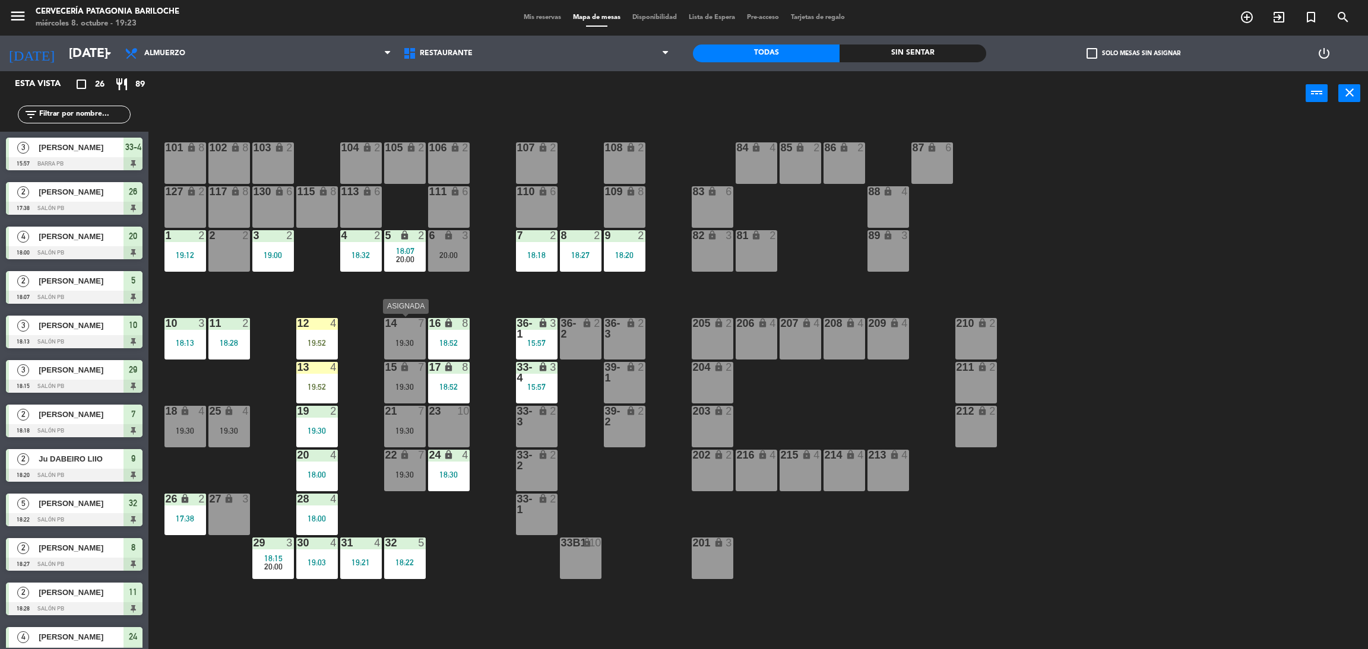
click at [400, 335] on div "14 7 19:30" at bounding box center [405, 339] width 42 height 42
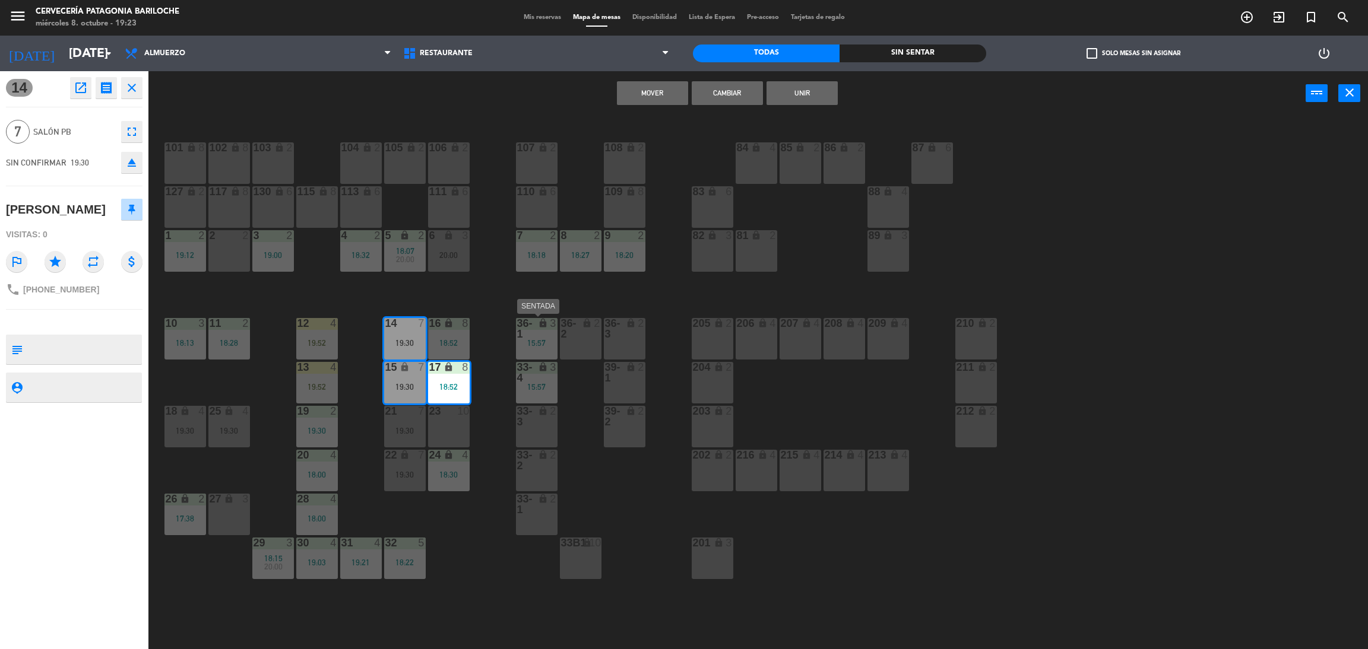
click at [507, 338] on div "36-1" at bounding box center [517, 328] width 20 height 21
click at [485, 288] on div "101 lock 8 102 lock 8 104 lock 2 105 lock 2 106 lock 2 103 lock 2 107 lock 2 10…" at bounding box center [765, 388] width 1206 height 534
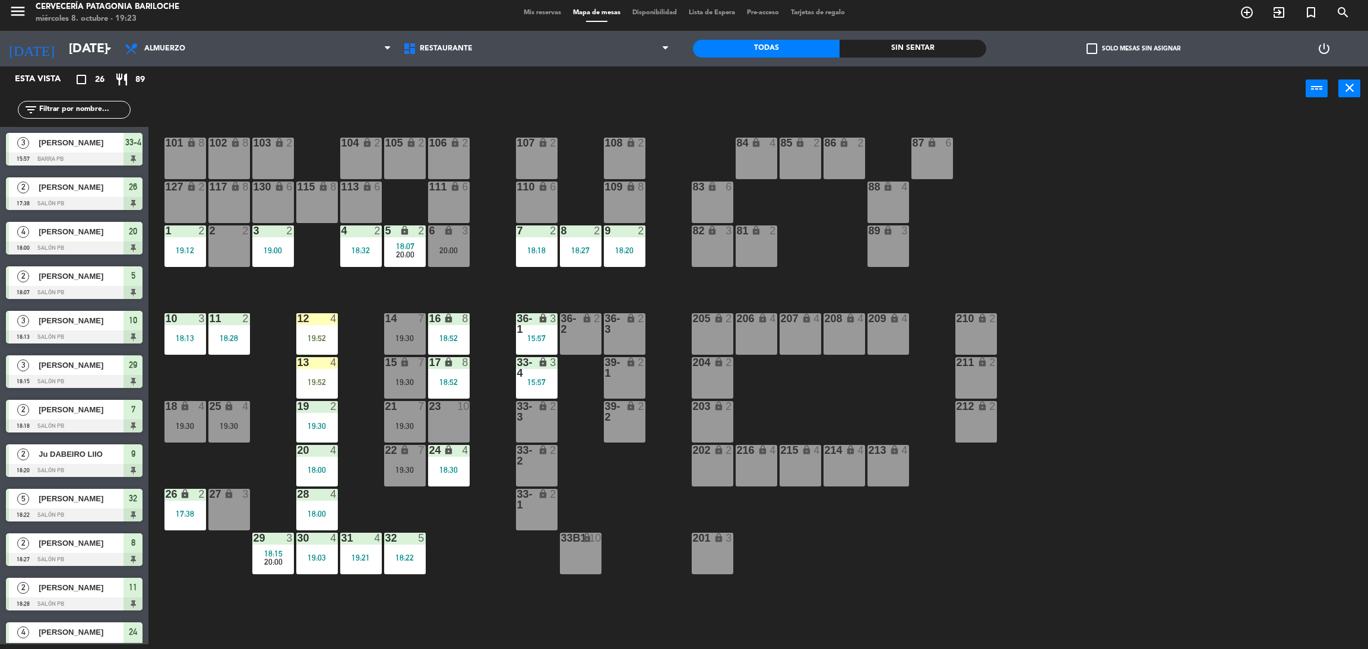
scroll to position [187, 0]
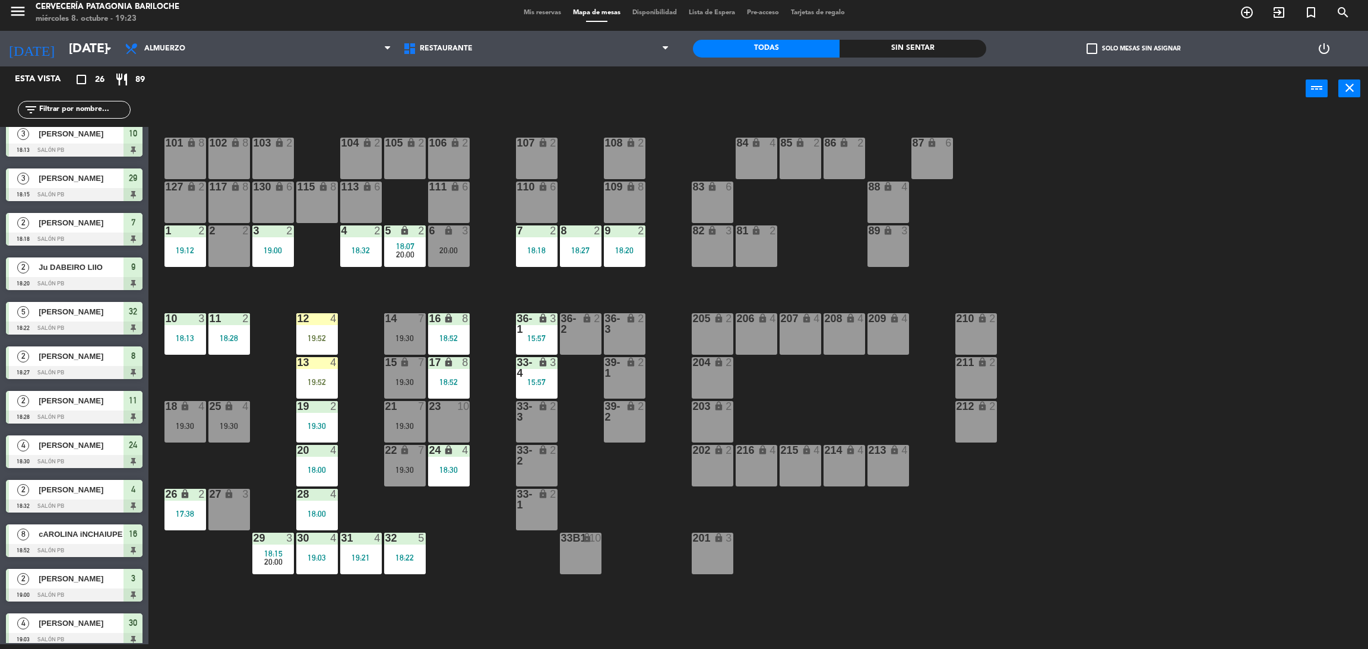
click at [384, 328] on div "14 7 19:30" at bounding box center [405, 334] width 42 height 42
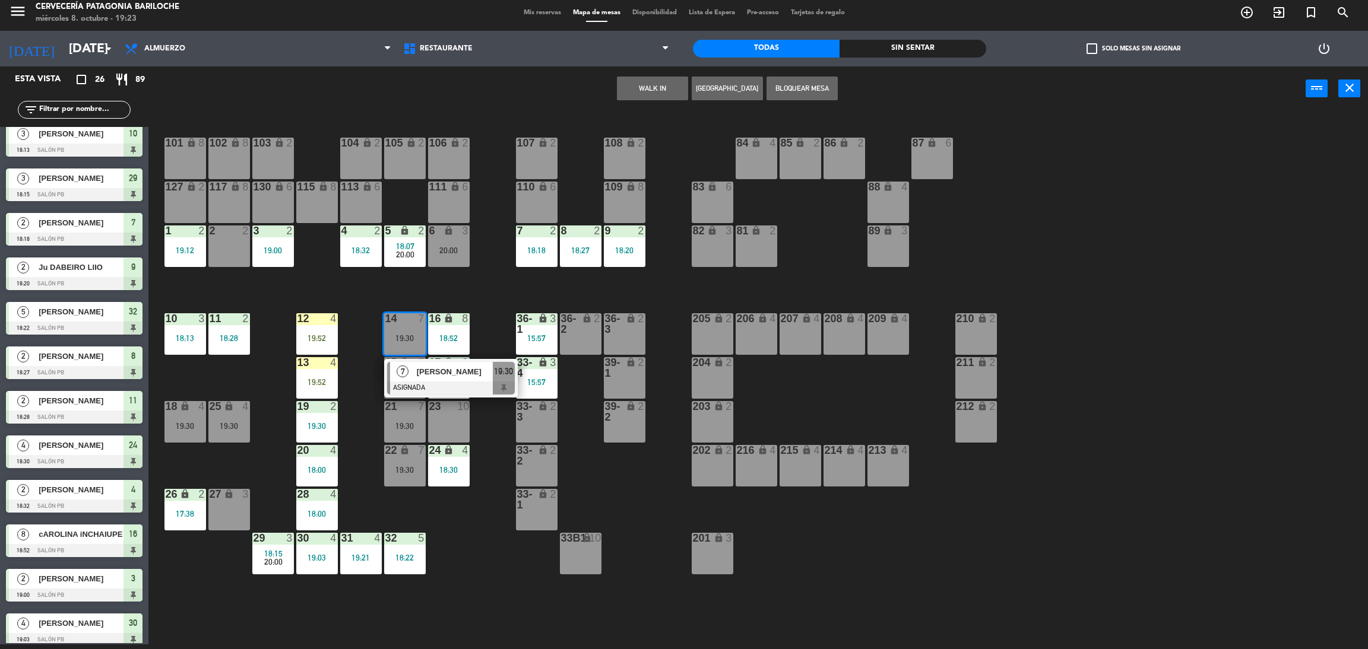
click at [429, 370] on span "William olislager" at bounding box center [455, 372] width 76 height 12
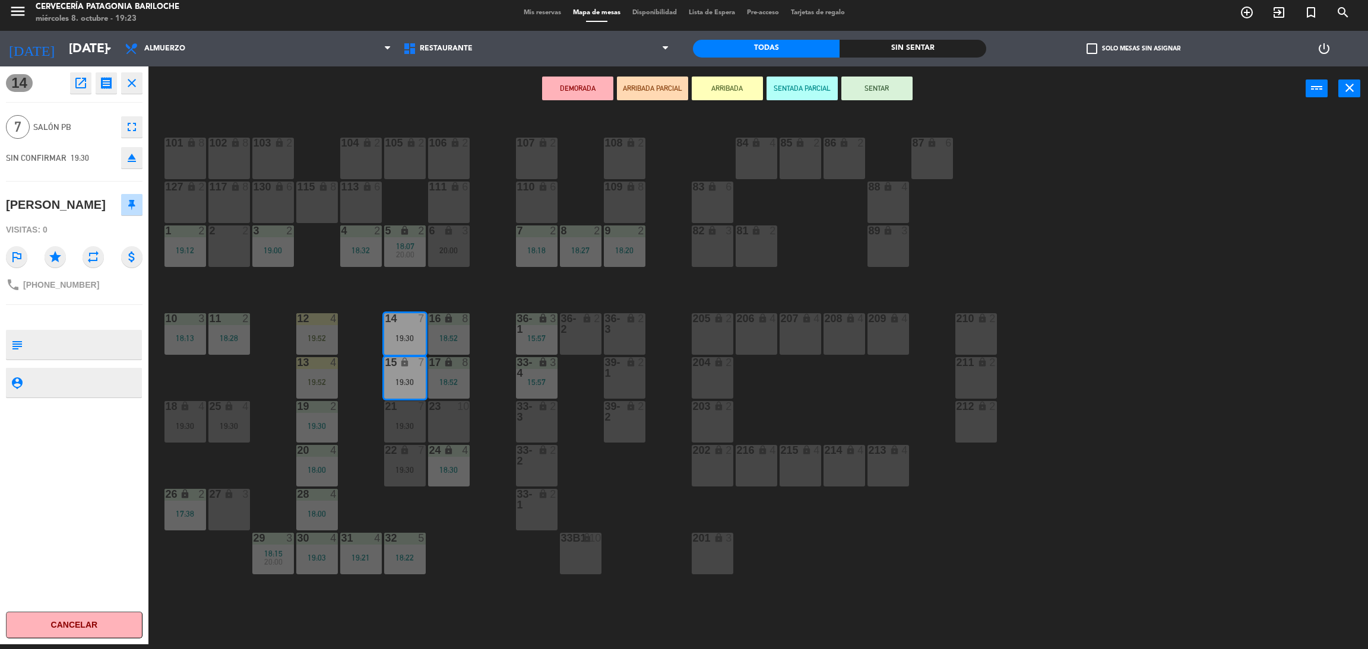
click at [737, 92] on button "ARRIBADA" at bounding box center [727, 89] width 71 height 24
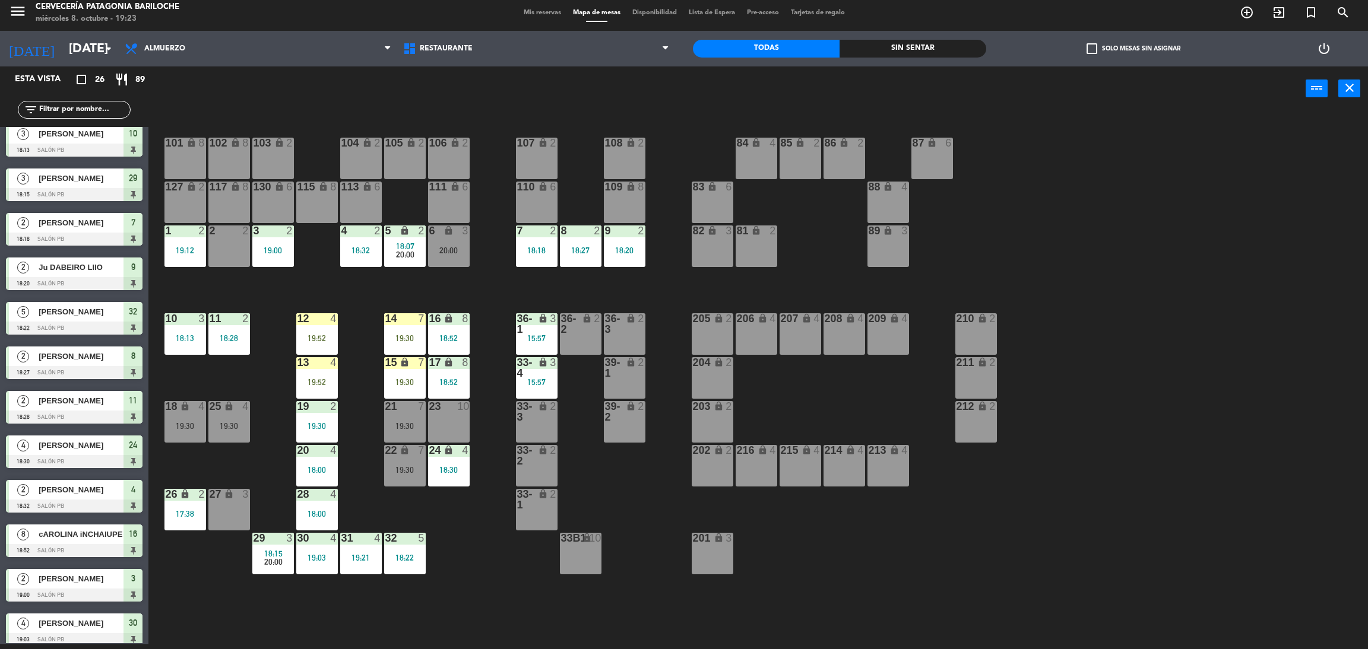
click at [411, 417] on div "21 7 19:30" at bounding box center [405, 422] width 42 height 42
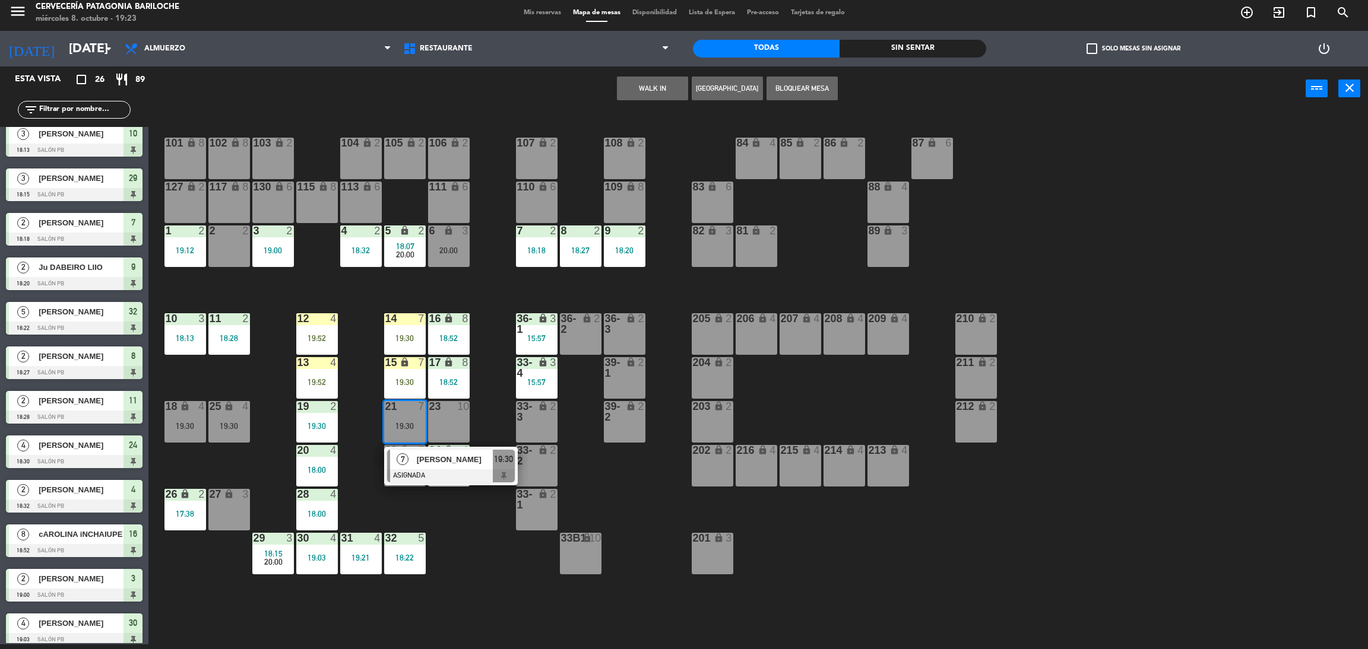
click at [492, 357] on div "101 lock 8 102 lock 8 104 lock 2 105 lock 2 106 lock 2 103 lock 2 107 lock 2 10…" at bounding box center [765, 383] width 1206 height 534
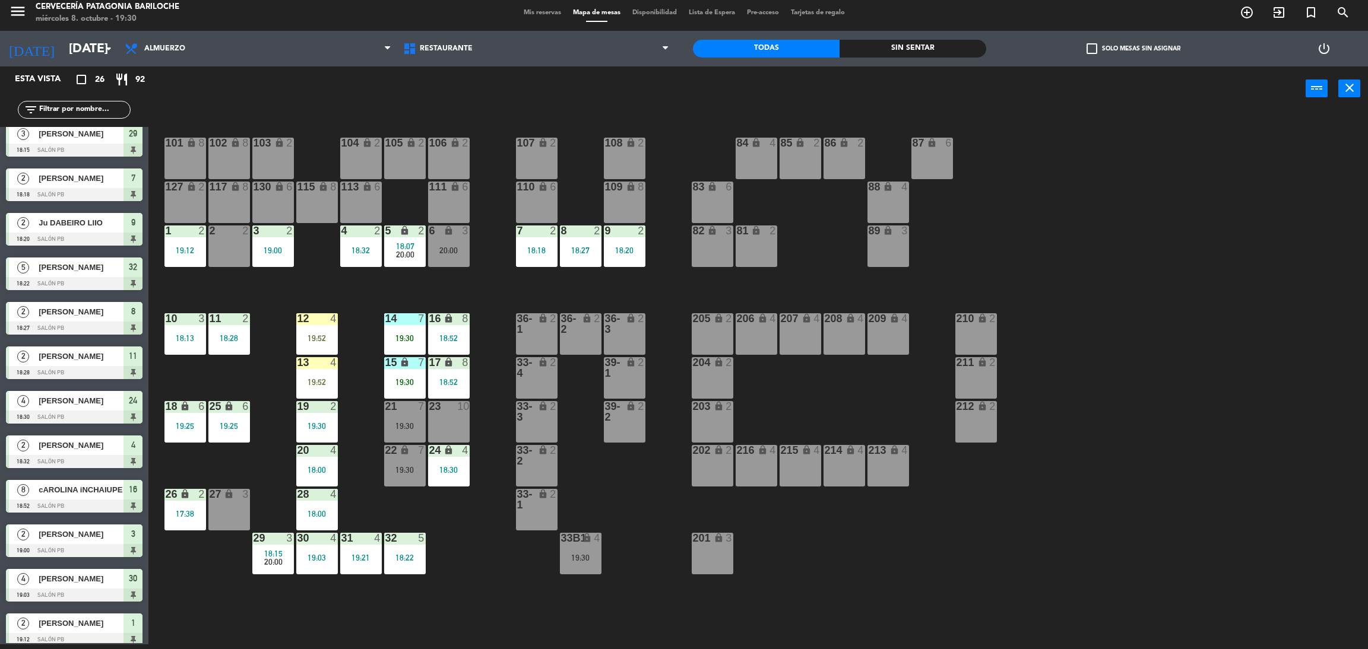
click at [237, 238] on div "2 2" at bounding box center [229, 247] width 42 height 42
click at [652, 83] on button "WALK IN" at bounding box center [652, 89] width 71 height 24
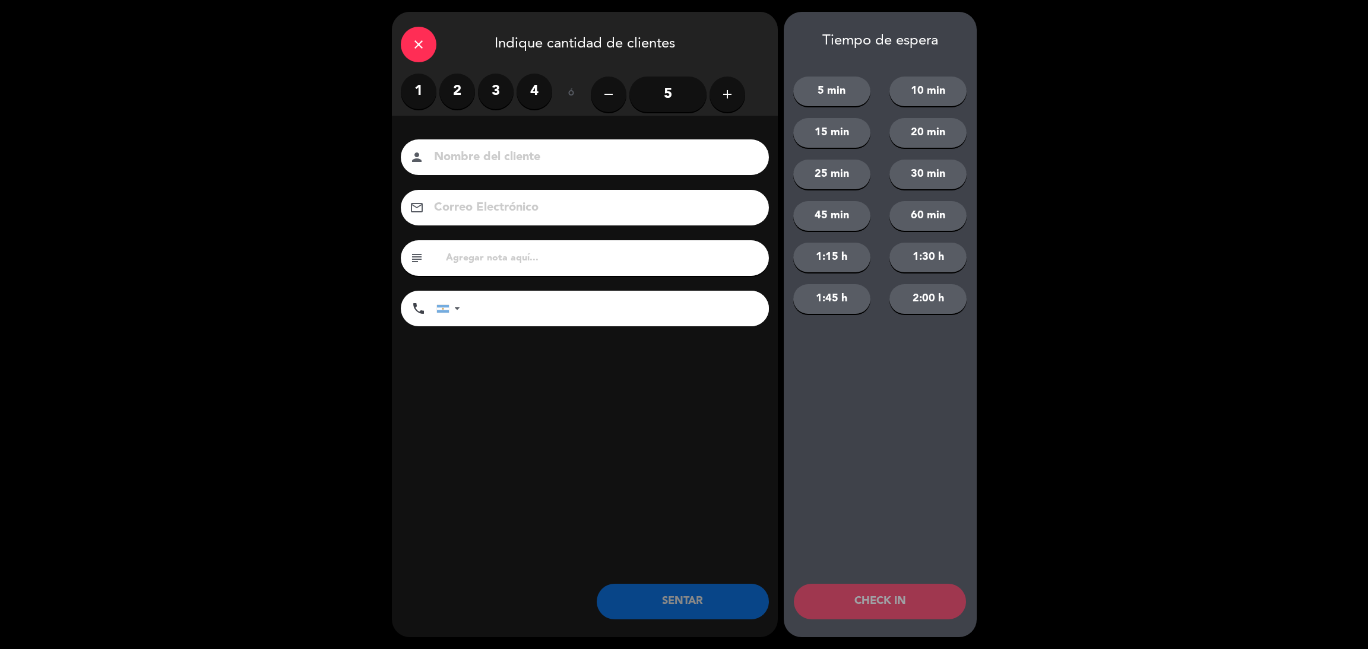
click at [458, 80] on label "2" at bounding box center [457, 92] width 36 height 36
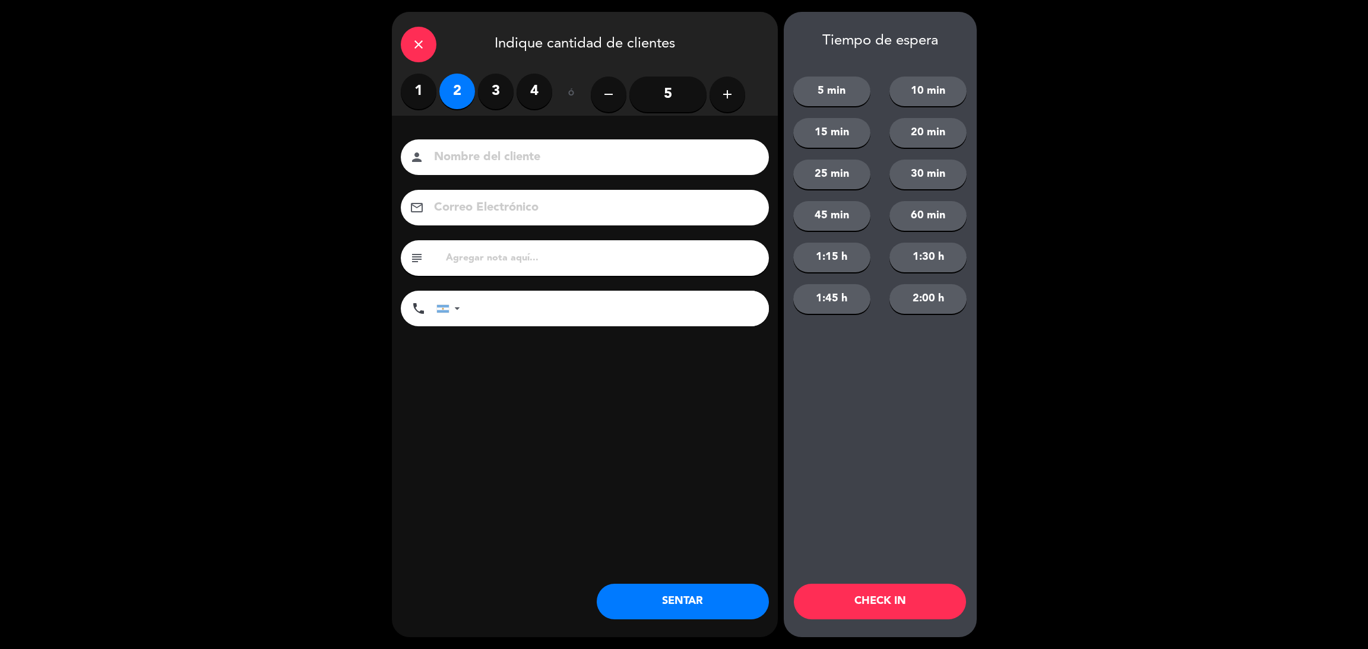
click at [498, 155] on input at bounding box center [593, 157] width 321 height 21
type input "agustina romero"
click at [522, 315] on input "tel" at bounding box center [620, 309] width 297 height 36
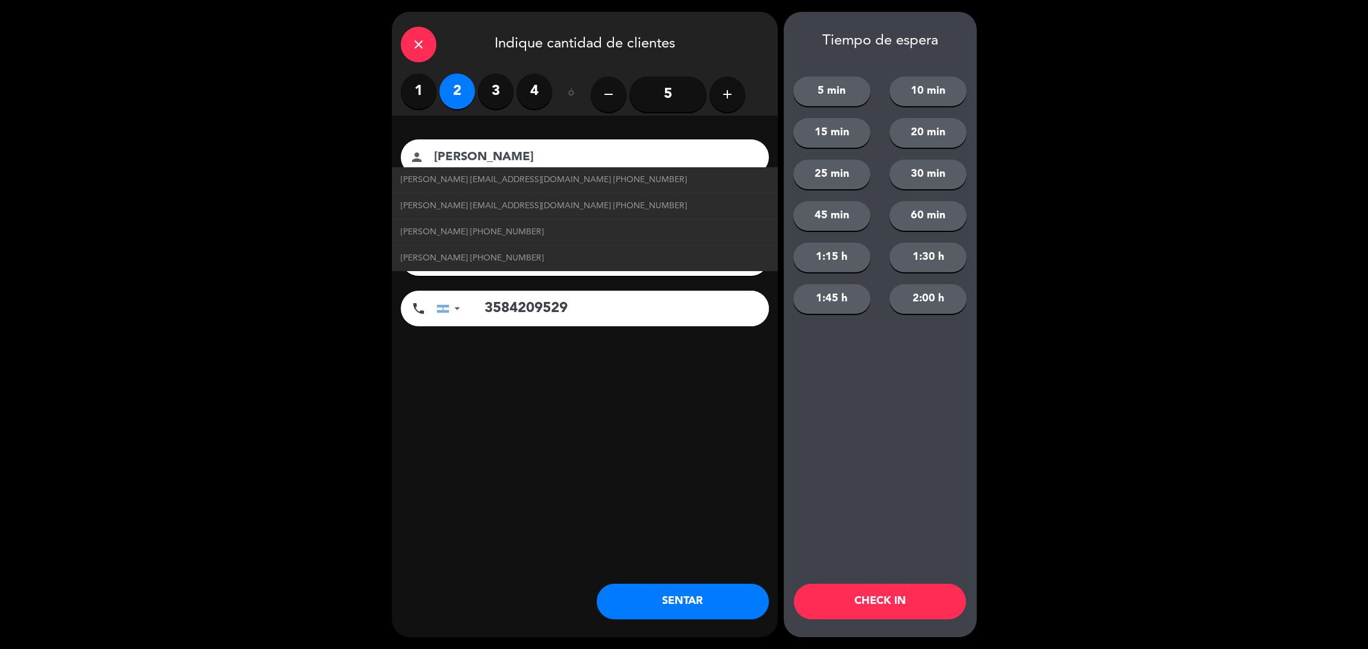
type input "3584209529"
click at [927, 167] on button "30 min" at bounding box center [927, 175] width 77 height 30
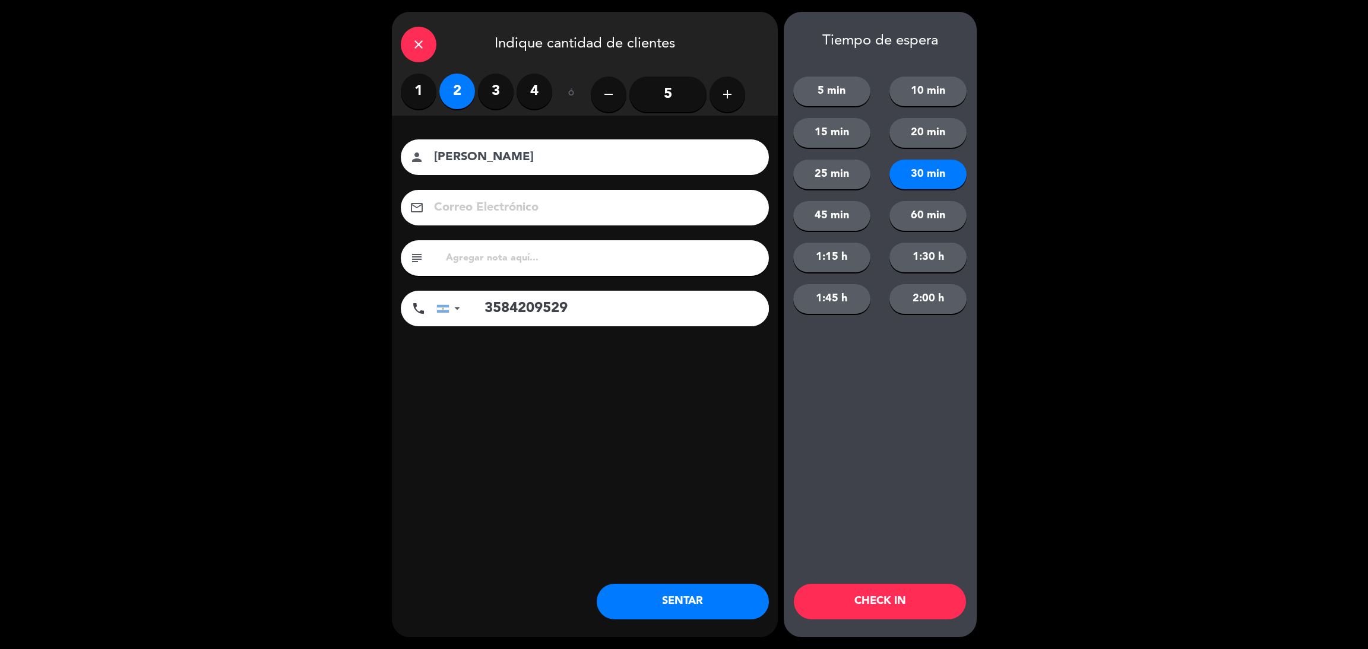
click at [872, 593] on button "CHECK IN" at bounding box center [880, 602] width 172 height 36
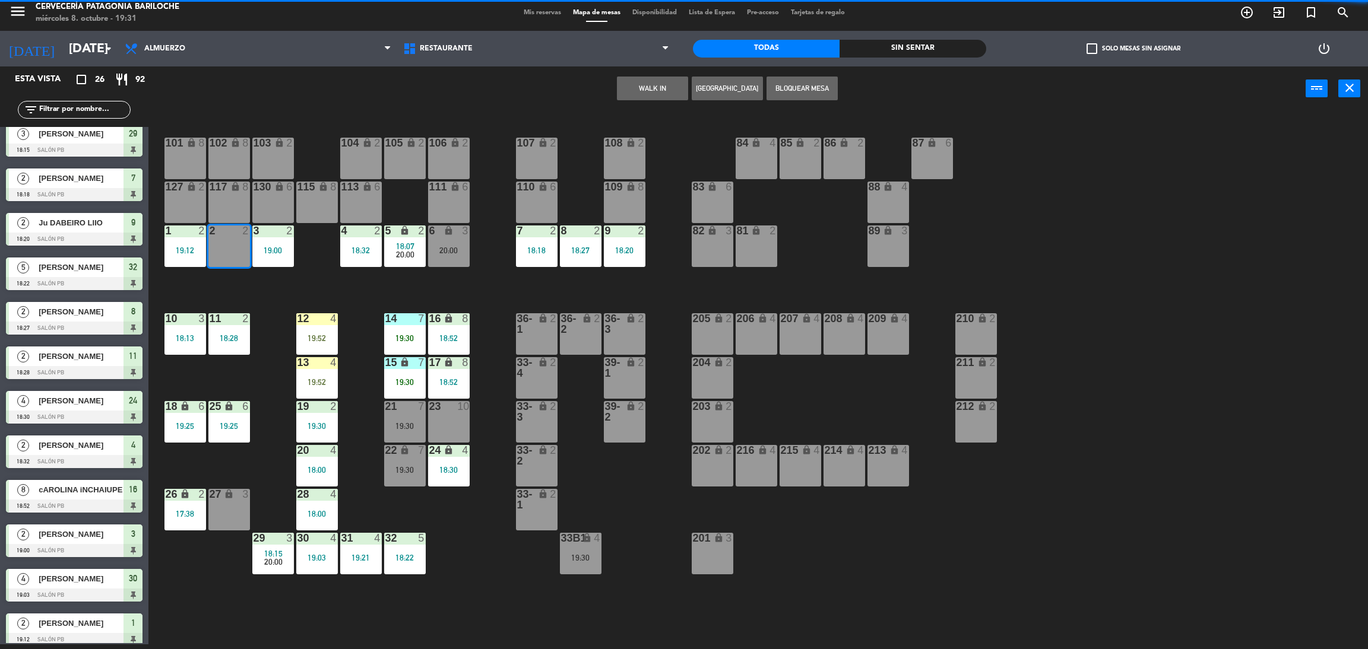
scroll to position [0, 0]
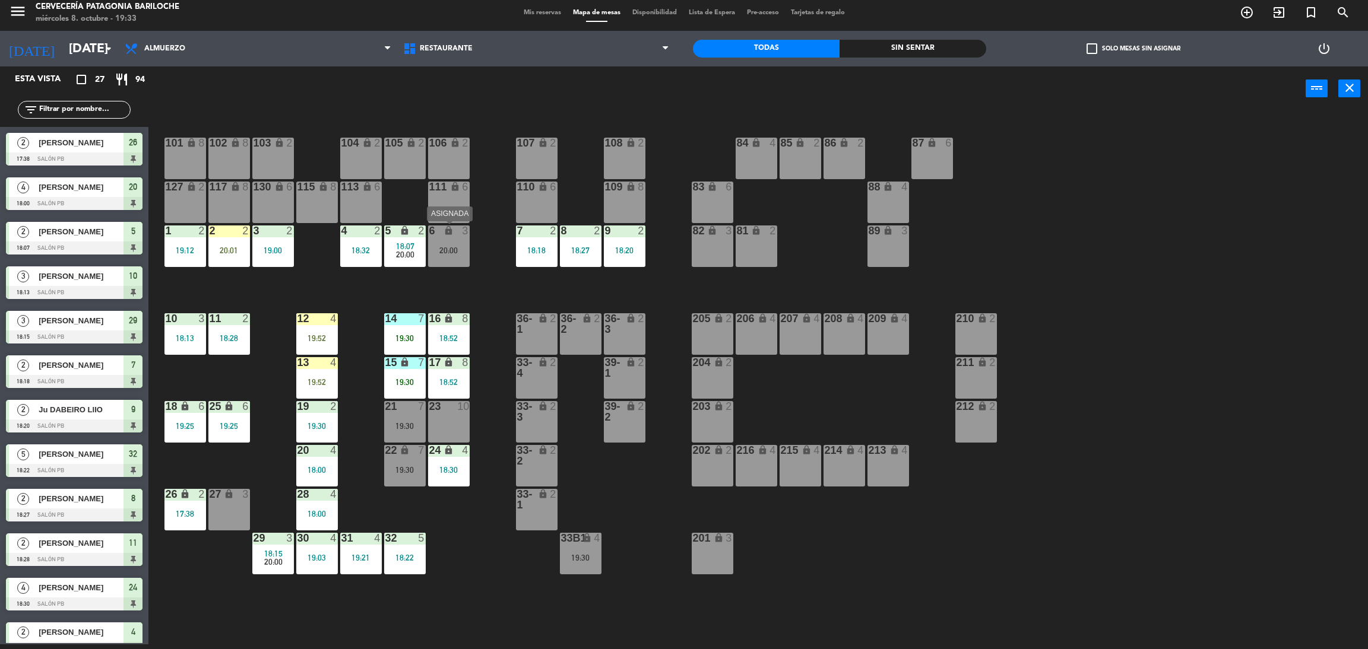
click at [462, 247] on div "20:00" at bounding box center [449, 250] width 42 height 8
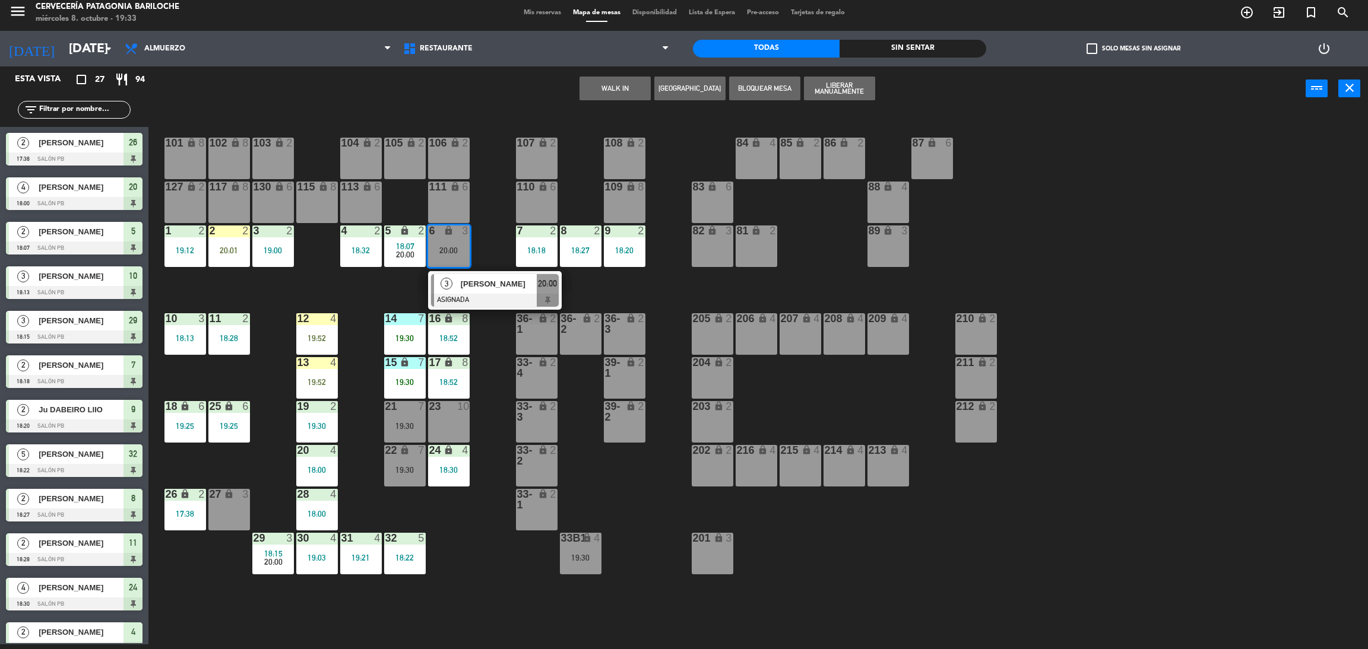
click at [486, 253] on div "101 lock 8 102 lock 8 104 lock 2 105 lock 2 106 lock 2 103 lock 2 107 lock 2 10…" at bounding box center [765, 383] width 1206 height 534
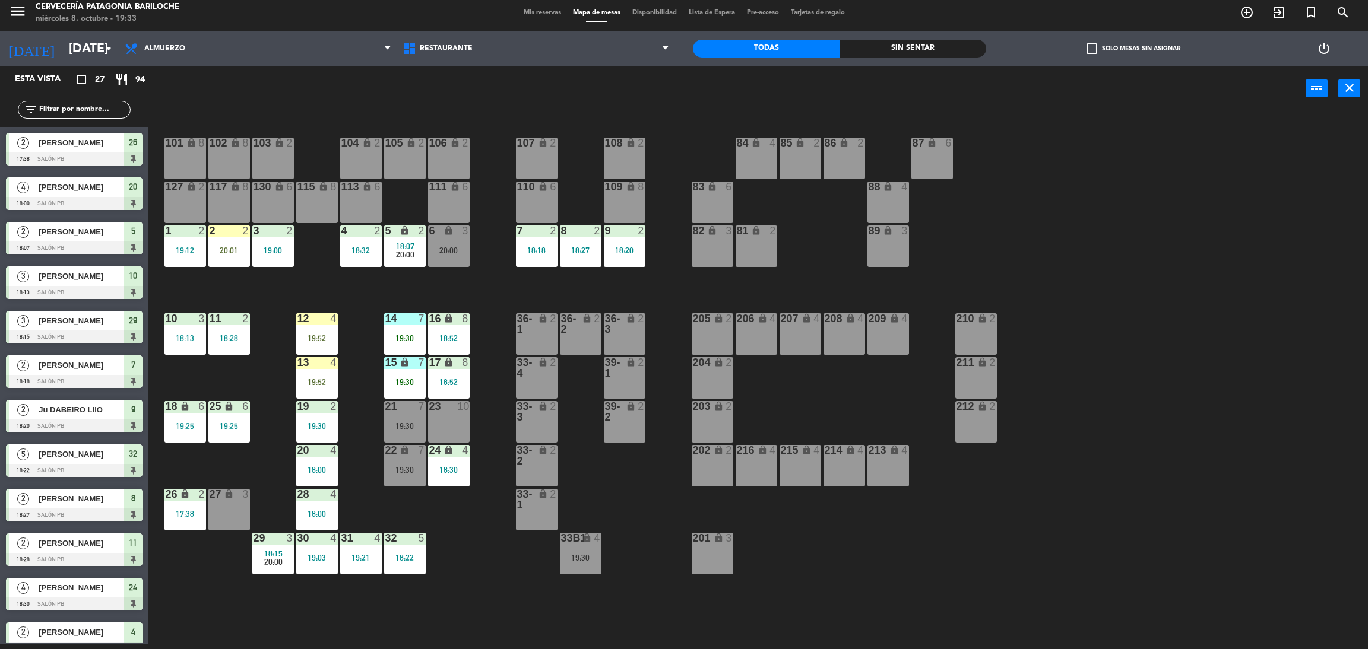
click at [122, 112] on input "text" at bounding box center [84, 109] width 92 height 13
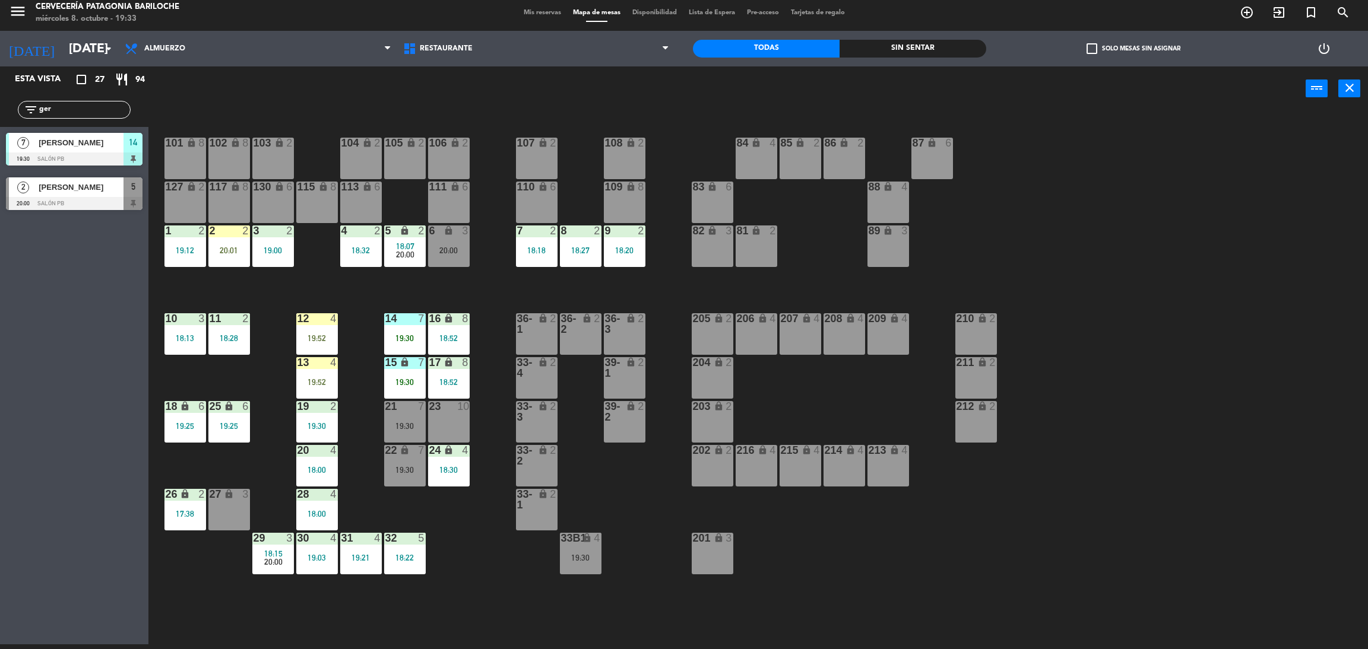
type input "ger"
click at [52, 313] on div "Esta vista crop_square 27 restaurant 94 filter_list ger 7 William olislager 19:…" at bounding box center [74, 355] width 148 height 578
click at [93, 194] on div "Gerardo Andrés Coria" at bounding box center [80, 188] width 86 height 20
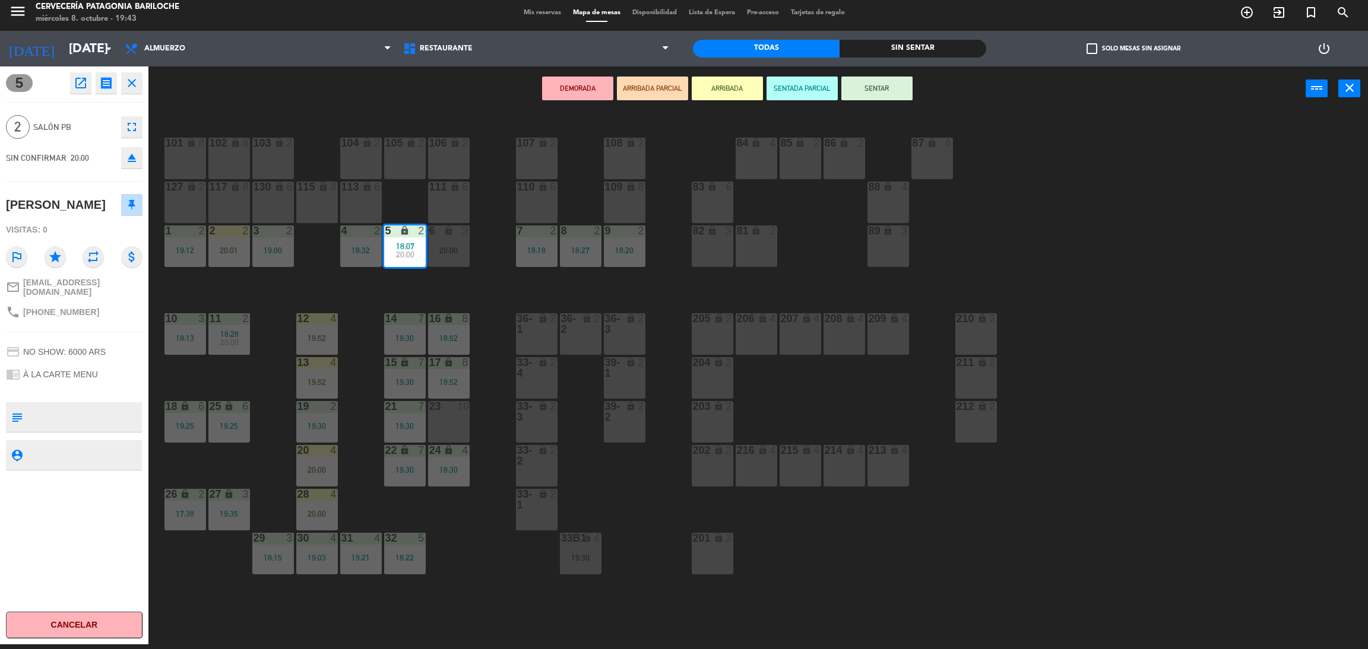
click at [133, 85] on icon "close" at bounding box center [132, 83] width 14 height 14
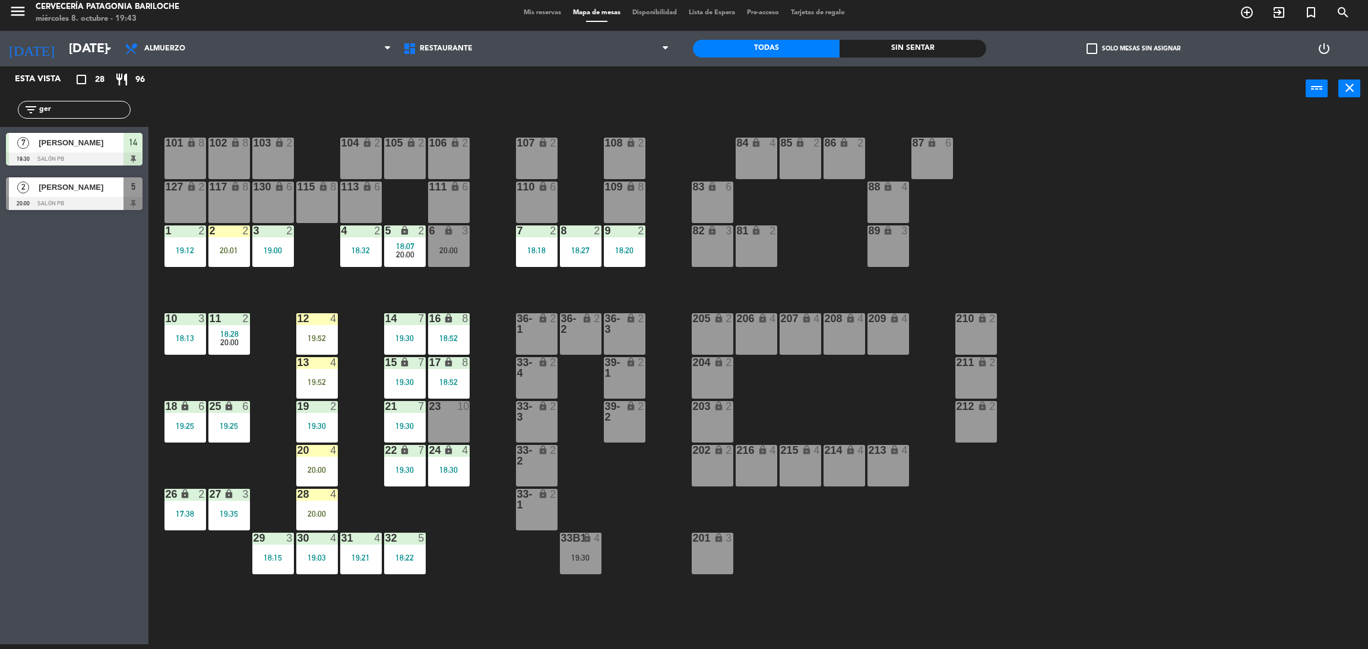
click at [90, 115] on input "ger" at bounding box center [84, 109] width 92 height 13
type input "g"
type input "pri"
click at [92, 150] on div "Priscila Montivero" at bounding box center [80, 143] width 86 height 20
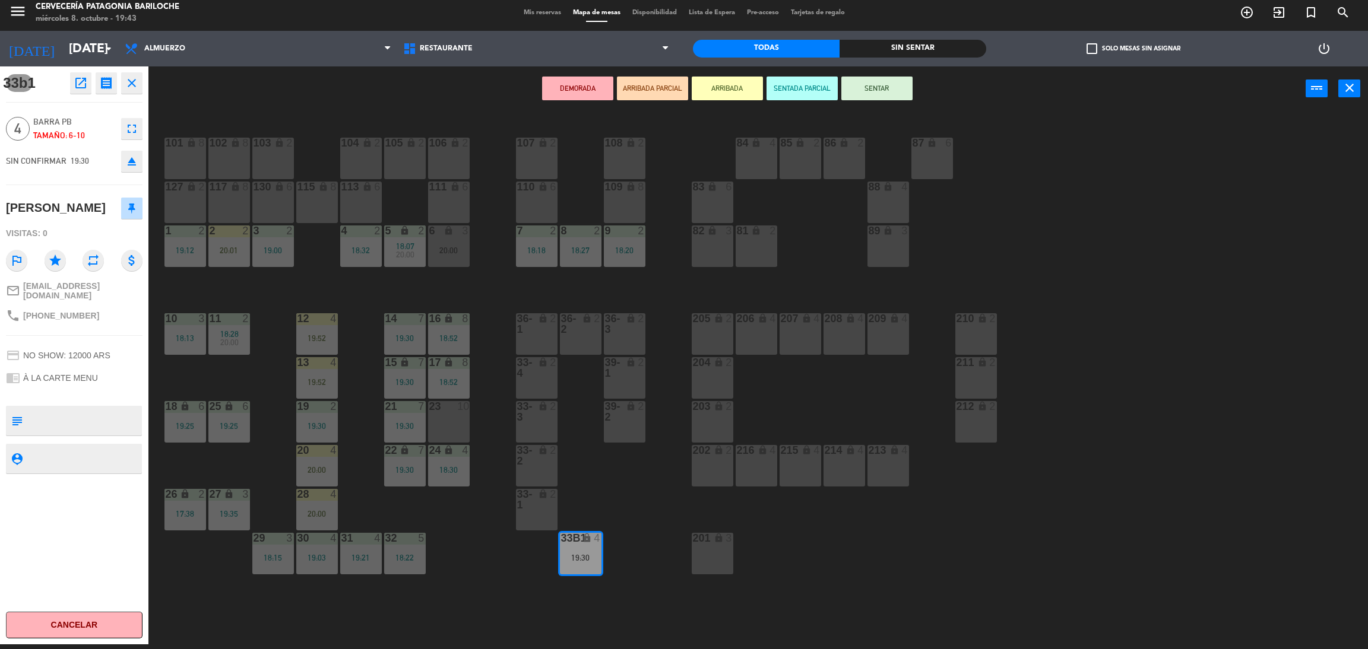
click at [717, 94] on button "ARRIBADA" at bounding box center [727, 89] width 71 height 24
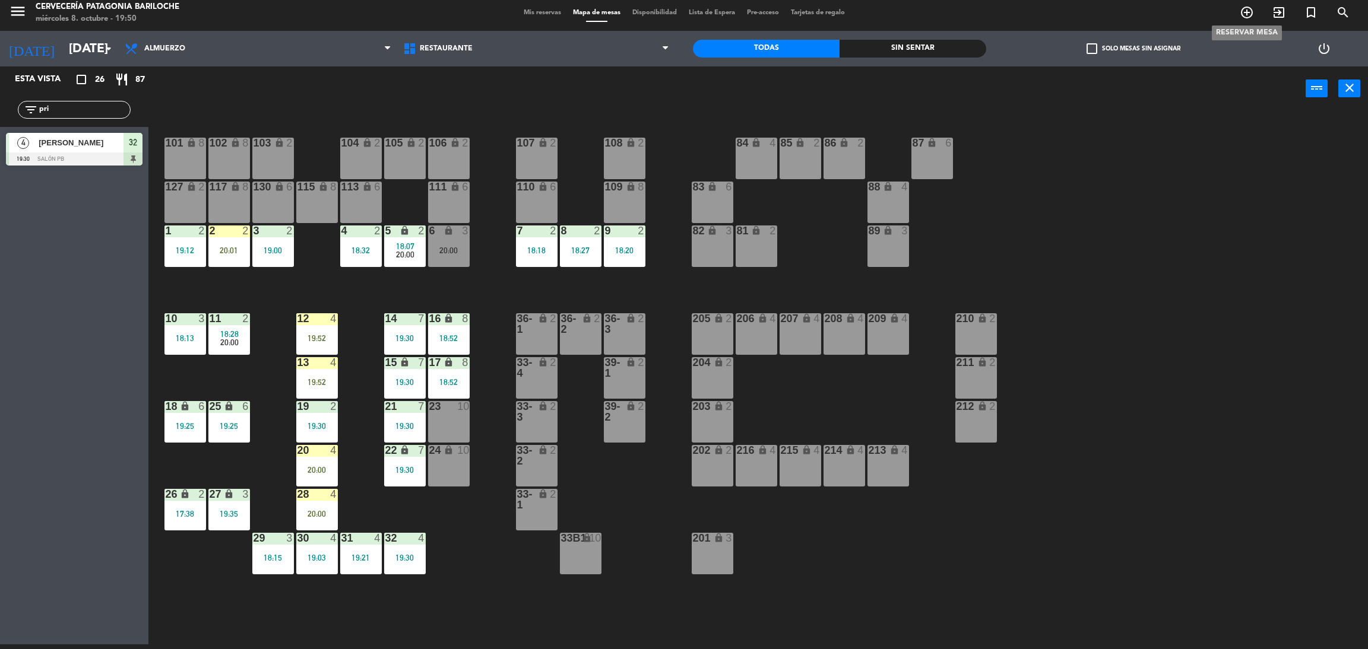
click at [1253, 17] on span "add_circle_outline" at bounding box center [1247, 12] width 32 height 20
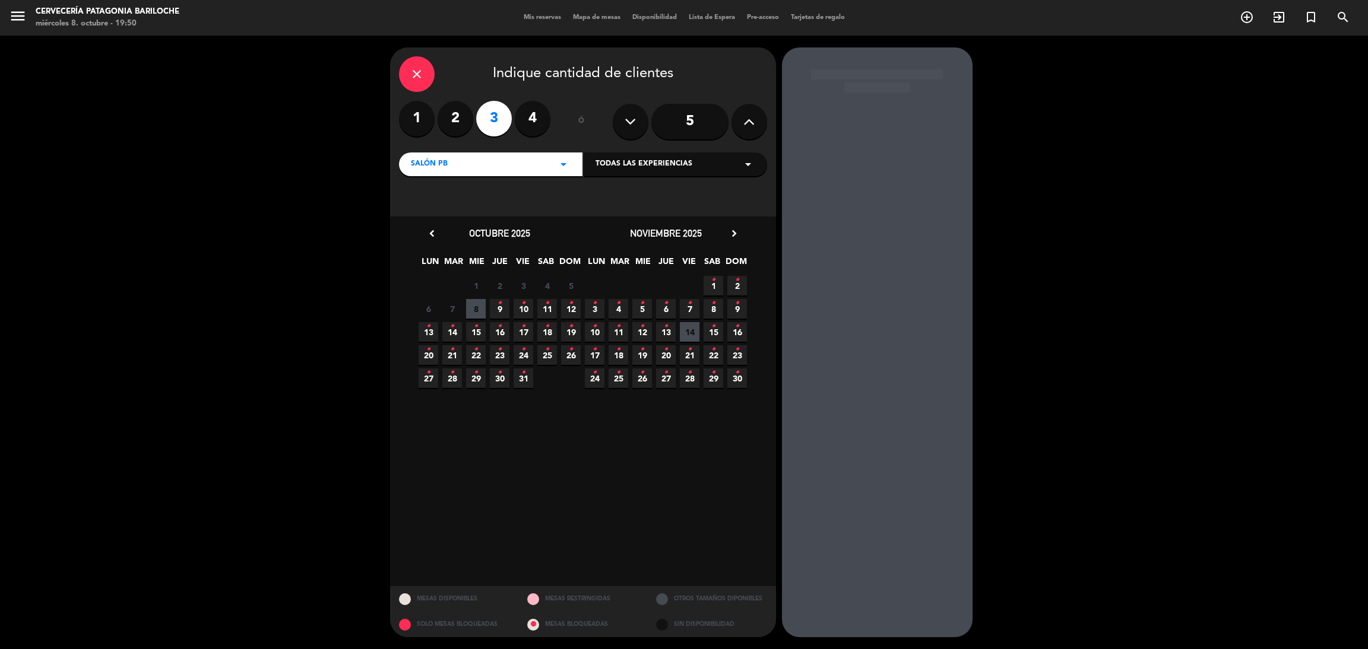
click at [457, 128] on label "2" at bounding box center [456, 119] width 36 height 36
click at [546, 311] on icon "•" at bounding box center [547, 303] width 4 height 19
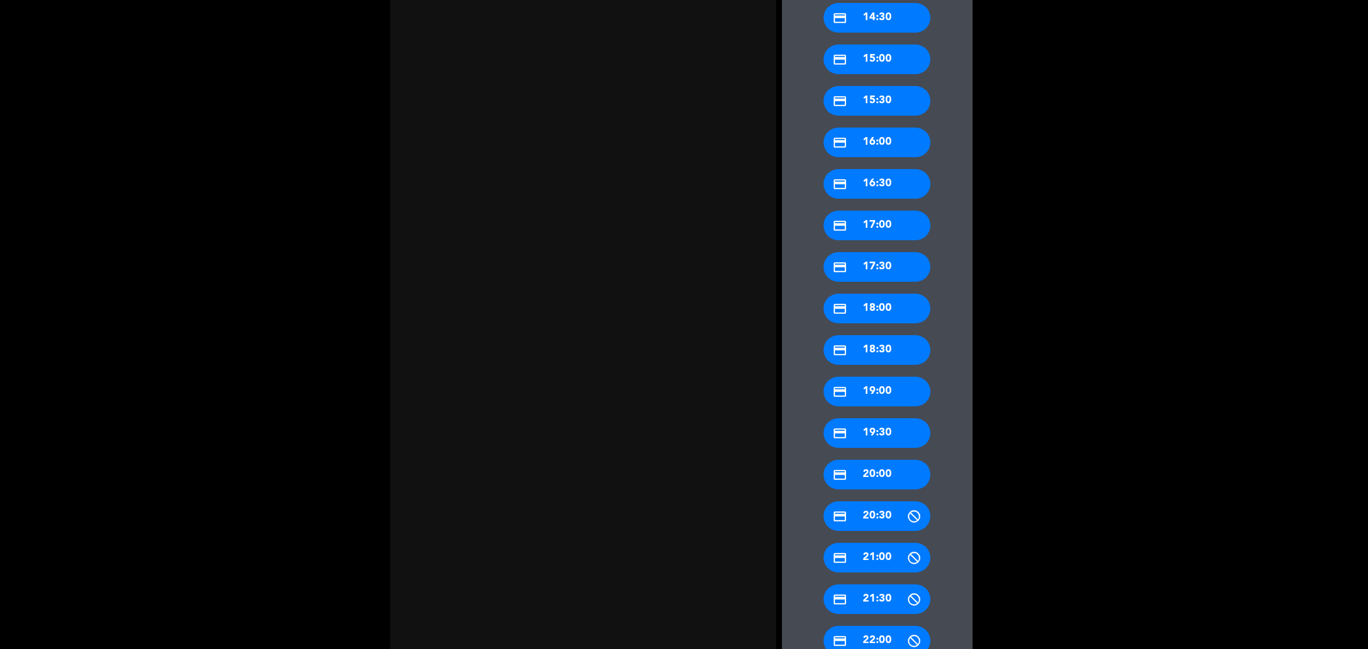
scroll to position [445, 0]
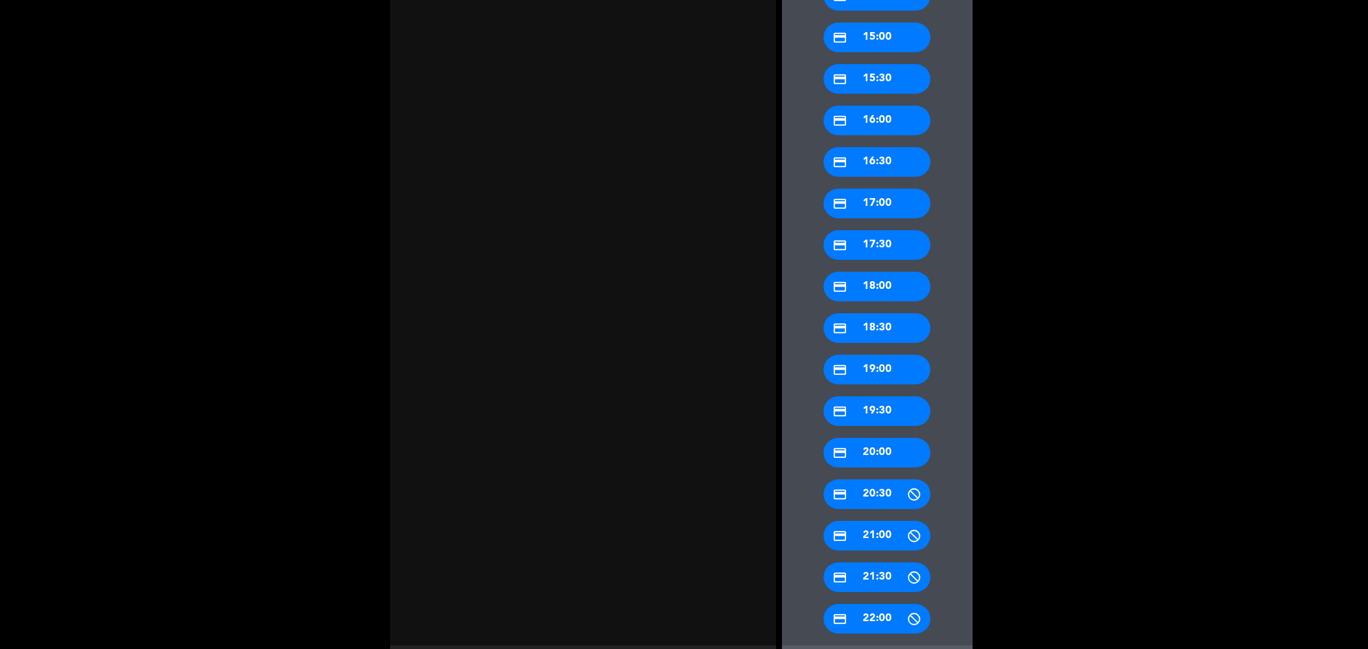
click at [860, 450] on div "credit_card 20:00" at bounding box center [876, 453] width 107 height 30
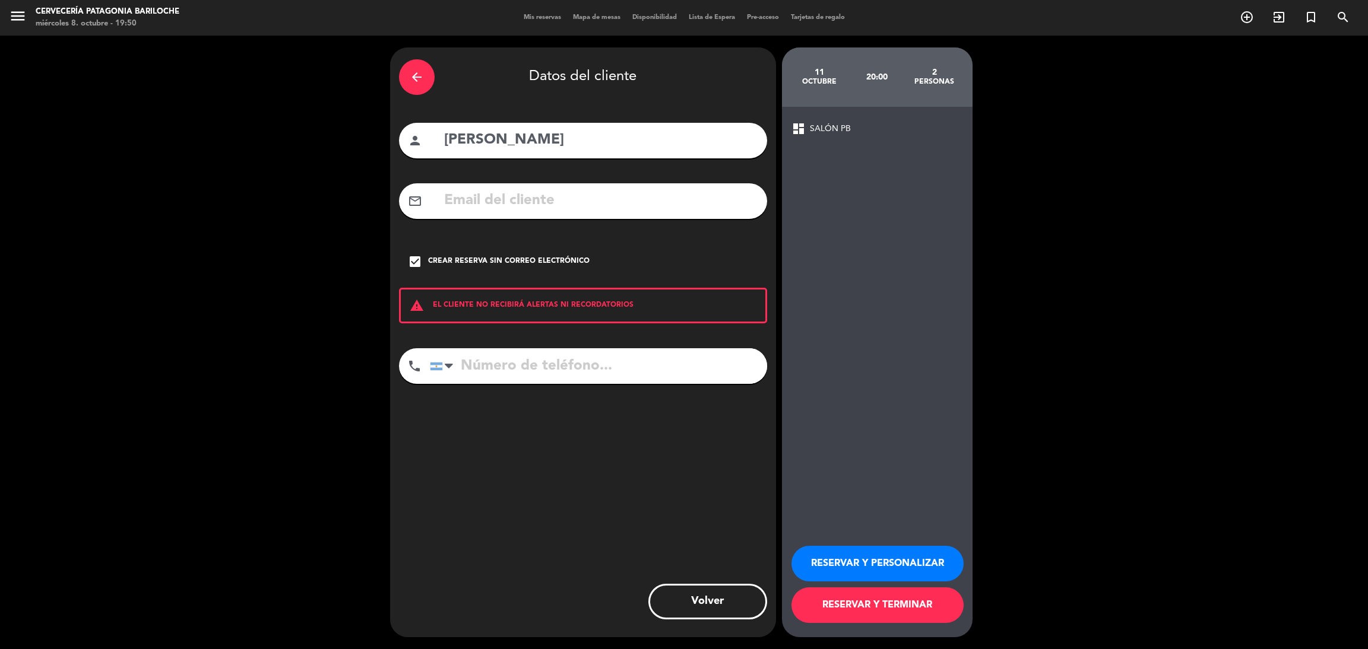
click at [557, 137] on input "Murilo santos" at bounding box center [600, 140] width 315 height 24
type input "M"
type input "sergio femenia"
click at [459, 201] on div "mail_outline" at bounding box center [583, 201] width 368 height 36
click at [421, 261] on icon "check_box" at bounding box center [415, 262] width 14 height 14
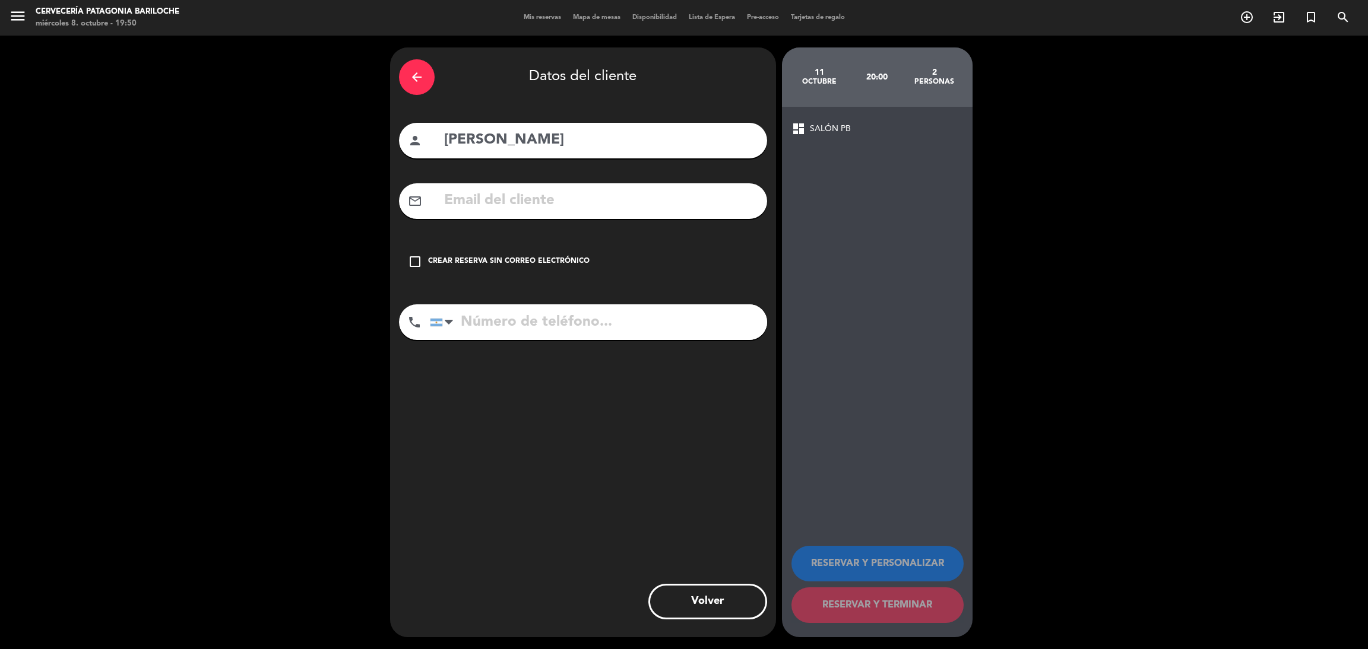
click at [525, 208] on input "text" at bounding box center [600, 201] width 315 height 24
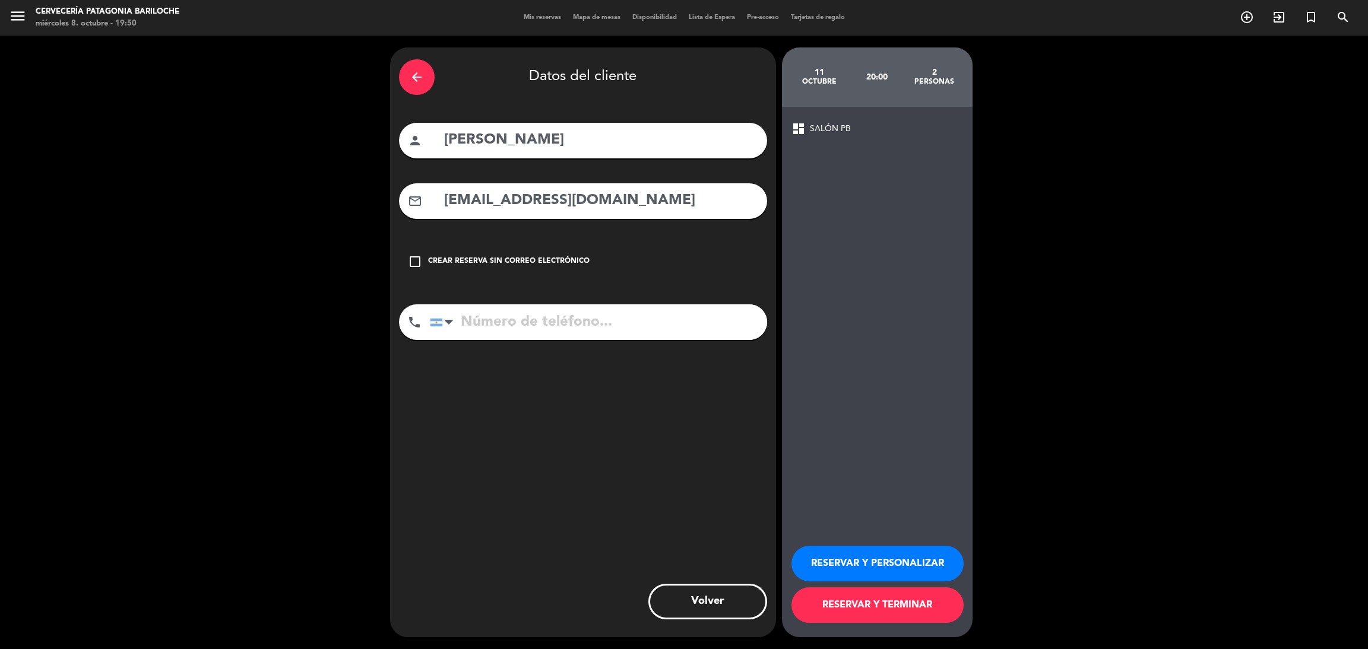
click at [486, 199] on input "serguifemeniasa@gmail.com" at bounding box center [600, 201] width 315 height 24
type input "sergiofemeniasa@gmail.com"
click at [655, 321] on input "tel" at bounding box center [598, 323] width 337 height 36
type input "2644415988"
click at [876, 557] on button "RESERVAR Y PERSONALIZAR" at bounding box center [877, 564] width 172 height 36
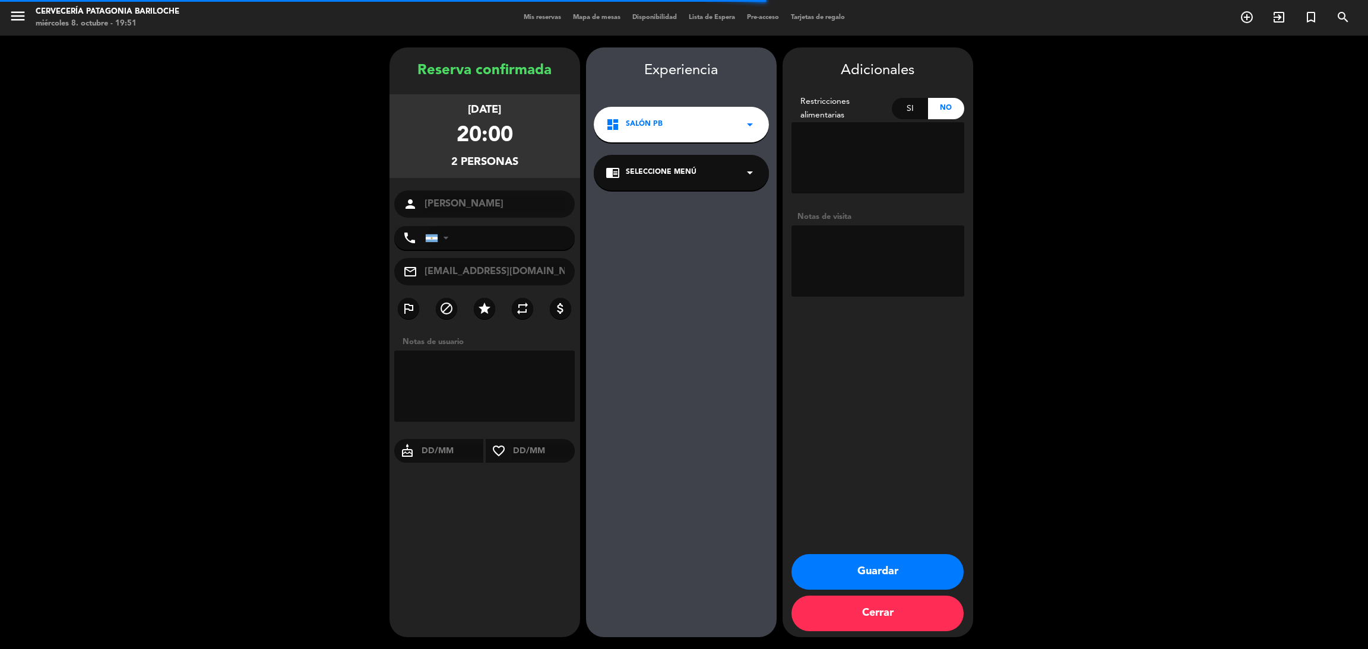
type input "+542644415988"
click at [502, 357] on textarea at bounding box center [484, 386] width 181 height 71
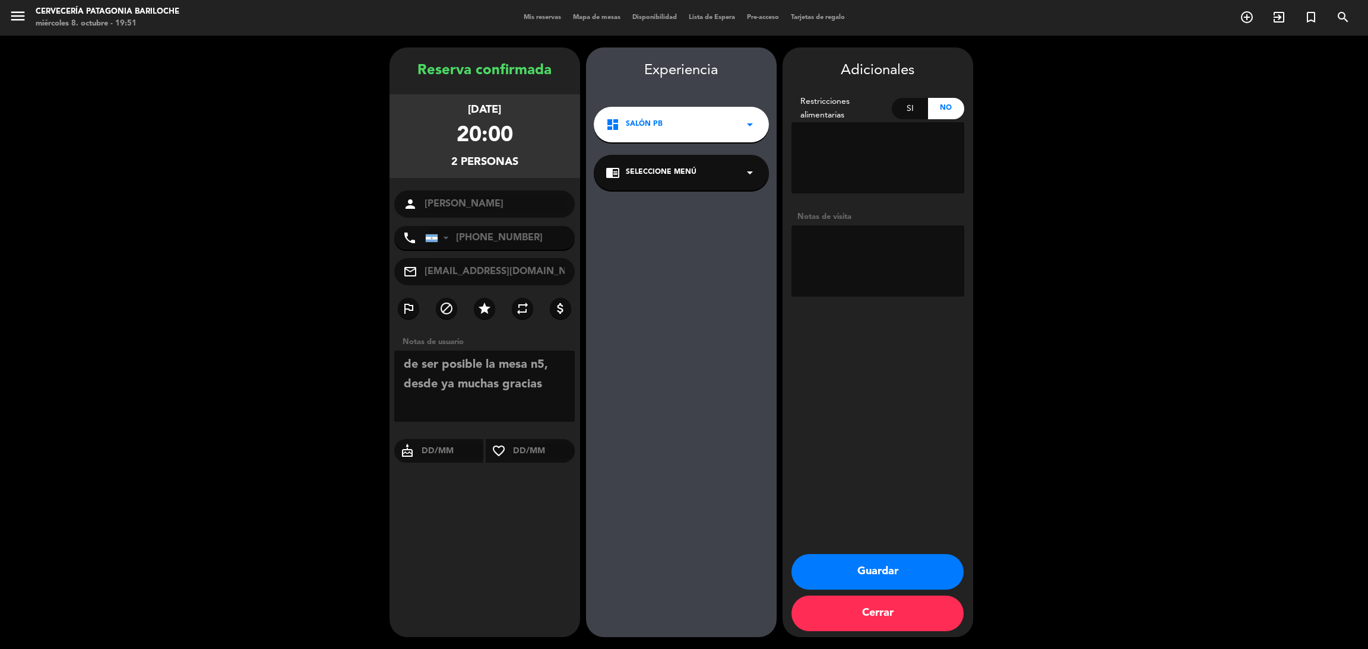
type textarea "de ser posible la mesa n5, desde ya muchas gracias"
click at [895, 568] on button "Guardar" at bounding box center [877, 573] width 172 height 36
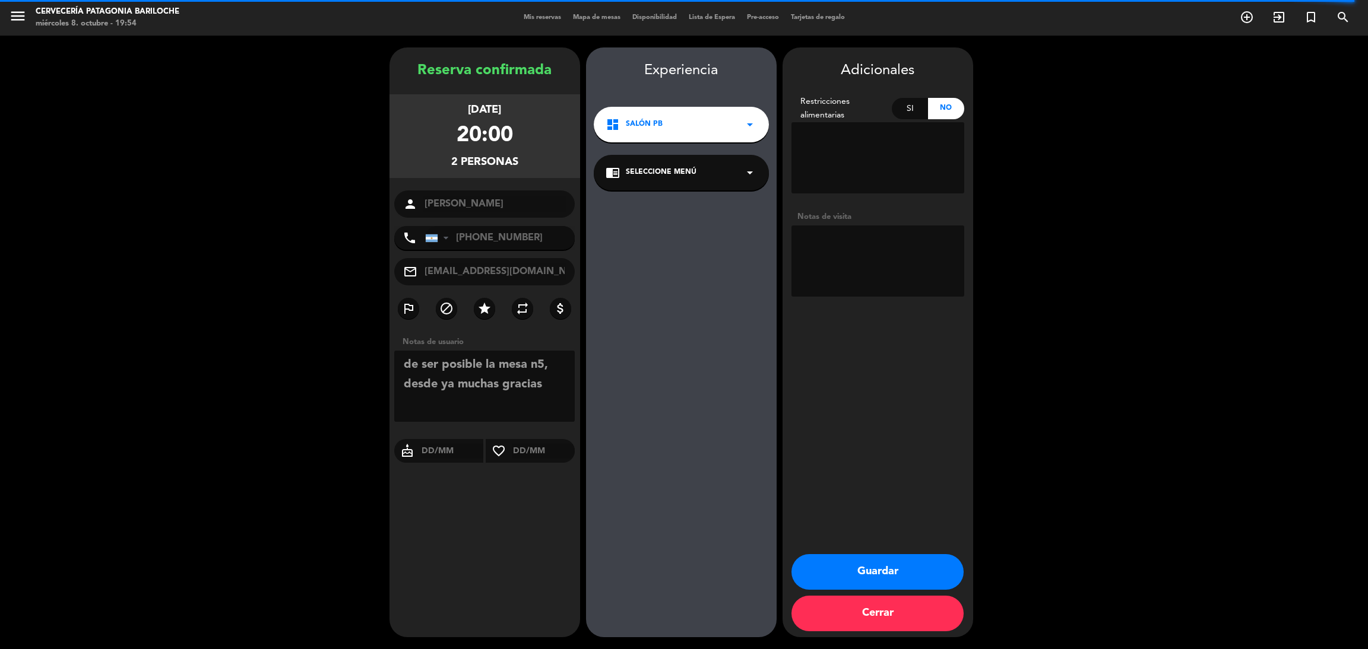
click at [867, 566] on button "Guardar" at bounding box center [877, 573] width 172 height 36
click at [890, 578] on button "Guardar" at bounding box center [877, 573] width 172 height 36
click at [541, 18] on span "Mis reservas" at bounding box center [542, 17] width 49 height 7
